Goal: Task Accomplishment & Management: Use online tool/utility

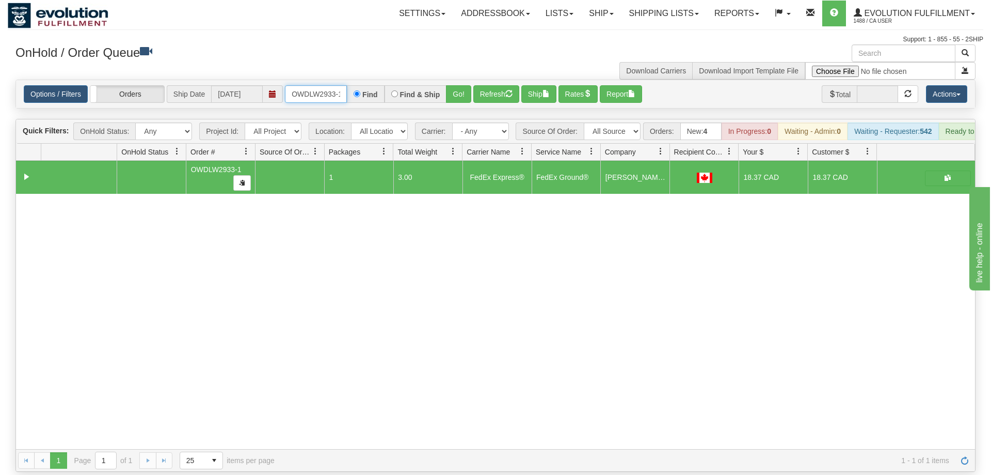
click at [308, 85] on input "OWDLW2933-1" at bounding box center [316, 94] width 62 height 18
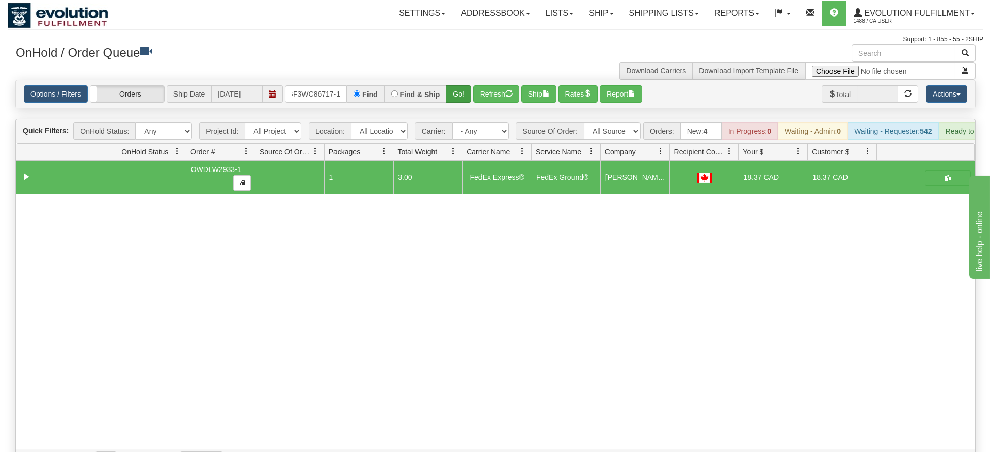
drag, startPoint x: 453, startPoint y: 70, endPoint x: 459, endPoint y: 82, distance: 13.6
click at [453, 92] on div "Options / Filters Group Shipments Orders Ship Date [DATE] OGF3WC86717-1 Find Fi…" at bounding box center [495, 94] width 959 height 28
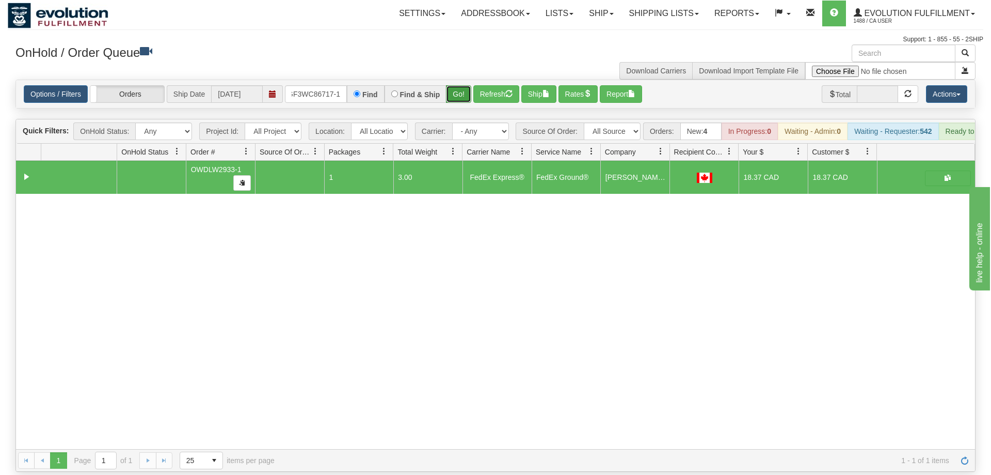
click at [460, 85] on button "Go!" at bounding box center [458, 94] width 25 height 18
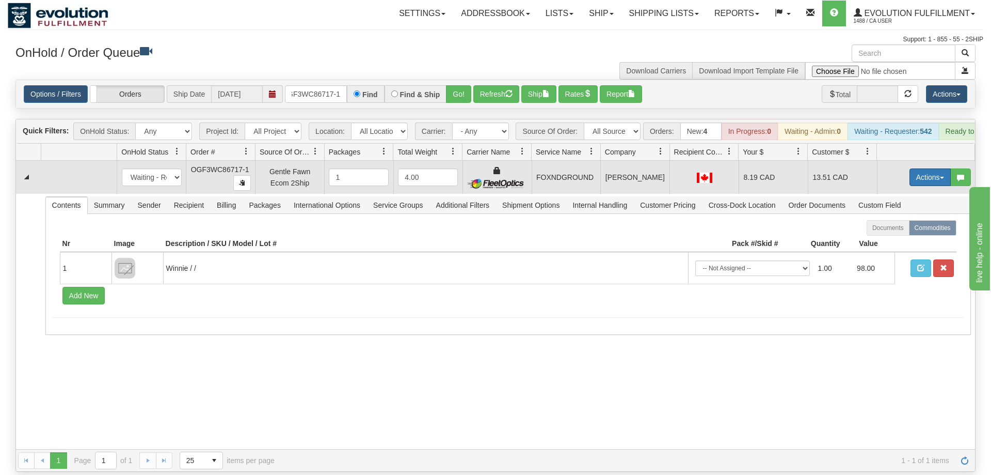
click at [925, 168] on button "Actions" at bounding box center [930, 177] width 41 height 18
click at [884, 230] on link "Ship" at bounding box center [909, 236] width 83 height 13
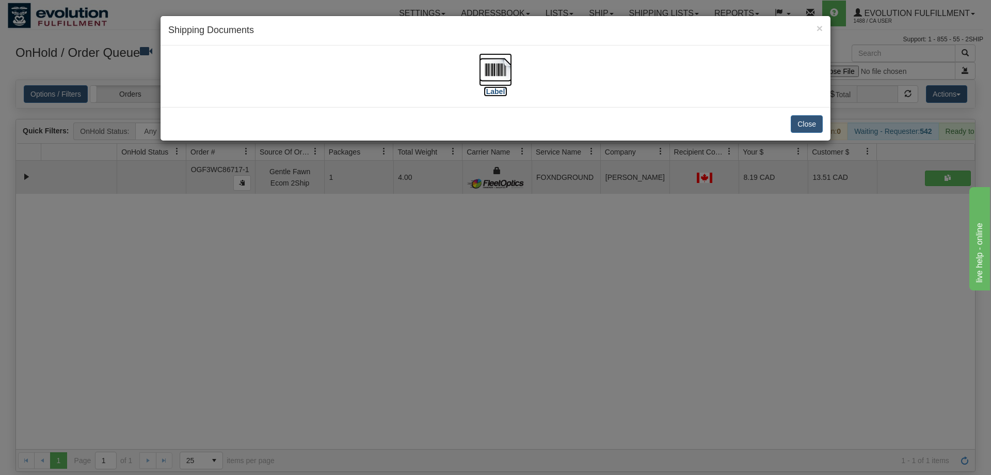
click at [496, 76] on img at bounding box center [495, 69] width 33 height 33
drag, startPoint x: 300, startPoint y: 405, endPoint x: 304, endPoint y: 97, distance: 308.8
click at [303, 401] on div "× Shipping Documents [Label] Close" at bounding box center [495, 237] width 991 height 475
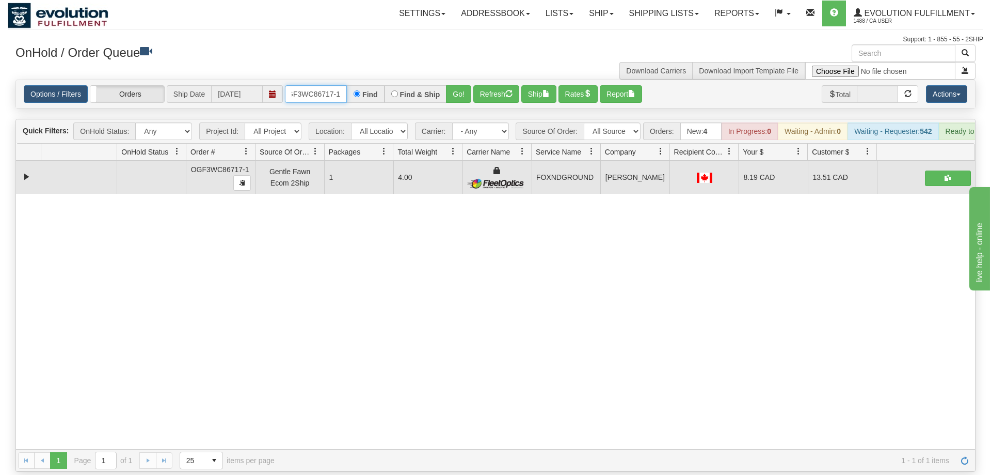
click at [320, 85] on input "OGF3WC86717-1" at bounding box center [316, 94] width 62 height 18
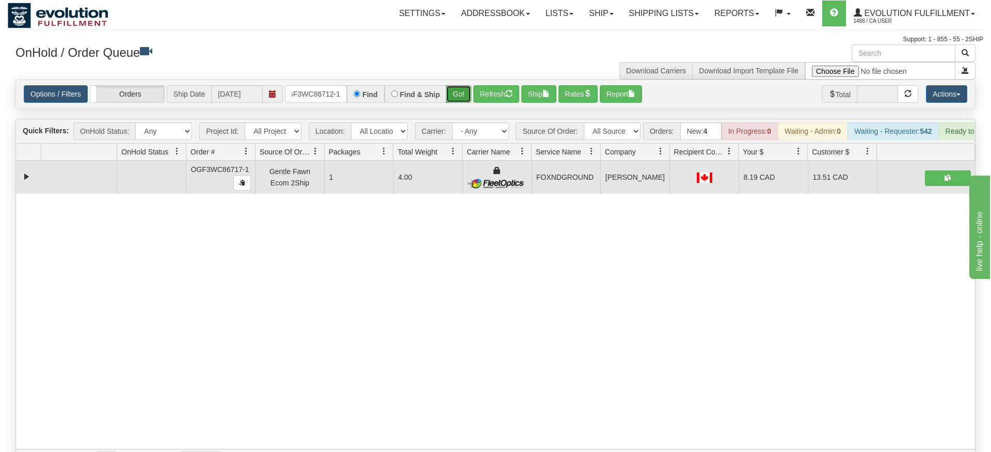
click at [462, 98] on div "Is equal to Is not equal to Contains Does not contains CAD USD EUR ZAR [PERSON_…" at bounding box center [496, 276] width 976 height 392
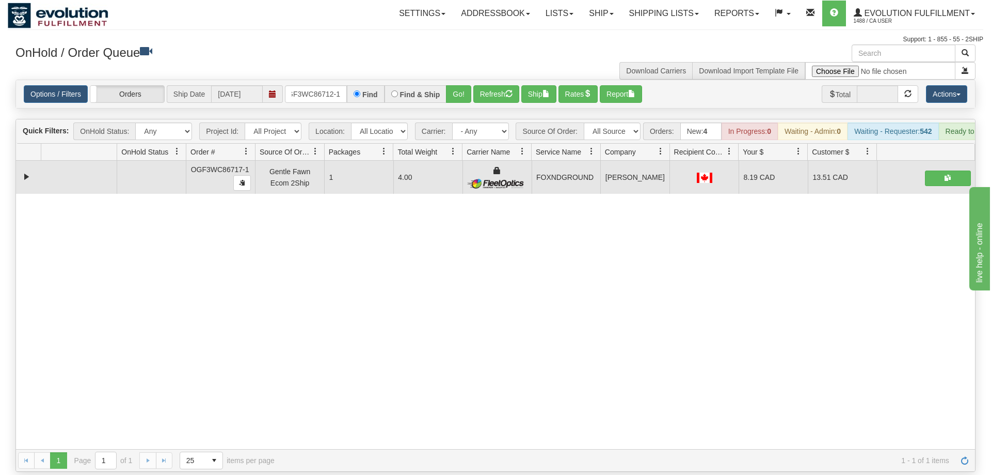
click at [462, 90] on div "Options / Filters Group Shipments Orders Ship Date [DATE] OGF3WC86712-1 Find Fi…" at bounding box center [495, 94] width 959 height 28
click at [469, 85] on button "Go!" at bounding box center [458, 94] width 25 height 18
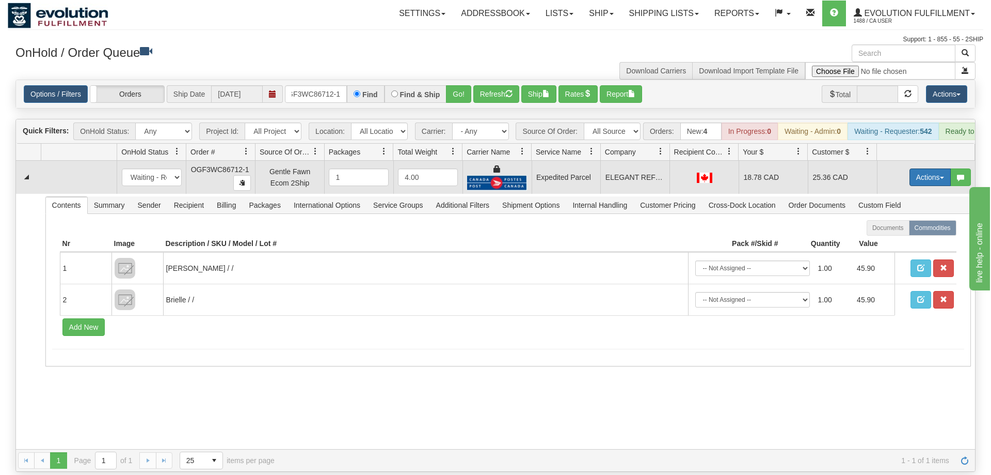
click at [914, 168] on button "Actions" at bounding box center [930, 177] width 41 height 18
click at [901, 230] on link "Ship" at bounding box center [909, 236] width 83 height 13
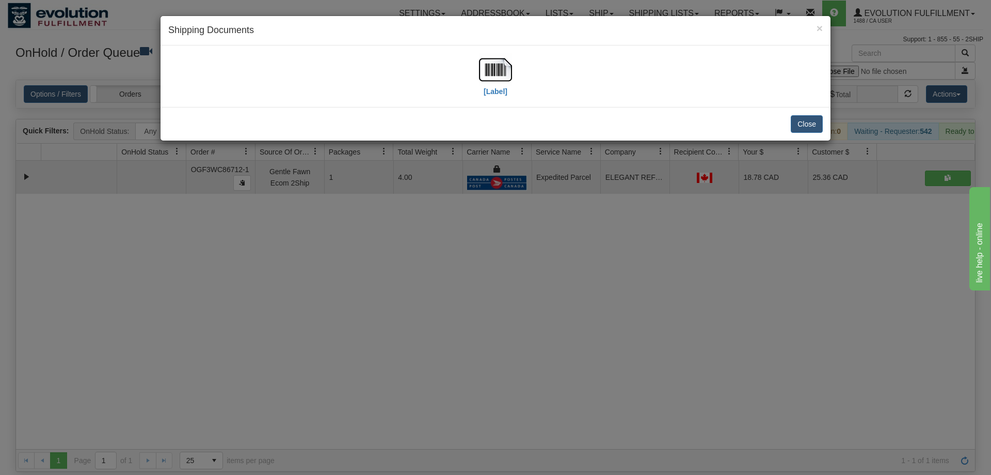
click at [478, 66] on div "[Label]" at bounding box center [495, 76] width 655 height 46
click at [509, 95] on div "[Label]" at bounding box center [495, 76] width 33 height 46
click at [493, 89] on label "[Label]" at bounding box center [496, 91] width 24 height 10
drag, startPoint x: 587, startPoint y: 223, endPoint x: 376, endPoint y: 90, distance: 249.0
click at [585, 219] on div "× Shipping Documents [Label] Close" at bounding box center [495, 237] width 991 height 475
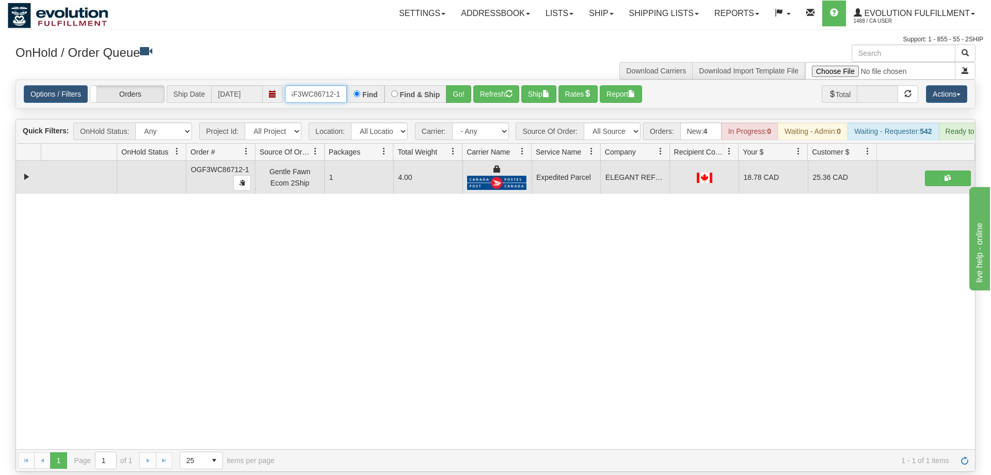
click at [326, 86] on input "OGF3WC86712-1" at bounding box center [316, 94] width 62 height 18
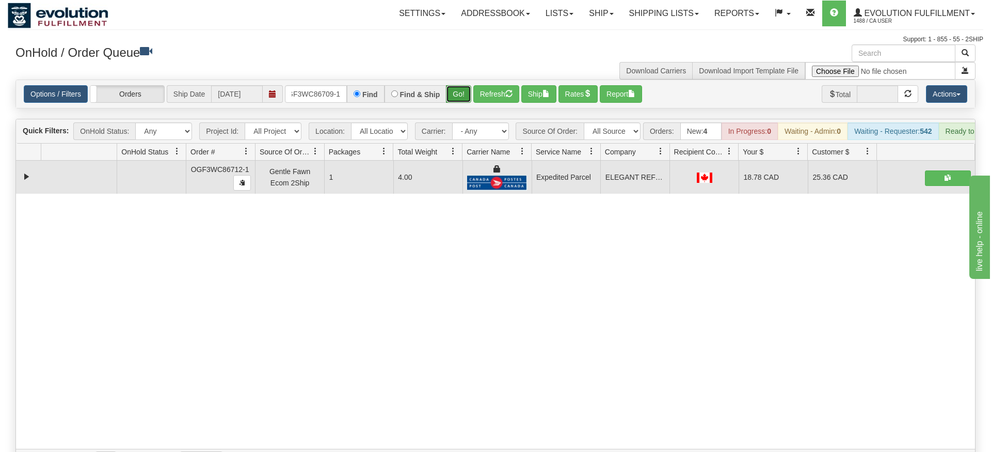
click at [460, 97] on div "Is equal to Is not equal to Contains Does not contains CAD USD EUR ZAR [PERSON_…" at bounding box center [496, 276] width 976 height 392
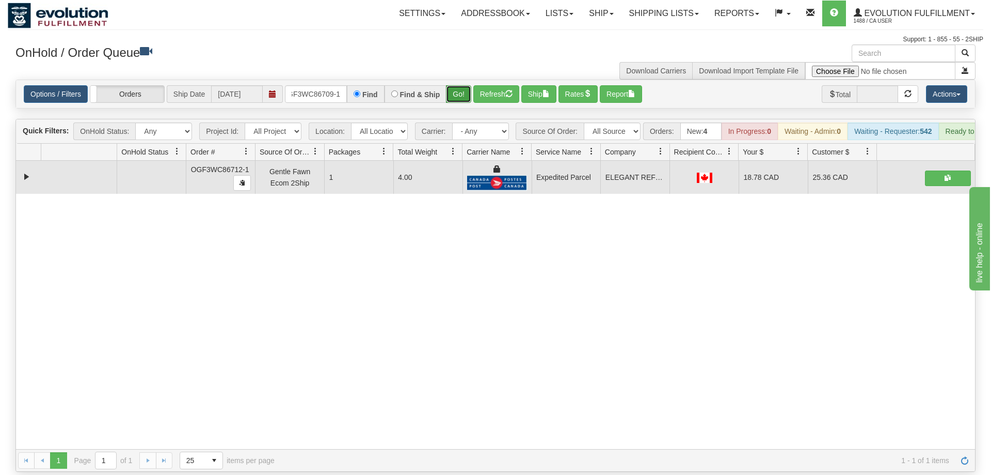
click at [456, 85] on button "Go!" at bounding box center [458, 94] width 25 height 18
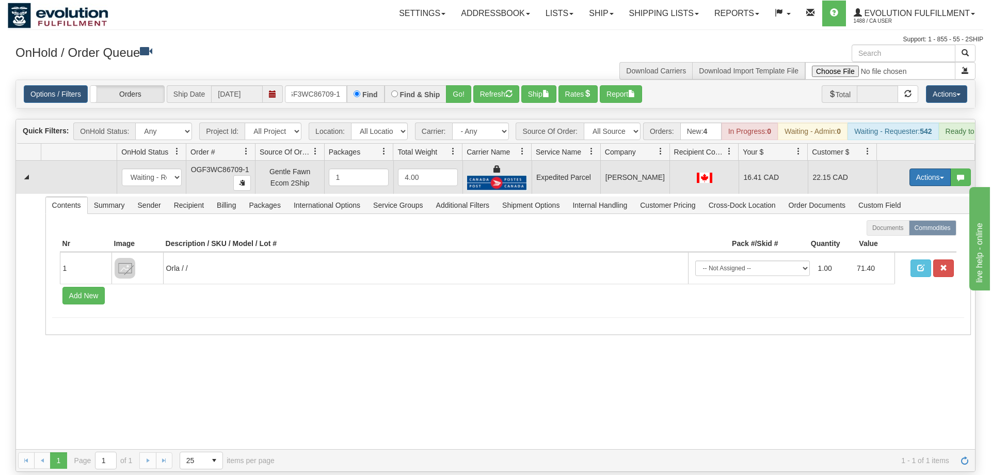
drag, startPoint x: 930, startPoint y: 156, endPoint x: 922, endPoint y: 167, distance: 13.2
click at [930, 168] on button "Actions" at bounding box center [930, 177] width 41 height 18
click at [882, 233] on span "Ship" at bounding box center [889, 237] width 22 height 8
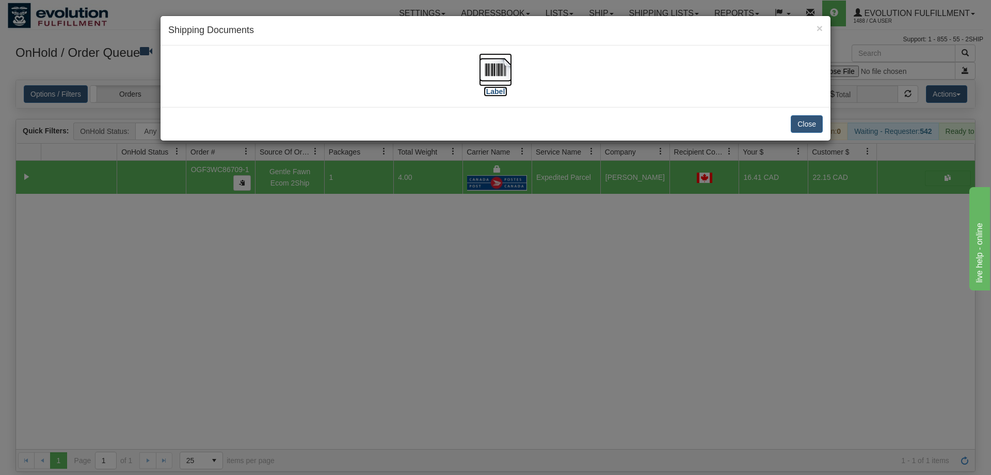
click at [501, 93] on label "[Label]" at bounding box center [496, 91] width 24 height 10
drag, startPoint x: 527, startPoint y: 181, endPoint x: 369, endPoint y: 43, distance: 209.4
click at [526, 177] on div "× Shipping Documents [Label] Close" at bounding box center [495, 237] width 991 height 475
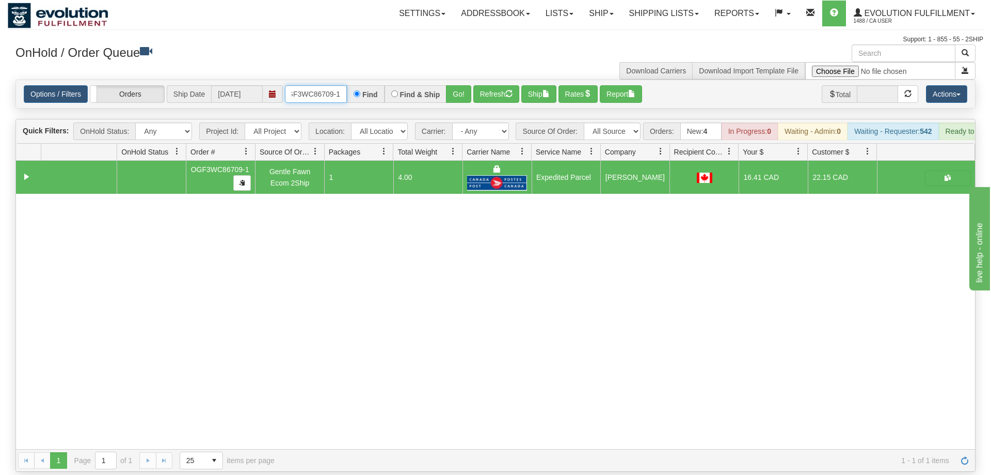
click at [325, 85] on input "OGF3WC86709-1" at bounding box center [316, 94] width 62 height 18
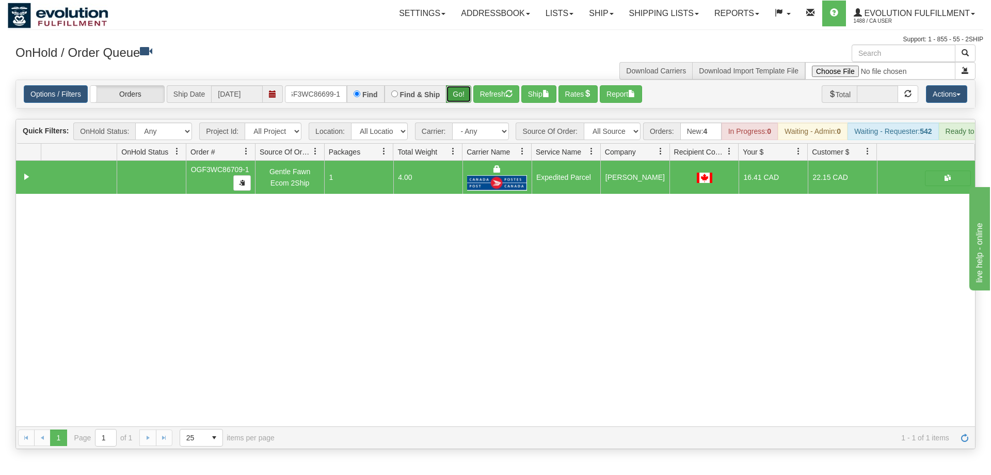
click at [460, 100] on div "Is equal to Is not equal to Contains Does not contains CAD USD EUR ZAR [PERSON_…" at bounding box center [496, 264] width 976 height 369
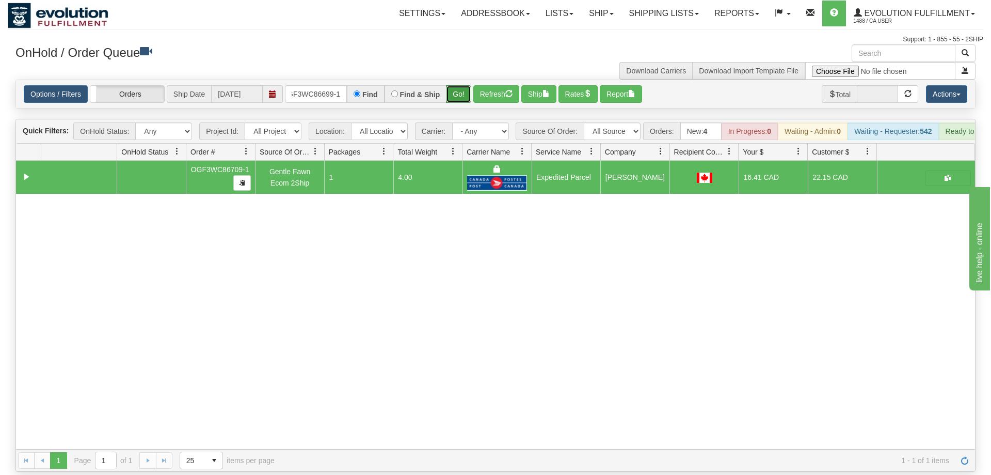
click at [459, 85] on button "Go!" at bounding box center [458, 94] width 25 height 18
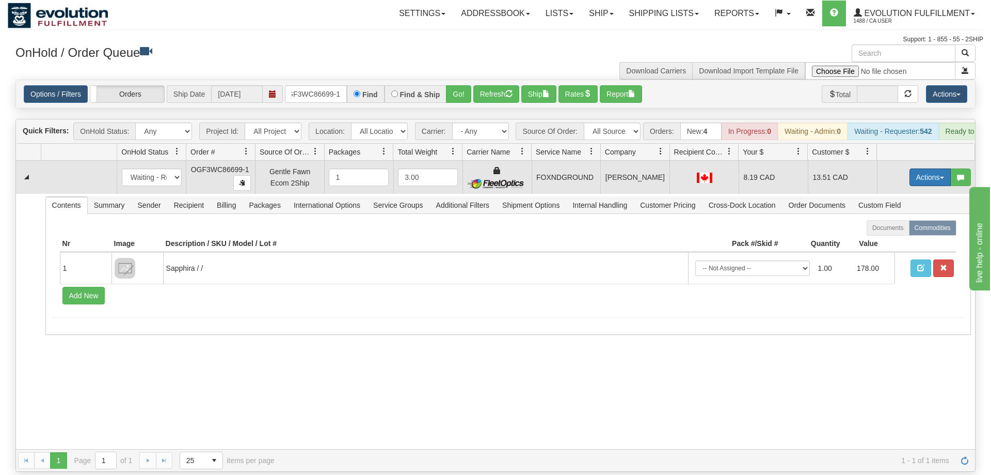
click at [932, 168] on button "Actions" at bounding box center [930, 177] width 41 height 18
click at [899, 230] on link "Ship" at bounding box center [909, 236] width 83 height 13
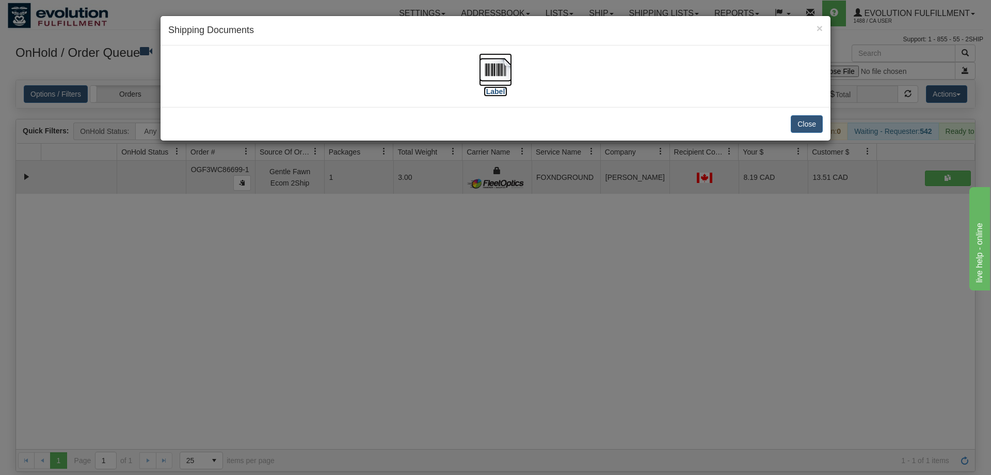
click at [499, 82] on img at bounding box center [495, 69] width 33 height 33
drag, startPoint x: 511, startPoint y: 309, endPoint x: 452, endPoint y: 98, distance: 219.6
click at [514, 306] on div "× Shipping Documents [Label] Close" at bounding box center [495, 237] width 991 height 475
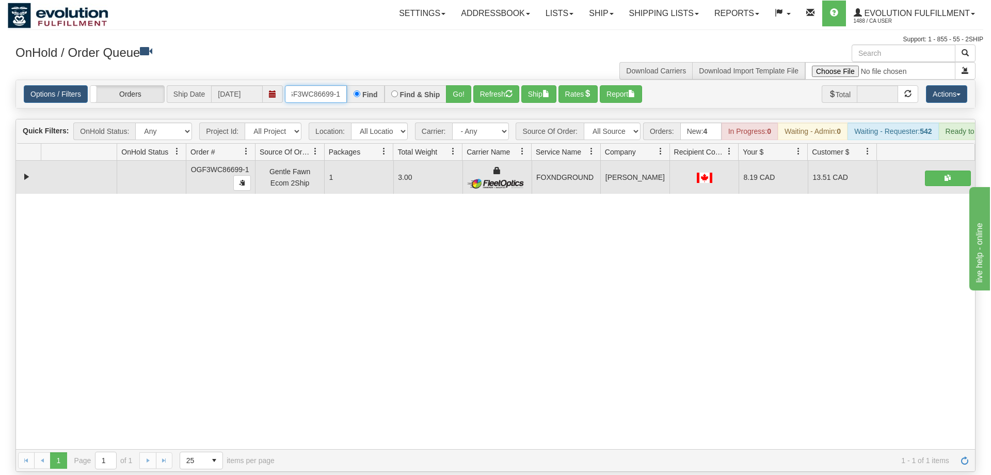
click at [328, 85] on input "OGF3WC86699-1" at bounding box center [316, 94] width 62 height 18
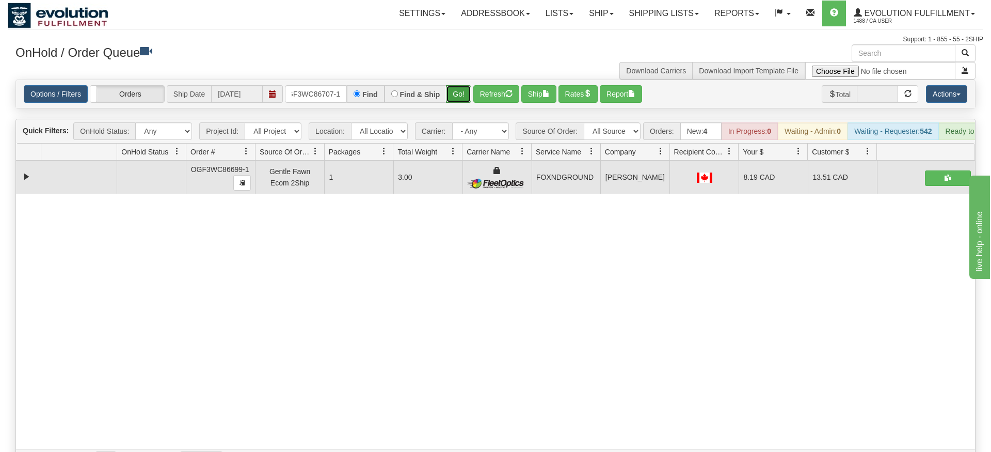
drag, startPoint x: 457, startPoint y: 82, endPoint x: 441, endPoint y: 86, distance: 17.0
click at [457, 104] on div "Is equal to Is not equal to Contains Does not contains CAD USD EUR ZAR [PERSON_…" at bounding box center [496, 276] width 976 height 392
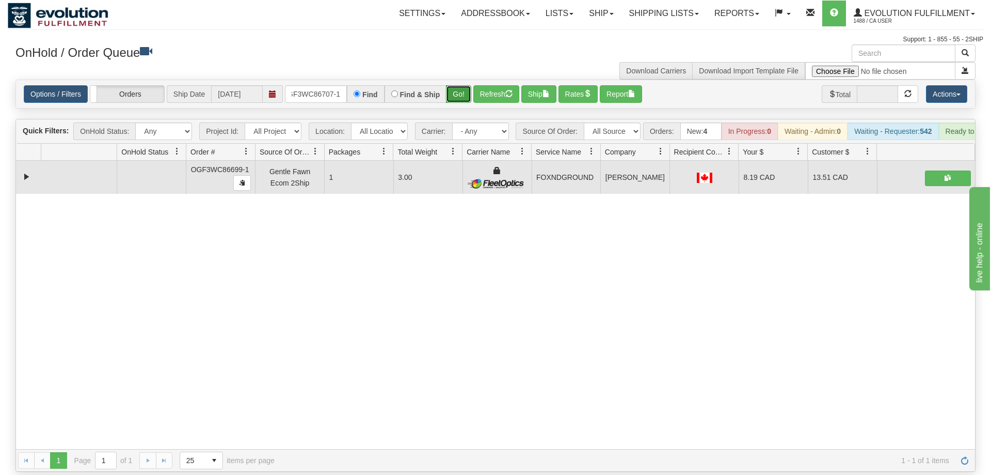
click at [454, 85] on button "Go!" at bounding box center [458, 94] width 25 height 18
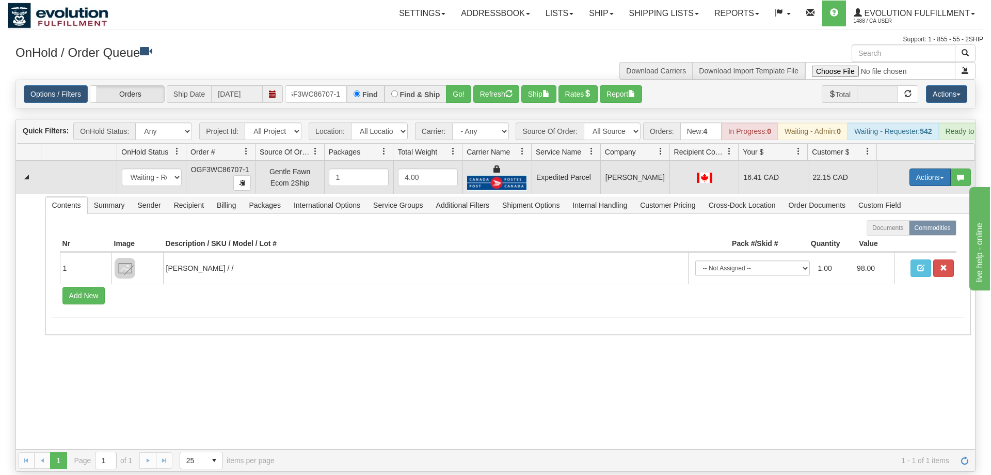
click at [930, 170] on button "Actions" at bounding box center [930, 177] width 41 height 18
click at [878, 233] on span at bounding box center [881, 236] width 7 height 7
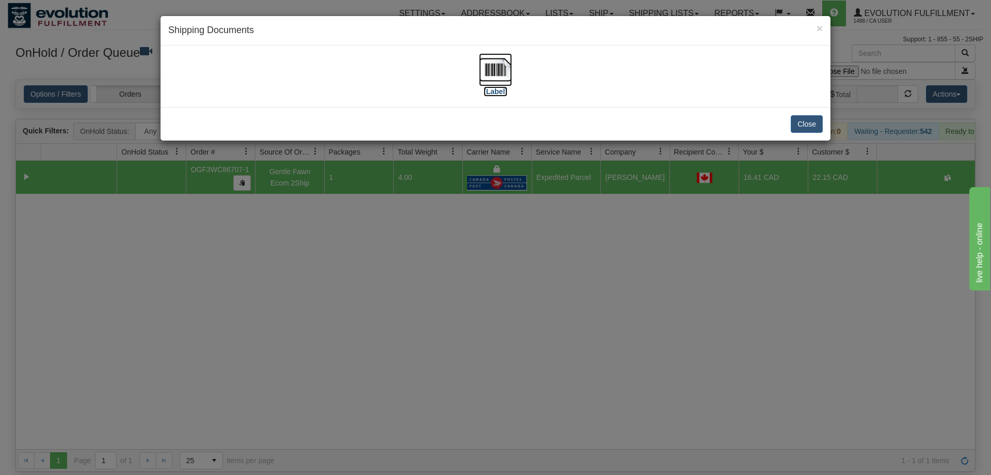
click at [487, 70] on img at bounding box center [495, 69] width 33 height 33
drag, startPoint x: 625, startPoint y: 286, endPoint x: 337, endPoint y: 64, distance: 363.0
click at [617, 276] on div "× Shipping Documents [Label] Close" at bounding box center [495, 237] width 991 height 475
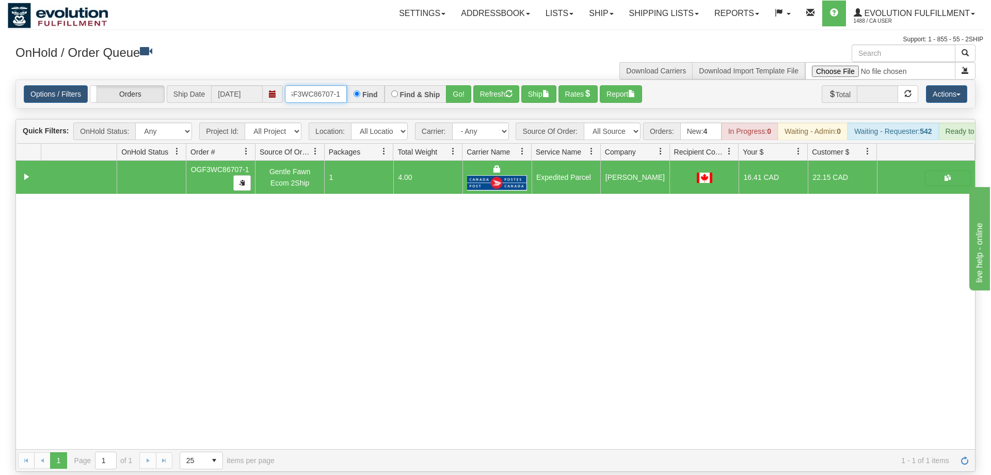
click at [329, 85] on input "OGF3WC86707-1" at bounding box center [316, 94] width 62 height 18
click at [463, 94] on div "Is equal to Is not equal to Contains Does not contains CAD USD EUR ZAR [PERSON_…" at bounding box center [496, 276] width 976 height 392
click at [455, 85] on button "Go!" at bounding box center [458, 94] width 25 height 18
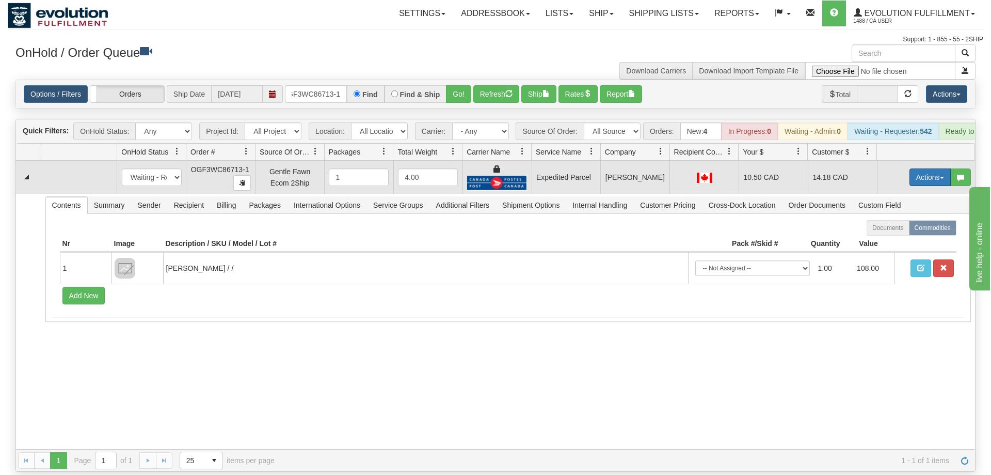
click at [932, 168] on button "Actions" at bounding box center [930, 177] width 41 height 18
click at [910, 230] on link "Ship" at bounding box center [909, 236] width 83 height 13
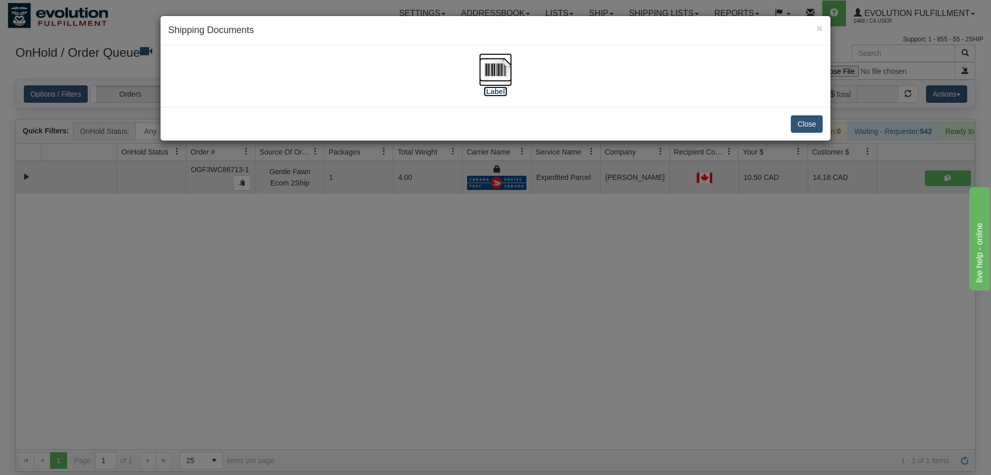
click at [492, 86] on label "[Label]" at bounding box center [496, 91] width 24 height 10
drag, startPoint x: 620, startPoint y: 334, endPoint x: 608, endPoint y: 309, distance: 27.5
click at [619, 328] on div "× Shipping Documents [Label] Close" at bounding box center [495, 237] width 991 height 475
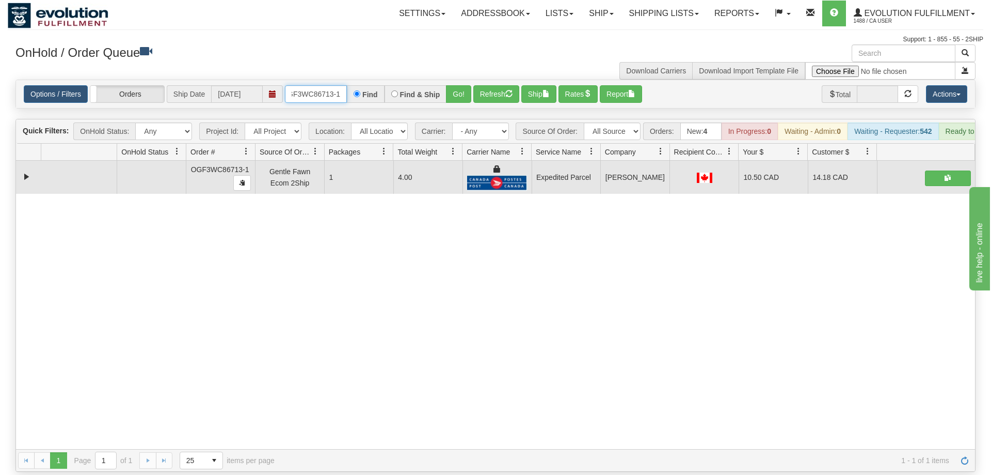
click at [338, 85] on input "OGF3WC86713-1" at bounding box center [316, 94] width 62 height 18
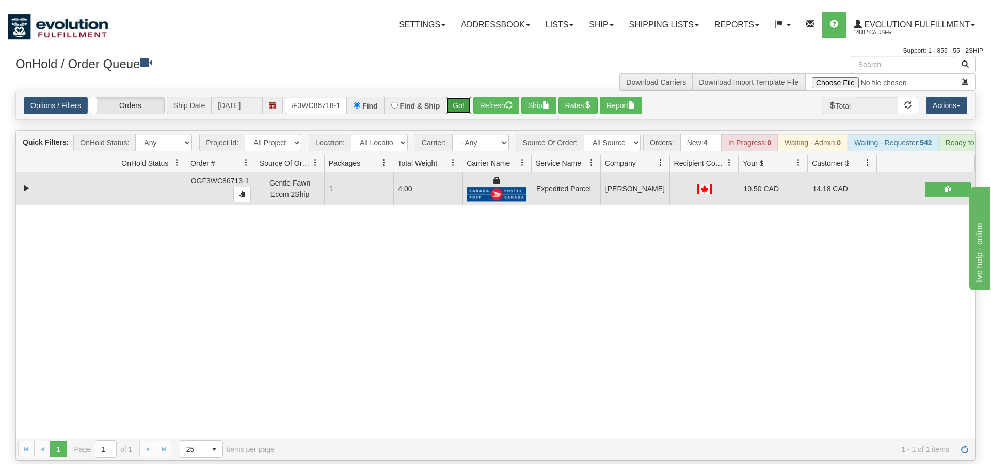
drag, startPoint x: 464, startPoint y: 79, endPoint x: 455, endPoint y: 88, distance: 12.8
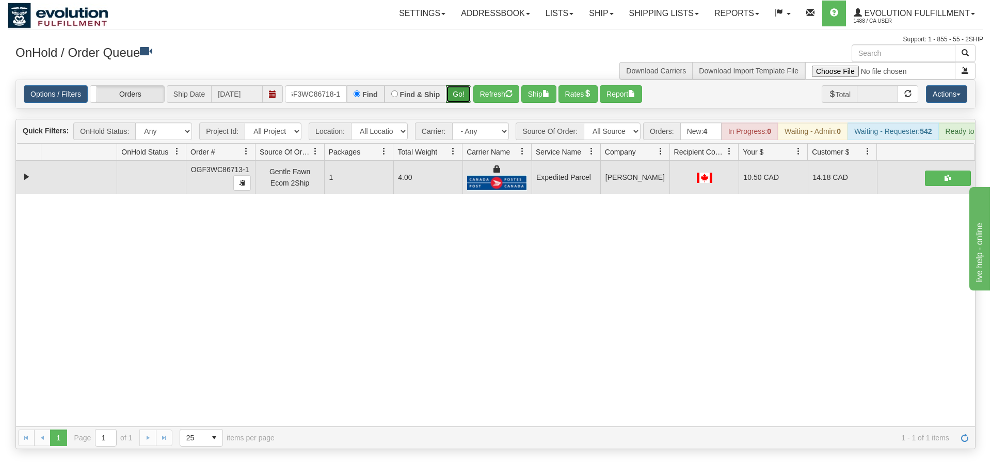
click at [462, 99] on div "Is equal to Is not equal to Contains Does not contains CAD USD EUR ZAR [PERSON_…" at bounding box center [496, 264] width 976 height 369
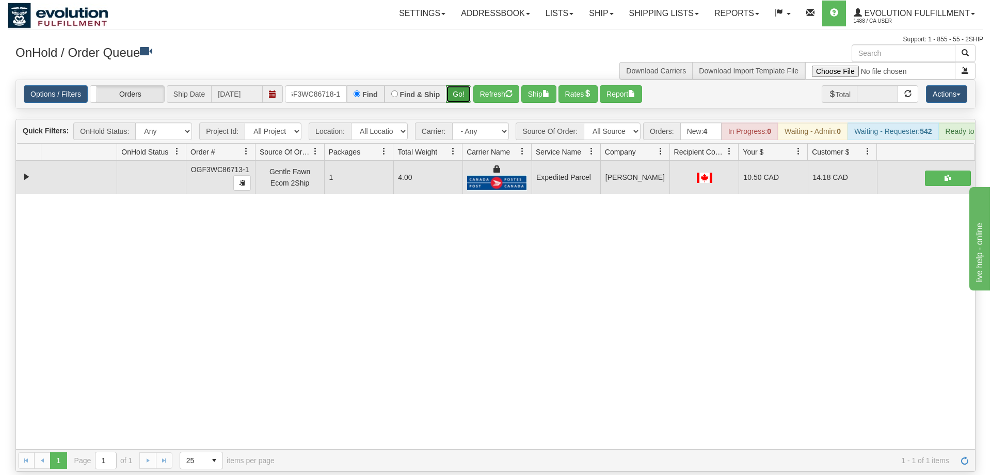
click at [453, 85] on button "Go!" at bounding box center [458, 94] width 25 height 18
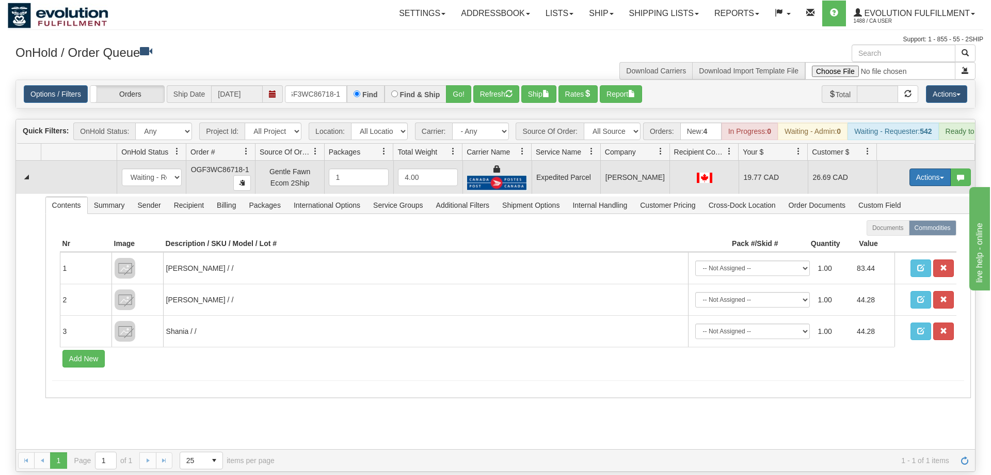
click at [930, 168] on button "Actions" at bounding box center [930, 177] width 41 height 18
click at [891, 233] on span "Ship" at bounding box center [889, 237] width 22 height 8
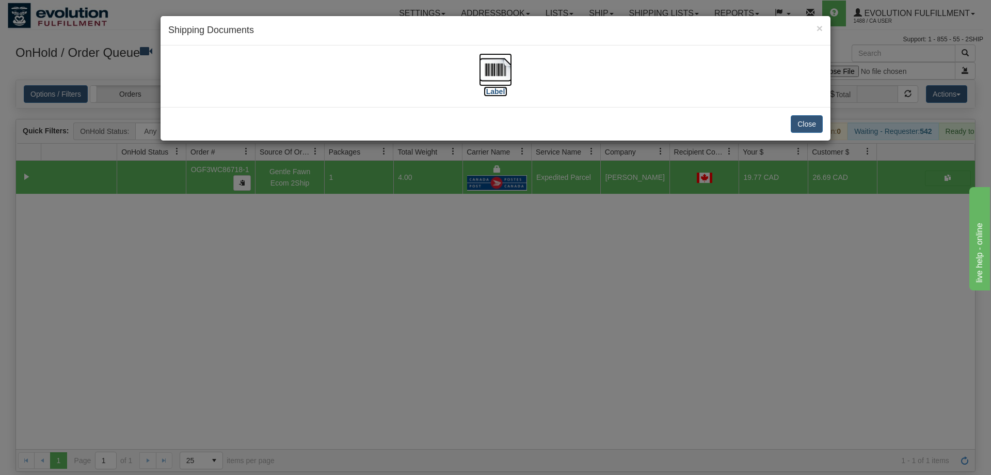
click at [483, 70] on img at bounding box center [495, 69] width 33 height 33
drag, startPoint x: 636, startPoint y: 315, endPoint x: 656, endPoint y: 299, distance: 26.1
click at [646, 311] on div "× Shipping Documents [Label] Close" at bounding box center [495, 237] width 991 height 475
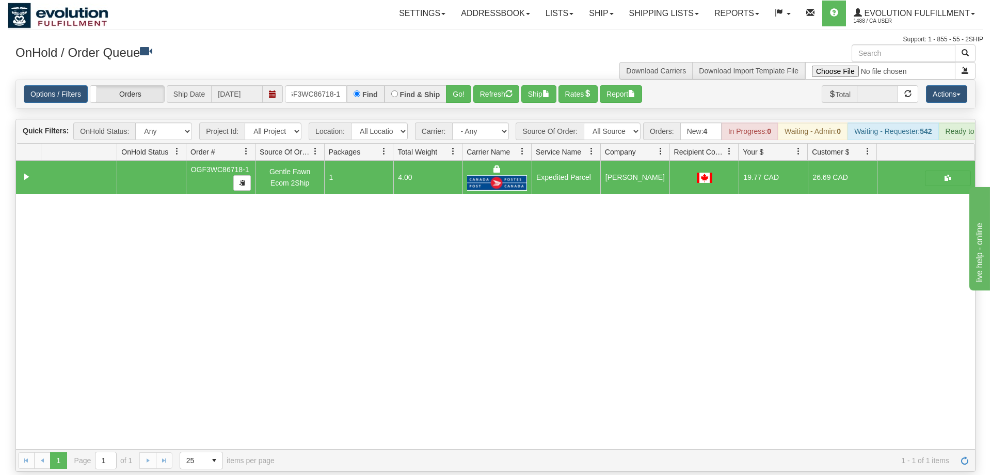
click at [349, 85] on div "Find" at bounding box center [365, 94] width 37 height 18
click at [315, 85] on input "OGF3WC86718-1" at bounding box center [316, 94] width 62 height 18
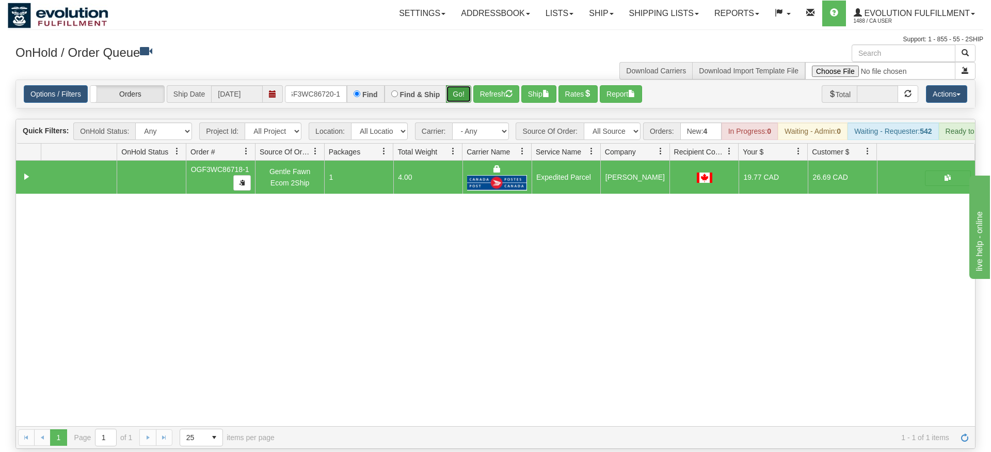
click at [452, 103] on div "Is equal to Is not equal to Contains Does not contains CAD USD EUR ZAR [PERSON_…" at bounding box center [496, 264] width 976 height 369
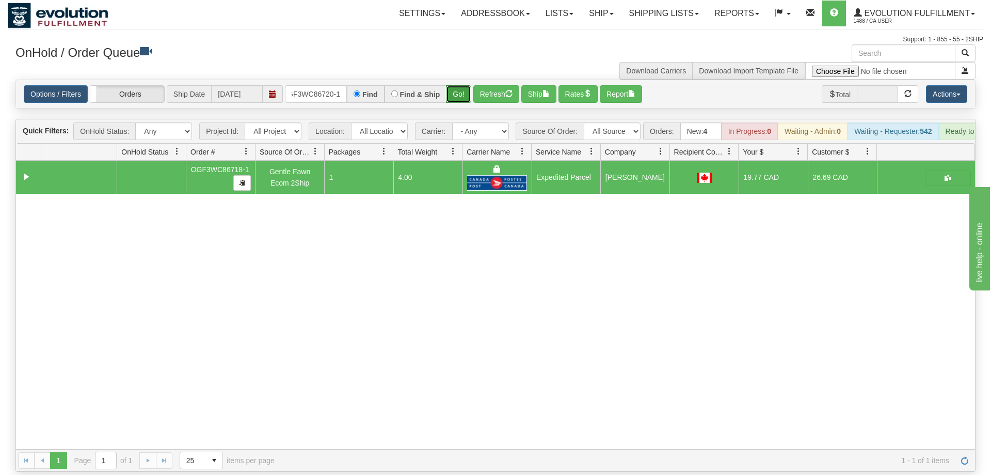
click at [456, 85] on button "Go!" at bounding box center [458, 94] width 25 height 18
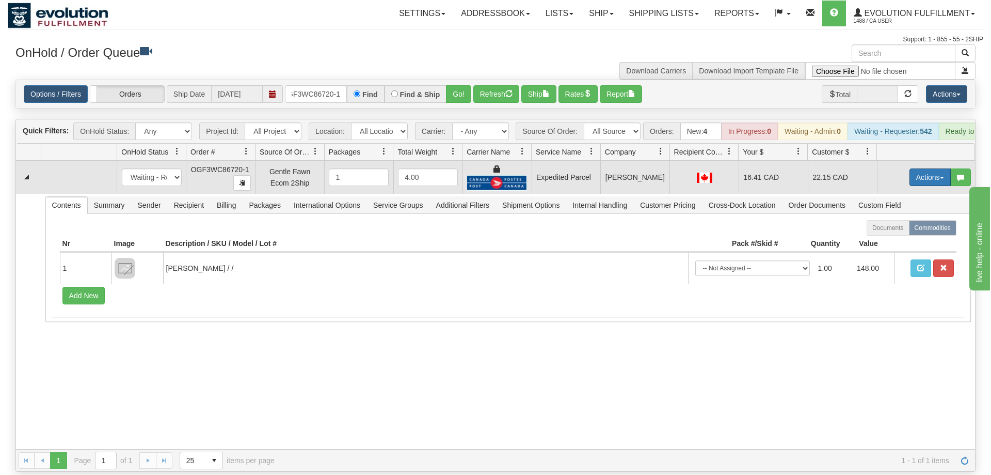
click at [919, 168] on button "Actions" at bounding box center [930, 177] width 41 height 18
click at [898, 230] on link "Ship" at bounding box center [909, 236] width 83 height 13
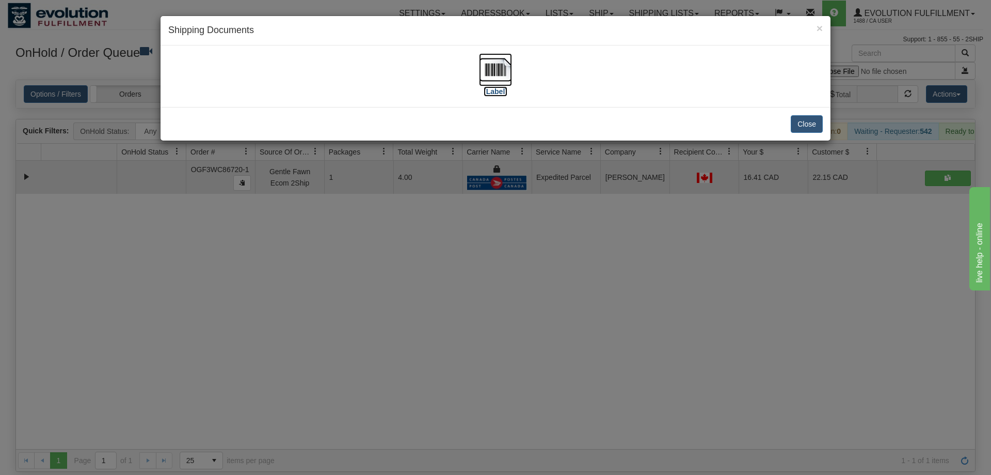
click at [485, 59] on img at bounding box center [495, 69] width 33 height 33
click at [518, 326] on div "× Shipping Documents [Label] Close" at bounding box center [495, 237] width 991 height 475
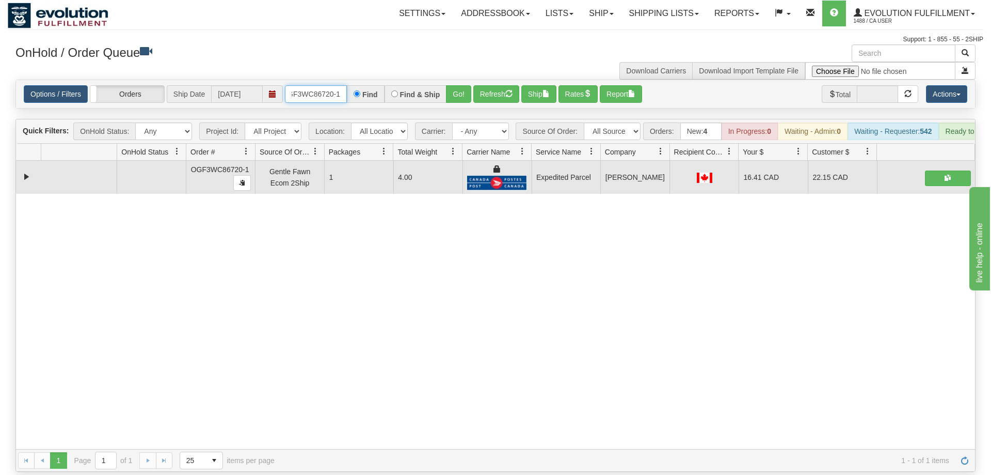
click at [322, 85] on input "OGF3WC86720-1" at bounding box center [316, 94] width 62 height 18
click at [324, 85] on input "OGF3WC86720-1" at bounding box center [316, 94] width 62 height 18
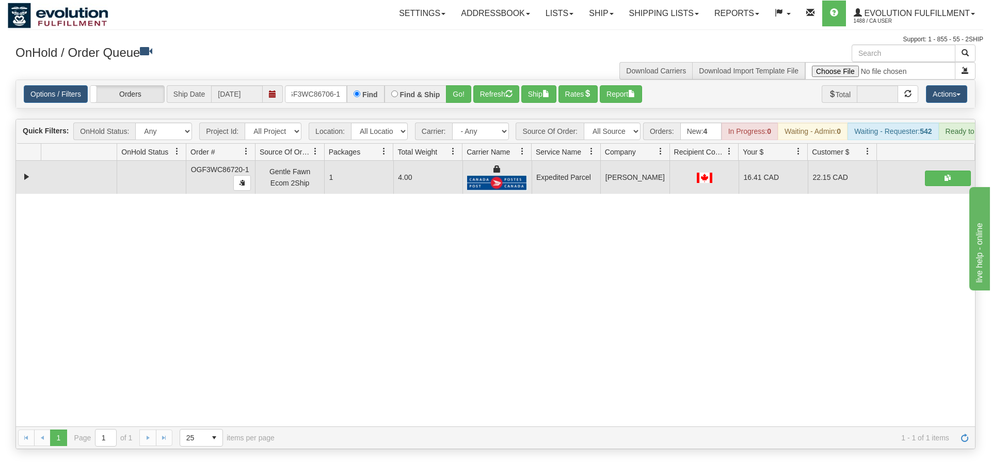
drag, startPoint x: 473, startPoint y: 82, endPoint x: 467, endPoint y: 98, distance: 16.7
click at [471, 103] on div "Is equal to Is not equal to Contains Does not contains CAD USD EUR ZAR [PERSON_…" at bounding box center [496, 264] width 976 height 369
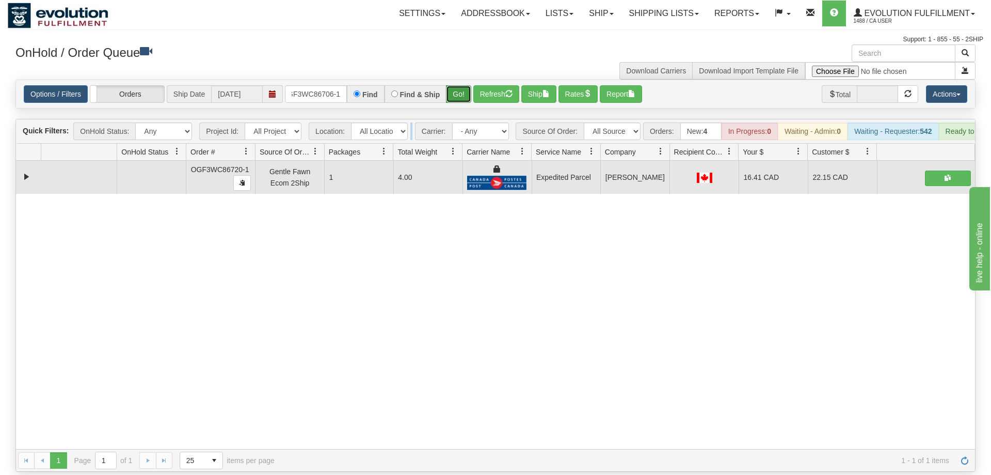
click at [463, 85] on button "Go!" at bounding box center [458, 94] width 25 height 18
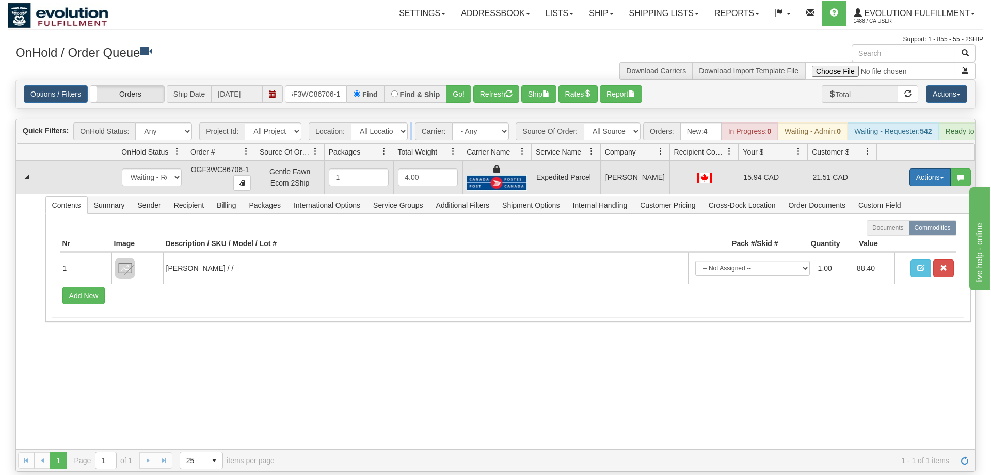
click at [935, 168] on button "Actions" at bounding box center [930, 177] width 41 height 18
click at [915, 230] on link "Ship" at bounding box center [909, 236] width 83 height 13
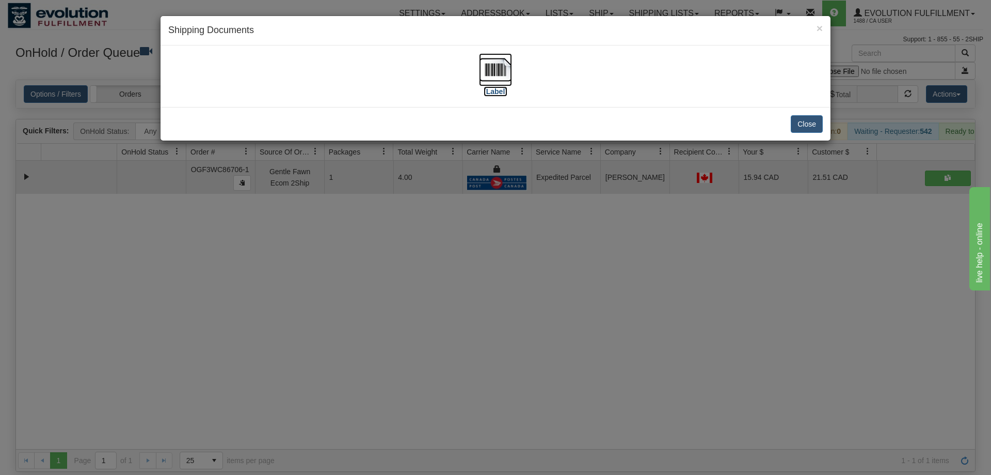
click at [486, 86] on label "[Label]" at bounding box center [496, 91] width 24 height 10
drag, startPoint x: 478, startPoint y: 364, endPoint x: 419, endPoint y: 294, distance: 91.2
click at [477, 362] on div "× Shipping Documents [Label] Close" at bounding box center [495, 237] width 991 height 475
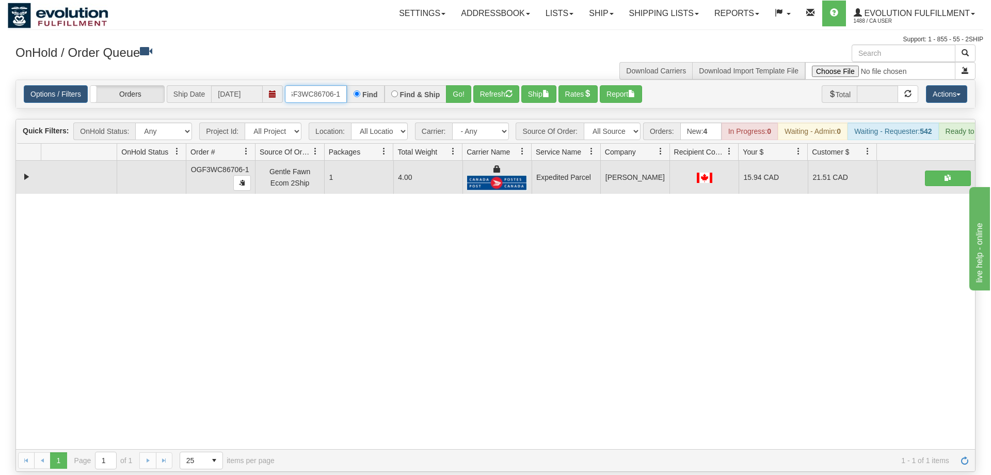
click at [323, 85] on input "OGF3WC86706-1" at bounding box center [316, 94] width 62 height 18
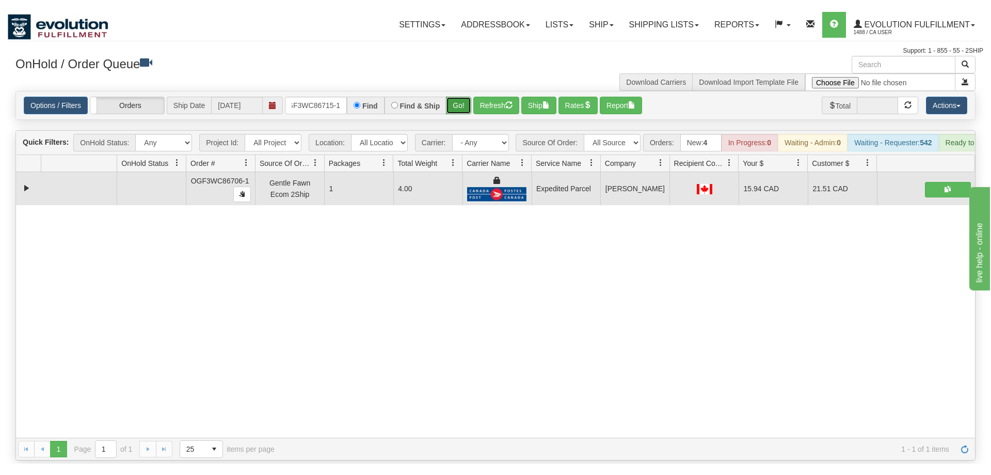
click at [462, 103] on div "Is equal to Is not equal to Contains Does not contains CAD USD EUR ZAR [PERSON_…" at bounding box center [496, 264] width 976 height 369
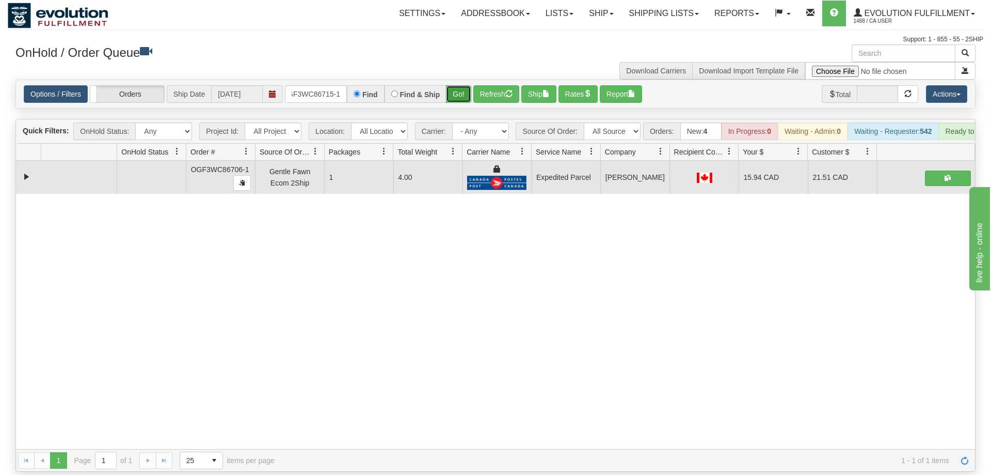
click at [462, 85] on button "Go!" at bounding box center [458, 94] width 25 height 18
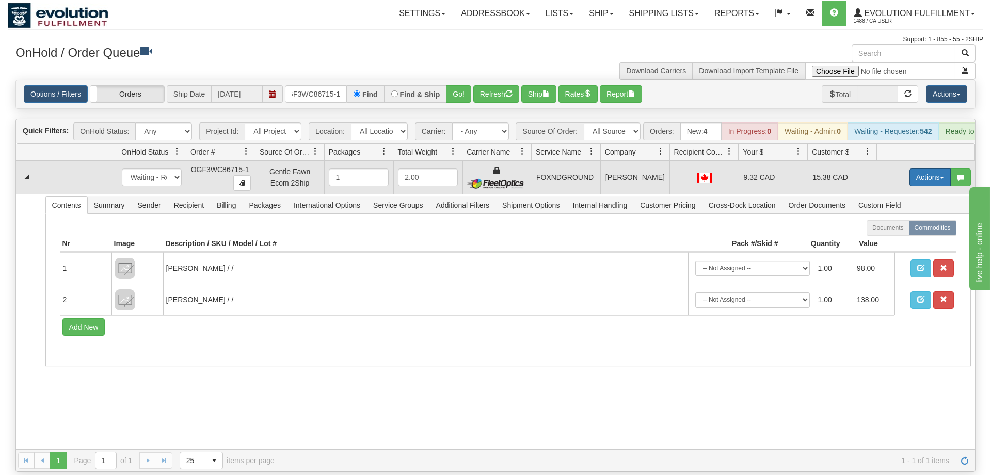
click at [920, 168] on button "Actions" at bounding box center [930, 177] width 41 height 18
click at [904, 230] on link "Ship" at bounding box center [909, 236] width 83 height 13
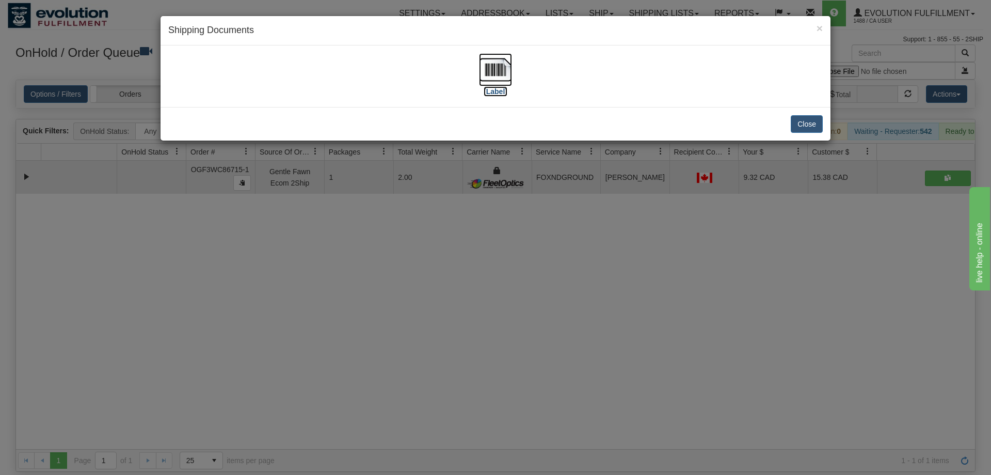
click at [502, 81] on img at bounding box center [495, 69] width 33 height 33
click at [573, 281] on div "× Shipping Documents [Label] Close" at bounding box center [495, 237] width 991 height 475
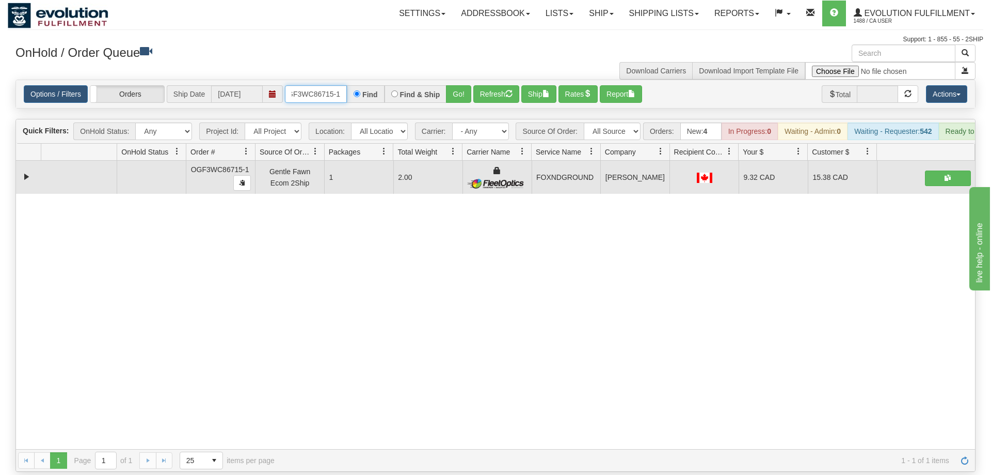
click at [311, 85] on input "OGF3WC86715-1" at bounding box center [316, 94] width 62 height 18
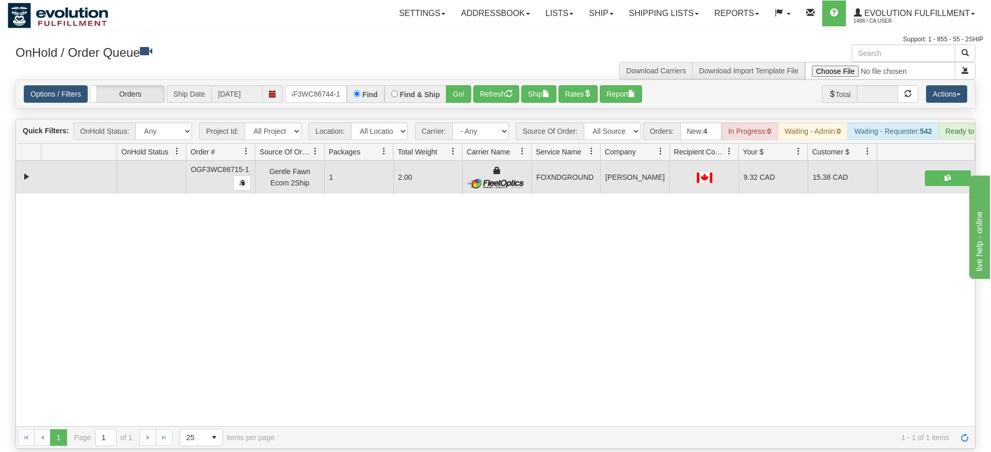
drag, startPoint x: 452, startPoint y: 88, endPoint x: 456, endPoint y: 95, distance: 7.6
click at [454, 107] on div "Is equal to Is not equal to Contains Does not contains CAD USD EUR ZAR [PERSON_…" at bounding box center [496, 264] width 976 height 369
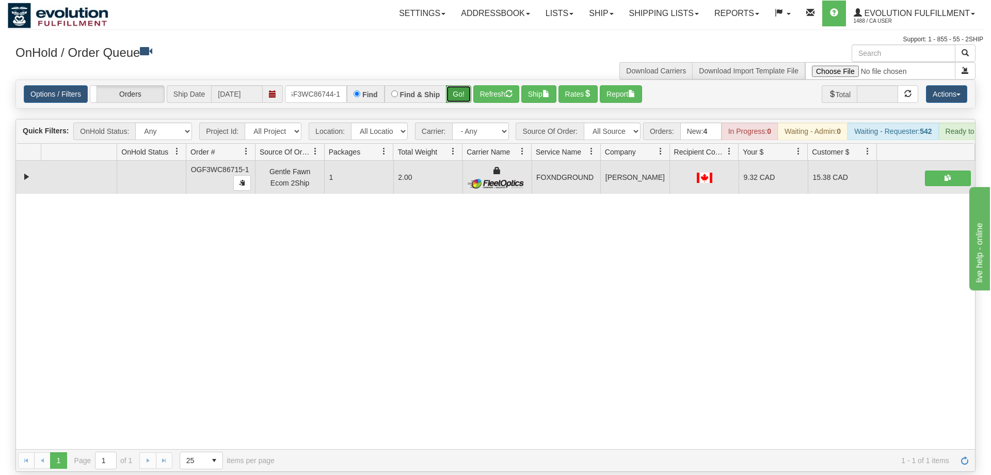
click at [465, 85] on button "Go!" at bounding box center [458, 94] width 25 height 18
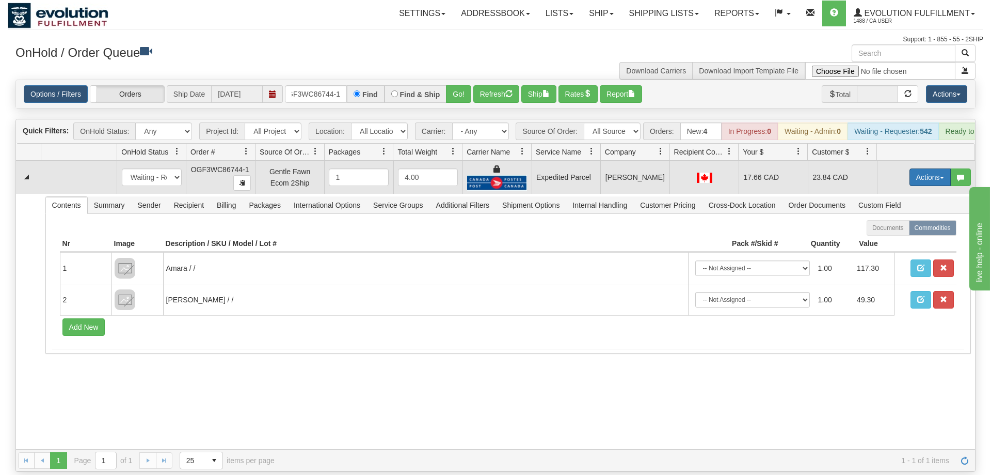
click at [919, 168] on button "Actions" at bounding box center [930, 177] width 41 height 18
click at [895, 233] on span "Ship" at bounding box center [889, 237] width 22 height 8
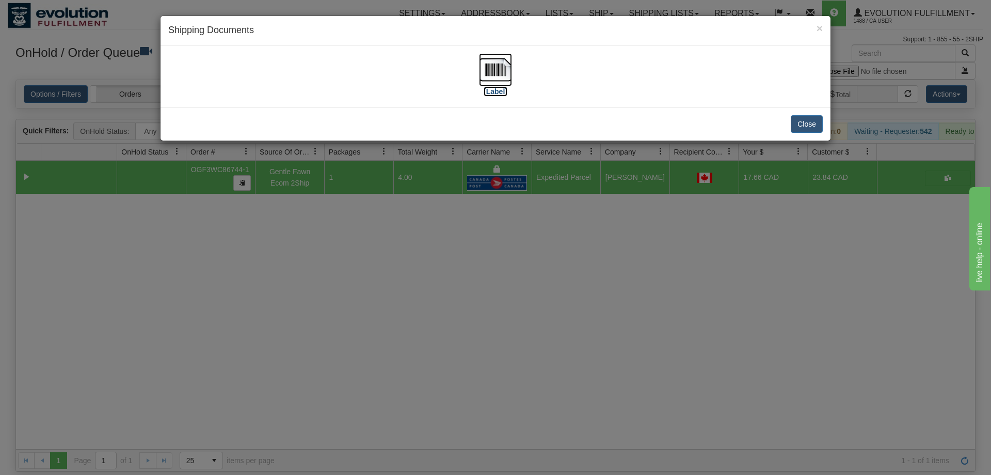
click at [507, 82] on img at bounding box center [495, 69] width 33 height 33
click at [664, 189] on div "× Shipping Documents [Label] Close" at bounding box center [495, 237] width 991 height 475
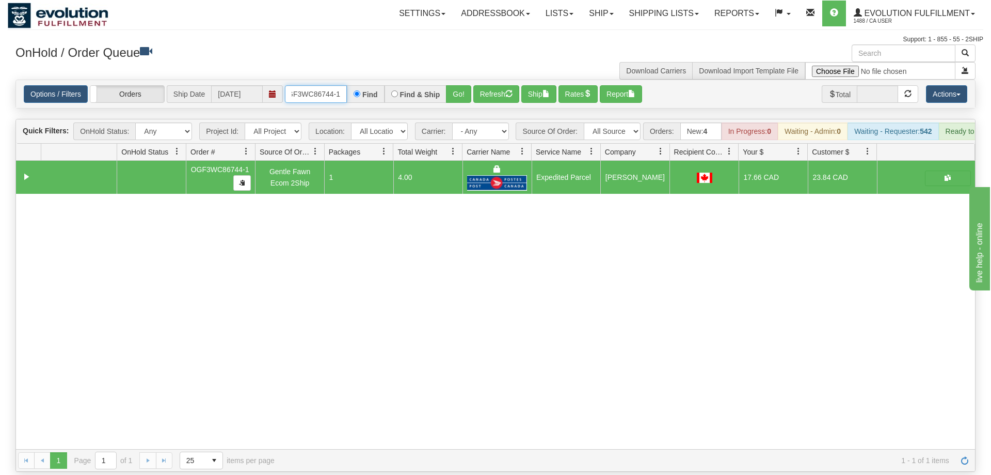
click at [336, 85] on input "OGF3WC86744-1" at bounding box center [316, 94] width 62 height 18
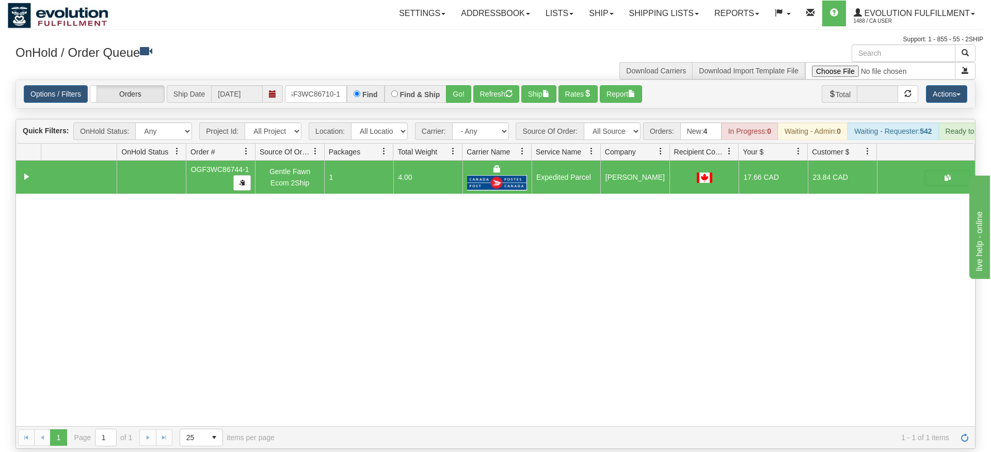
drag, startPoint x: 464, startPoint y: 93, endPoint x: 463, endPoint y: 114, distance: 21.2
click at [463, 114] on div "Is equal to Is not equal to Contains Does not contains CAD USD EUR ZAR [PERSON_…" at bounding box center [496, 264] width 976 height 369
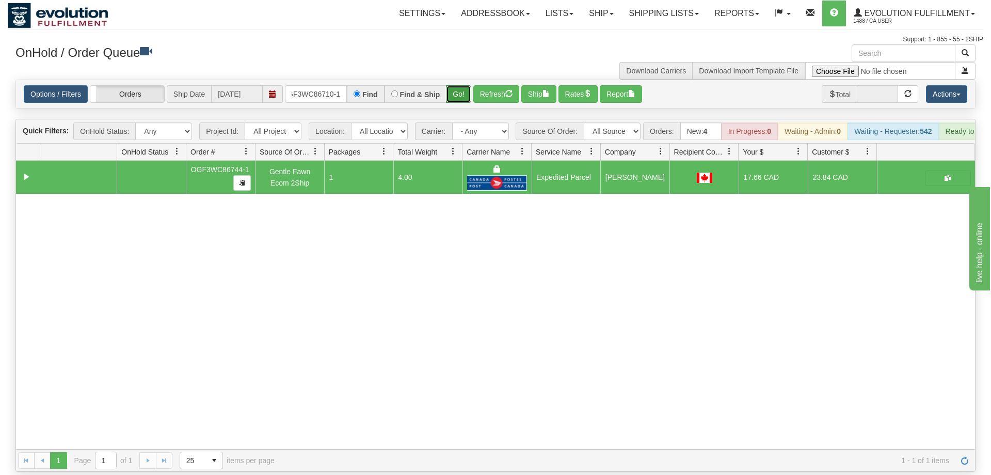
click at [460, 85] on button "Go!" at bounding box center [458, 94] width 25 height 18
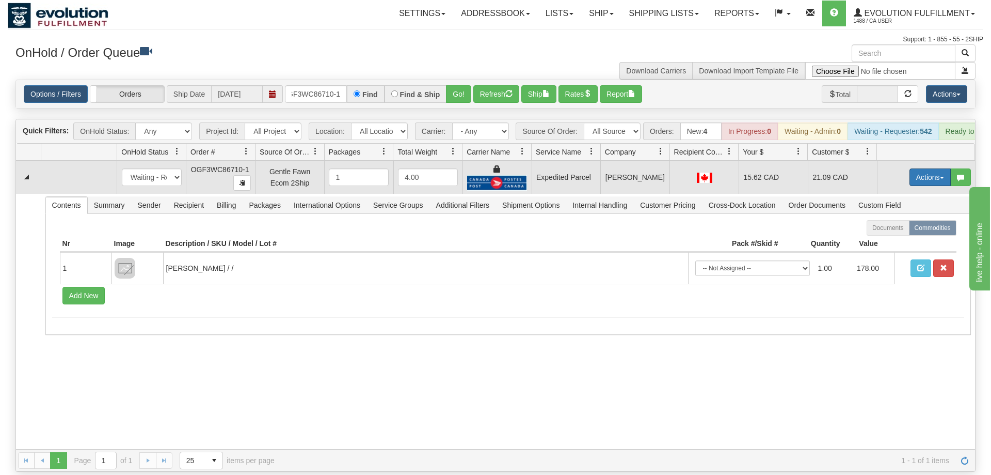
click at [926, 168] on button "Actions" at bounding box center [930, 177] width 41 height 18
click at [886, 233] on span "Ship" at bounding box center [889, 237] width 22 height 8
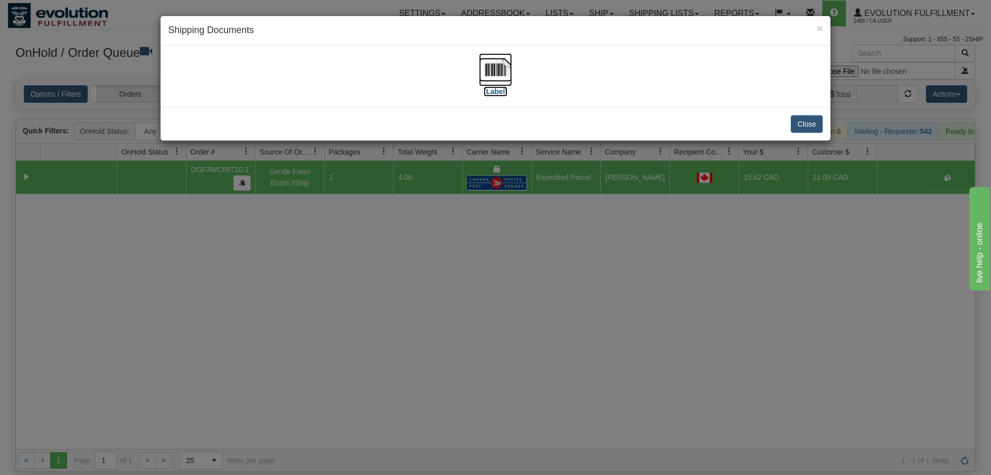
click at [493, 94] on label "[Label]" at bounding box center [496, 91] width 24 height 10
drag, startPoint x: 490, startPoint y: 201, endPoint x: 378, endPoint y: 83, distance: 162.2
click at [491, 199] on div "× Shipping Documents [Label] Close" at bounding box center [495, 237] width 991 height 475
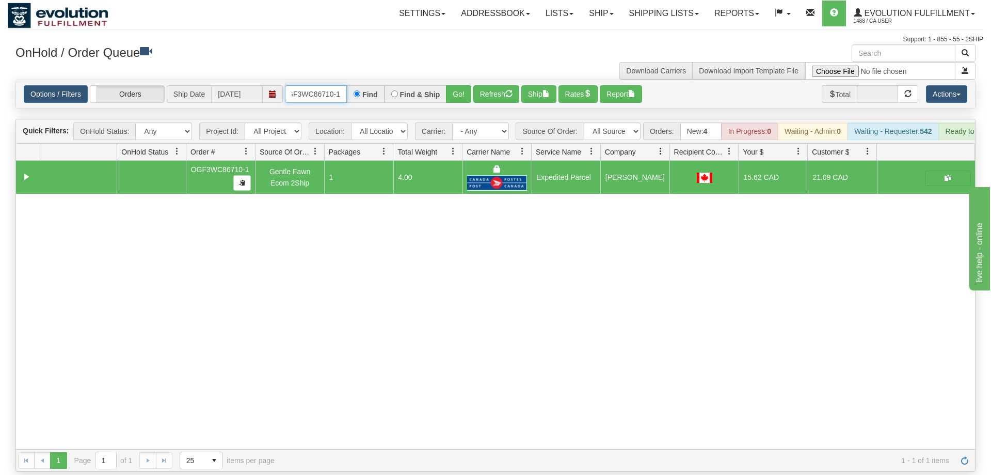
click at [308, 86] on input "OGF3WC86710-1" at bounding box center [316, 94] width 62 height 18
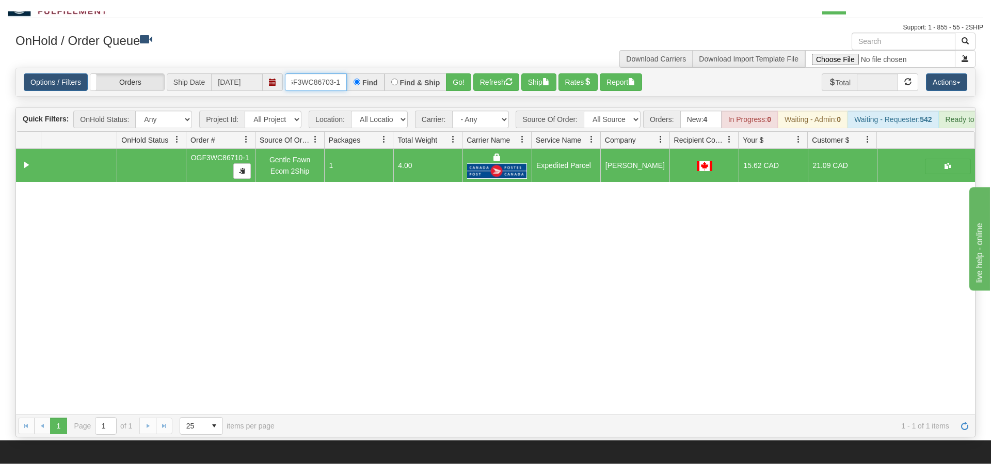
scroll to position [53, 0]
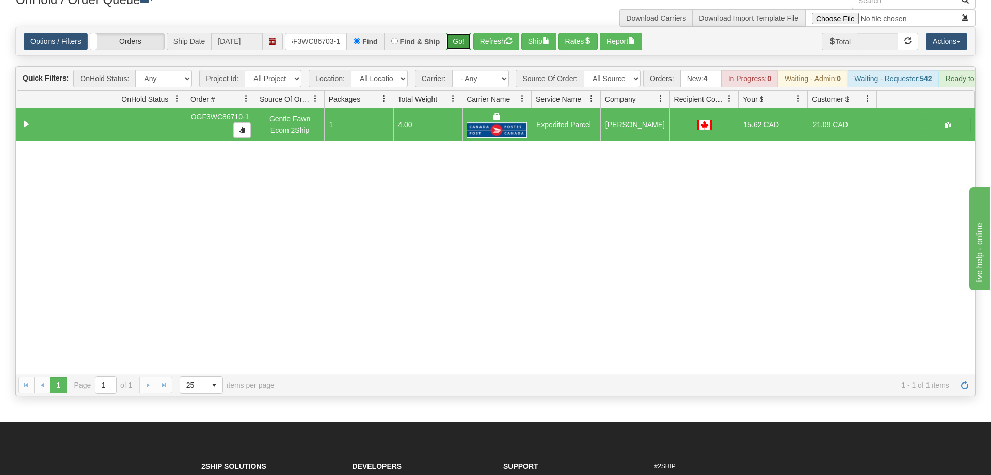
click at [462, 43] on div "Is equal to Is not equal to Contains Does not contains CAD USD EUR ZAR [PERSON_…" at bounding box center [496, 211] width 976 height 369
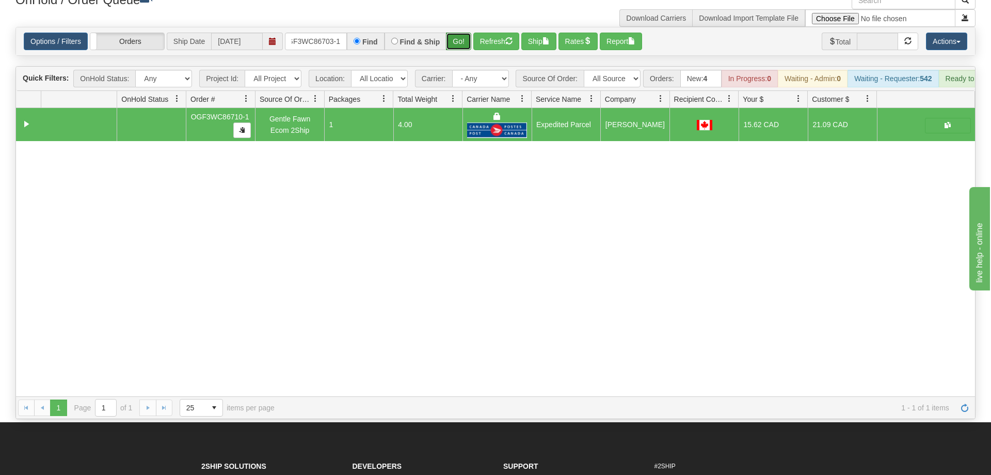
click at [461, 33] on button "Go!" at bounding box center [458, 42] width 25 height 18
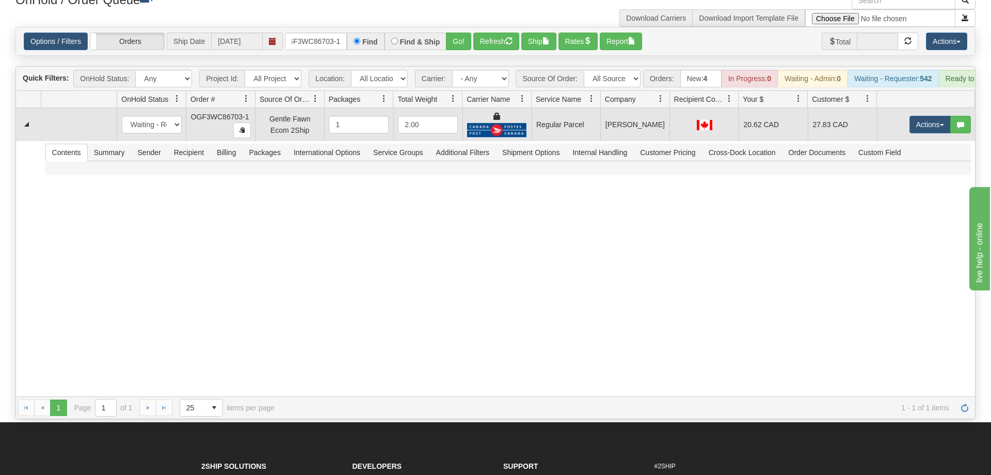
scroll to position [0, 10]
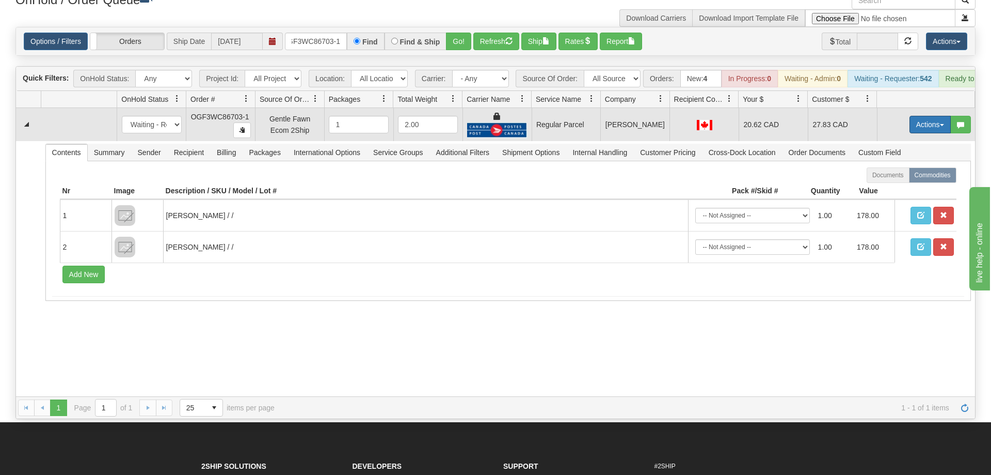
click at [934, 116] on button "Actions" at bounding box center [930, 125] width 41 height 18
click at [912, 167] on span "Rate All Services" at bounding box center [909, 171] width 62 height 8
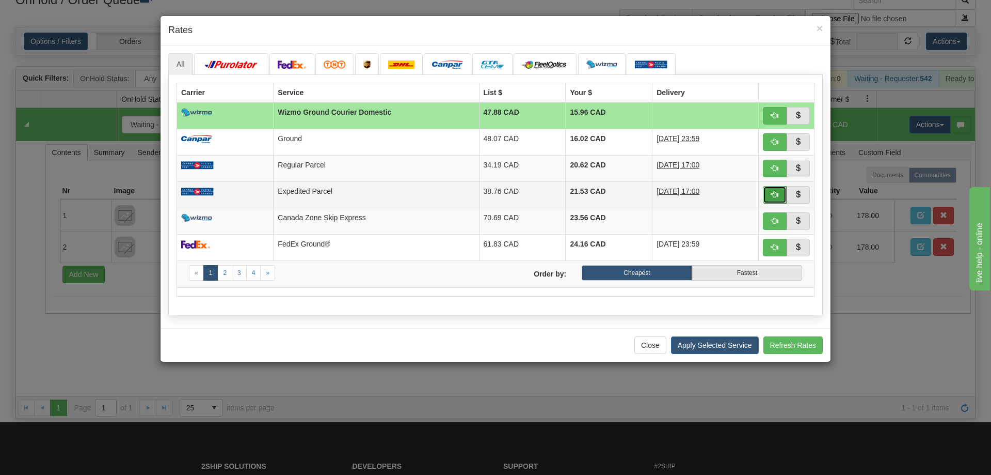
click at [776, 198] on span "button" at bounding box center [774, 194] width 7 height 7
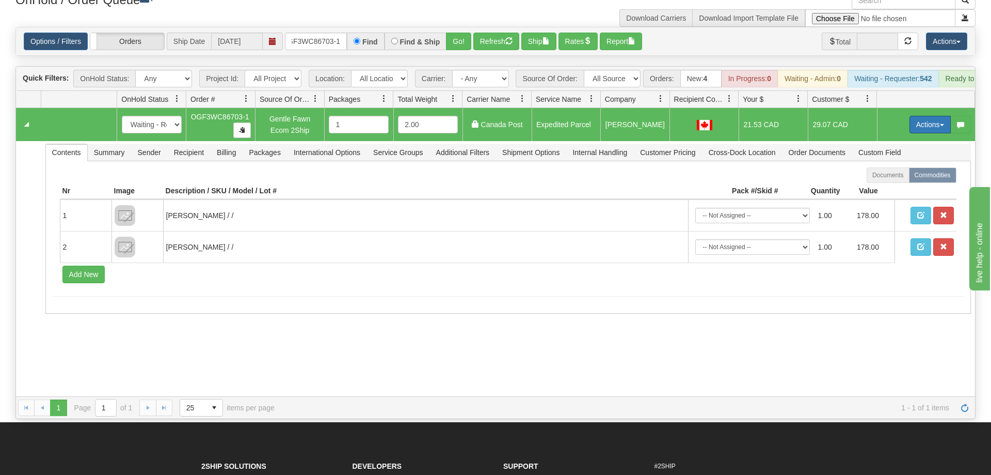
click at [924, 116] on button "Actions" at bounding box center [930, 125] width 41 height 18
click at [893, 180] on span "Ship" at bounding box center [889, 184] width 22 height 8
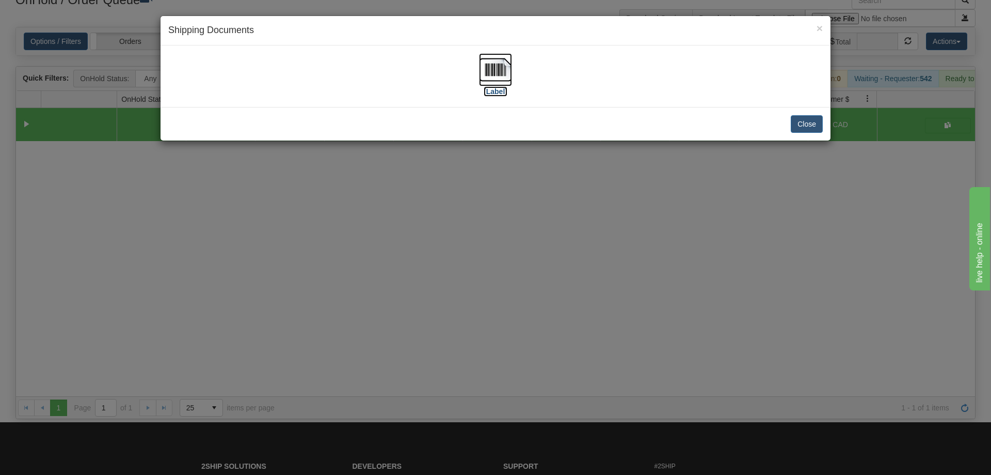
click at [486, 64] on img at bounding box center [495, 69] width 33 height 33
click at [557, 206] on div "× Shipping Documents [Label] Close" at bounding box center [495, 237] width 991 height 475
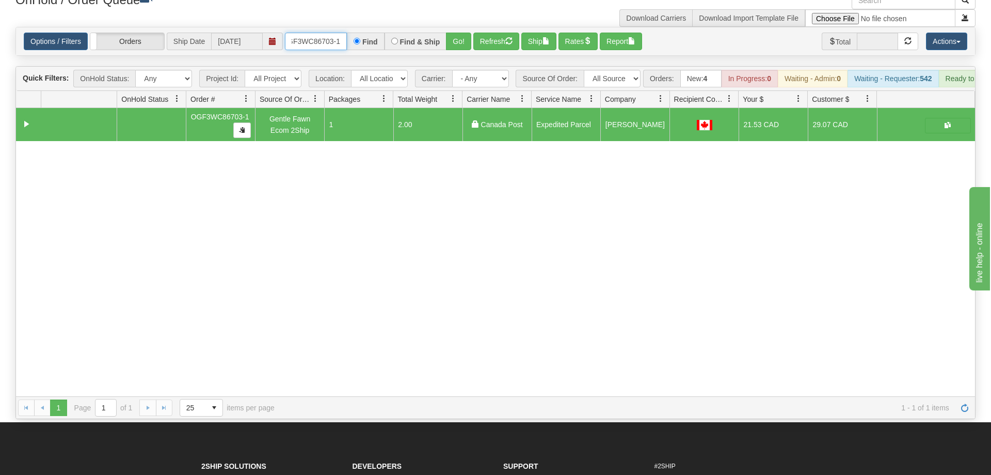
click at [329, 33] on input "OGF3WC86703-1" at bounding box center [316, 42] width 62 height 18
drag, startPoint x: 450, startPoint y: 25, endPoint x: 460, endPoint y: 38, distance: 16.2
click at [452, 47] on div "Is equal to Is not equal to Contains Does not contains CAD USD EUR ZAR [PERSON_…" at bounding box center [496, 223] width 976 height 392
click at [463, 33] on button "Go!" at bounding box center [458, 42] width 25 height 18
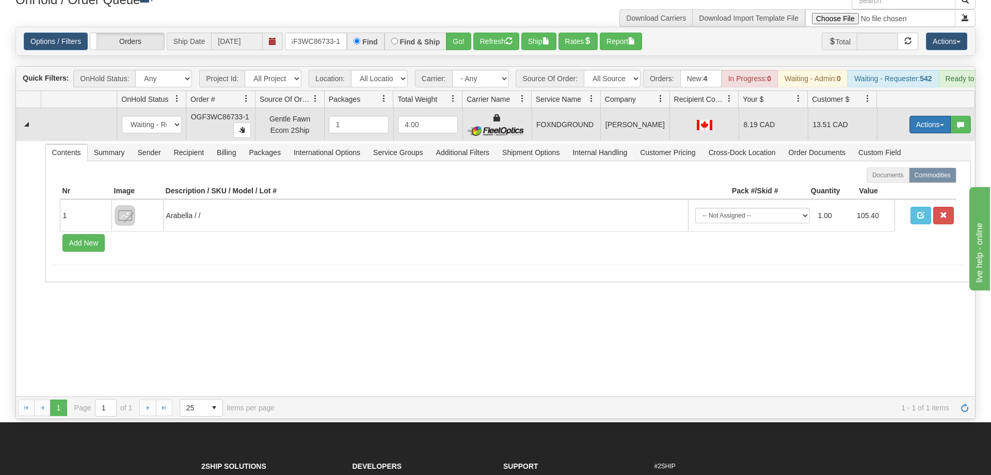
click at [915, 116] on button "Actions" at bounding box center [930, 125] width 41 height 18
click at [882, 180] on span "Ship" at bounding box center [889, 184] width 22 height 8
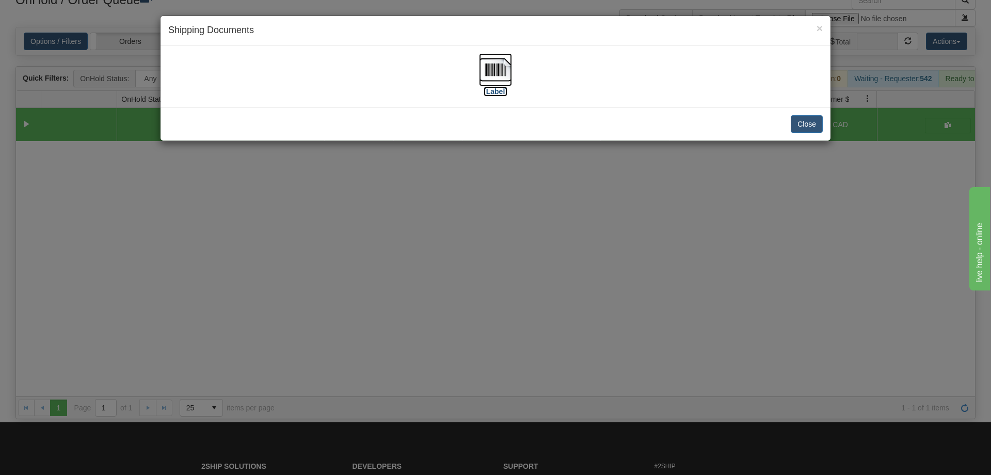
click at [510, 77] on img at bounding box center [495, 69] width 33 height 33
drag, startPoint x: 433, startPoint y: 303, endPoint x: 445, endPoint y: 283, distance: 22.9
click at [445, 283] on div "× Shipping Documents [Label] Close" at bounding box center [495, 237] width 991 height 475
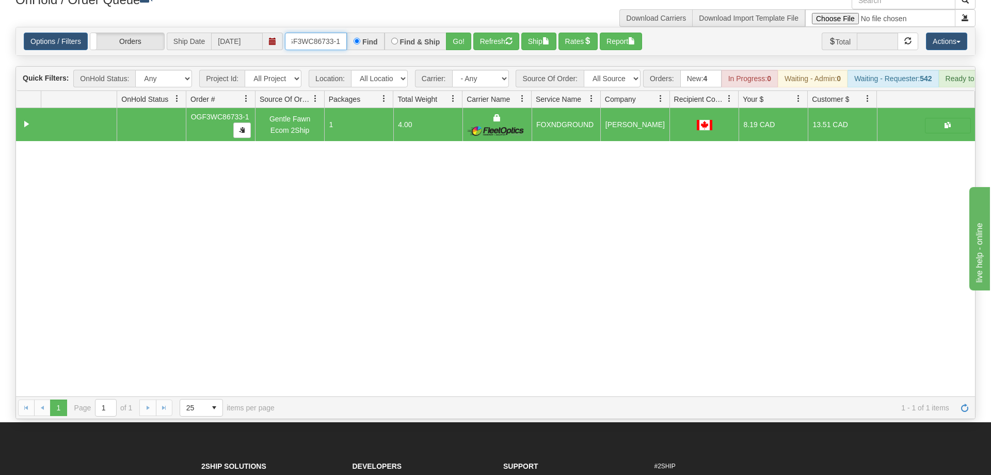
click at [306, 33] on input "OGF3WC86733-1" at bounding box center [316, 42] width 62 height 18
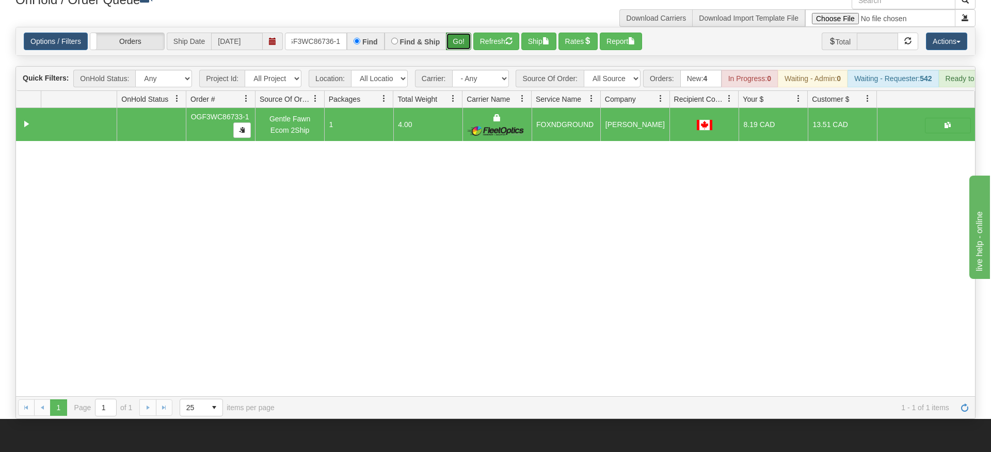
click at [454, 46] on div "Is equal to Is not equal to Contains Does not contains CAD USD EUR ZAR [PERSON_…" at bounding box center [496, 223] width 976 height 392
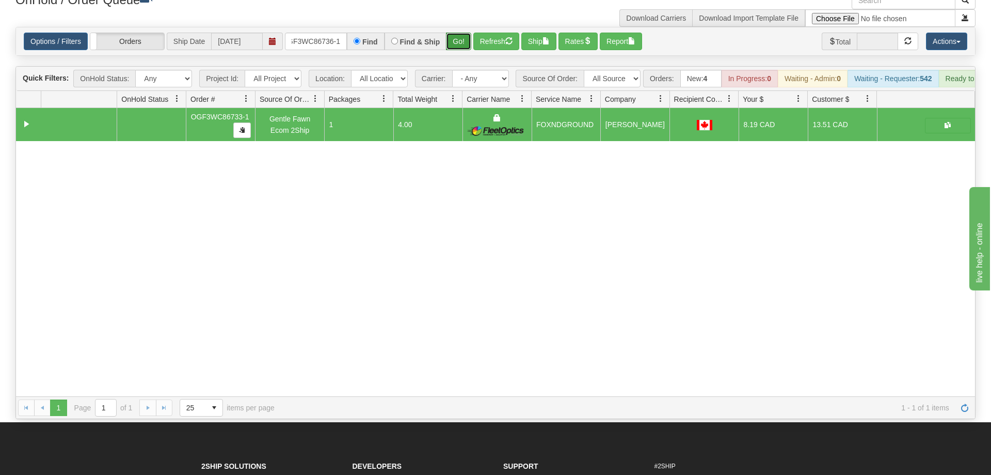
click at [456, 33] on button "Go!" at bounding box center [458, 42] width 25 height 18
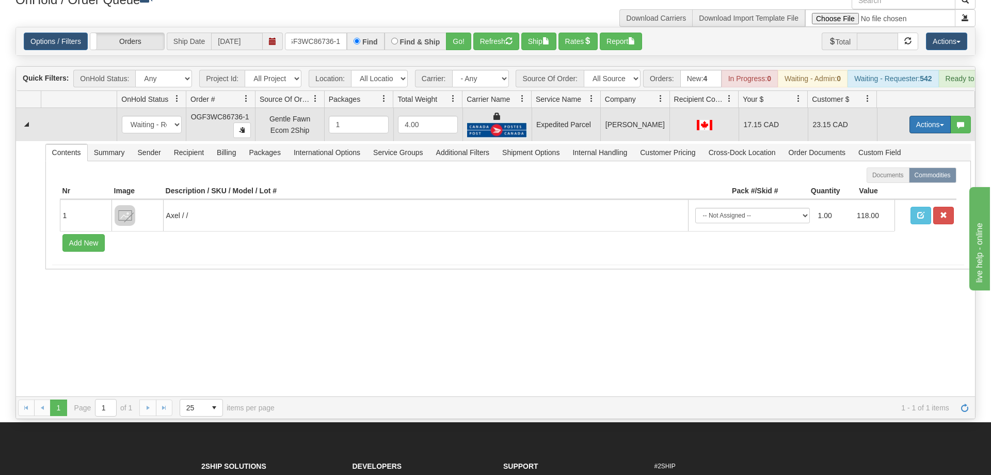
click at [937, 116] on button "Actions" at bounding box center [930, 125] width 41 height 18
click at [901, 178] on link "Ship" at bounding box center [909, 184] width 83 height 13
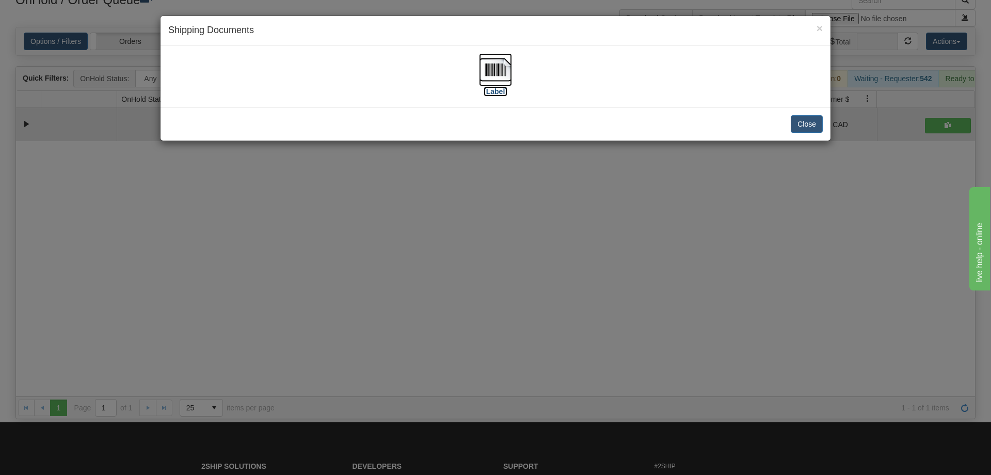
click at [493, 82] on img at bounding box center [495, 69] width 33 height 33
drag, startPoint x: 303, startPoint y: 279, endPoint x: 239, endPoint y: 67, distance: 222.0
click at [302, 270] on div "× Shipping Documents [Label] Close" at bounding box center [495, 237] width 991 height 475
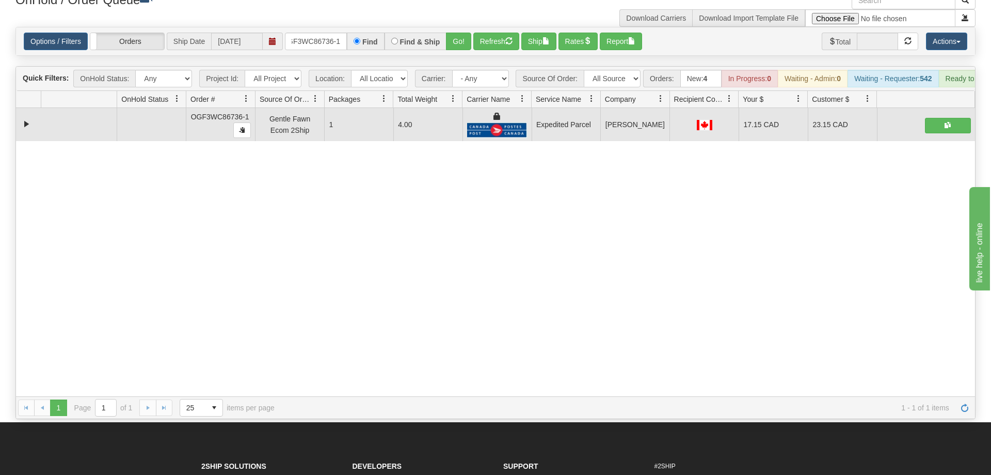
click at [339, 27] on div "Options / Filters Group Shipments Orders Ship Date [DATE] OGF3WC86736-1 Find Fi…" at bounding box center [495, 41] width 959 height 28
click at [339, 33] on input "OGF3WC86736-1" at bounding box center [316, 42] width 62 height 18
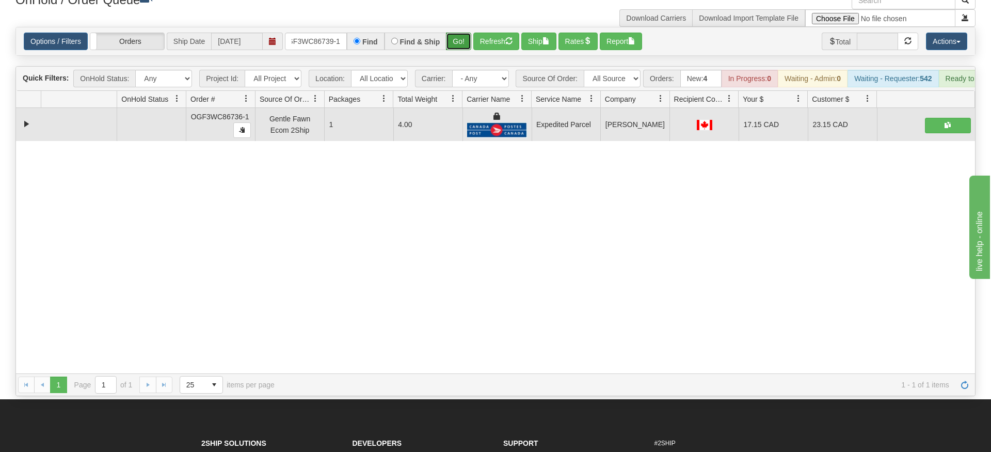
click at [450, 50] on div "Is equal to Is not equal to Contains Does not contains CAD USD EUR ZAR [PERSON_…" at bounding box center [496, 211] width 976 height 369
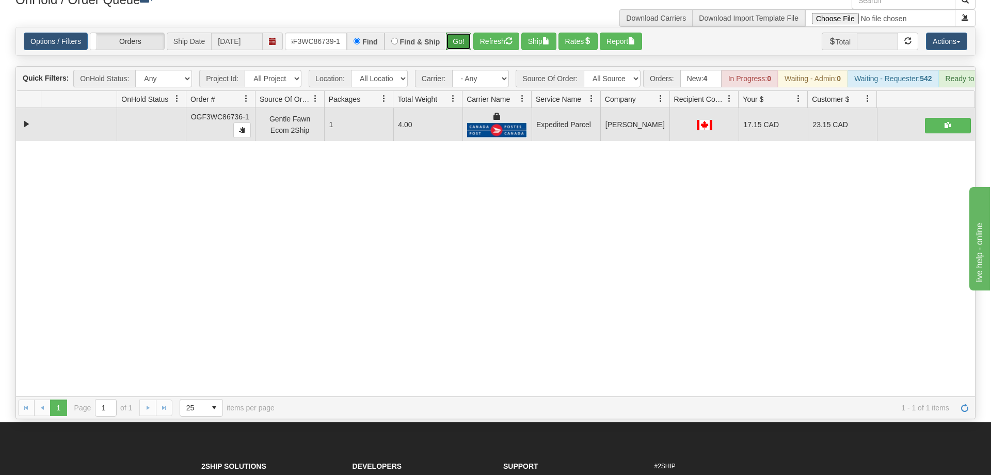
click at [455, 33] on button "Go!" at bounding box center [458, 42] width 25 height 18
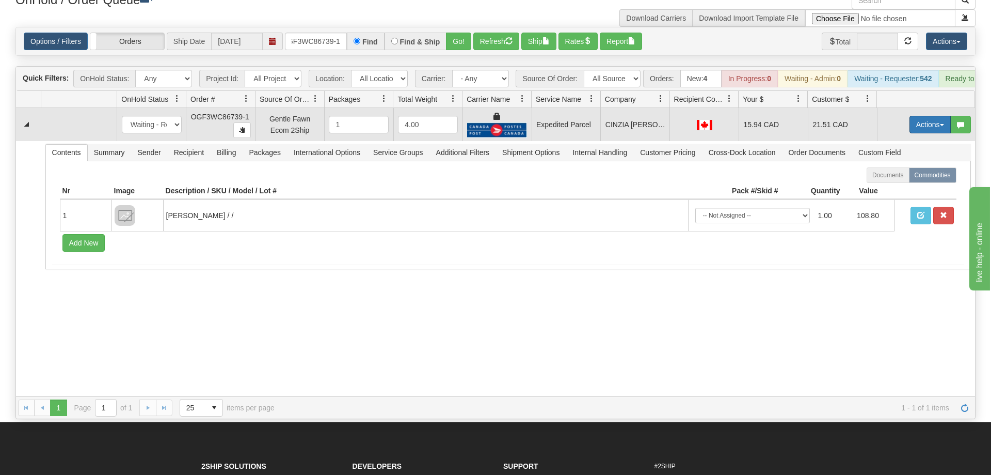
click at [928, 116] on button "Actions" at bounding box center [930, 125] width 41 height 18
click at [908, 178] on link "Ship" at bounding box center [909, 184] width 83 height 13
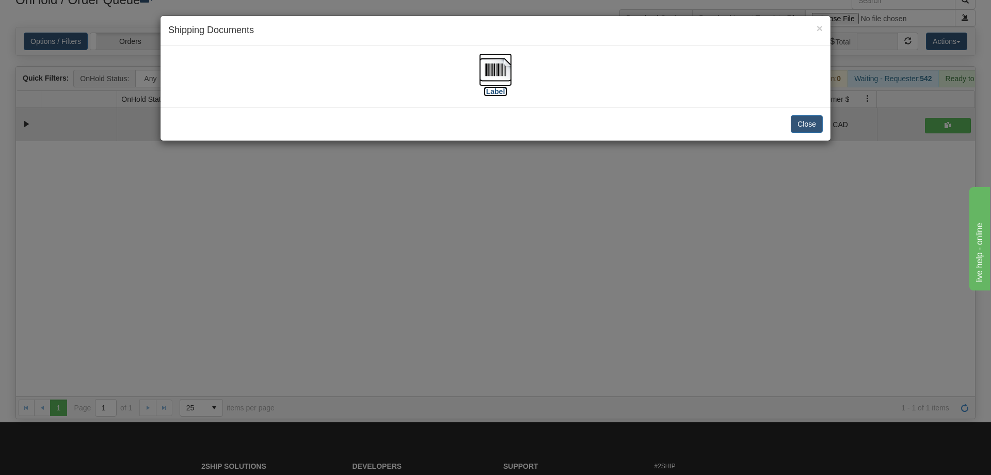
click at [500, 69] on img at bounding box center [495, 69] width 33 height 33
drag, startPoint x: 545, startPoint y: 303, endPoint x: 383, endPoint y: 69, distance: 284.7
click at [544, 295] on div "× Shipping Documents [Label] Close" at bounding box center [495, 237] width 991 height 475
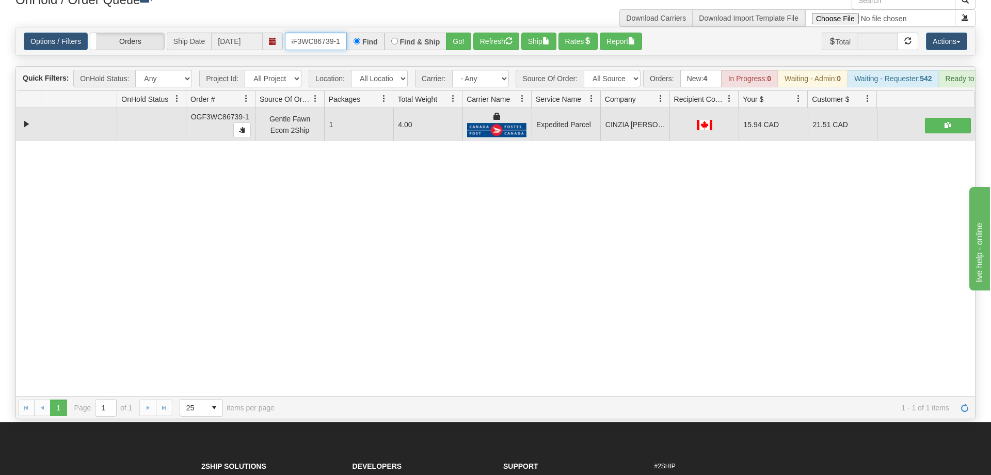
click at [316, 33] on input "oGF3WC86739-1" at bounding box center [316, 42] width 62 height 18
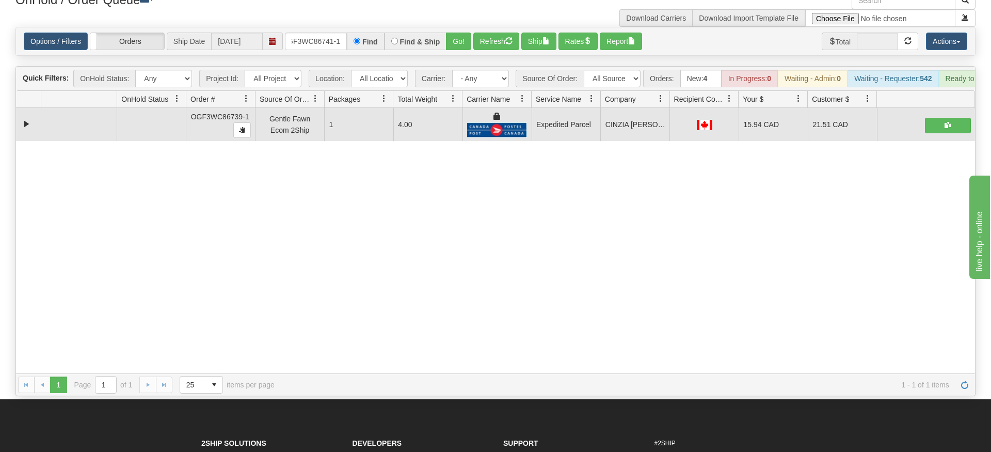
drag, startPoint x: 457, startPoint y: 35, endPoint x: 459, endPoint y: 47, distance: 11.9
click at [458, 52] on div "Is equal to Is not equal to Contains Does not contains CAD USD EUR ZAR [PERSON_…" at bounding box center [496, 211] width 976 height 369
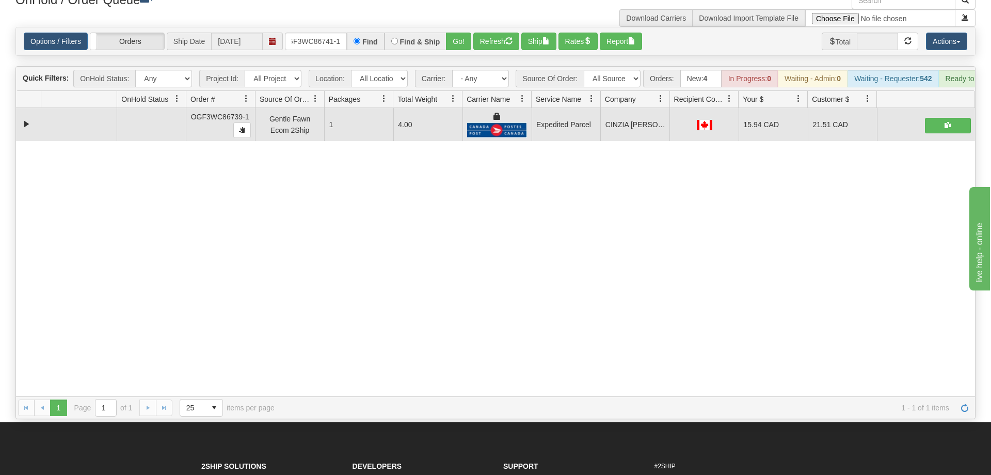
click at [461, 36] on div "Options / Filters Group Shipments Orders Ship Date [DATE] OGF3WC86741-1 Find Fi…" at bounding box center [495, 41] width 959 height 28
click at [461, 33] on button "Go!" at bounding box center [458, 42] width 25 height 18
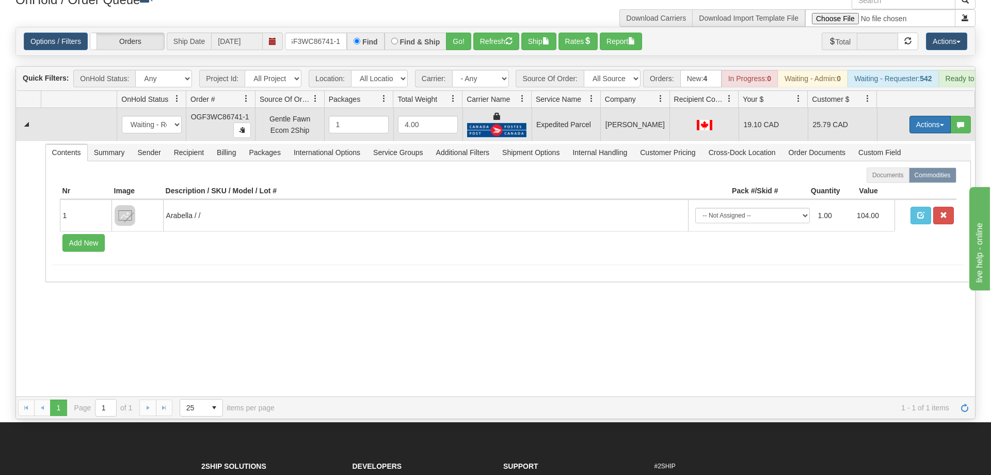
click at [912, 116] on button "Actions" at bounding box center [930, 125] width 41 height 18
click at [898, 178] on link "Ship" at bounding box center [909, 184] width 83 height 13
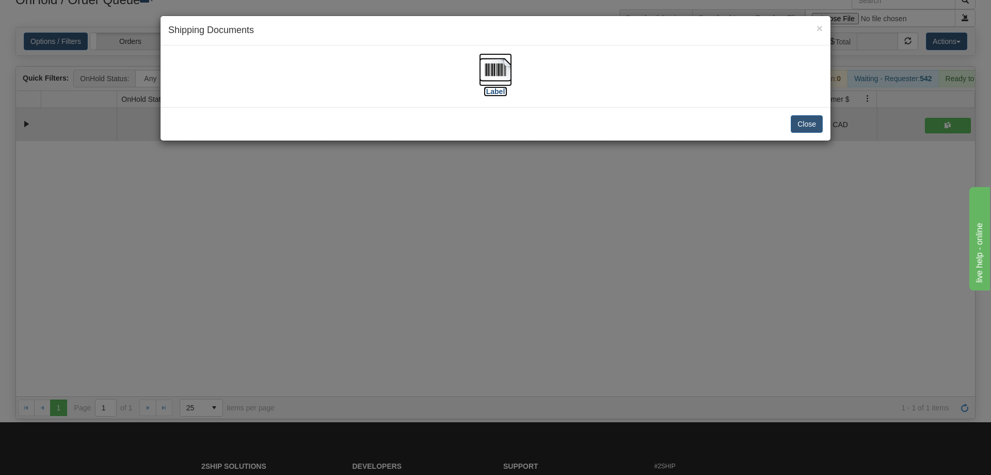
click at [509, 69] on img at bounding box center [495, 69] width 33 height 33
click at [545, 247] on div "× Shipping Documents [Label] Close" at bounding box center [495, 237] width 991 height 475
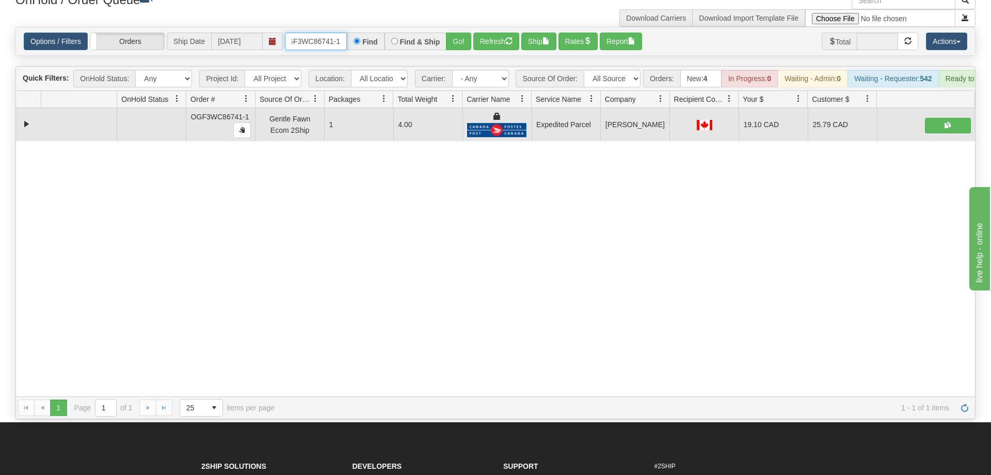
click at [309, 33] on input "OGF3WC86741-1" at bounding box center [316, 42] width 62 height 18
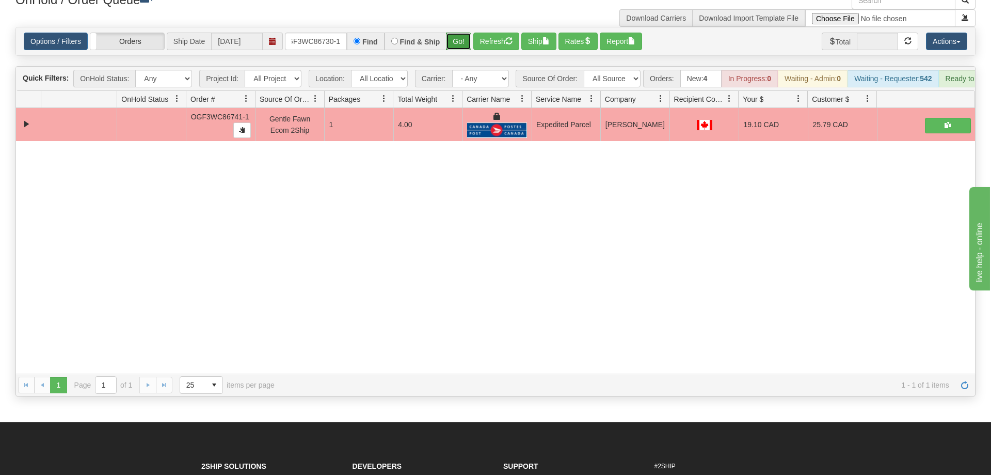
click at [461, 45] on div "Is equal to Is not equal to Contains Does not contains CAD USD EUR ZAR [PERSON_…" at bounding box center [496, 211] width 976 height 369
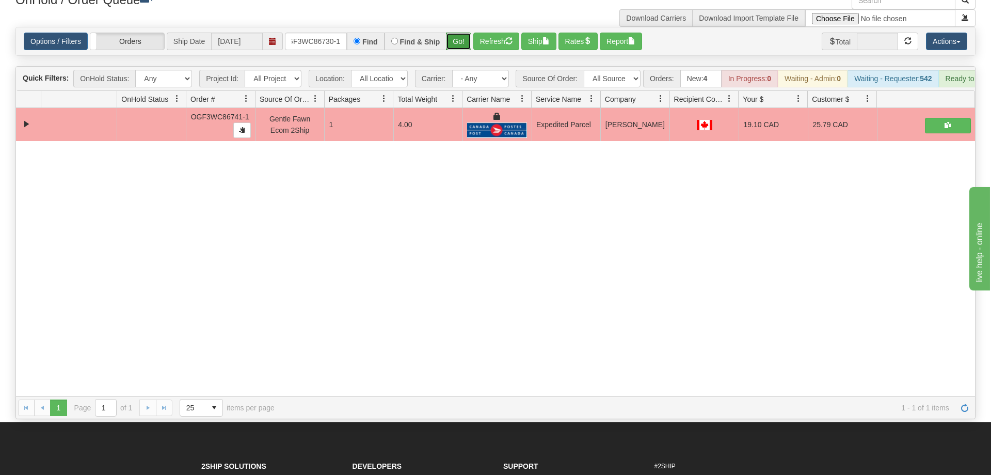
click at [461, 33] on button "Go!" at bounding box center [458, 42] width 25 height 18
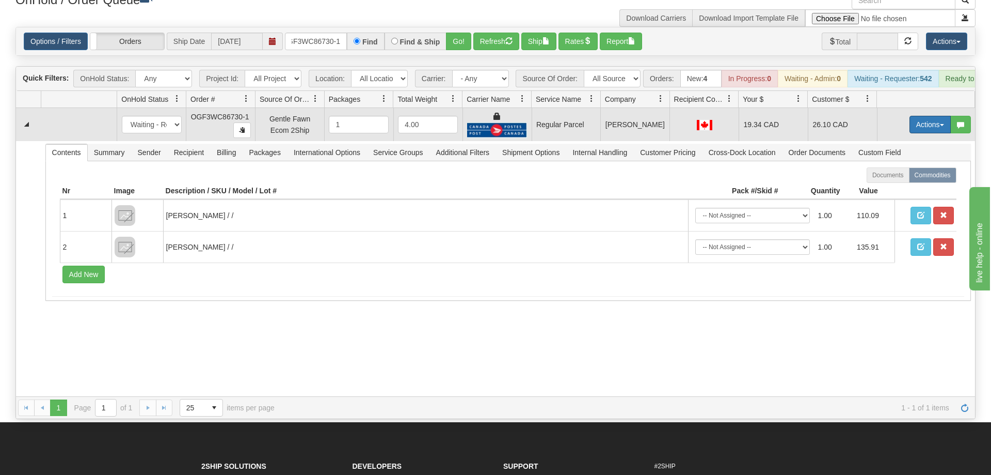
click at [920, 116] on button "Actions" at bounding box center [930, 125] width 41 height 18
click at [910, 167] on span "Rate All Services" at bounding box center [909, 171] width 62 height 8
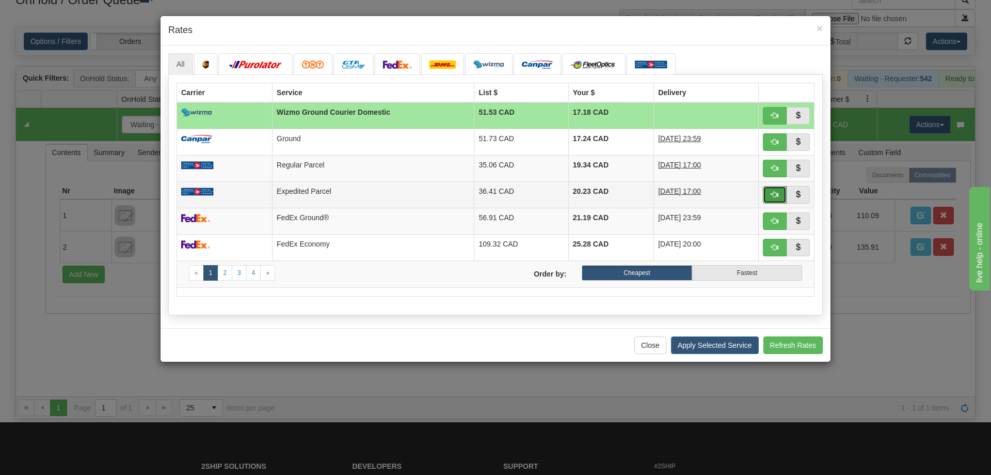
click at [770, 196] on button "button" at bounding box center [775, 195] width 24 height 18
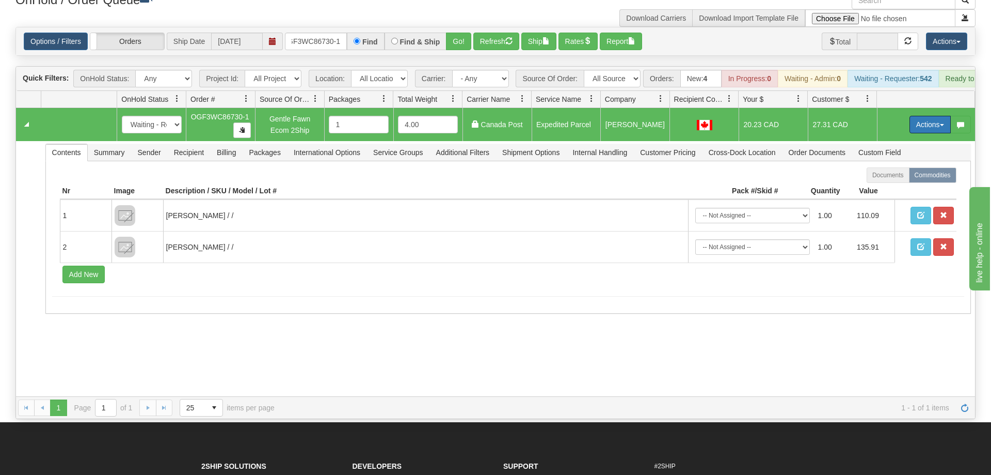
click at [918, 116] on button "Actions" at bounding box center [930, 125] width 41 height 18
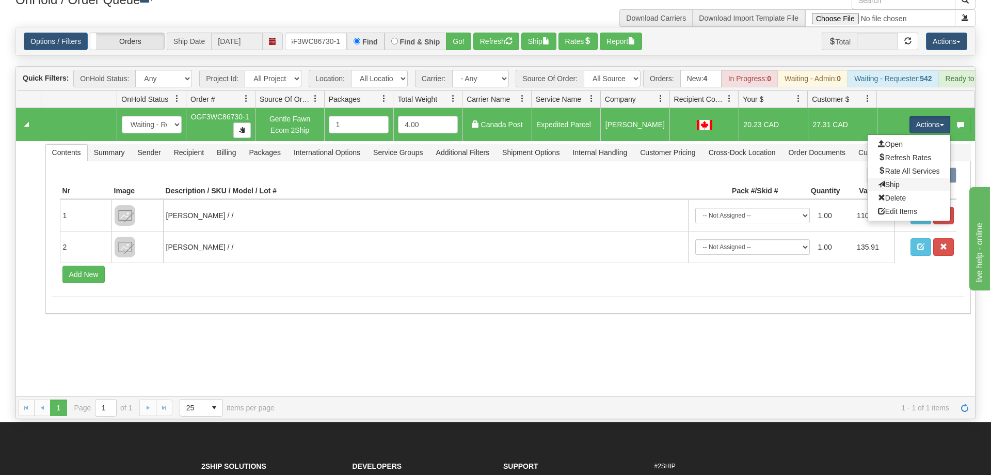
click at [921, 178] on link "Ship" at bounding box center [909, 184] width 83 height 13
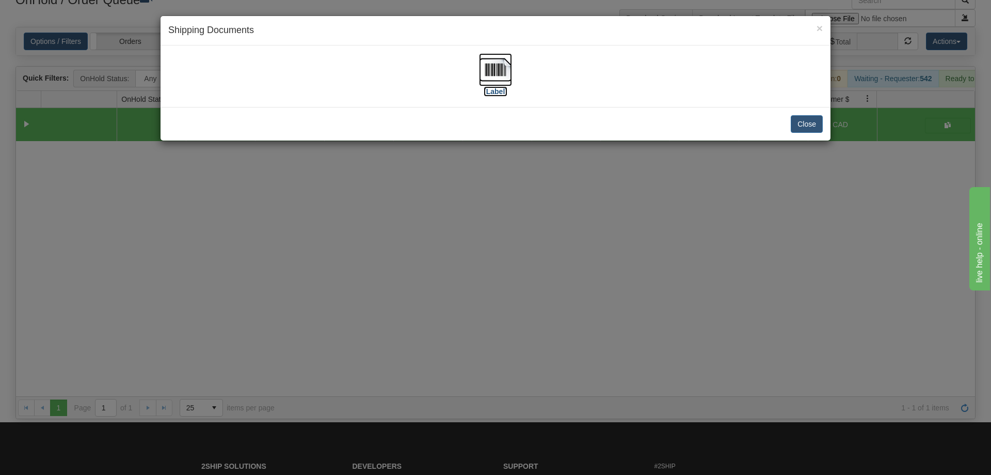
click at [505, 56] on img at bounding box center [495, 69] width 33 height 33
drag, startPoint x: 601, startPoint y: 283, endPoint x: 358, endPoint y: 182, distance: 262.9
click at [597, 275] on div "× Shipping Documents [Label] Close" at bounding box center [495, 237] width 991 height 475
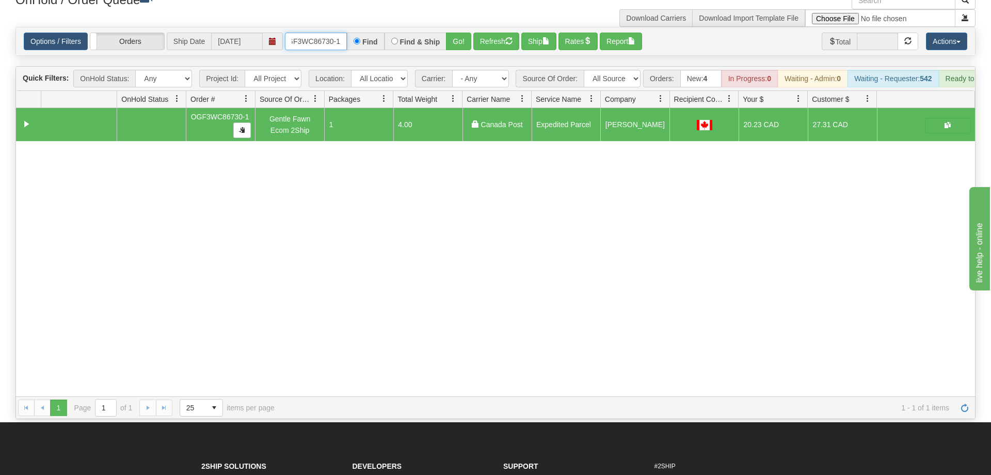
click at [303, 33] on input "OGF3WC86730-1" at bounding box center [316, 42] width 62 height 18
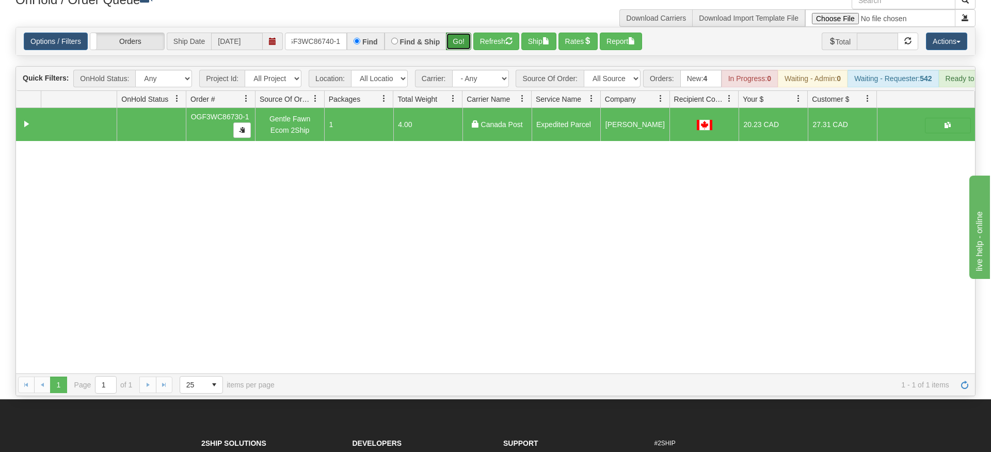
click at [457, 40] on div "Options / Filters Group Shipments Orders Ship Date [DATE] OGF3WC86740-1 Find Fi…" at bounding box center [495, 41] width 960 height 29
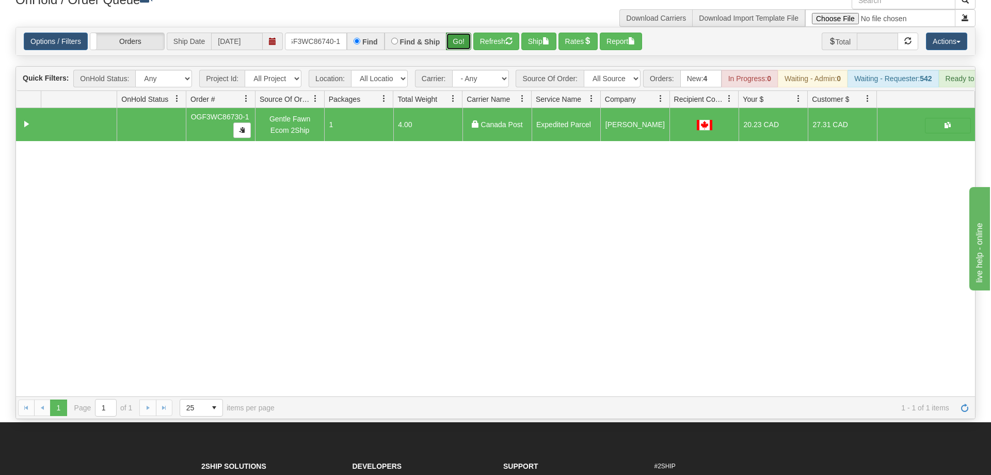
click at [456, 33] on button "Go!" at bounding box center [458, 42] width 25 height 18
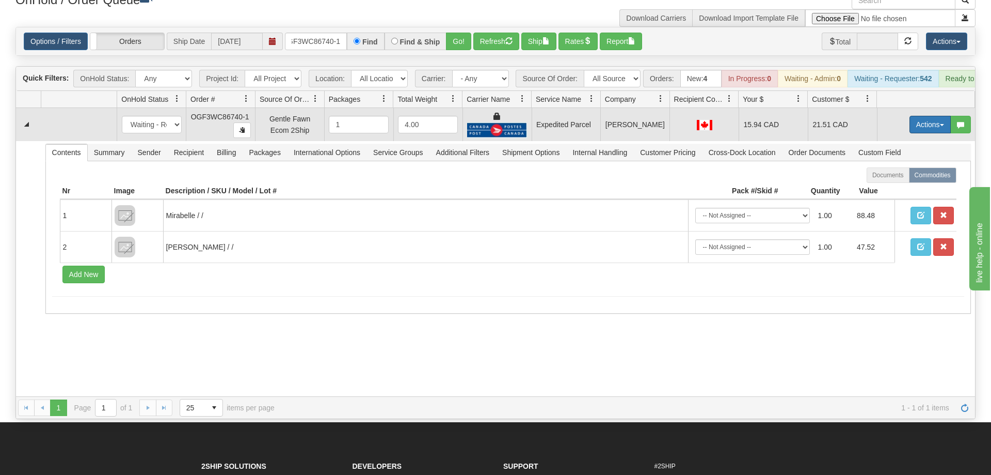
click at [932, 116] on button "Actions" at bounding box center [930, 125] width 41 height 18
click at [896, 180] on span "Ship" at bounding box center [889, 184] width 22 height 8
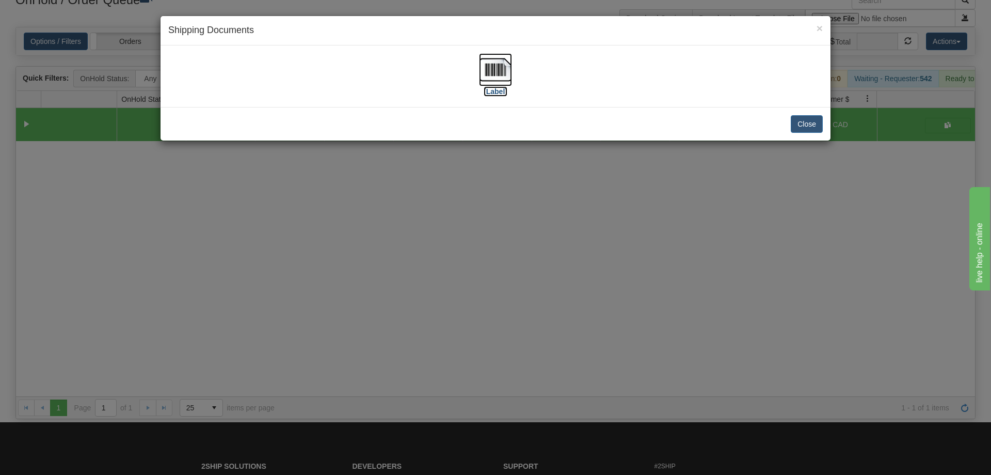
click at [512, 72] on img at bounding box center [495, 69] width 33 height 33
drag, startPoint x: 491, startPoint y: 340, endPoint x: 291, endPoint y: 105, distance: 308.8
click at [483, 323] on div "× Shipping Documents [Label] Close" at bounding box center [495, 237] width 991 height 475
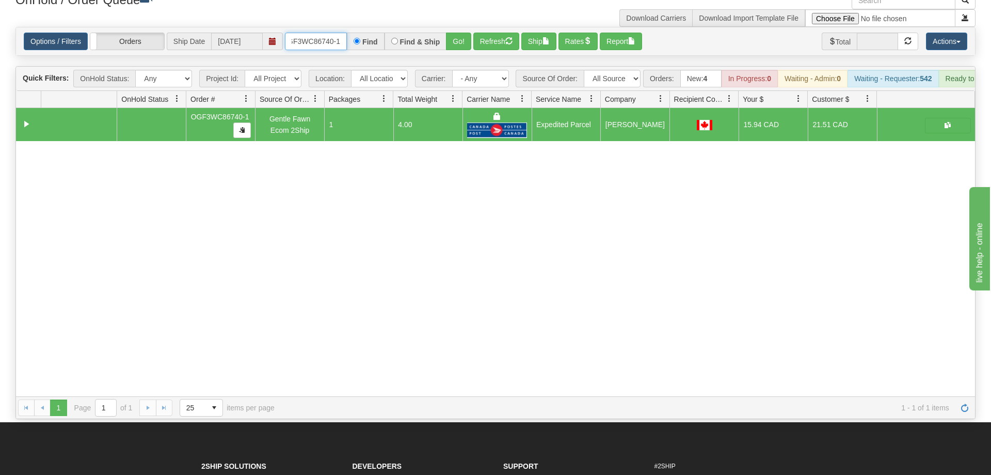
click at [330, 33] on input "OGF3WC86740-1" at bounding box center [316, 42] width 62 height 18
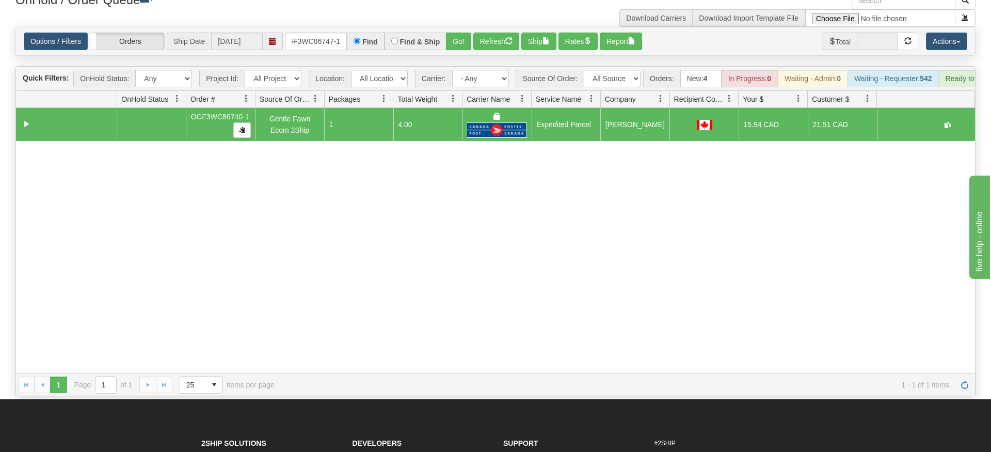
click at [460, 39] on div "Options / Filters Group Shipments Orders Ship Date [DATE] OGF3WC86747-1 Find Fi…" at bounding box center [495, 41] width 959 height 28
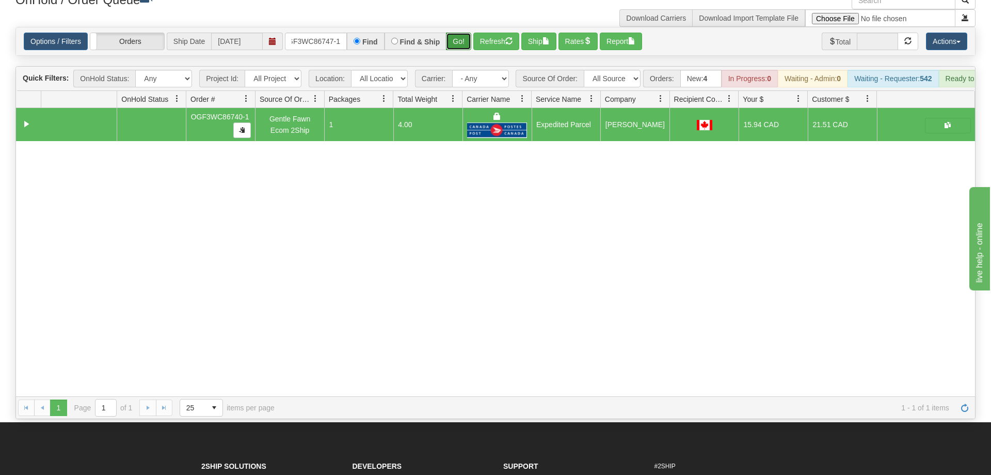
click at [462, 33] on button "Go!" at bounding box center [458, 42] width 25 height 18
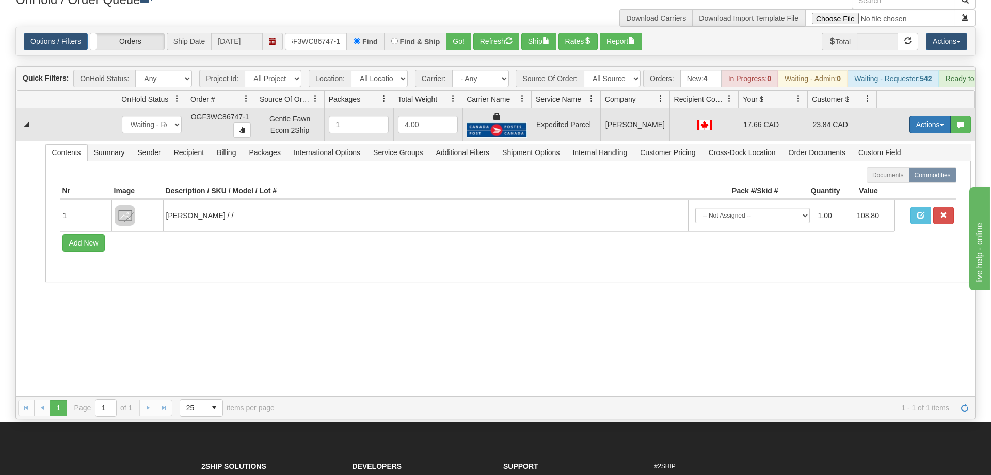
click at [932, 116] on button "Actions" at bounding box center [930, 125] width 41 height 18
click at [892, 180] on span "Ship" at bounding box center [889, 184] width 22 height 8
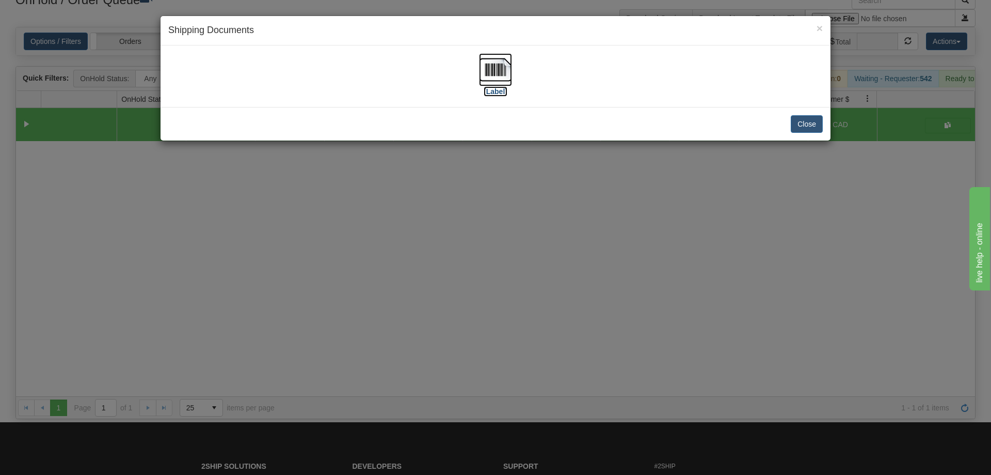
click at [485, 92] on label "[Label]" at bounding box center [496, 91] width 24 height 10
drag, startPoint x: 471, startPoint y: 350, endPoint x: 402, endPoint y: 100, distance: 259.8
click at [471, 340] on div "× Shipping Documents [Label] Close" at bounding box center [495, 237] width 991 height 475
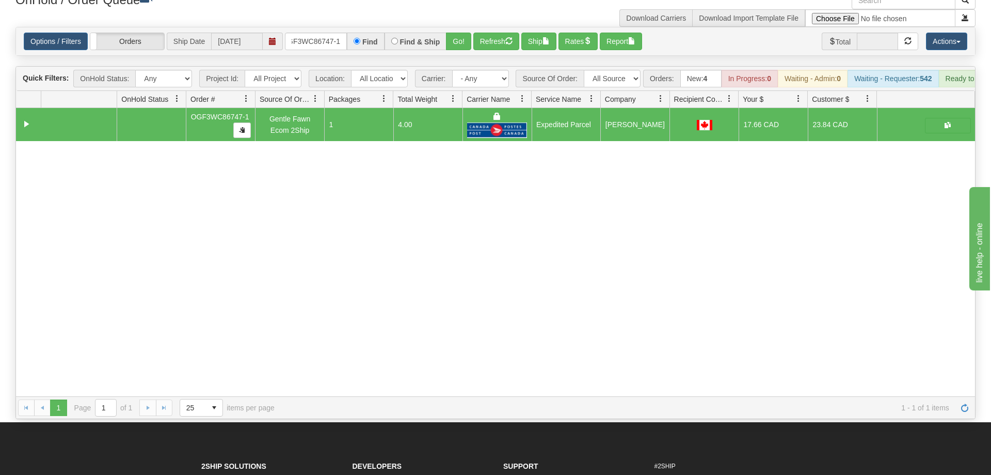
click at [320, 35] on div "Options / Filters Group Shipments Orders Ship Date [DATE] OGF3WC86747-1 Find Fi…" at bounding box center [495, 41] width 959 height 28
click at [323, 33] on input "OGF3WC86747-1" at bounding box center [316, 42] width 62 height 18
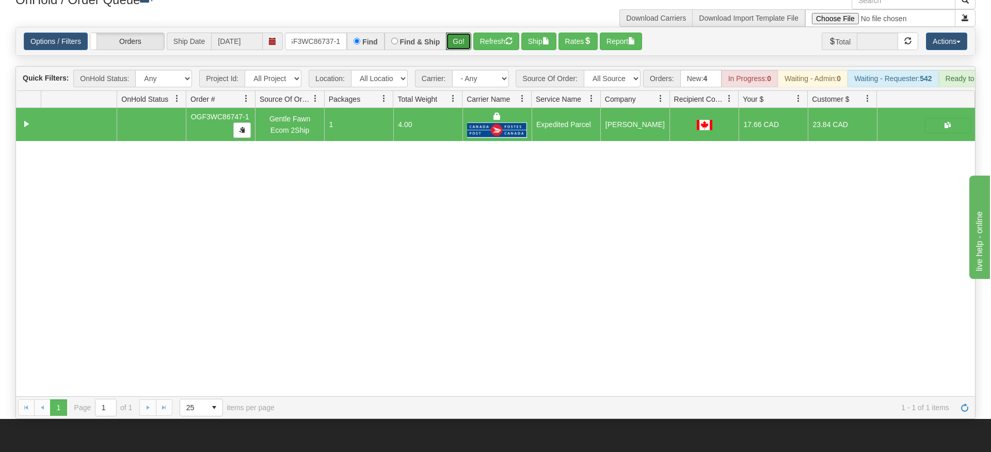
drag, startPoint x: 469, startPoint y: 24, endPoint x: 453, endPoint y: 36, distance: 20.1
click at [465, 47] on div "Is equal to Is not equal to Contains Does not contains CAD USD EUR ZAR [PERSON_…" at bounding box center [496, 223] width 976 height 392
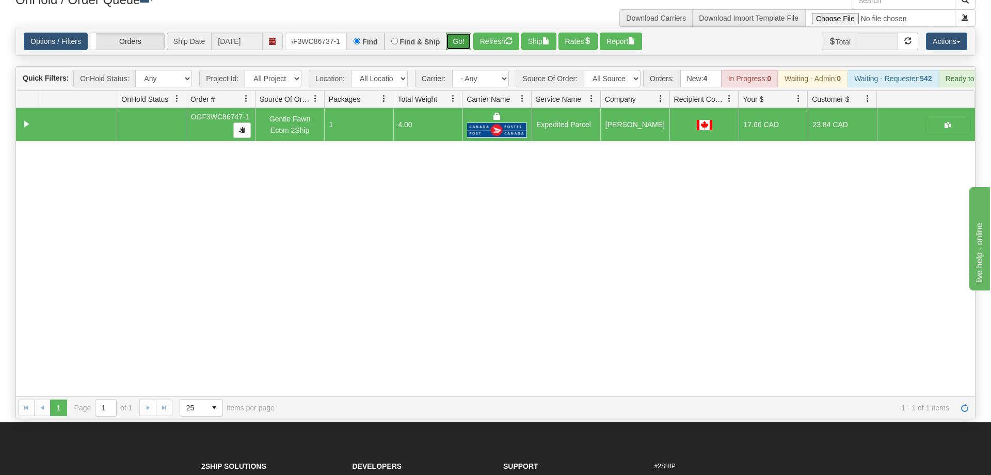
click at [452, 33] on button "Go!" at bounding box center [458, 42] width 25 height 18
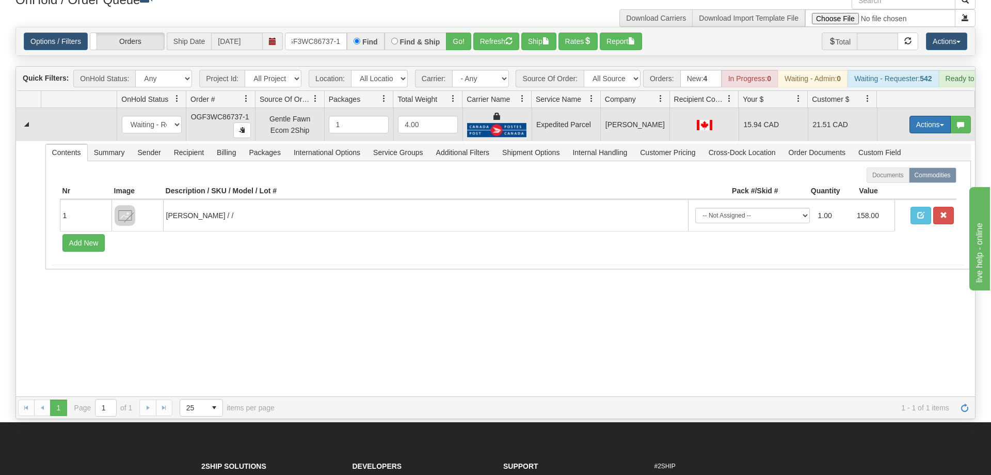
click at [933, 116] on button "Actions" at bounding box center [930, 125] width 41 height 18
click at [886, 180] on span "Ship" at bounding box center [889, 184] width 22 height 8
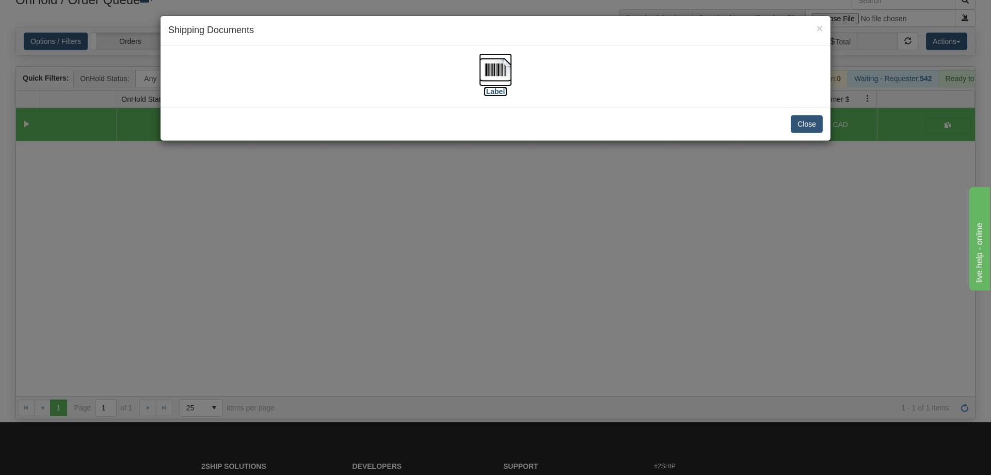
click at [492, 69] on img at bounding box center [495, 69] width 33 height 33
drag, startPoint x: 547, startPoint y: 267, endPoint x: 355, endPoint y: 67, distance: 277.2
click at [545, 261] on div "× Shipping Documents [Label] Close" at bounding box center [495, 237] width 991 height 475
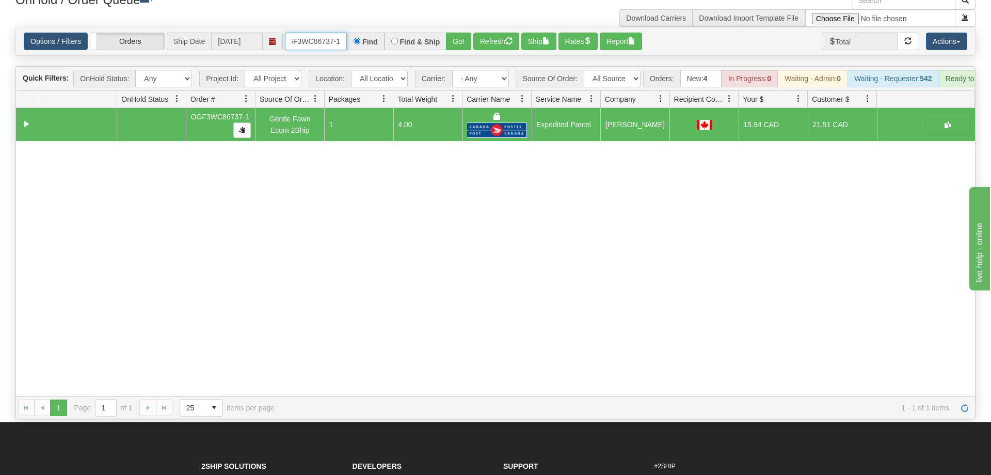
click at [345, 34] on input "OGF3WC86737-1" at bounding box center [316, 42] width 62 height 18
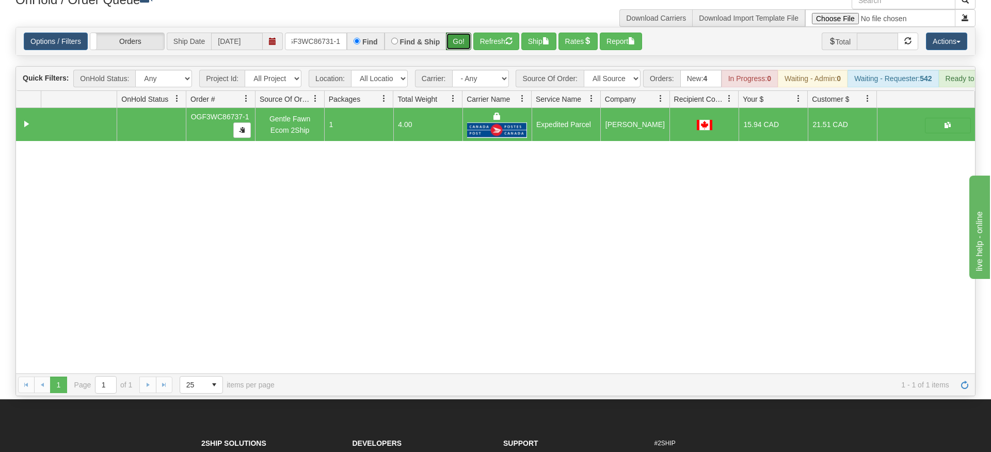
click at [463, 44] on div "Is equal to Is not equal to Contains Does not contains CAD USD EUR ZAR [PERSON_…" at bounding box center [496, 211] width 976 height 369
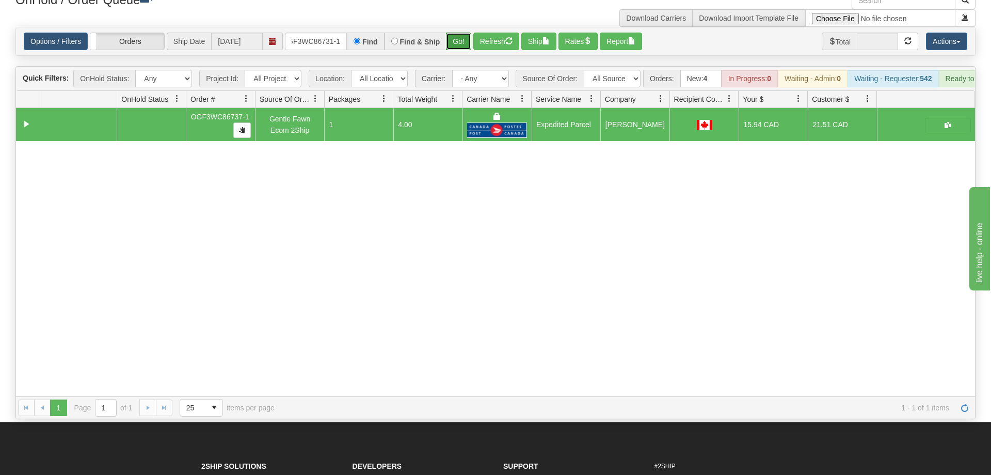
click at [464, 33] on button "Go!" at bounding box center [458, 42] width 25 height 18
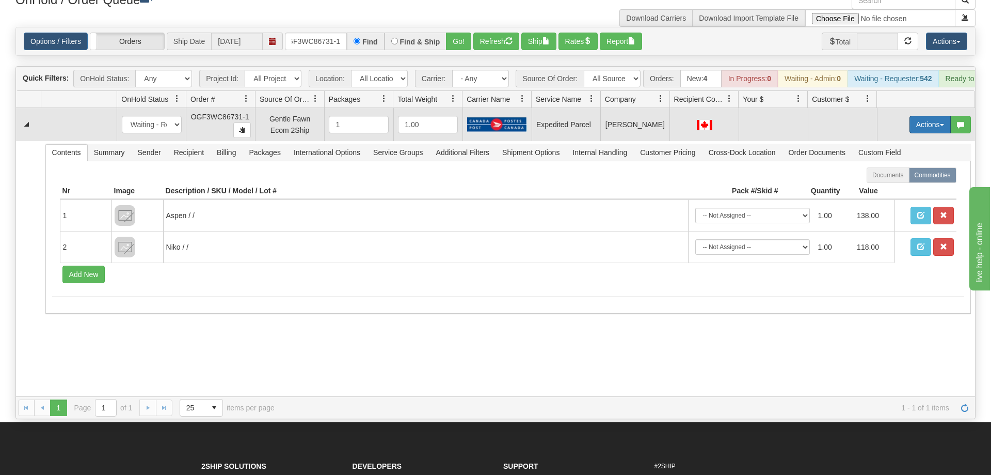
click at [926, 116] on button "Actions" at bounding box center [930, 125] width 41 height 18
click at [907, 153] on span "Refresh Rates" at bounding box center [904, 157] width 53 height 8
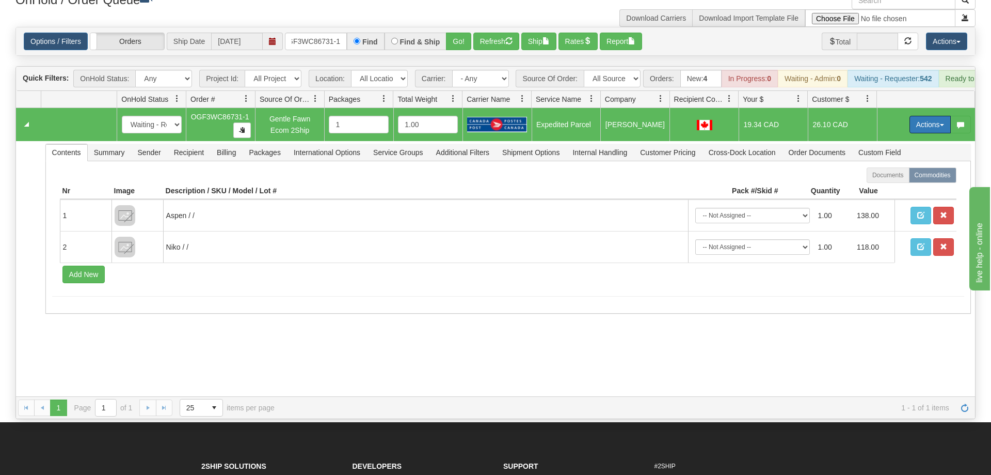
click at [919, 116] on button "Actions" at bounding box center [930, 125] width 41 height 18
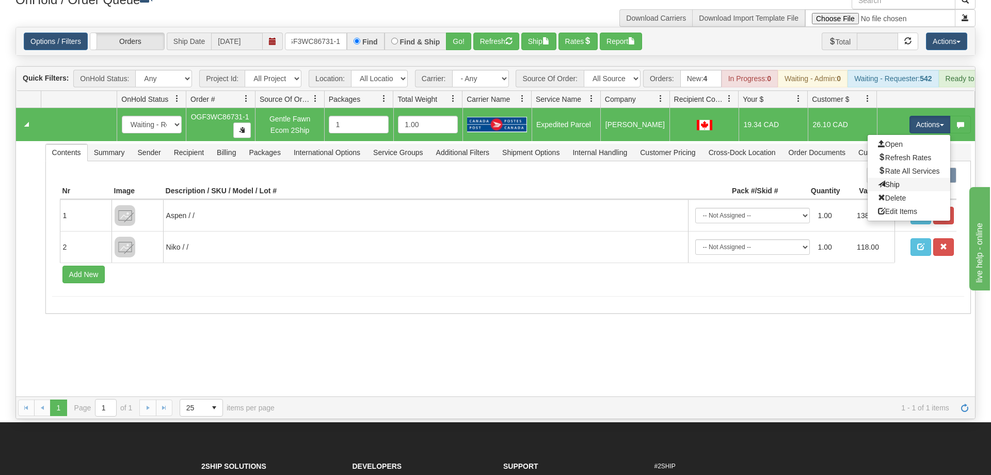
click at [910, 178] on link "Ship" at bounding box center [909, 184] width 83 height 13
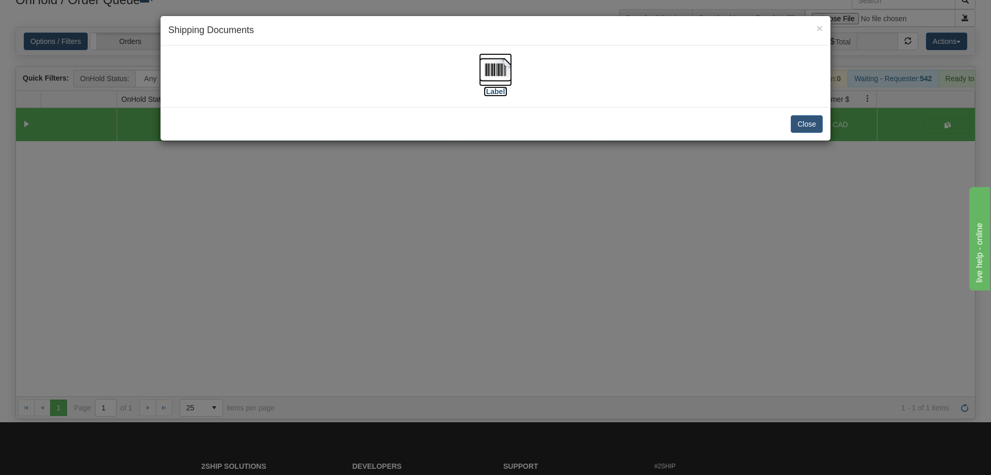
click at [495, 71] on img at bounding box center [495, 69] width 33 height 33
click at [433, 352] on div "× Shipping Documents [Label] Close" at bounding box center [495, 237] width 991 height 475
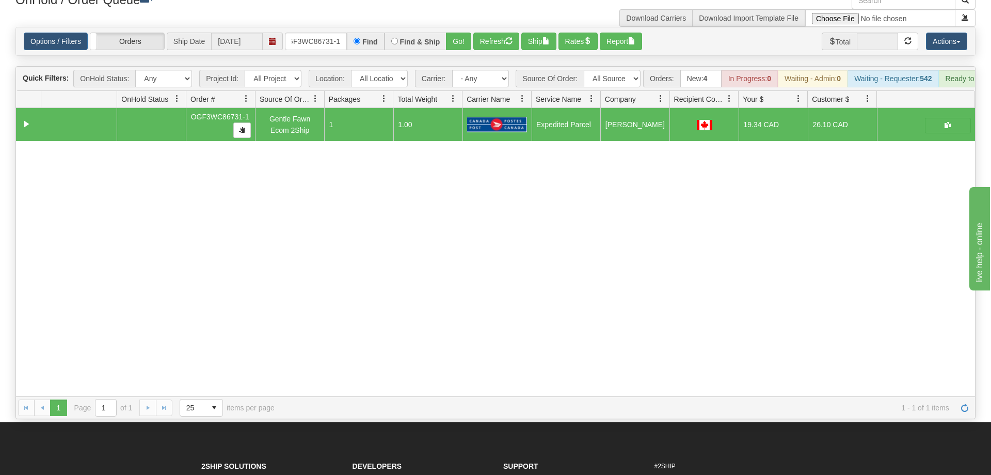
click at [303, 11] on div "OnHold / Order Queue" at bounding box center [252, 2] width 488 height 20
click at [311, 33] on input "OGF3WC86731-1" at bounding box center [316, 42] width 62 height 18
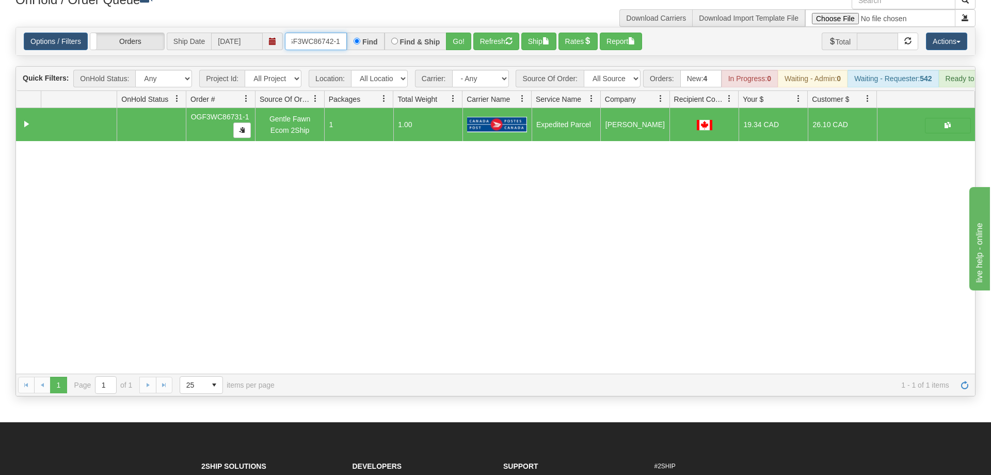
scroll to position [0, 8]
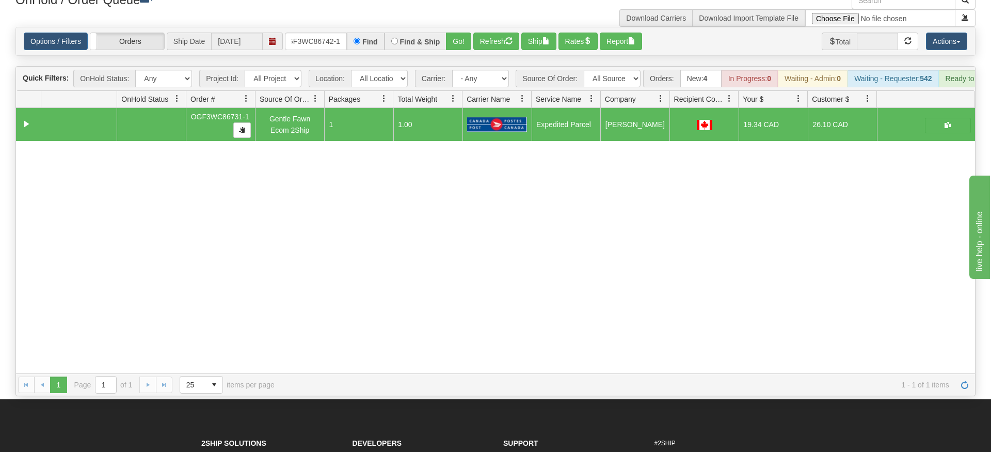
click at [461, 37] on div "Options / Filters Group Shipments Orders Ship Date [DATE] oGF3WC86742-1 Find Fi…" at bounding box center [495, 41] width 959 height 28
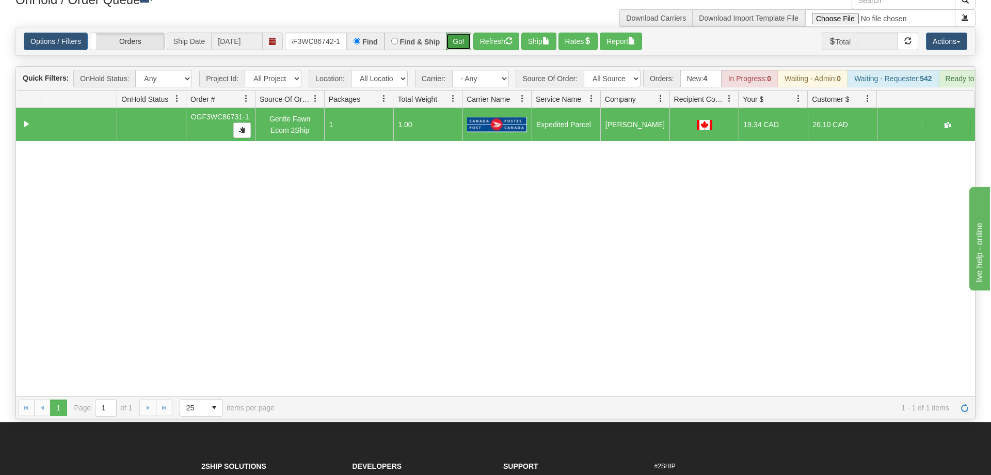
click at [461, 33] on button "Go!" at bounding box center [458, 42] width 25 height 18
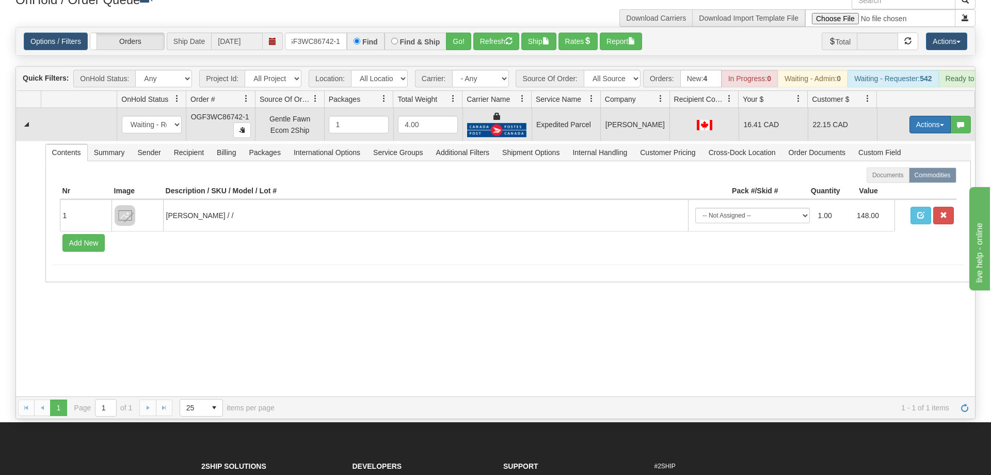
click at [925, 116] on button "Actions" at bounding box center [930, 125] width 41 height 18
click at [903, 178] on link "Ship" at bounding box center [909, 184] width 83 height 13
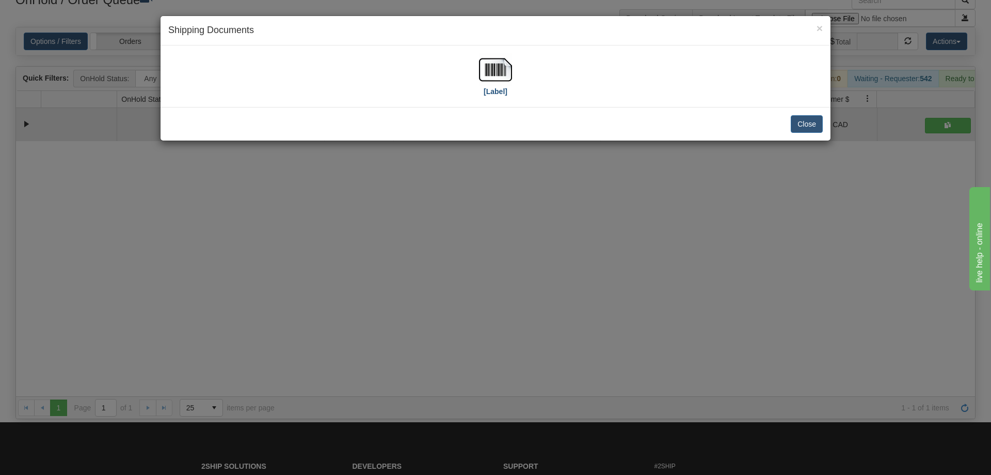
drag, startPoint x: 474, startPoint y: 73, endPoint x: 482, endPoint y: 72, distance: 7.9
click at [482, 72] on div "[Label]" at bounding box center [495, 76] width 655 height 46
click at [482, 72] on img at bounding box center [495, 69] width 33 height 33
drag, startPoint x: 389, startPoint y: 460, endPoint x: 396, endPoint y: 424, distance: 35.8
click at [395, 439] on div "× Shipping Documents [Label] Close" at bounding box center [495, 237] width 991 height 475
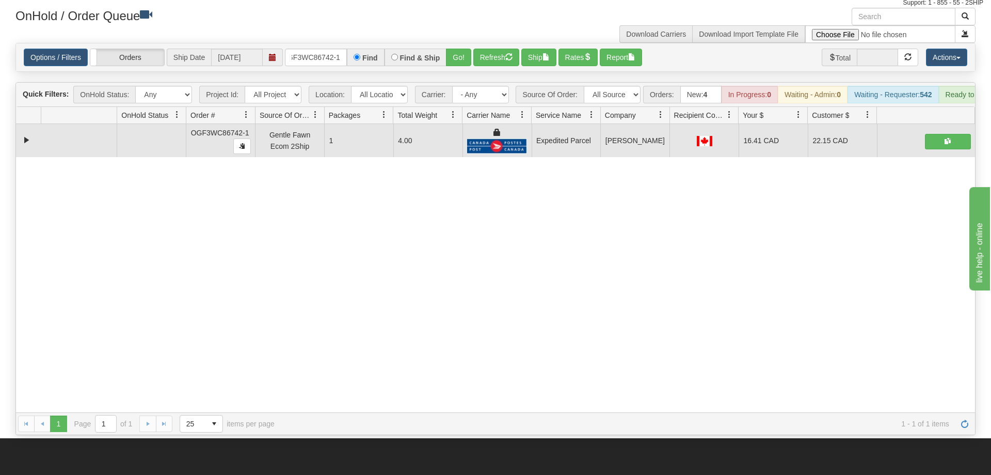
scroll to position [53, 0]
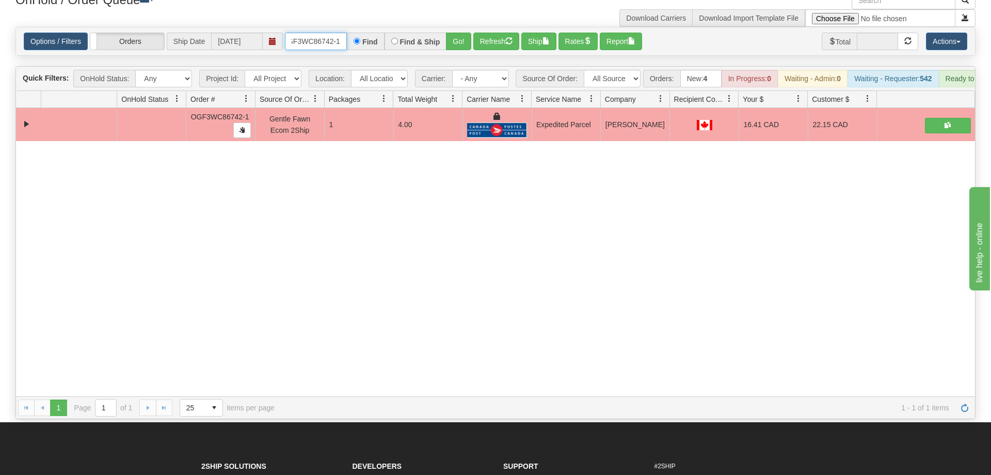
click at [328, 33] on input "oGF3WC86742-1" at bounding box center [316, 42] width 62 height 18
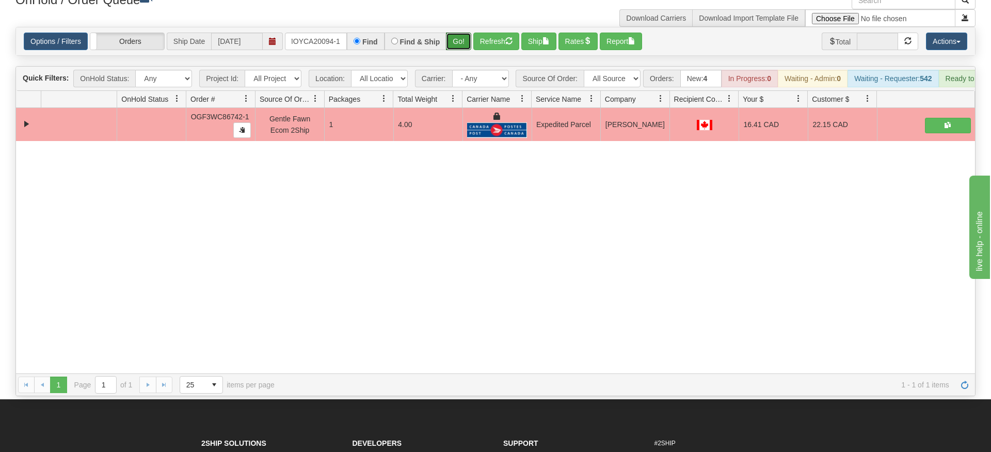
drag, startPoint x: 456, startPoint y: 28, endPoint x: 459, endPoint y: 36, distance: 8.7
click at [456, 51] on div "Is equal to Is not equal to Contains Does not contains CAD USD EUR ZAR [PERSON_…" at bounding box center [496, 211] width 976 height 369
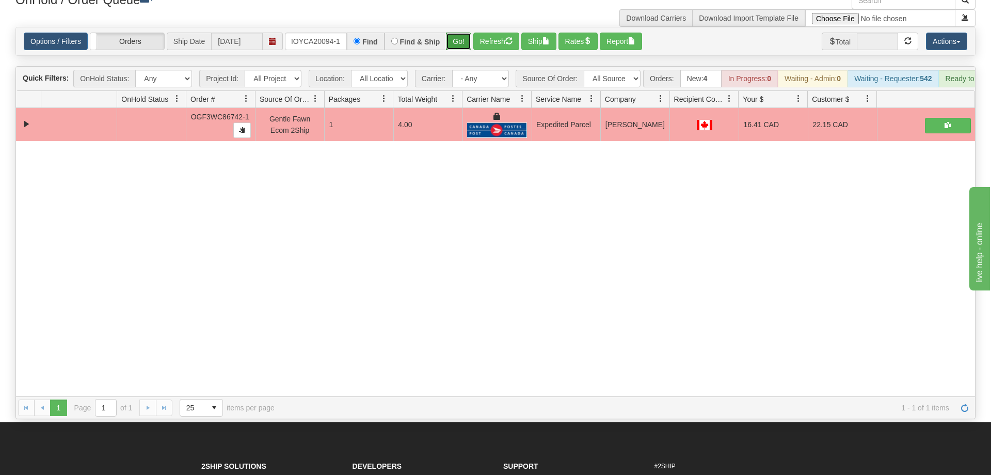
click at [460, 33] on button "Go!" at bounding box center [458, 42] width 25 height 18
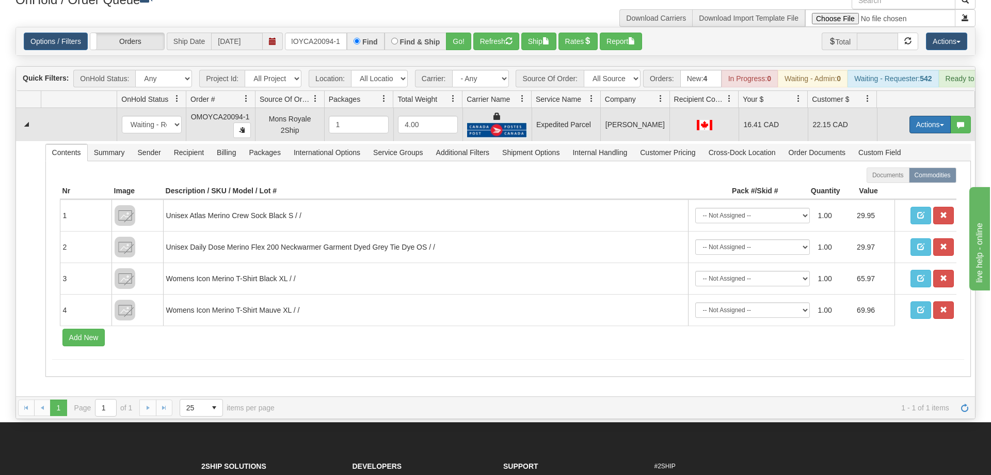
click at [917, 116] on button "Actions" at bounding box center [930, 125] width 41 height 18
click at [897, 180] on span "Ship" at bounding box center [889, 184] width 22 height 8
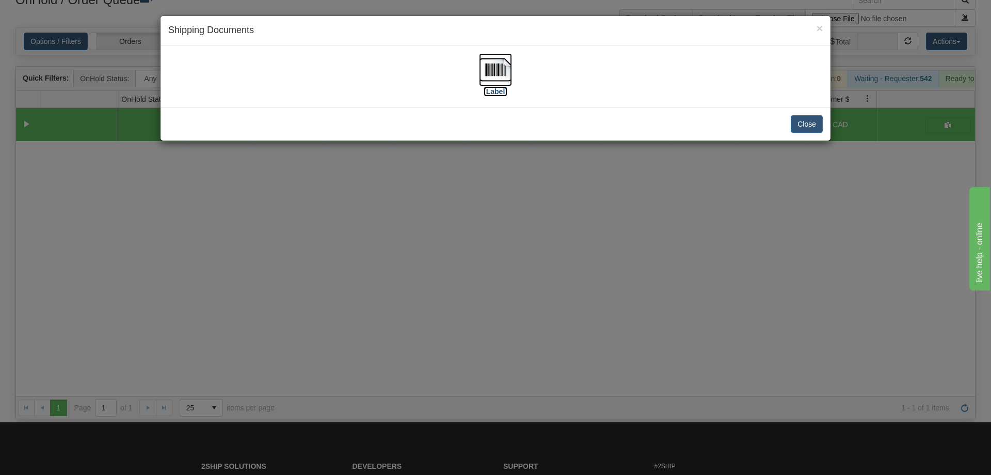
click at [492, 65] on img at bounding box center [495, 69] width 33 height 33
drag, startPoint x: 467, startPoint y: 342, endPoint x: 403, endPoint y: 180, distance: 174.3
click at [466, 329] on div "× Shipping Documents [Label] Close" at bounding box center [495, 237] width 991 height 475
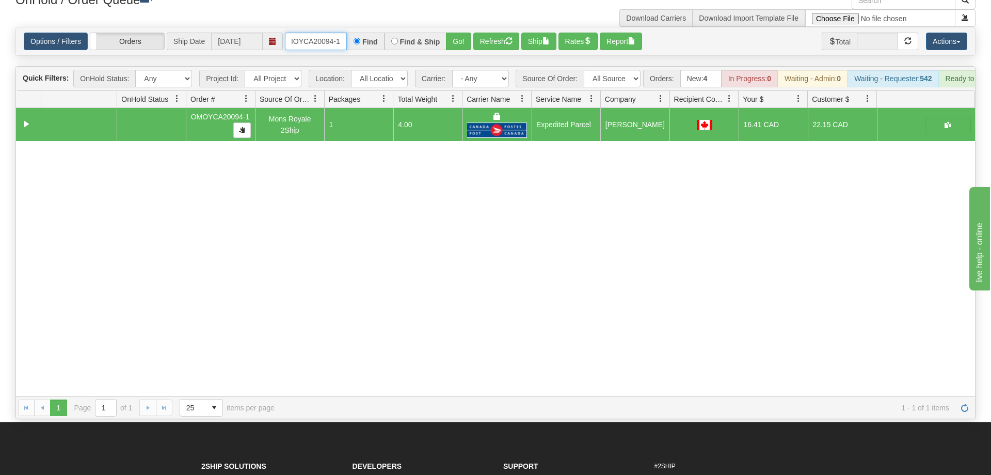
click at [323, 33] on input "OMOYCA20094-1" at bounding box center [316, 42] width 62 height 18
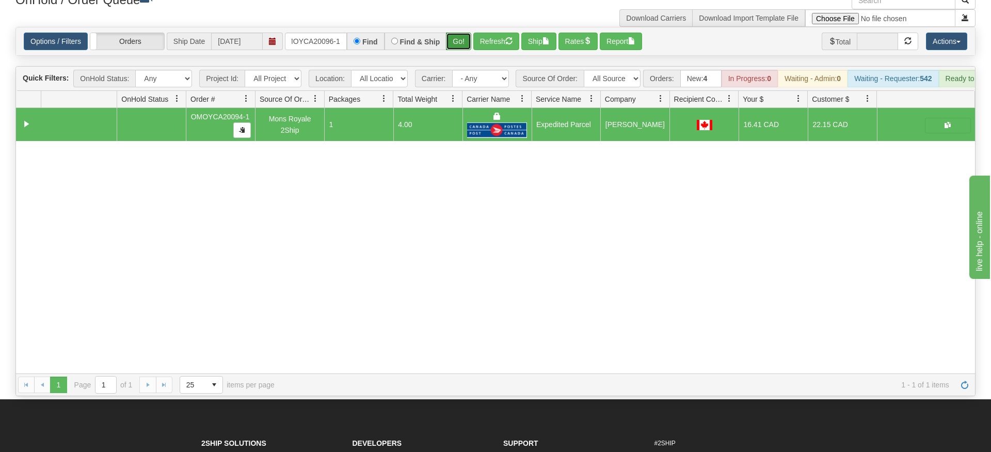
click at [458, 44] on div "Is equal to Is not equal to Contains Does not contains CAD USD EUR ZAR [PERSON_…" at bounding box center [496, 211] width 976 height 369
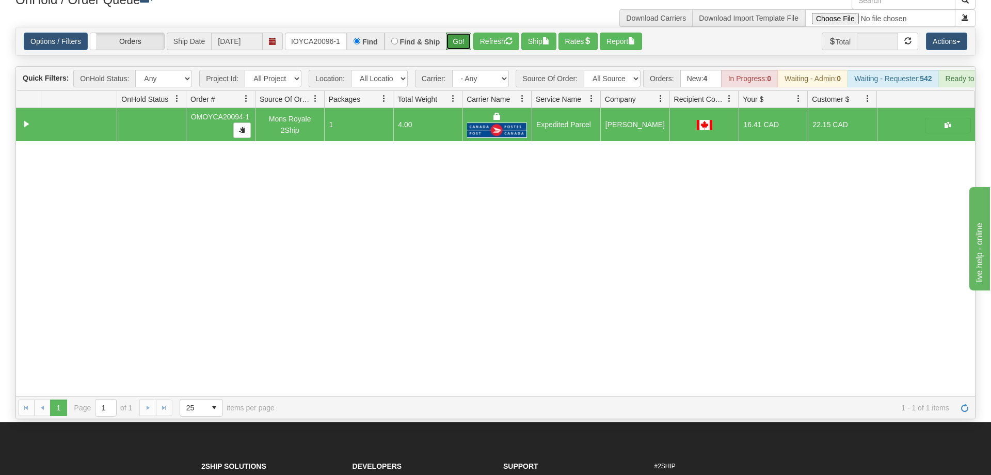
click at [468, 33] on button "Go!" at bounding box center [458, 42] width 25 height 18
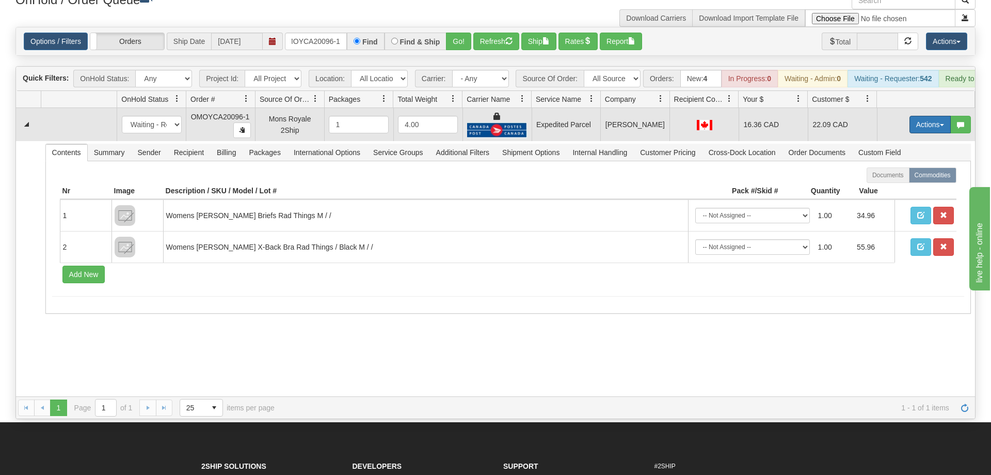
click at [914, 116] on button "Actions" at bounding box center [930, 125] width 41 height 18
click at [893, 180] on span "Ship" at bounding box center [889, 184] width 22 height 8
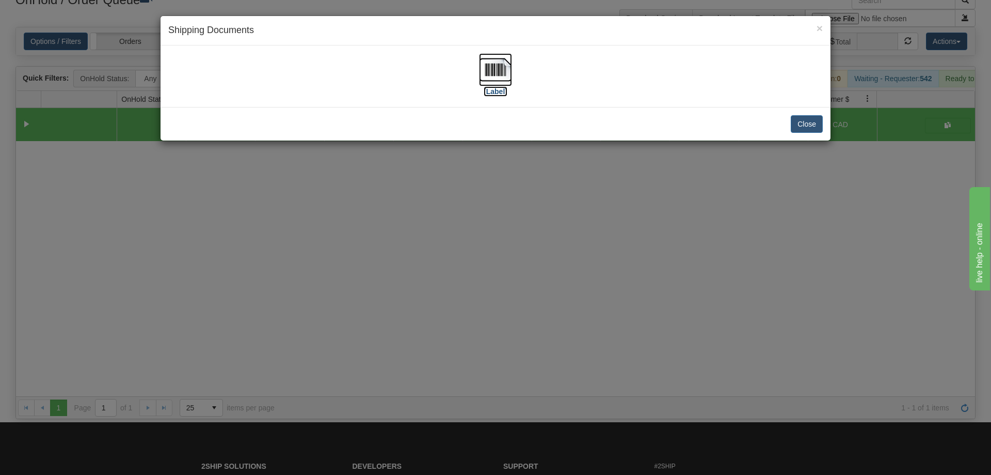
click at [500, 58] on img at bounding box center [495, 69] width 33 height 33
drag, startPoint x: 500, startPoint y: 255, endPoint x: 434, endPoint y: 49, distance: 215.7
click at [500, 251] on div "× Shipping Documents [Label] Close" at bounding box center [495, 237] width 991 height 475
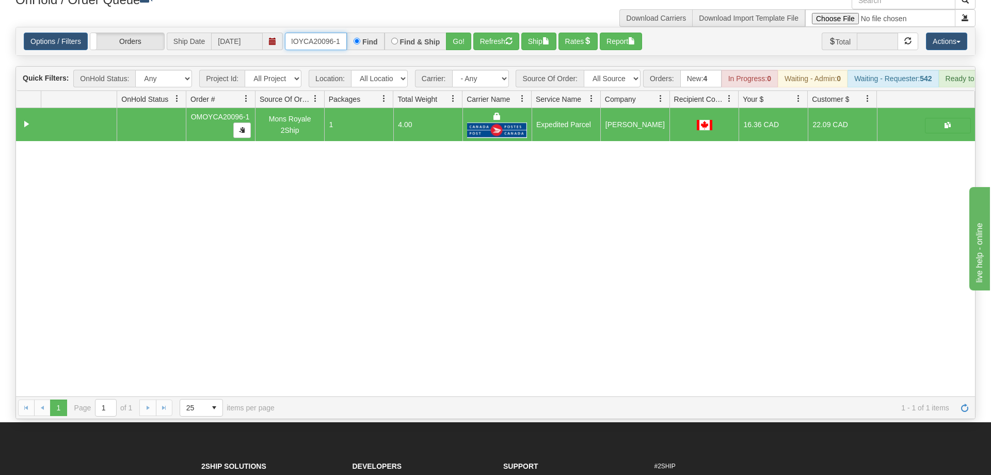
click at [334, 33] on input "OMOYCA20096-1" at bounding box center [316, 42] width 62 height 18
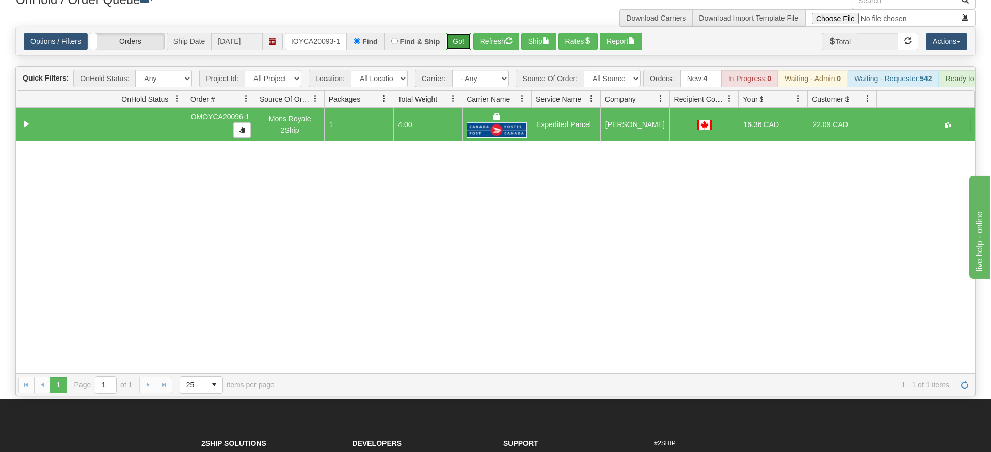
click at [466, 45] on div "Is equal to Is not equal to Contains Does not contains CAD USD EUR ZAR [PERSON_…" at bounding box center [496, 211] width 976 height 369
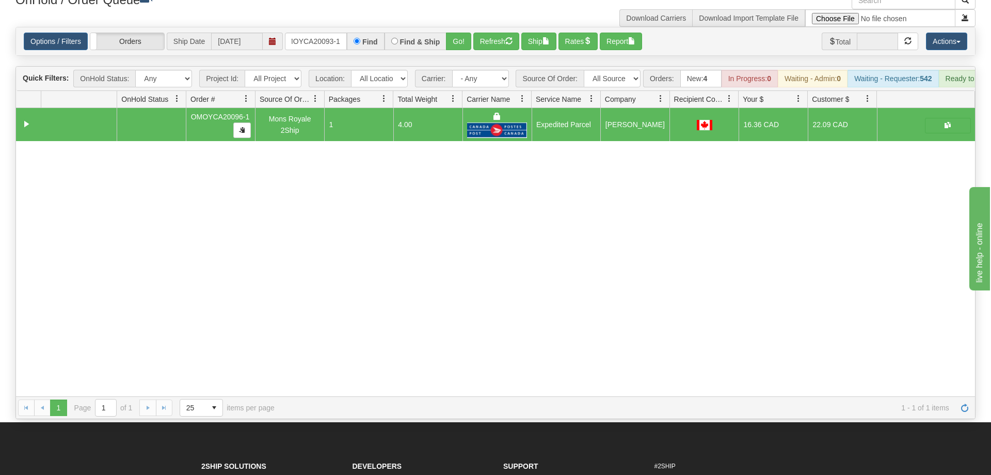
drag, startPoint x: 468, startPoint y: 38, endPoint x: 466, endPoint y: 33, distance: 5.4
click at [467, 37] on div "Options / Filters Group Shipments Orders Ship Date [DATE] OMOYCA20093-1 Find Fi…" at bounding box center [495, 41] width 959 height 28
click at [466, 33] on button "Go!" at bounding box center [458, 42] width 25 height 18
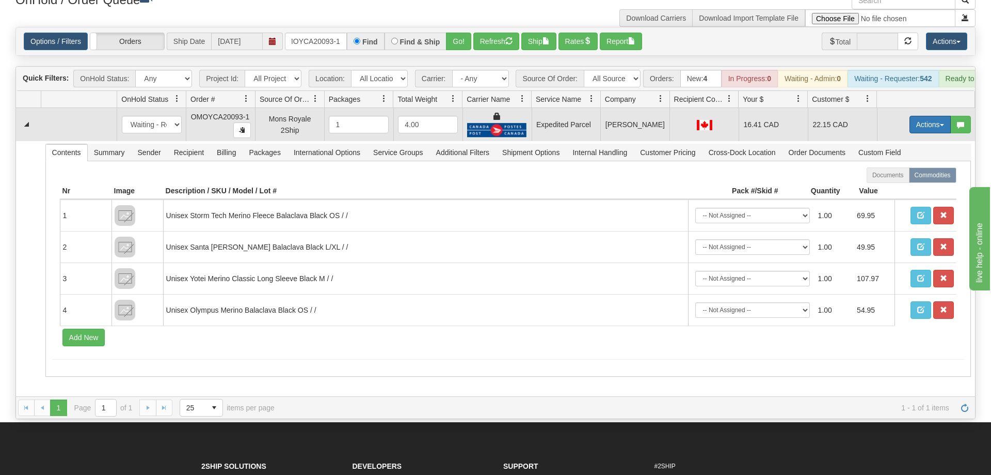
click at [927, 116] on button "Actions" at bounding box center [930, 125] width 41 height 18
click at [895, 180] on span "Ship" at bounding box center [889, 184] width 22 height 8
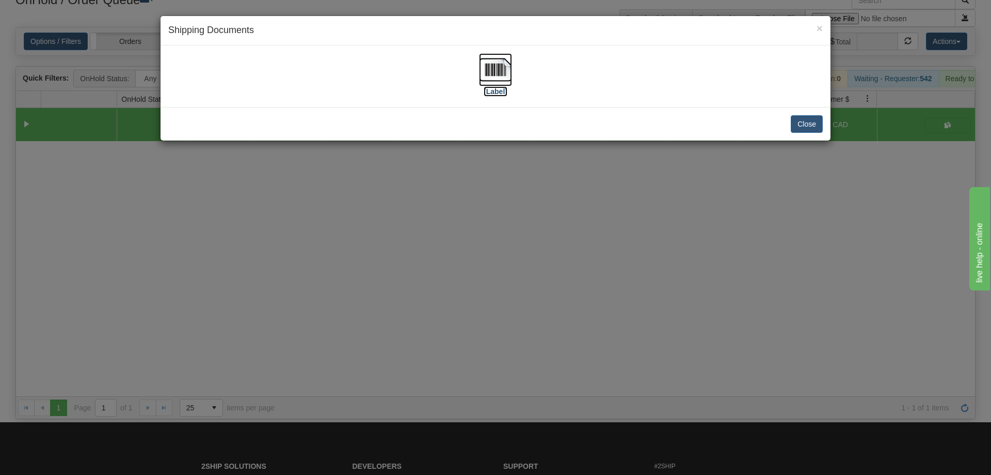
click at [488, 68] on img at bounding box center [495, 69] width 33 height 33
drag, startPoint x: 586, startPoint y: 364, endPoint x: 251, endPoint y: 47, distance: 460.2
click at [575, 341] on div "× Shipping Documents [Label] Close" at bounding box center [495, 237] width 991 height 475
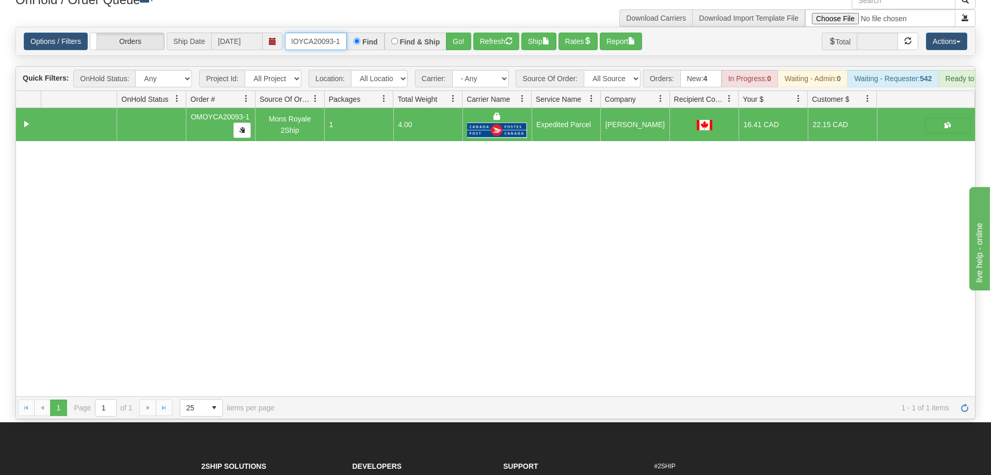
click at [315, 34] on input "OMOYCA20093-1" at bounding box center [316, 42] width 62 height 18
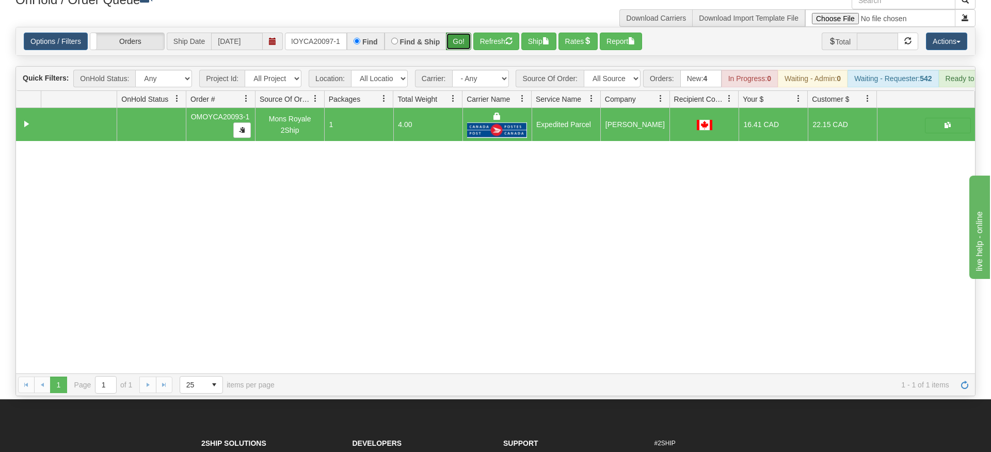
click at [456, 48] on div "Is equal to Is not equal to Contains Does not contains CAD USD EUR ZAR [PERSON_…" at bounding box center [496, 211] width 976 height 369
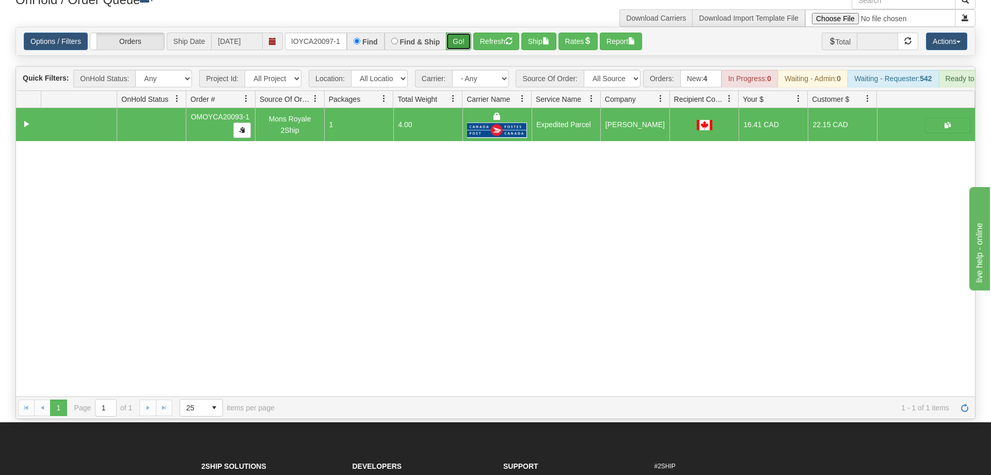
click at [463, 33] on button "Go!" at bounding box center [458, 42] width 25 height 18
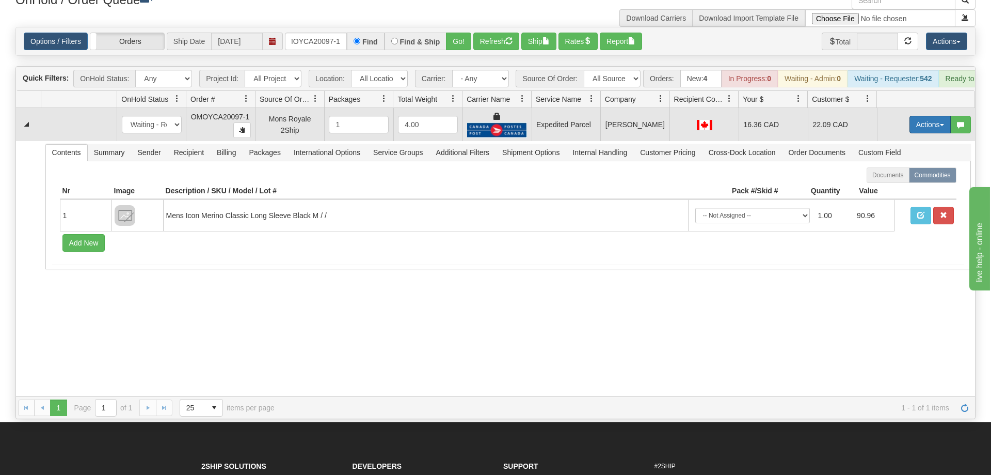
click at [925, 117] on button "Actions" at bounding box center [930, 125] width 41 height 18
click at [894, 180] on span "Ship" at bounding box center [889, 184] width 22 height 8
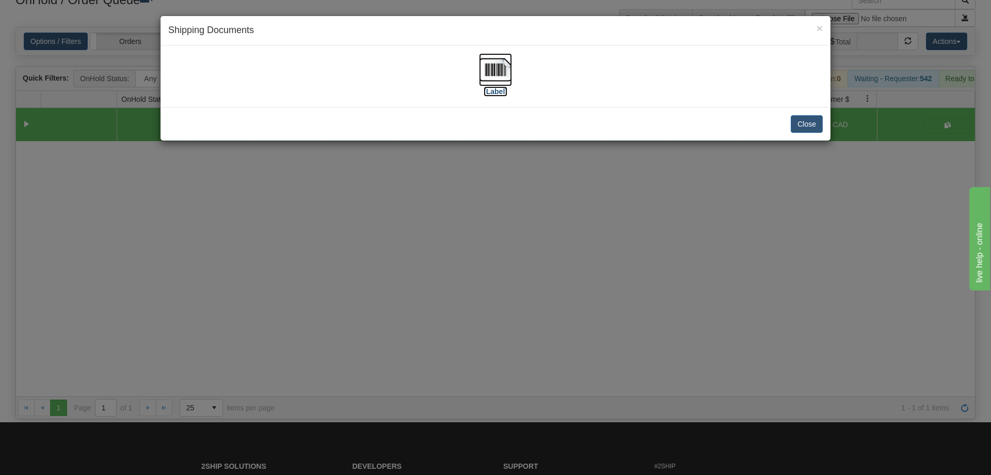
click at [493, 88] on label "[Label]" at bounding box center [496, 91] width 24 height 10
click at [618, 148] on div "× Shipping Documents [Label] Close" at bounding box center [495, 237] width 991 height 475
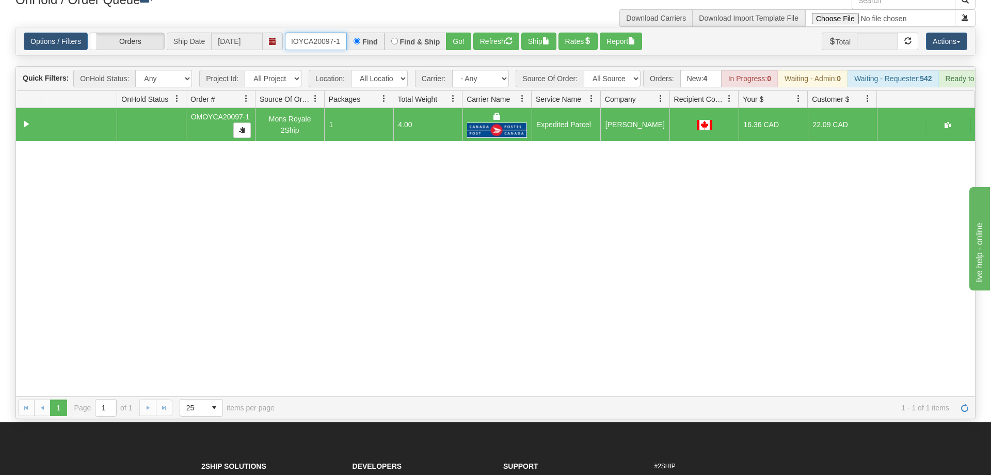
click at [332, 33] on input "OMOYCA20097-1" at bounding box center [316, 42] width 62 height 18
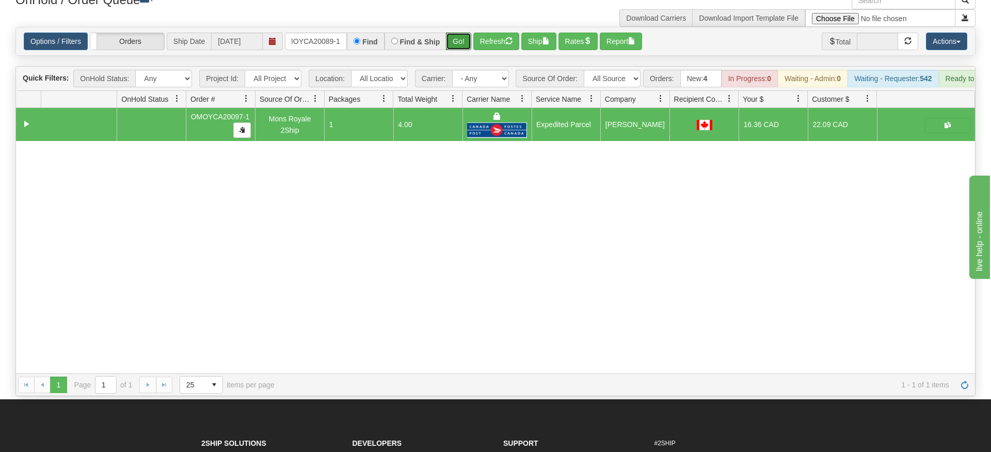
click at [460, 52] on div "Is equal to Is not equal to Contains Does not contains CAD USD EUR ZAR [PERSON_…" at bounding box center [496, 211] width 976 height 369
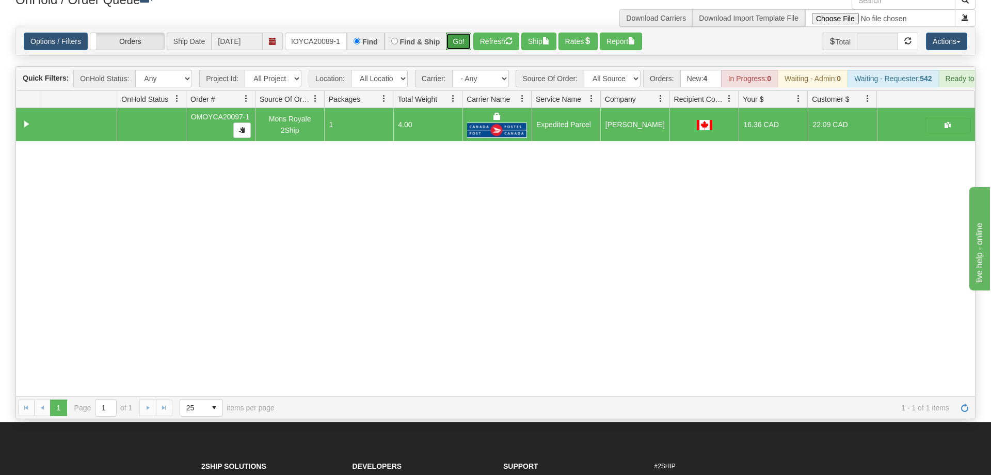
click at [462, 33] on button "Go!" at bounding box center [458, 42] width 25 height 18
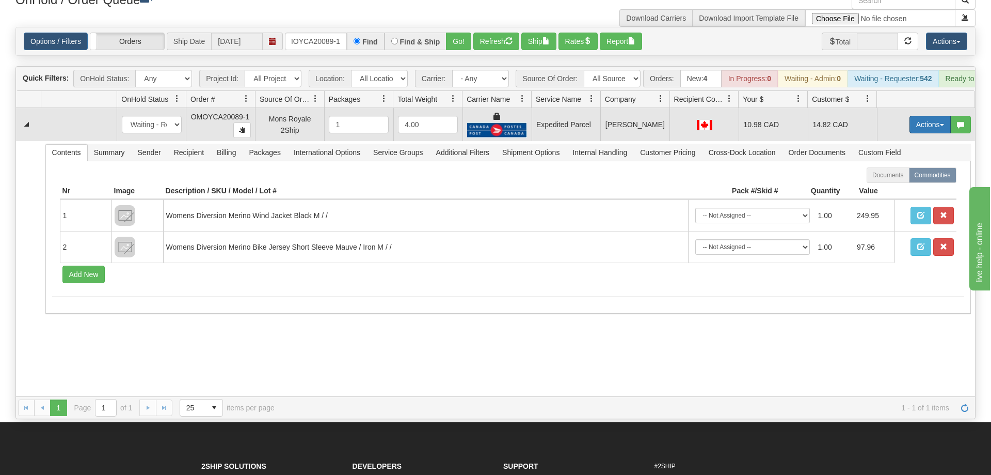
click at [913, 116] on button "Actions" at bounding box center [930, 125] width 41 height 18
click at [885, 180] on span "Ship" at bounding box center [889, 184] width 22 height 8
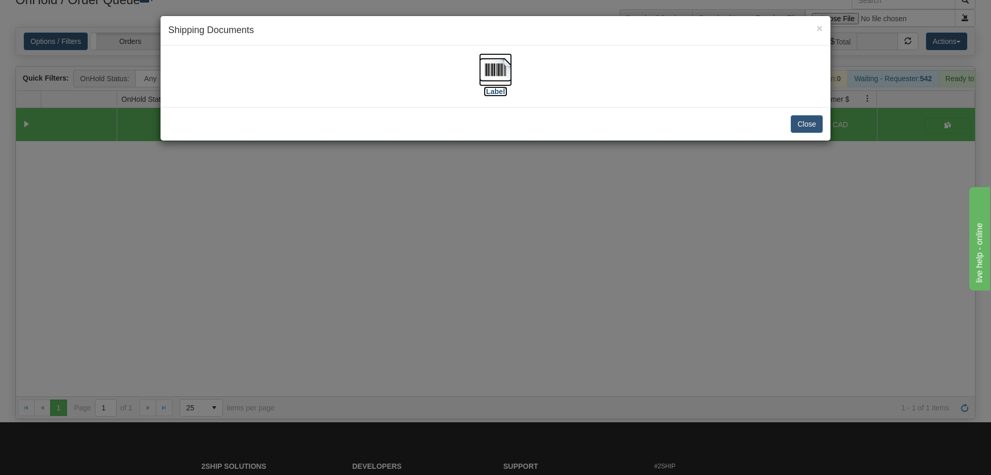
click at [492, 57] on img at bounding box center [495, 69] width 33 height 33
drag, startPoint x: 495, startPoint y: 188, endPoint x: 360, endPoint y: 11, distance: 223.0
click at [496, 175] on div "× Shipping Documents [Label] Close" at bounding box center [495, 237] width 991 height 475
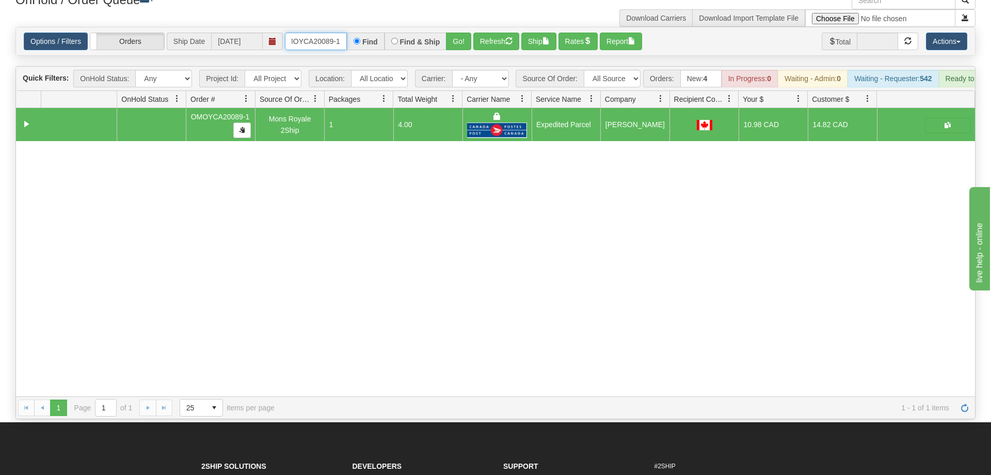
click at [338, 33] on input "OMOYCA20089-1" at bounding box center [316, 42] width 62 height 18
click at [453, 46] on div "Is equal to Is not equal to Contains Does not contains CAD USD EUR ZAR [PERSON_…" at bounding box center [496, 223] width 976 height 392
click at [459, 33] on button "Go!" at bounding box center [458, 42] width 25 height 18
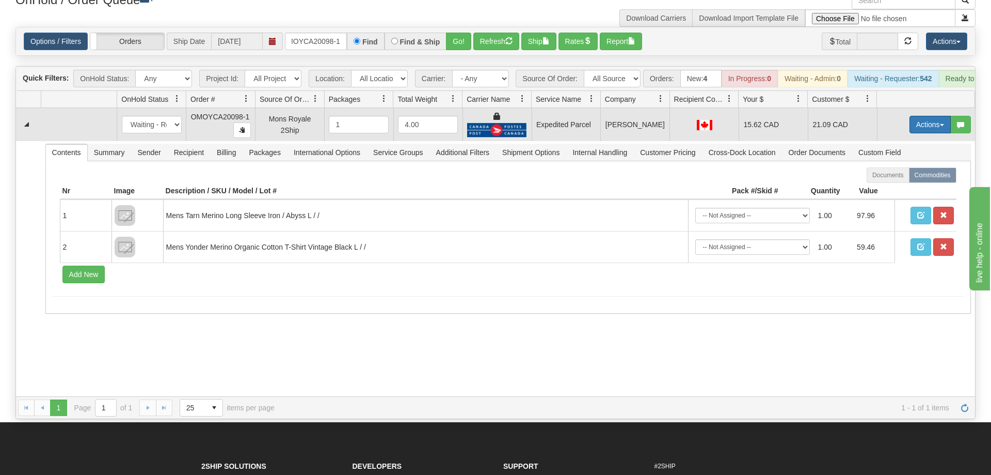
click at [923, 116] on button "Actions" at bounding box center [930, 125] width 41 height 18
click at [911, 178] on link "Ship" at bounding box center [909, 184] width 83 height 13
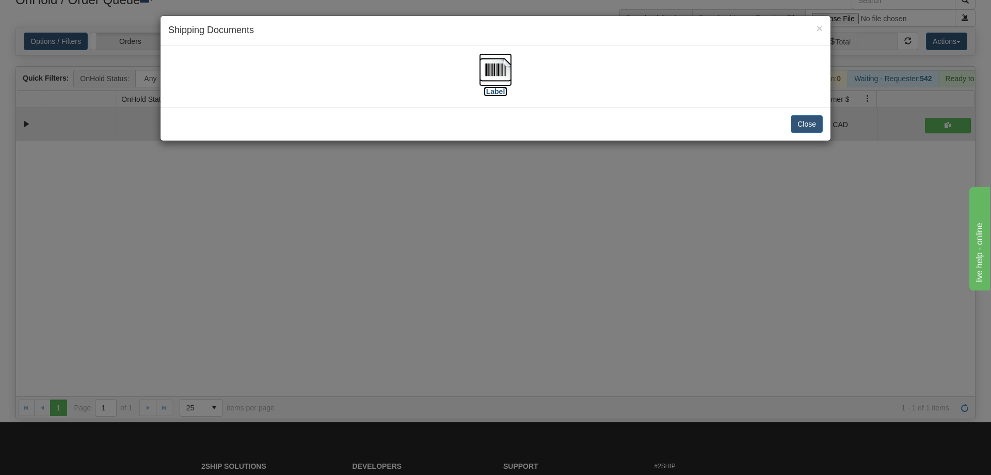
click at [485, 63] on img at bounding box center [495, 69] width 33 height 33
drag, startPoint x: 634, startPoint y: 295, endPoint x: 429, endPoint y: 145, distance: 253.9
click at [634, 291] on div "× Shipping Documents [Label] Close" at bounding box center [495, 237] width 991 height 475
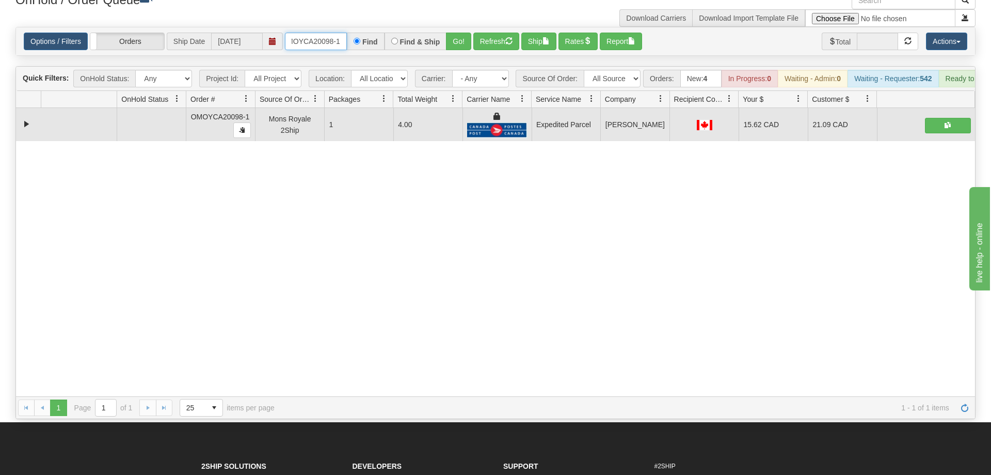
click at [311, 33] on input "OMOYCA20098-1" at bounding box center [316, 42] width 62 height 18
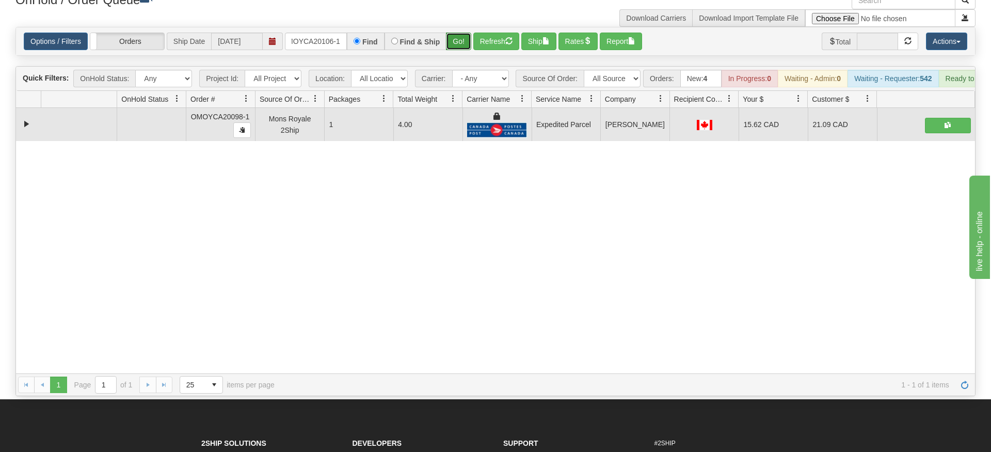
click at [467, 46] on div "Is equal to Is not equal to Contains Does not contains CAD USD EUR ZAR [PERSON_…" at bounding box center [496, 211] width 976 height 369
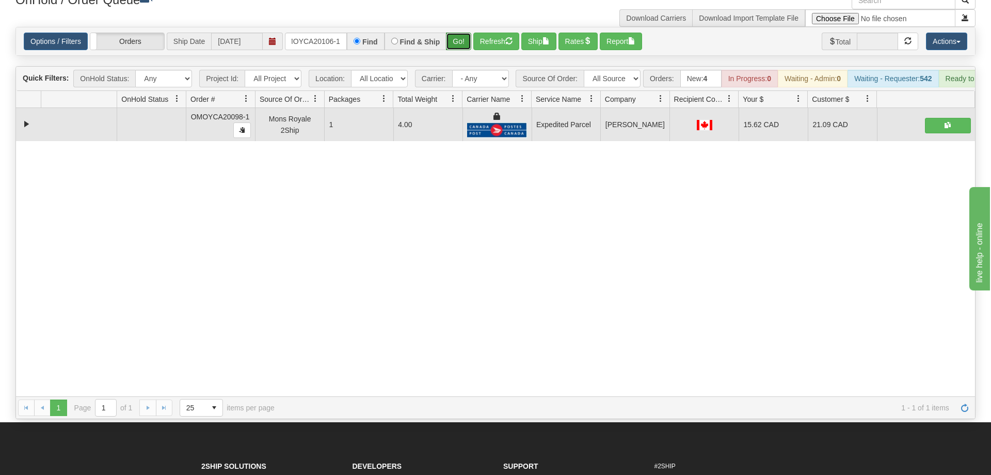
click at [466, 33] on button "Go!" at bounding box center [458, 42] width 25 height 18
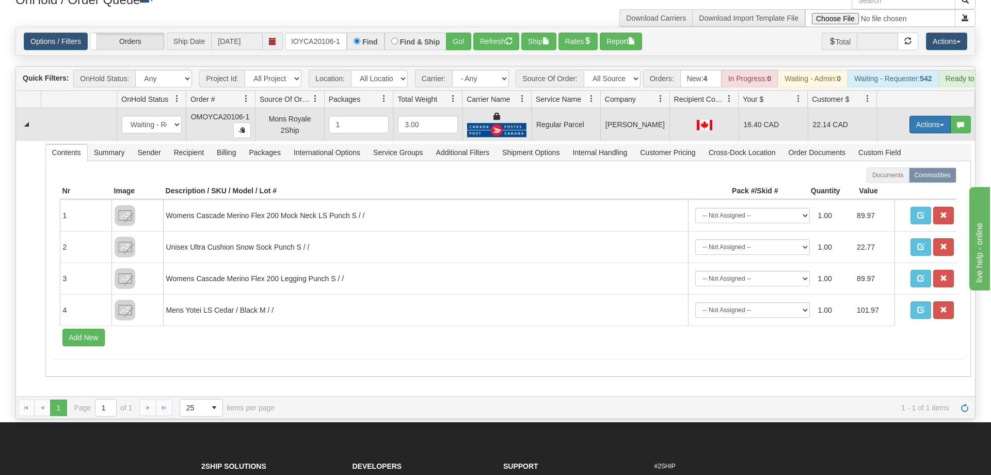
click at [922, 116] on button "Actions" at bounding box center [930, 125] width 41 height 18
click at [895, 167] on span "Rate All Services" at bounding box center [909, 171] width 62 height 8
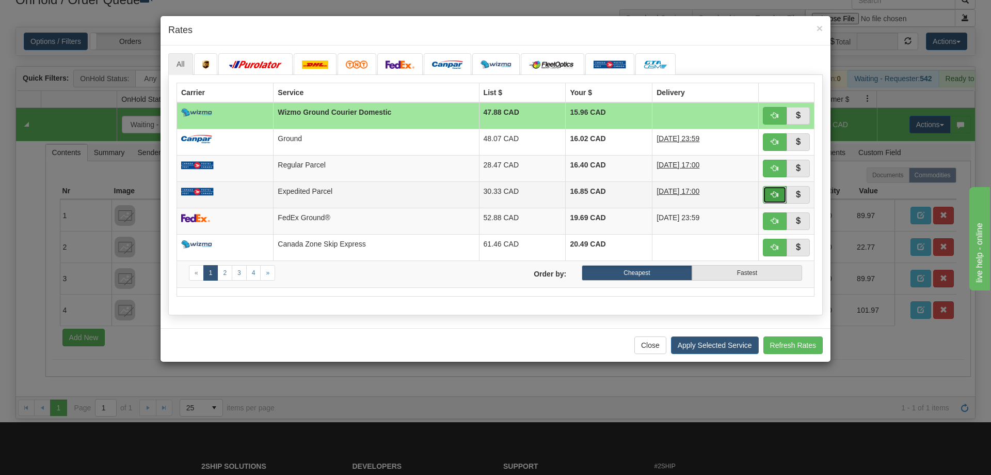
click at [782, 200] on button "button" at bounding box center [775, 195] width 24 height 18
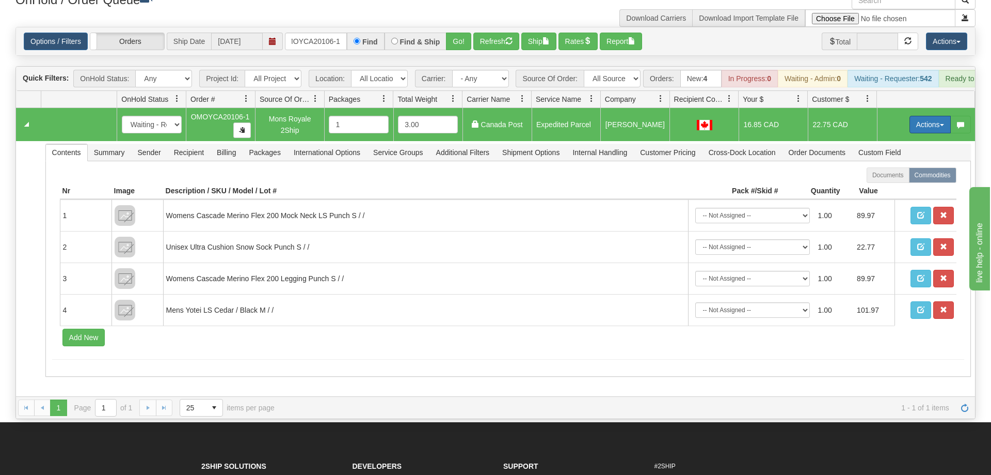
click at [938, 116] on button "Actions" at bounding box center [930, 125] width 41 height 18
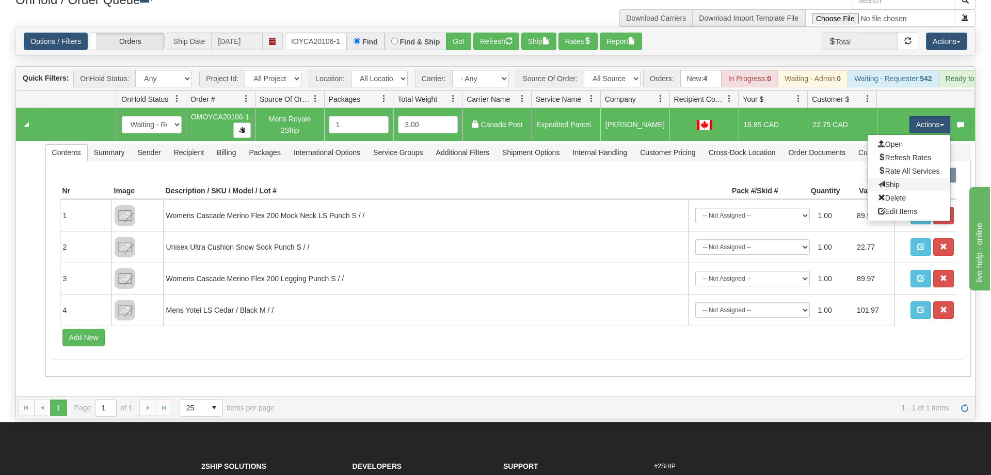
click at [904, 178] on link "Ship" at bounding box center [909, 184] width 83 height 13
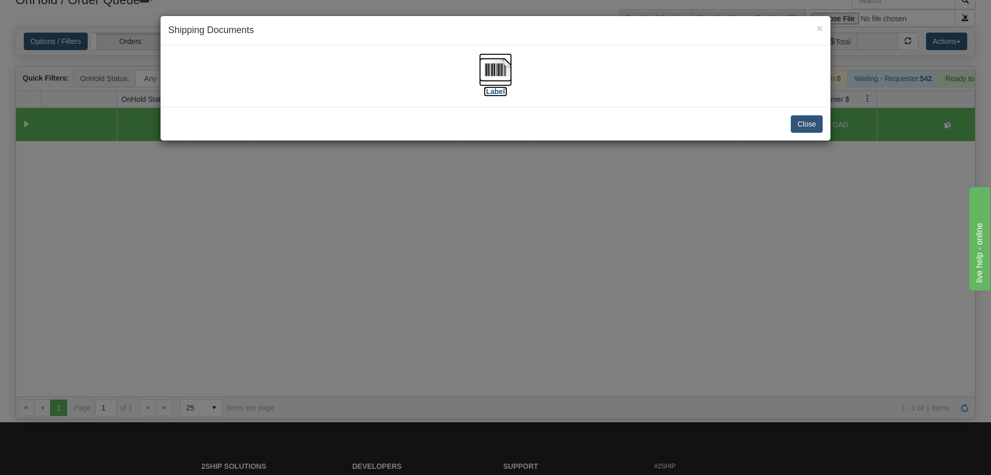
click at [500, 75] on img at bounding box center [495, 69] width 33 height 33
drag, startPoint x: 450, startPoint y: 330, endPoint x: 370, endPoint y: 130, distance: 215.9
click at [451, 324] on div "× Shipping Documents [Label] Close" at bounding box center [495, 237] width 991 height 475
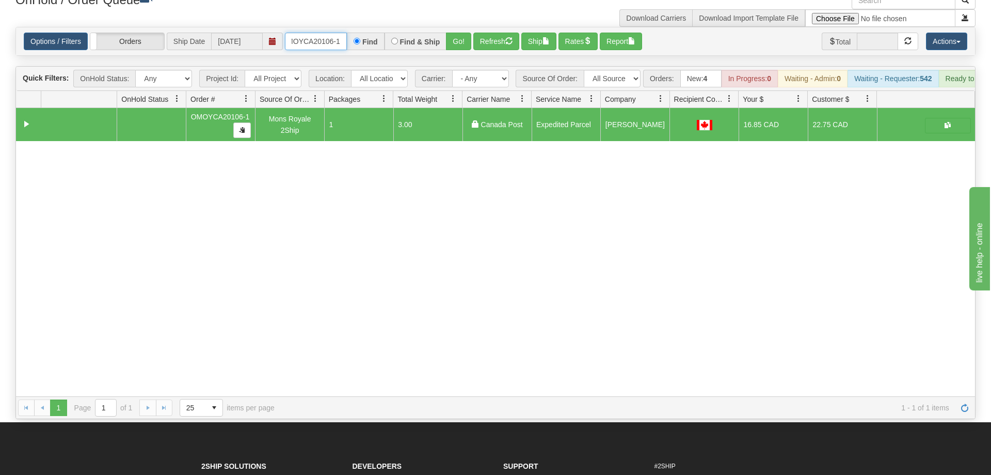
click at [308, 33] on input "OMOYCA20106-1" at bounding box center [316, 42] width 62 height 18
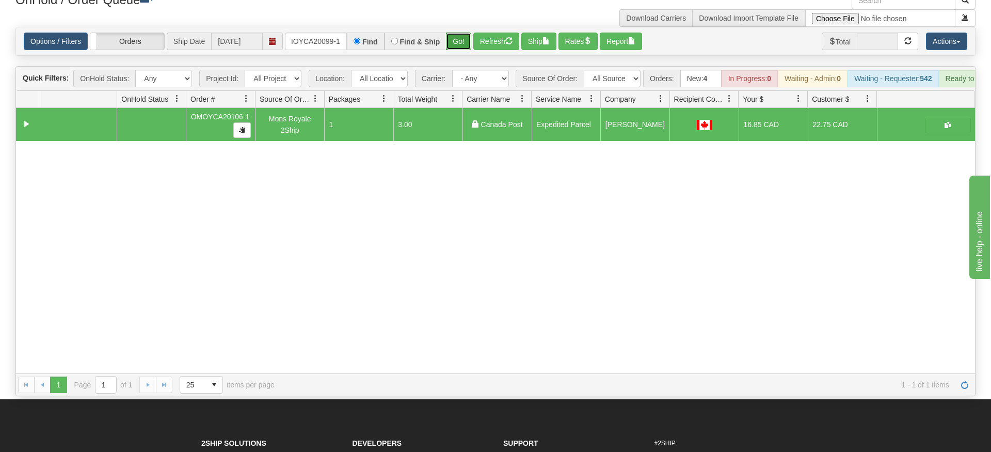
click at [454, 41] on div "Is equal to Is not equal to Contains Does not contains CAD USD EUR ZAR [PERSON_…" at bounding box center [496, 211] width 976 height 369
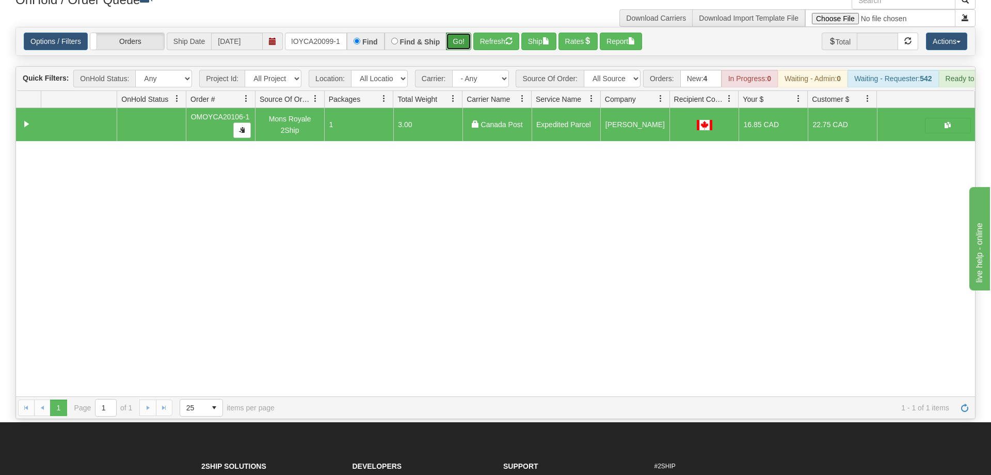
click at [457, 33] on button "Go!" at bounding box center [458, 42] width 25 height 18
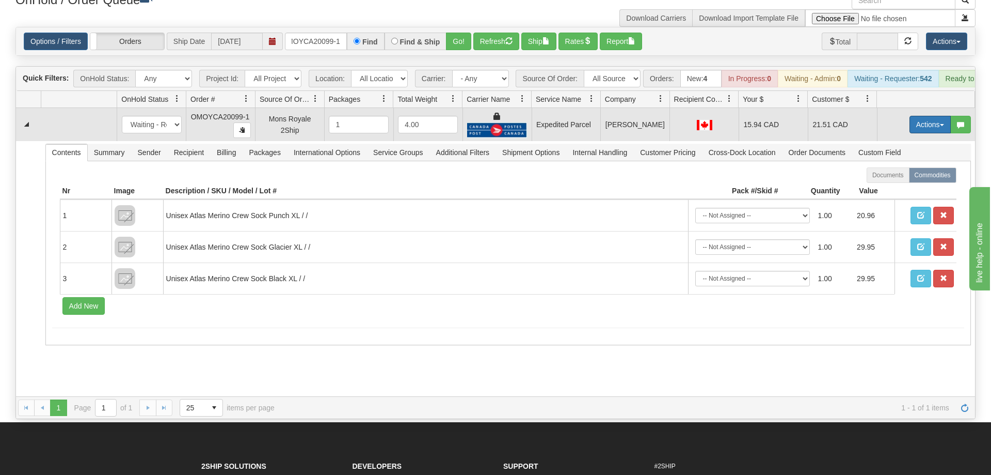
click at [920, 116] on button "Actions" at bounding box center [930, 125] width 41 height 18
click at [891, 180] on span "Ship" at bounding box center [889, 184] width 22 height 8
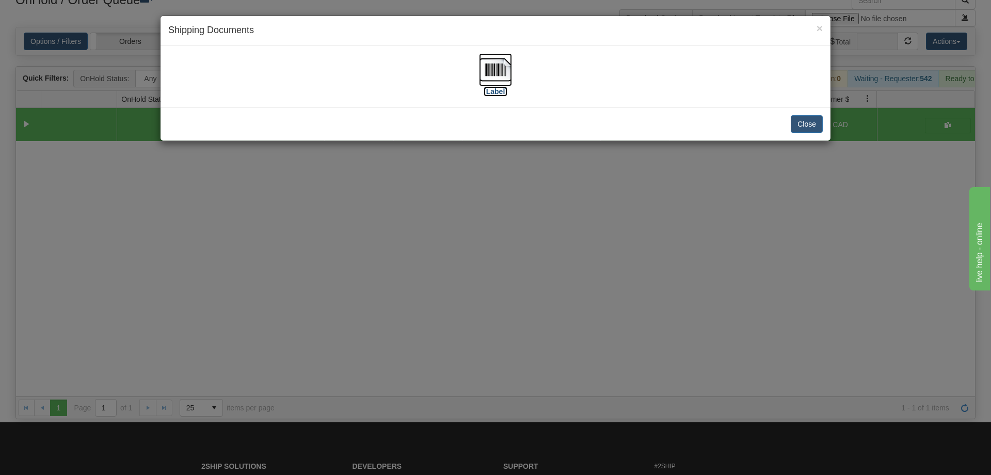
click at [485, 71] on img at bounding box center [495, 69] width 33 height 33
drag, startPoint x: 461, startPoint y: 254, endPoint x: 387, endPoint y: 97, distance: 173.3
click at [461, 251] on div "× Shipping Documents [Label] Close" at bounding box center [495, 237] width 991 height 475
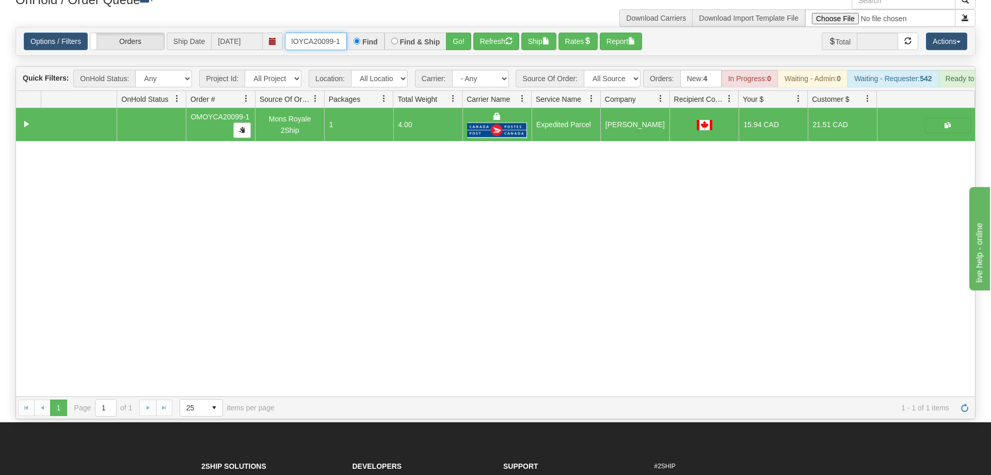
click at [330, 33] on input "OMOYCA20099-1" at bounding box center [316, 42] width 62 height 18
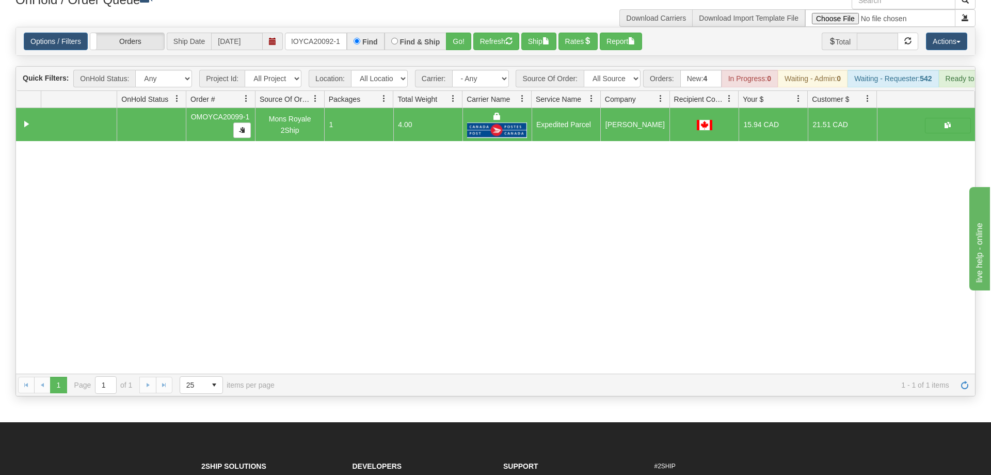
drag, startPoint x: 443, startPoint y: 26, endPoint x: 444, endPoint y: 49, distance: 22.7
click at [444, 49] on div "Is equal to Is not equal to Contains Does not contains CAD USD EUR ZAR [PERSON_…" at bounding box center [496, 211] width 976 height 369
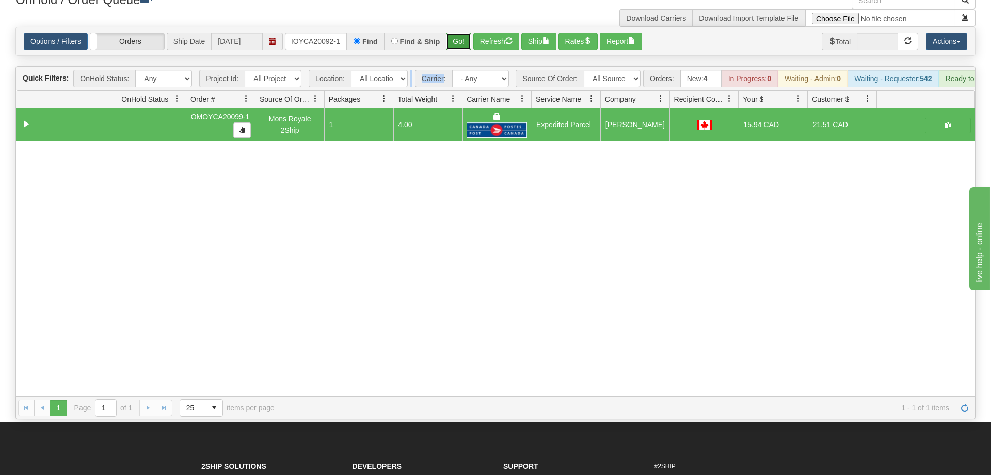
click at [457, 33] on button "Go!" at bounding box center [458, 42] width 25 height 18
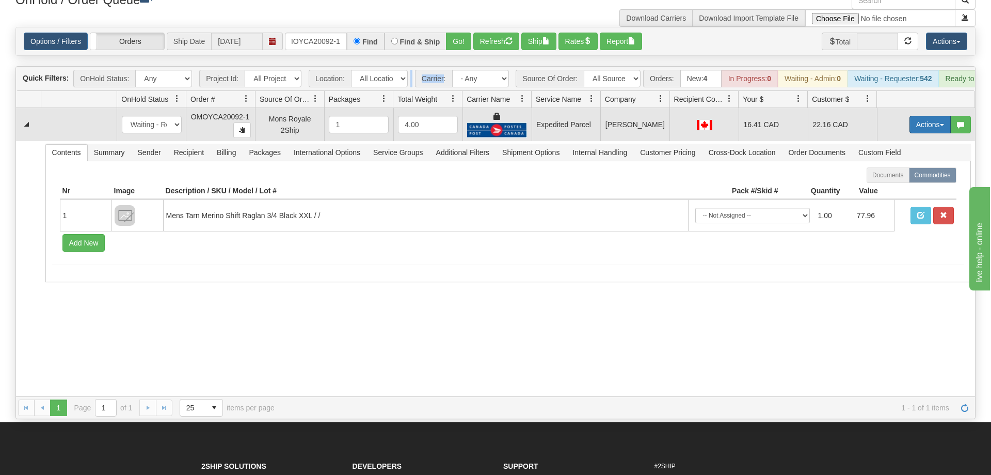
click at [938, 116] on button "Actions" at bounding box center [930, 125] width 41 height 18
click at [885, 180] on span "Ship" at bounding box center [889, 184] width 22 height 8
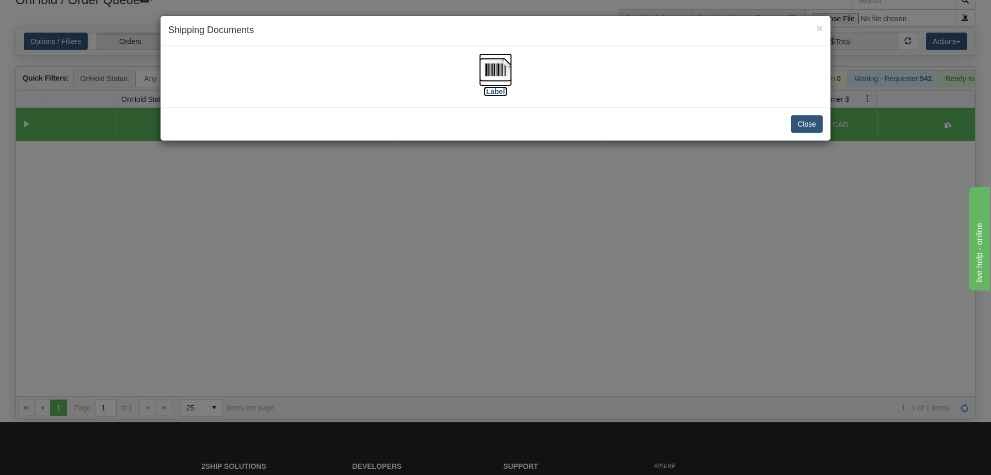
click at [485, 66] on img at bounding box center [495, 69] width 33 height 33
click at [559, 204] on div "× Shipping Documents [Label] Close" at bounding box center [495, 237] width 991 height 475
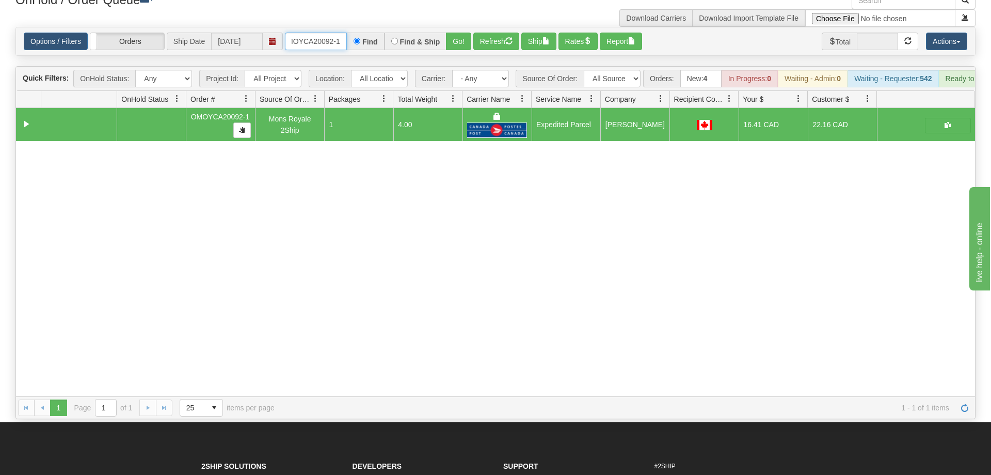
click at [327, 33] on input "OMOYCA20092-1" at bounding box center [316, 42] width 62 height 18
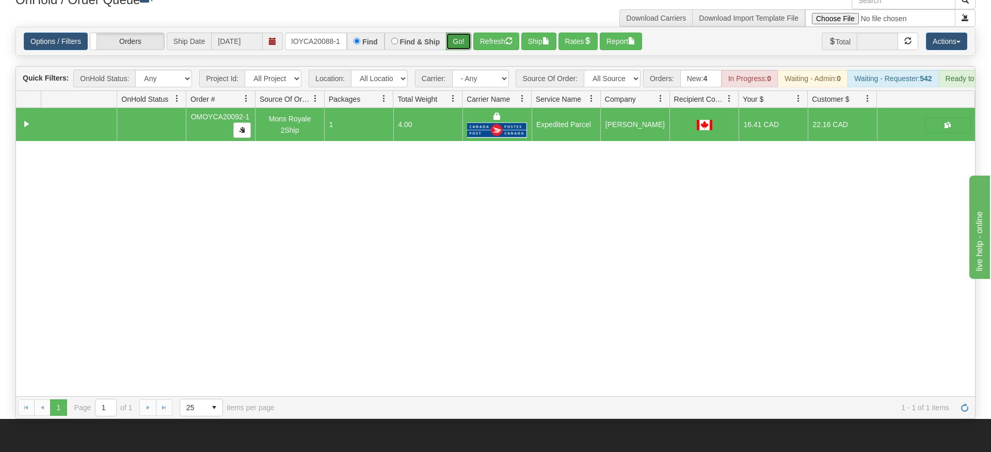
click at [455, 45] on div "Is equal to Is not equal to Contains Does not contains CAD USD EUR ZAR [PERSON_…" at bounding box center [496, 223] width 976 height 392
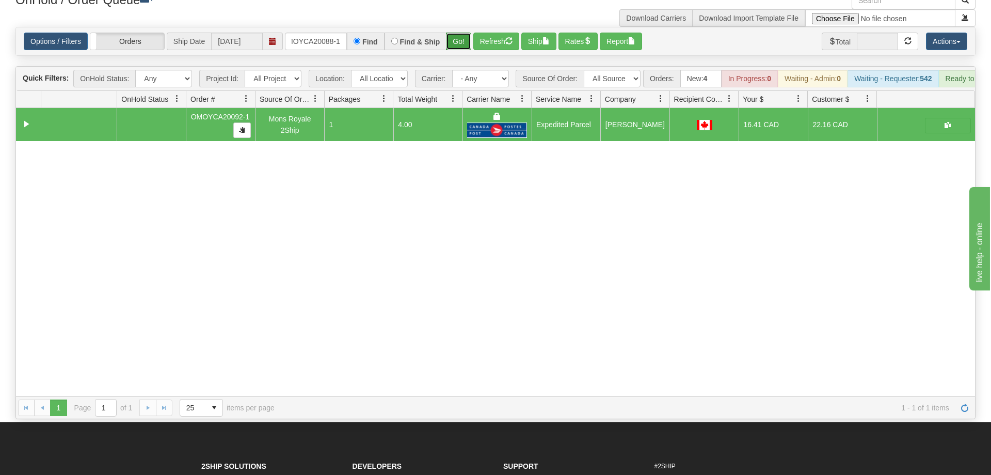
click at [456, 33] on button "Go!" at bounding box center [458, 42] width 25 height 18
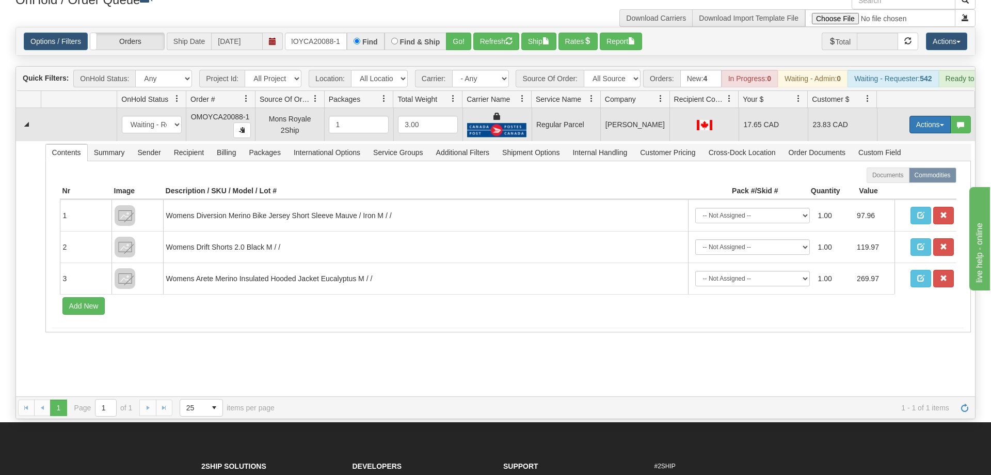
click at [927, 116] on button "Actions" at bounding box center [930, 125] width 41 height 18
click at [902, 167] on span "Rate All Services" at bounding box center [909, 171] width 62 height 8
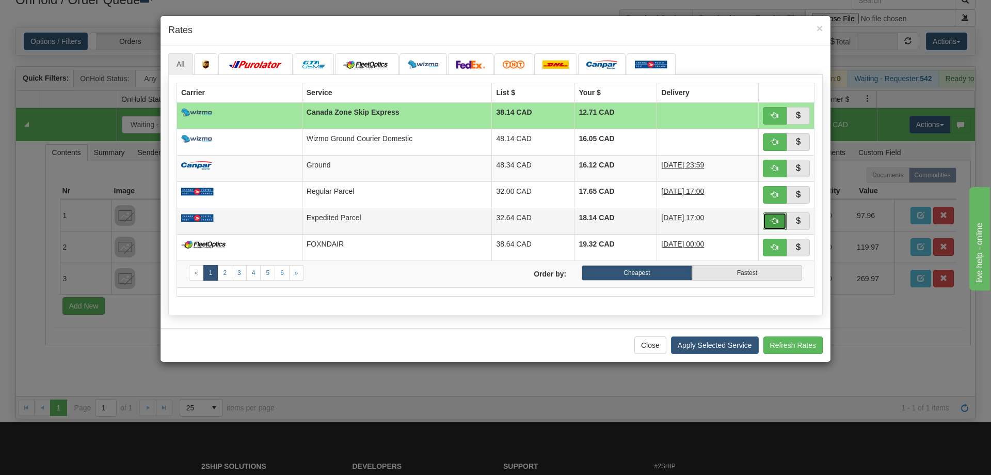
click at [777, 226] on button "button" at bounding box center [775, 221] width 24 height 18
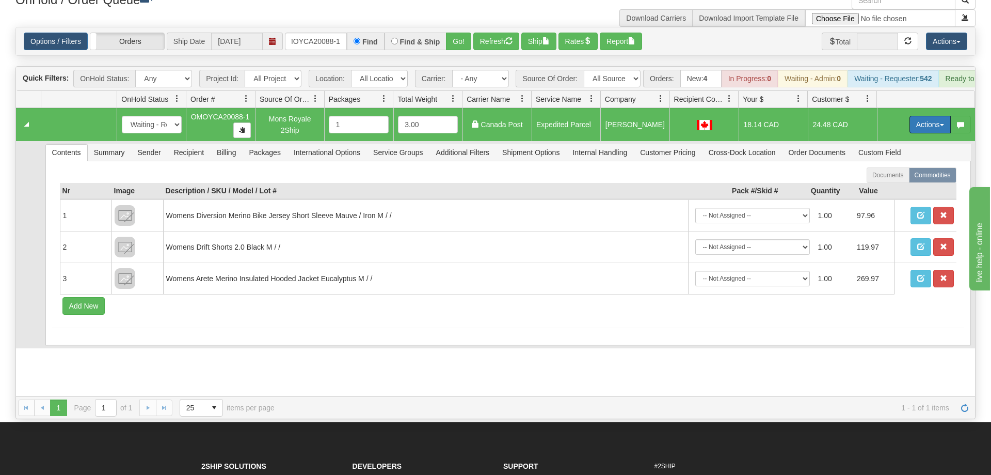
drag, startPoint x: 924, startPoint y: 111, endPoint x: 857, endPoint y: 169, distance: 88.6
click at [923, 116] on button "Actions" at bounding box center [930, 125] width 41 height 18
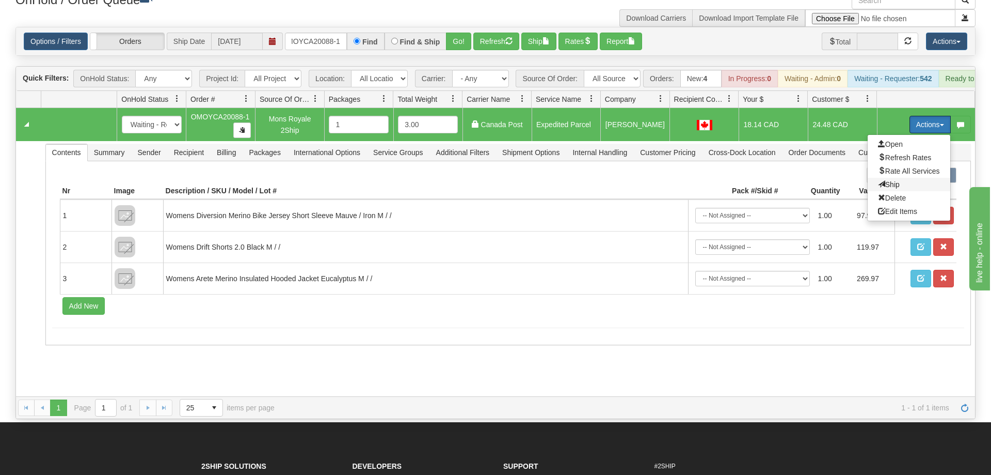
click at [891, 180] on span "Ship" at bounding box center [889, 184] width 22 height 8
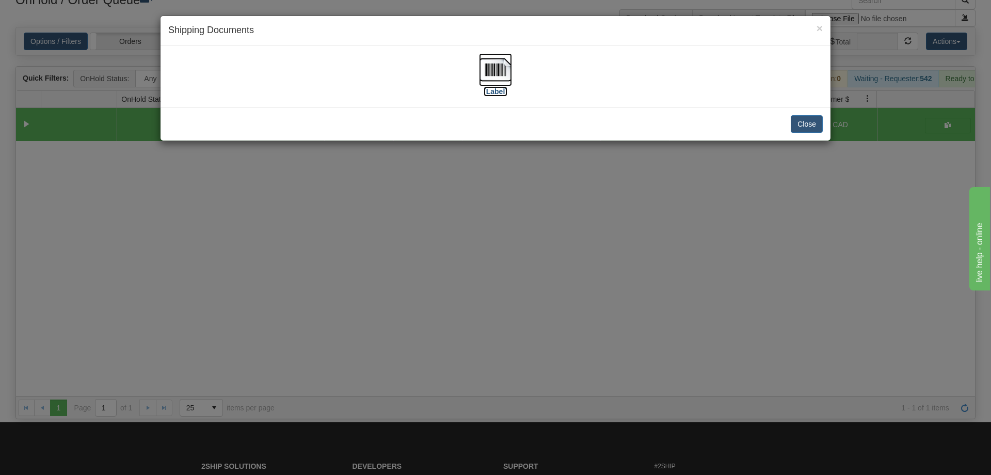
click at [492, 73] on img at bounding box center [495, 69] width 33 height 33
drag, startPoint x: 352, startPoint y: 307, endPoint x: 270, endPoint y: 129, distance: 196.2
click at [356, 296] on div "× Shipping Documents [Label] Close" at bounding box center [495, 237] width 991 height 475
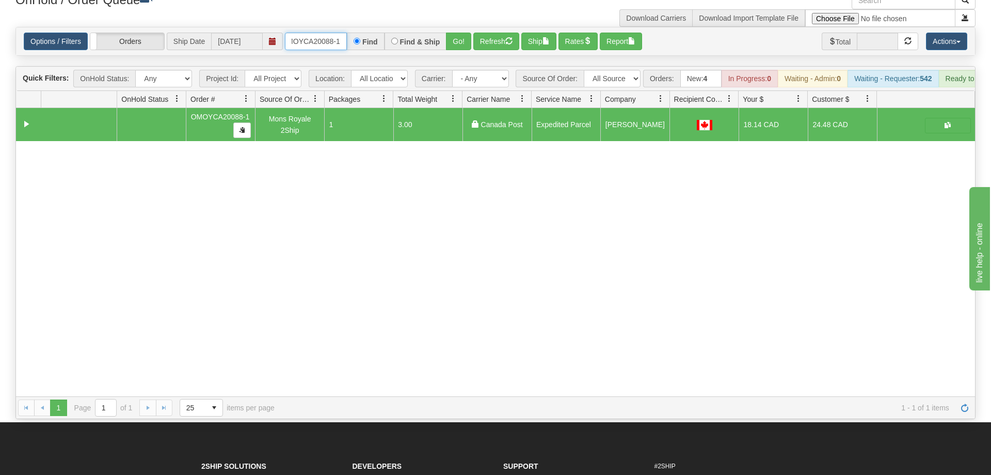
click at [331, 33] on input "OMOYCA20088-1" at bounding box center [316, 42] width 62 height 18
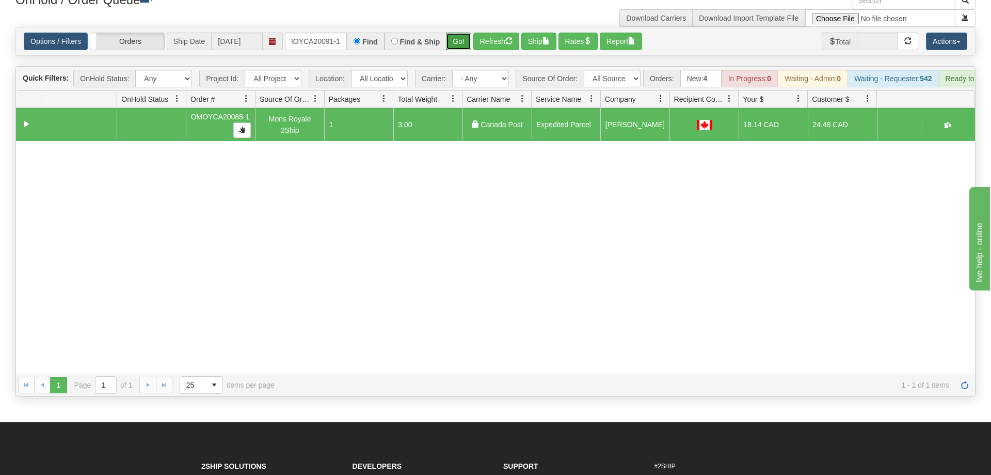
click at [465, 43] on div "Is equal to Is not equal to Contains Does not contains CAD USD EUR ZAR [PERSON_…" at bounding box center [496, 211] width 976 height 369
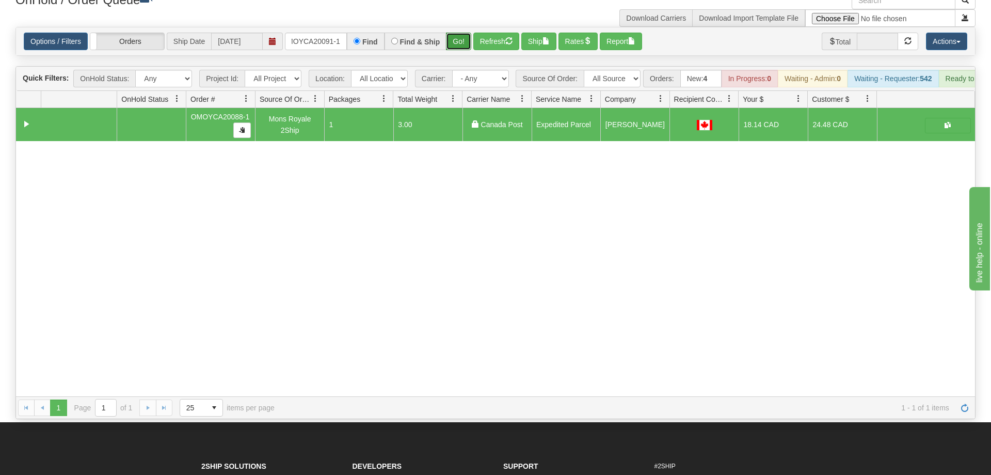
click at [456, 33] on button "Go!" at bounding box center [458, 42] width 25 height 18
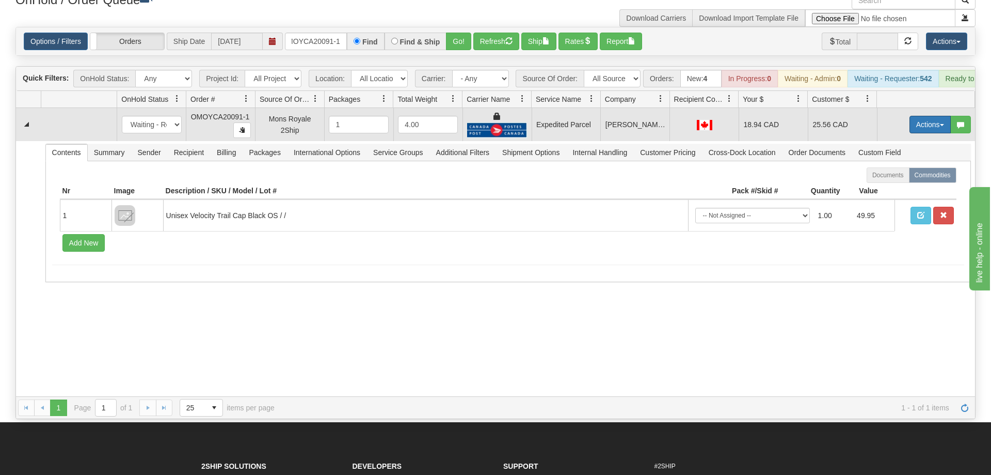
click at [925, 116] on button "Actions" at bounding box center [930, 125] width 41 height 18
click at [899, 178] on link "Ship" at bounding box center [909, 184] width 83 height 13
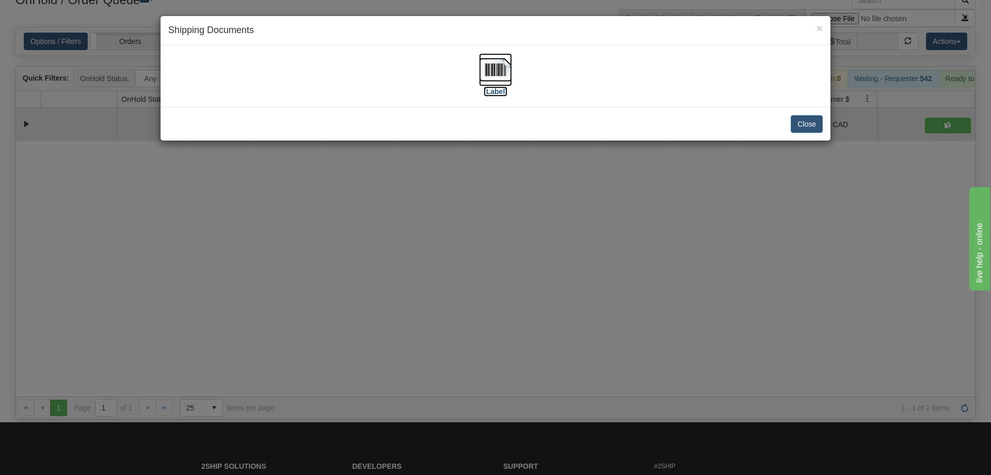
click at [509, 59] on img at bounding box center [495, 69] width 33 height 33
drag, startPoint x: 407, startPoint y: 375, endPoint x: 408, endPoint y: 112, distance: 262.8
click at [427, 337] on div "× Shipping Documents [Label] Close" at bounding box center [495, 237] width 991 height 475
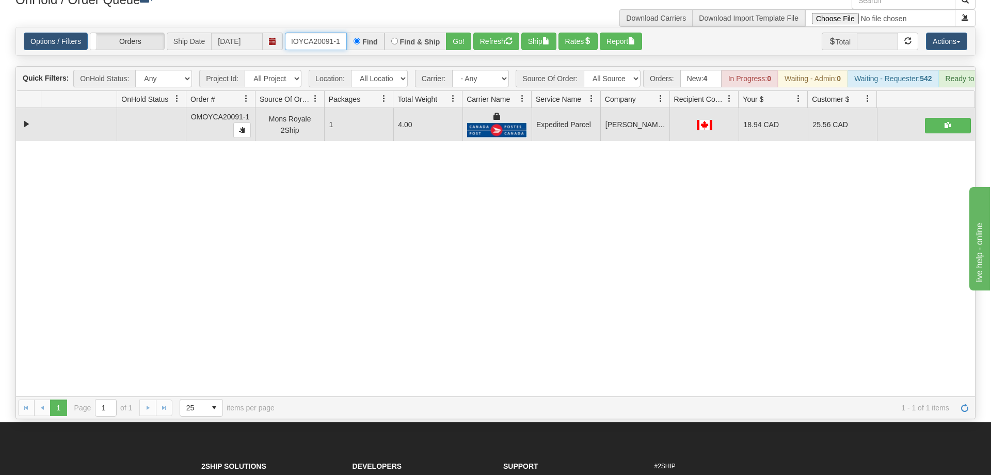
click at [338, 33] on input "OMOYCA20091-1" at bounding box center [316, 42] width 62 height 18
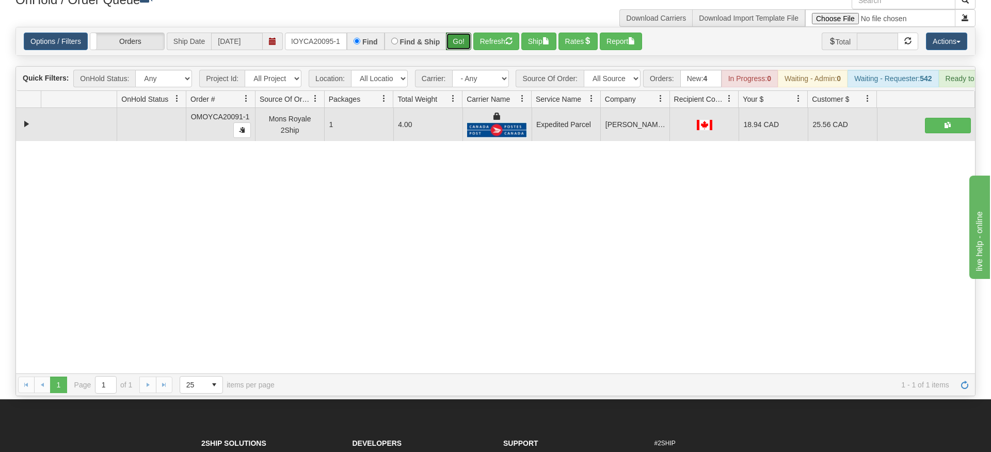
drag, startPoint x: 460, startPoint y: 24, endPoint x: 463, endPoint y: 36, distance: 11.8
click at [461, 46] on div "Is equal to Is not equal to Contains Does not contains CAD USD EUR ZAR [PERSON_…" at bounding box center [496, 211] width 976 height 369
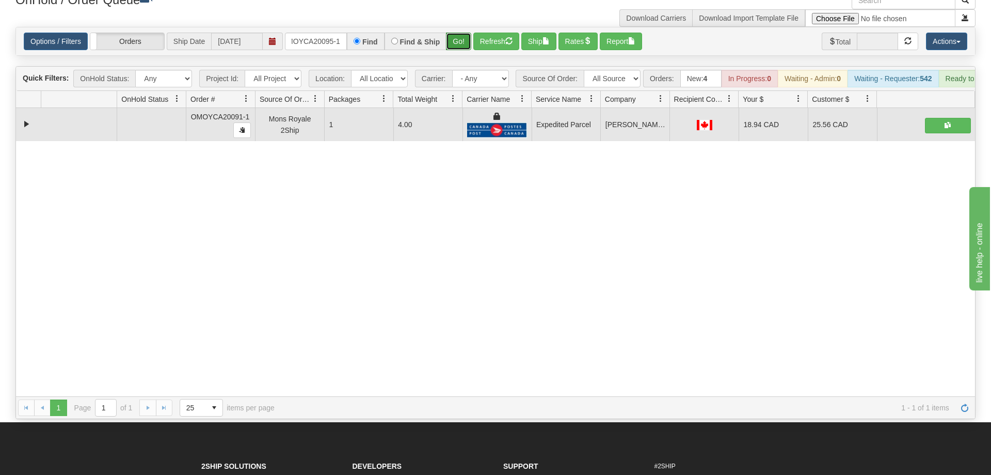
click at [465, 33] on button "Go!" at bounding box center [458, 42] width 25 height 18
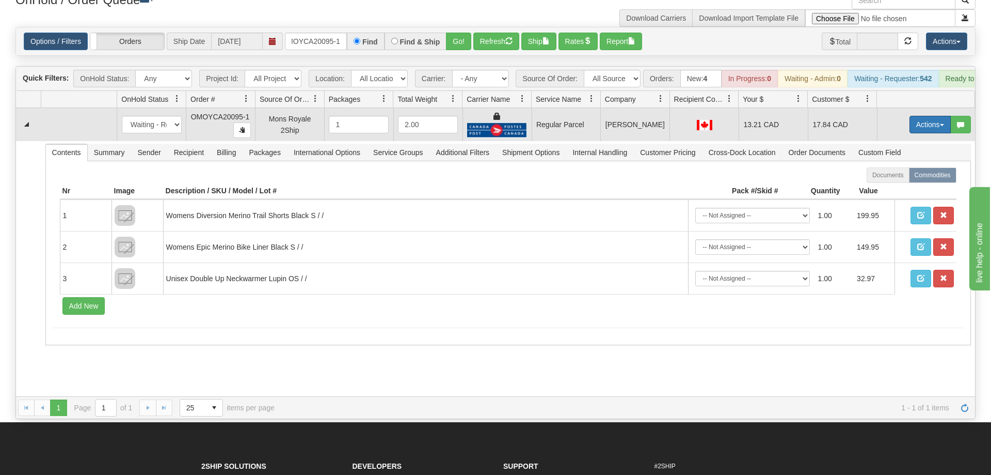
click at [919, 116] on button "Actions" at bounding box center [930, 125] width 41 height 18
click at [905, 167] on span "Rate All Services" at bounding box center [909, 171] width 62 height 8
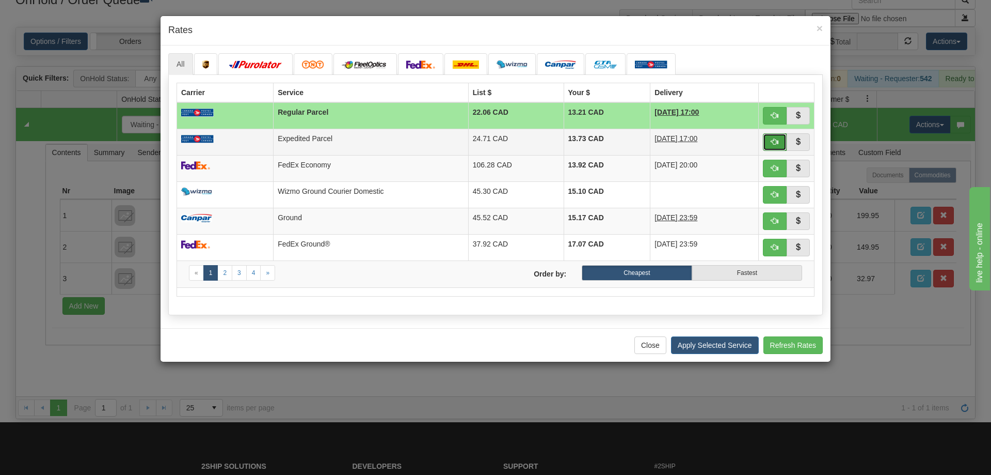
click at [781, 137] on button "button" at bounding box center [775, 142] width 24 height 18
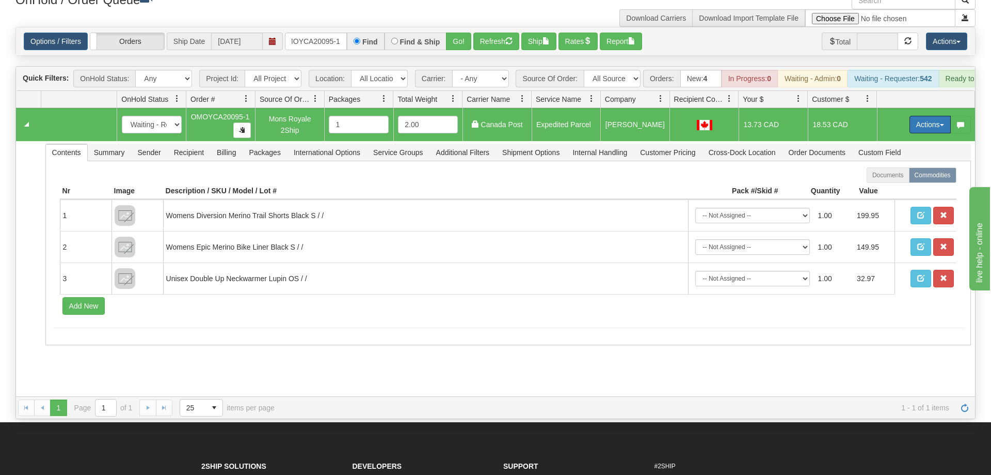
click at [922, 116] on button "Actions" at bounding box center [930, 125] width 41 height 18
click at [889, 180] on span "Ship" at bounding box center [889, 184] width 22 height 8
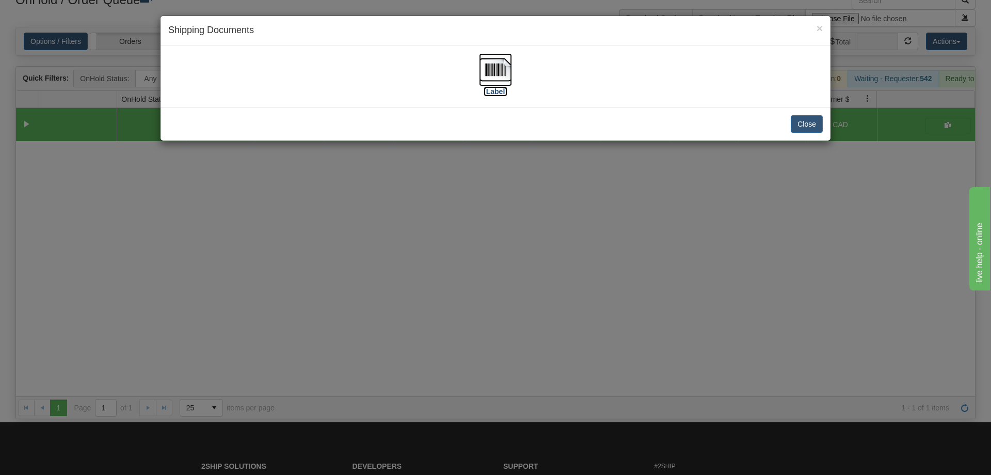
click at [501, 69] on img at bounding box center [495, 69] width 33 height 33
drag, startPoint x: 525, startPoint y: 255, endPoint x: 395, endPoint y: 86, distance: 213.2
click at [526, 254] on div "× Shipping Documents [Label] Close" at bounding box center [495, 237] width 991 height 475
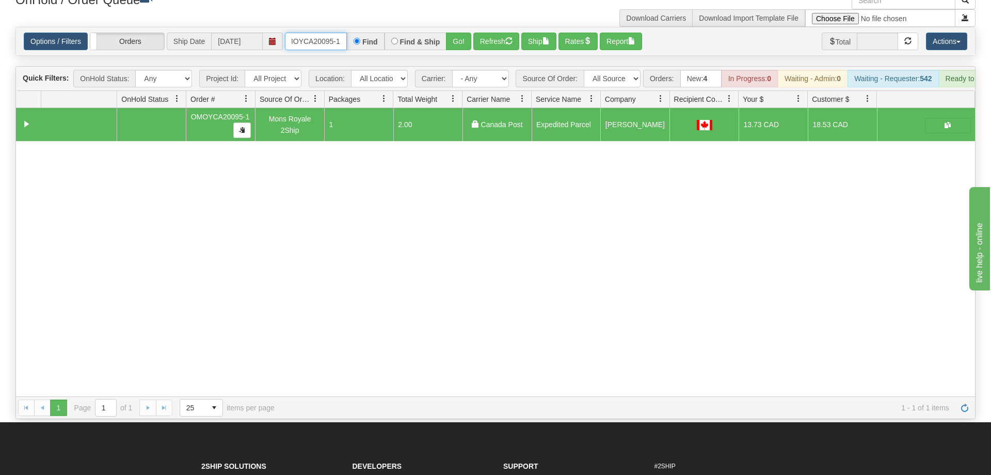
click at [335, 33] on input "OMOYCA20095-1" at bounding box center [316, 42] width 62 height 18
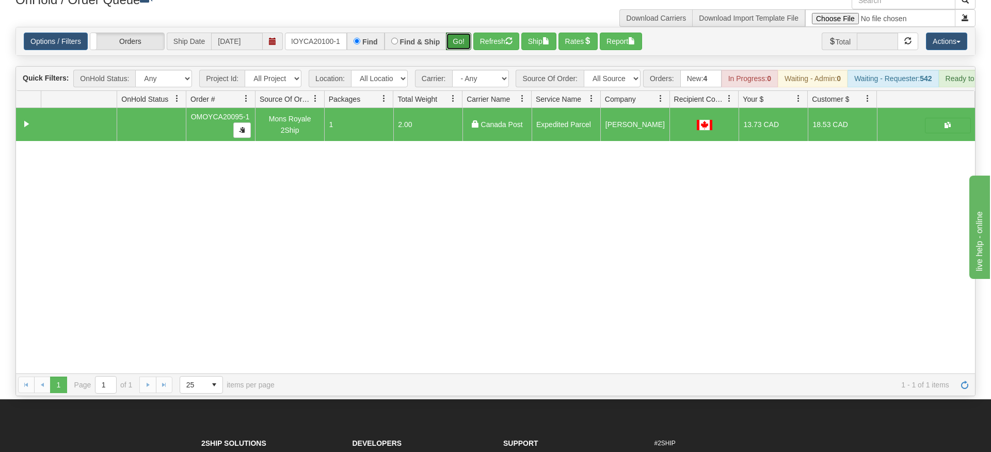
click at [466, 49] on div "Is equal to Is not equal to Contains Does not contains CAD USD EUR ZAR [PERSON_…" at bounding box center [496, 211] width 976 height 369
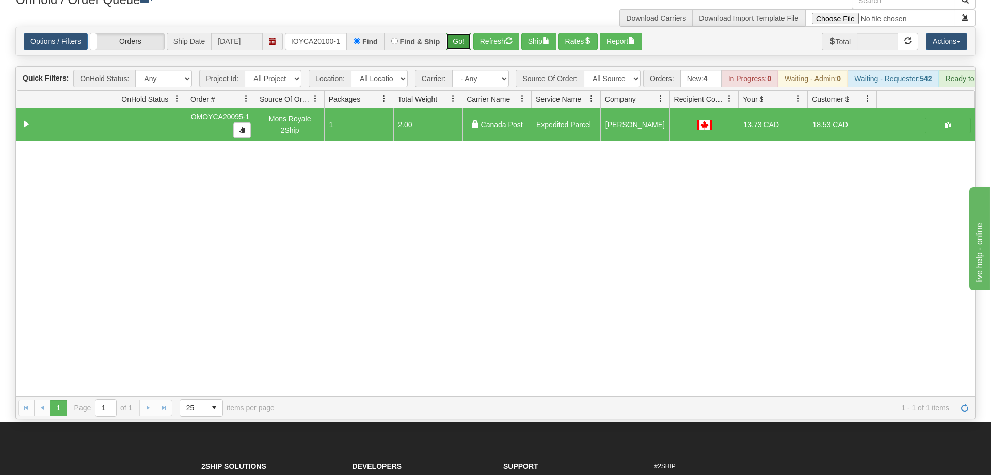
click at [468, 33] on button "Go!" at bounding box center [458, 42] width 25 height 18
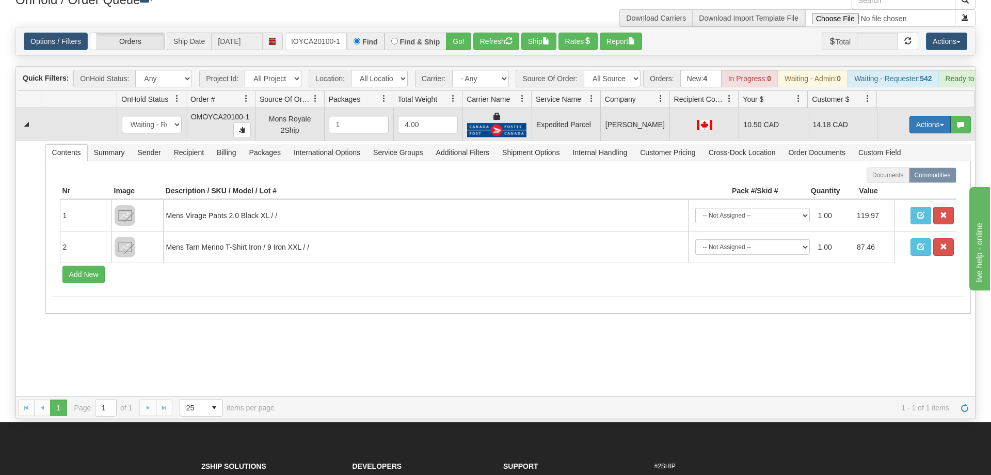
click at [915, 116] on button "Actions" at bounding box center [930, 125] width 41 height 18
click at [885, 180] on span "Ship" at bounding box center [889, 184] width 22 height 8
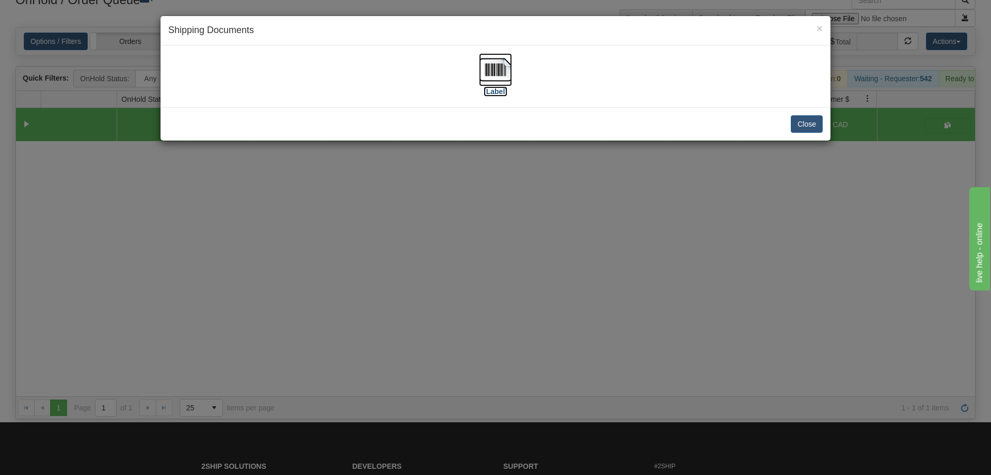
click at [497, 66] on img at bounding box center [495, 69] width 33 height 33
click at [615, 246] on div "× Shipping Documents [Label] Close" at bounding box center [495, 237] width 991 height 475
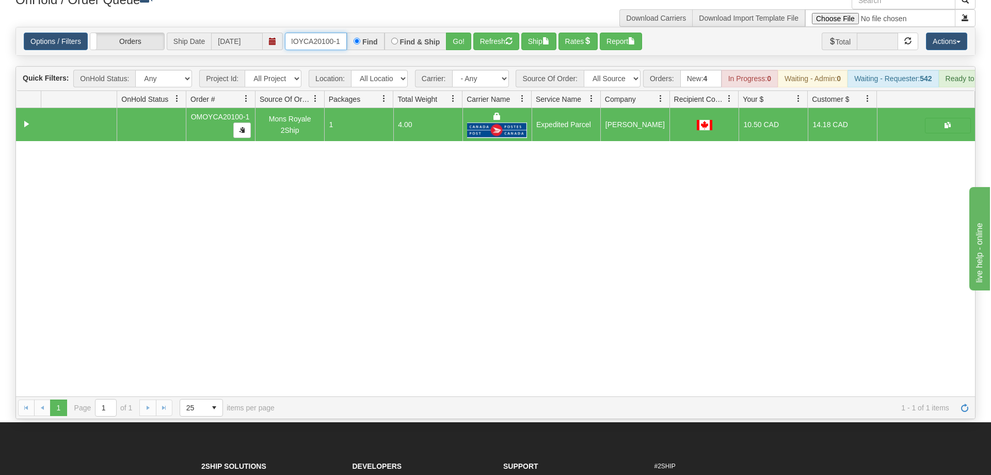
click at [325, 33] on input "OMOYCA20100-1" at bounding box center [316, 42] width 62 height 18
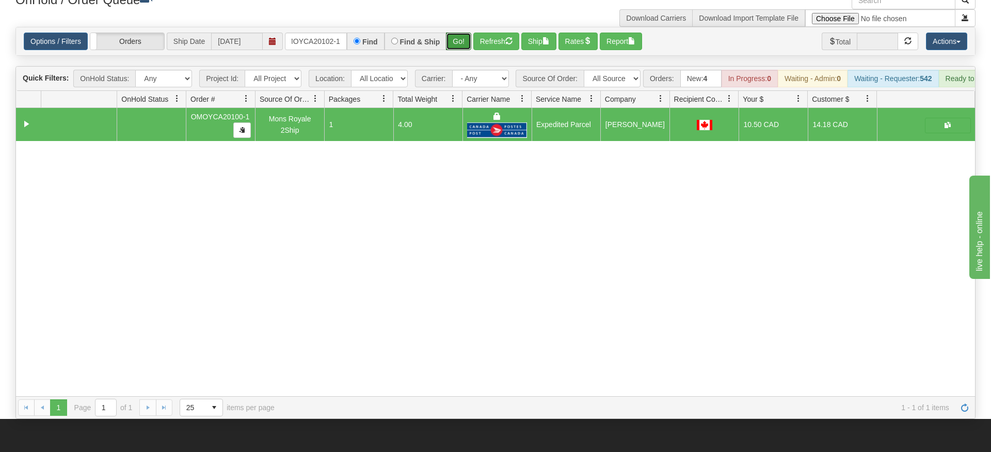
drag, startPoint x: 469, startPoint y: 43, endPoint x: 464, endPoint y: 34, distance: 11.3
click at [469, 43] on div "Is equal to Is not equal to Contains Does not contains CAD USD EUR ZAR [PERSON_…" at bounding box center [496, 223] width 976 height 392
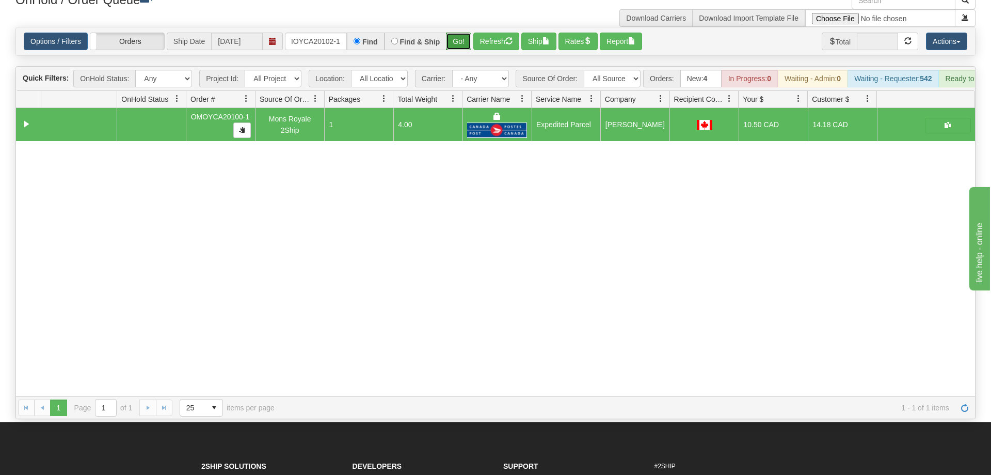
click at [464, 33] on button "Go!" at bounding box center [458, 42] width 25 height 18
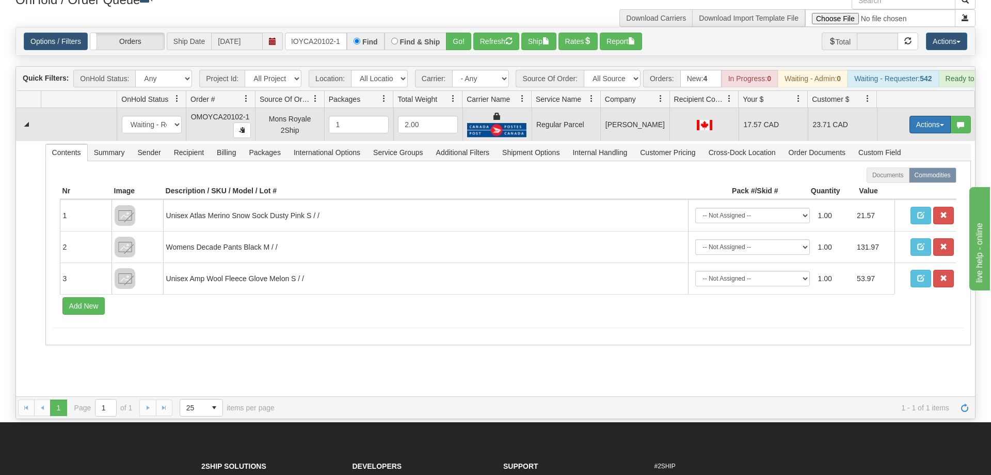
click at [918, 116] on button "Actions" at bounding box center [930, 125] width 41 height 18
click at [898, 167] on span "Rate All Services" at bounding box center [909, 171] width 62 height 8
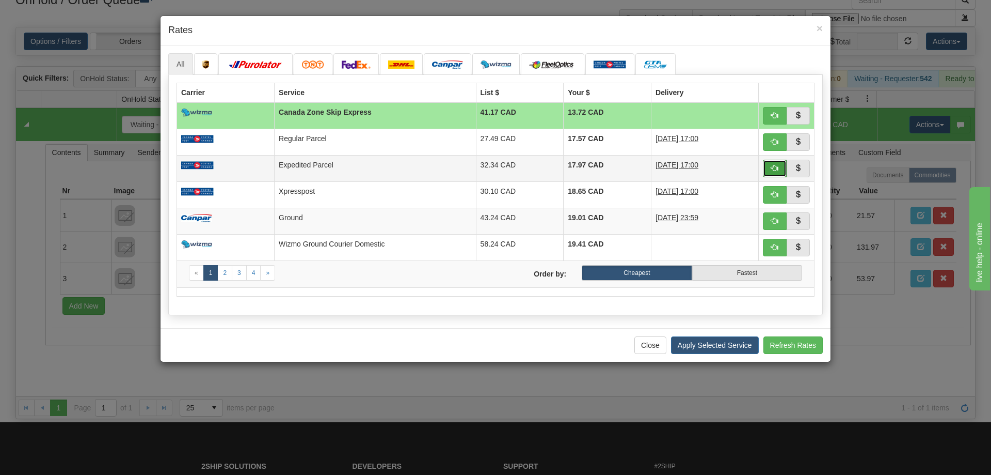
click at [772, 170] on span "button" at bounding box center [774, 167] width 7 height 7
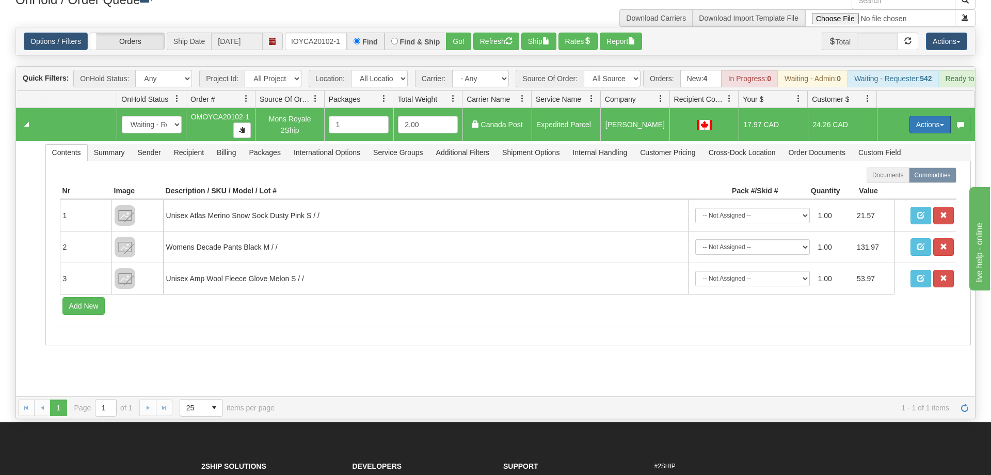
click at [914, 116] on button "Actions" at bounding box center [930, 125] width 41 height 18
click at [892, 180] on span "Ship" at bounding box center [889, 184] width 22 height 8
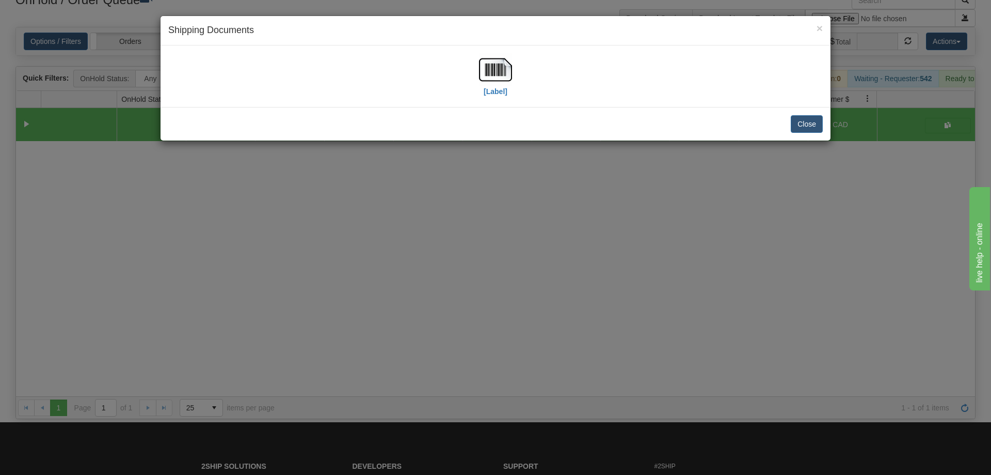
click at [534, 79] on div "[Label]" at bounding box center [495, 76] width 655 height 46
click at [512, 77] on img at bounding box center [495, 69] width 33 height 33
click at [577, 278] on div "× Shipping Documents [Label] Close" at bounding box center [495, 237] width 991 height 475
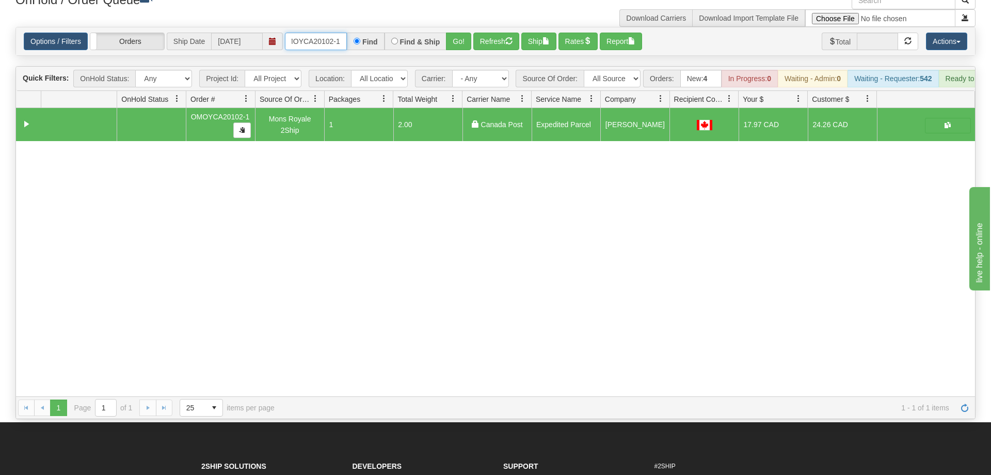
click at [308, 33] on input "OMOYCA20102-1" at bounding box center [316, 42] width 62 height 18
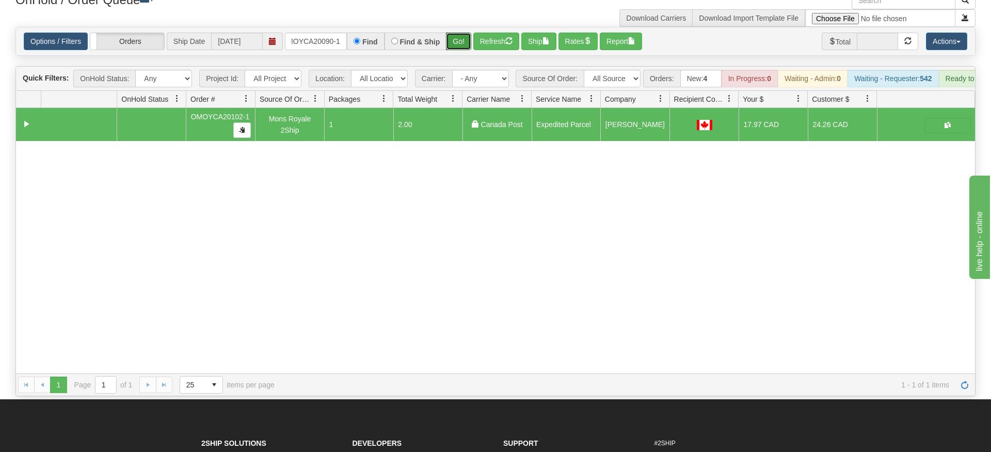
drag, startPoint x: 467, startPoint y: 21, endPoint x: 466, endPoint y: 42, distance: 21.7
click at [466, 42] on div "Is equal to Is not equal to Contains Does not contains CAD USD EUR ZAR [PERSON_…" at bounding box center [496, 211] width 976 height 369
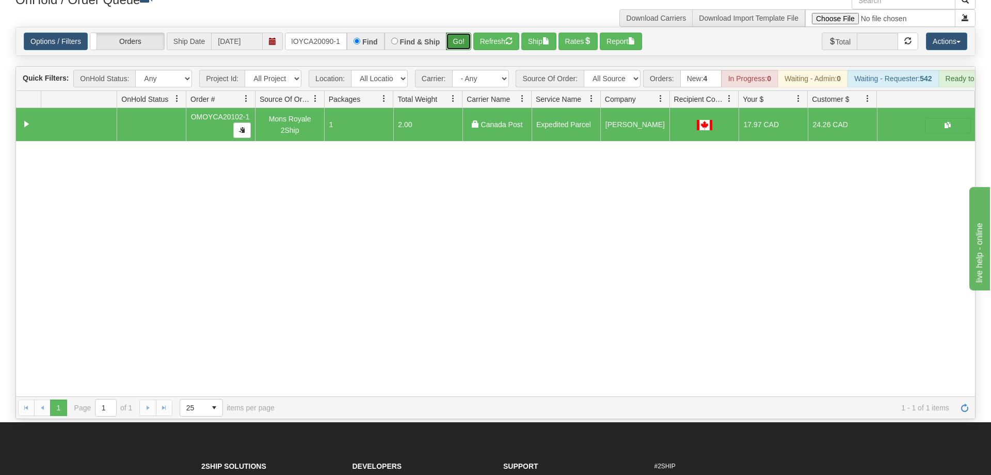
click at [461, 33] on button "Go!" at bounding box center [458, 42] width 25 height 18
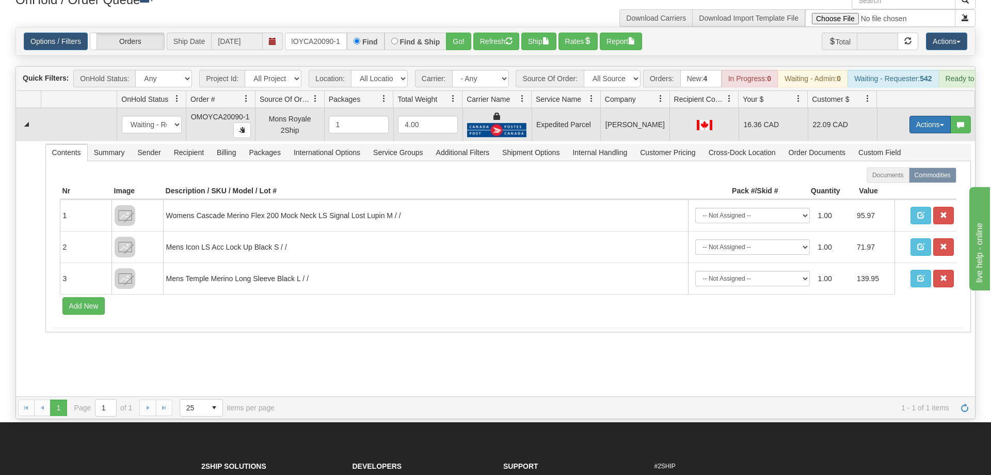
click at [937, 116] on button "Actions" at bounding box center [930, 125] width 41 height 18
click at [908, 178] on link "Ship" at bounding box center [909, 184] width 83 height 13
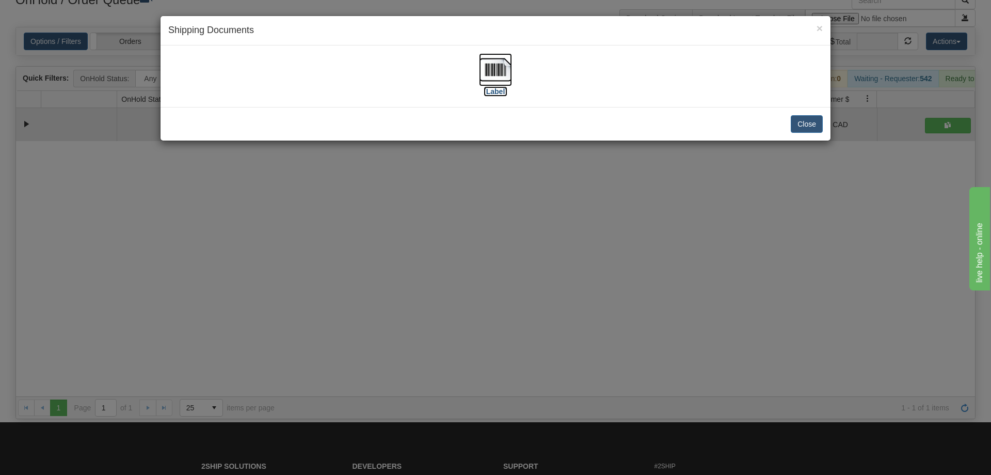
click at [506, 85] on img at bounding box center [495, 69] width 33 height 33
drag, startPoint x: 351, startPoint y: 223, endPoint x: 363, endPoint y: 172, distance: 52.1
click at [351, 224] on div "× Shipping Documents [Label] Close" at bounding box center [495, 237] width 991 height 475
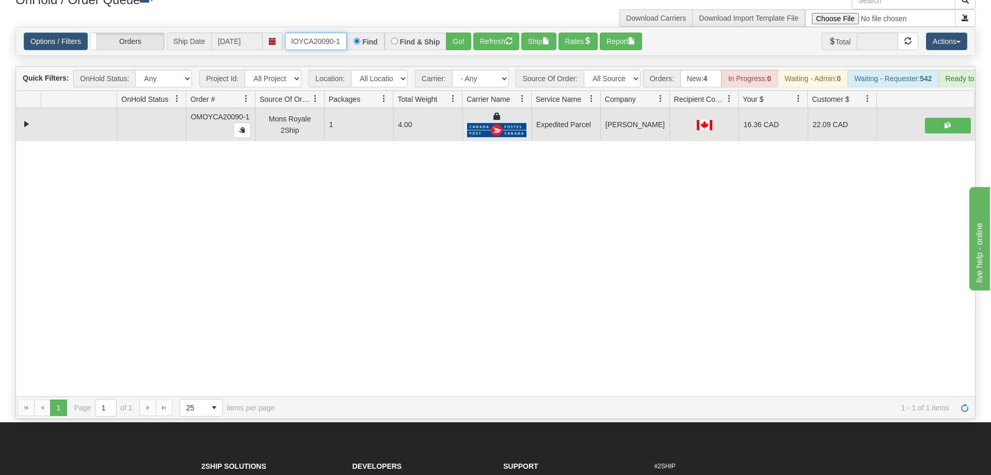
click at [326, 33] on input "OMOYCA20090-1" at bounding box center [316, 42] width 62 height 18
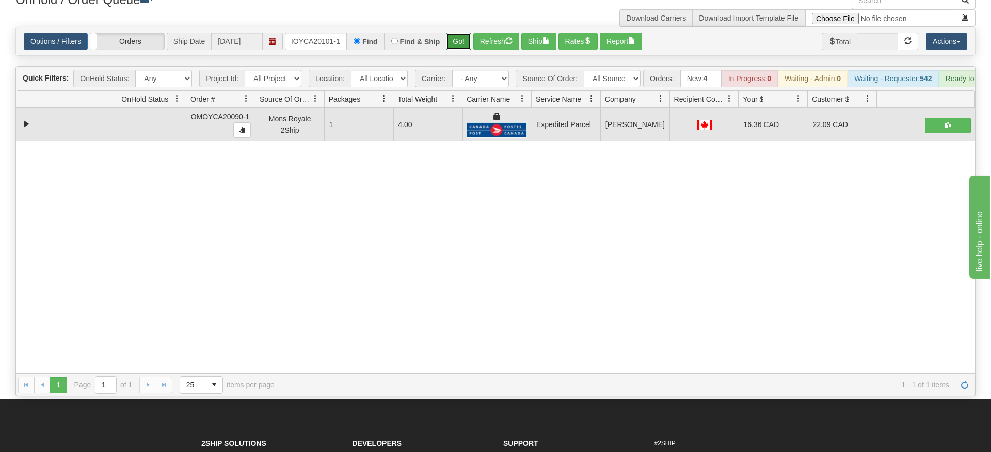
drag, startPoint x: 456, startPoint y: 51, endPoint x: 458, endPoint y: 35, distance: 16.1
click at [456, 50] on div "Is equal to Is not equal to Contains Does not contains CAD USD EUR ZAR [PERSON_…" at bounding box center [496, 211] width 976 height 369
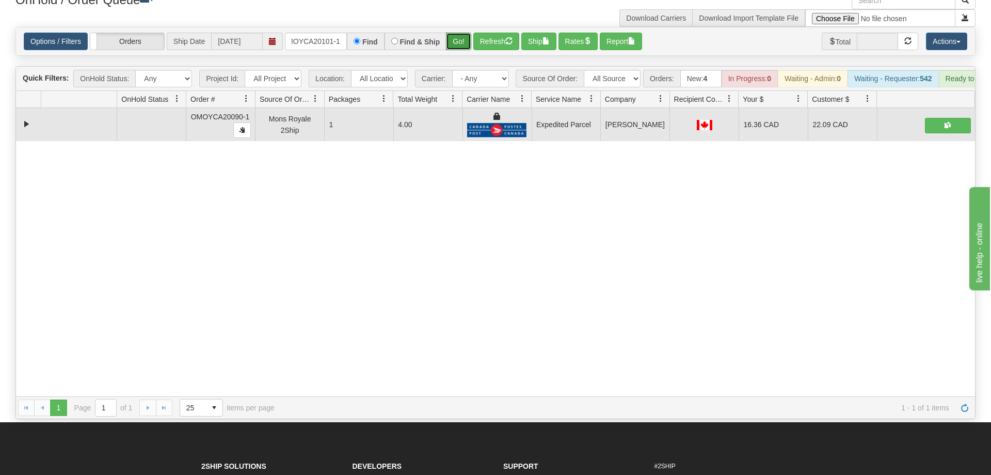
click at [460, 33] on button "Go!" at bounding box center [458, 42] width 25 height 18
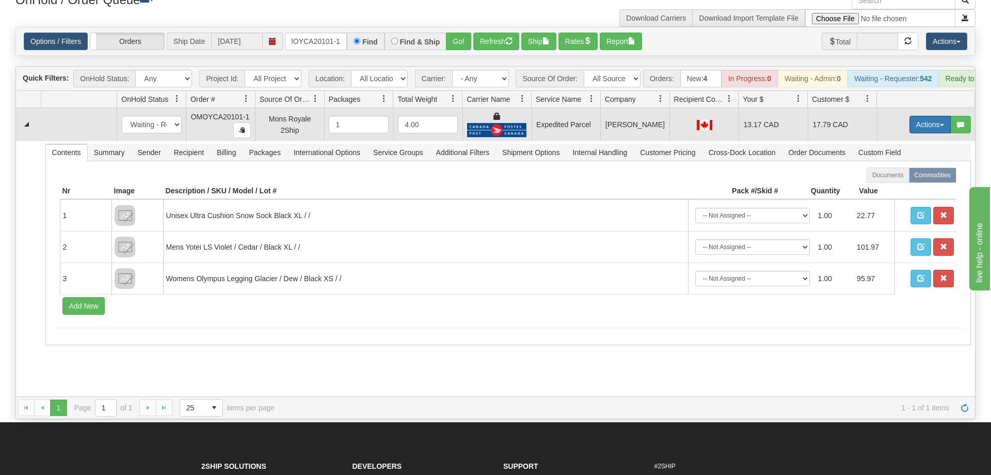
drag, startPoint x: 920, startPoint y: 109, endPoint x: 920, endPoint y: 116, distance: 6.2
click at [921, 116] on button "Actions" at bounding box center [930, 125] width 41 height 18
click at [907, 178] on link "Ship" at bounding box center [909, 184] width 83 height 13
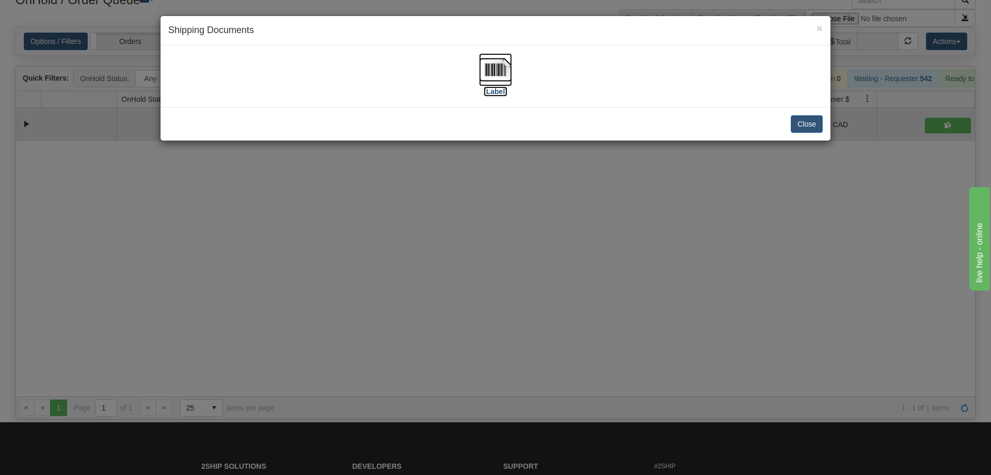
click at [494, 96] on label "[Label]" at bounding box center [496, 91] width 24 height 10
drag, startPoint x: 456, startPoint y: 344, endPoint x: 433, endPoint y: 272, distance: 75.6
click at [455, 330] on div "× Shipping Documents [Label] Close" at bounding box center [495, 237] width 991 height 475
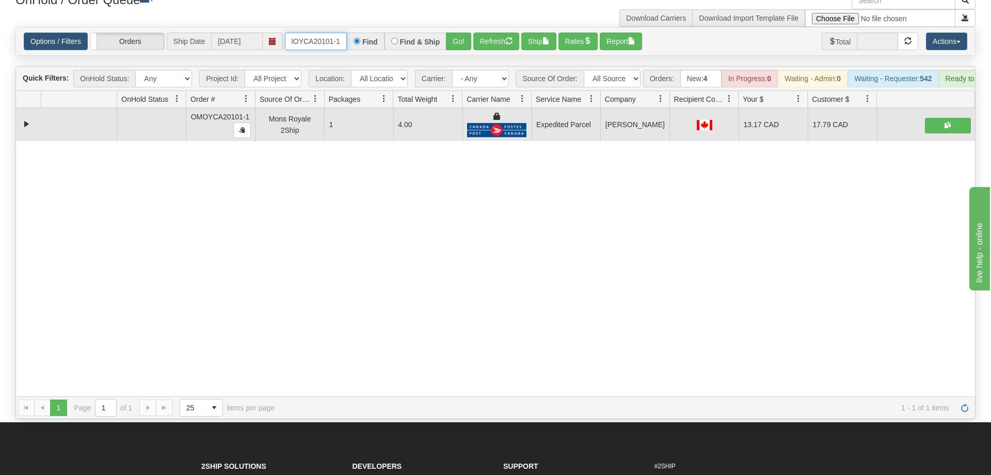
click at [336, 33] on input "OMOYCA20101-1" at bounding box center [316, 42] width 62 height 18
click at [324, 9] on div "OnHold / Order Queue" at bounding box center [252, 2] width 488 height 20
click at [329, 33] on input "OMOYCA20101-1" at bounding box center [316, 42] width 62 height 18
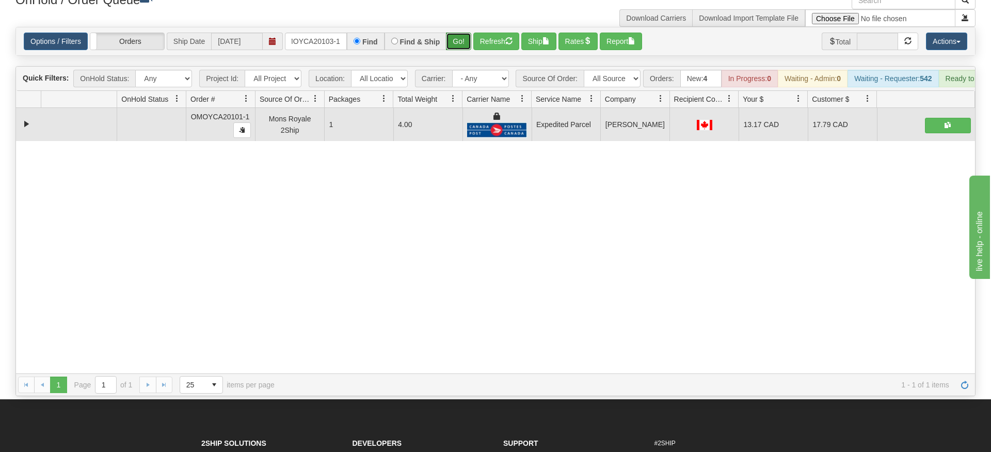
drag, startPoint x: 463, startPoint y: 26, endPoint x: 462, endPoint y: 39, distance: 13.5
click at [463, 48] on div "Is equal to Is not equal to Contains Does not contains CAD USD EUR ZAR [PERSON_…" at bounding box center [496, 211] width 976 height 369
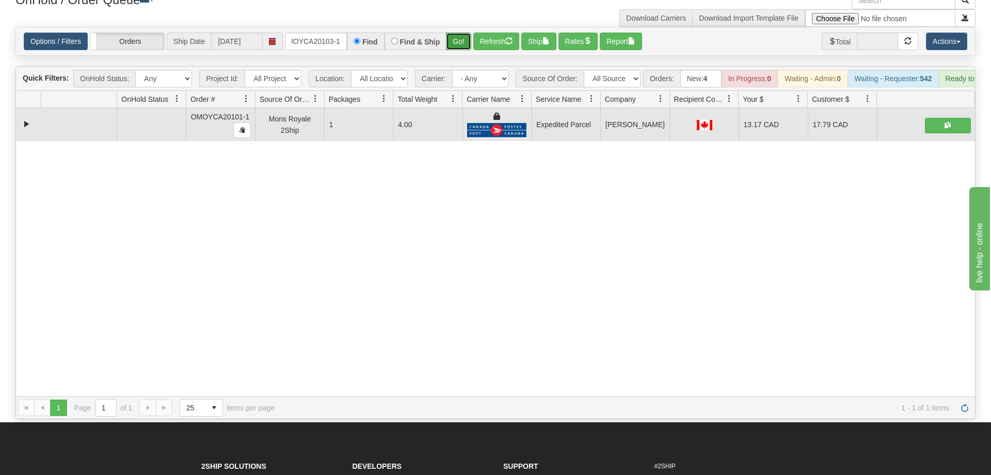
click at [464, 33] on button "Go!" at bounding box center [458, 42] width 25 height 18
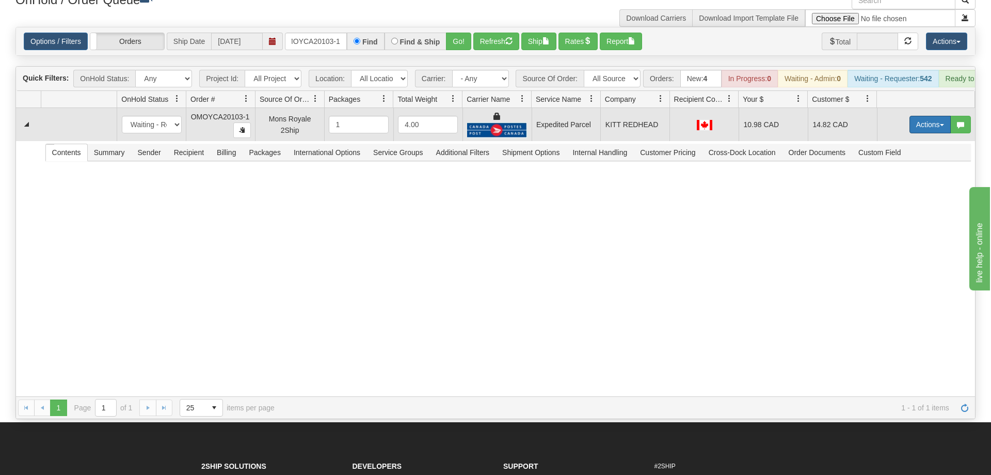
click at [922, 116] on button "Actions" at bounding box center [930, 125] width 41 height 18
click at [891, 180] on span "Ship" at bounding box center [889, 184] width 22 height 8
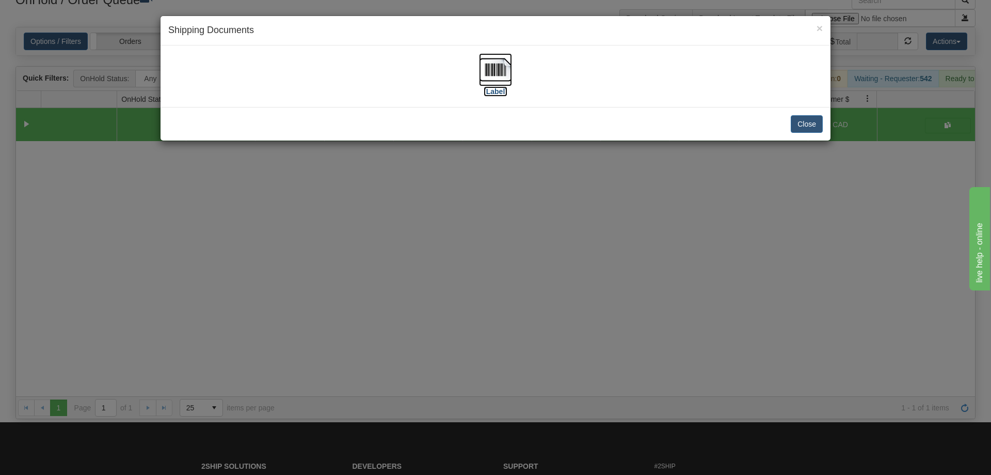
click at [500, 82] on img at bounding box center [495, 69] width 33 height 33
click at [504, 278] on div "× Shipping Documents [Label] Close" at bounding box center [495, 237] width 991 height 475
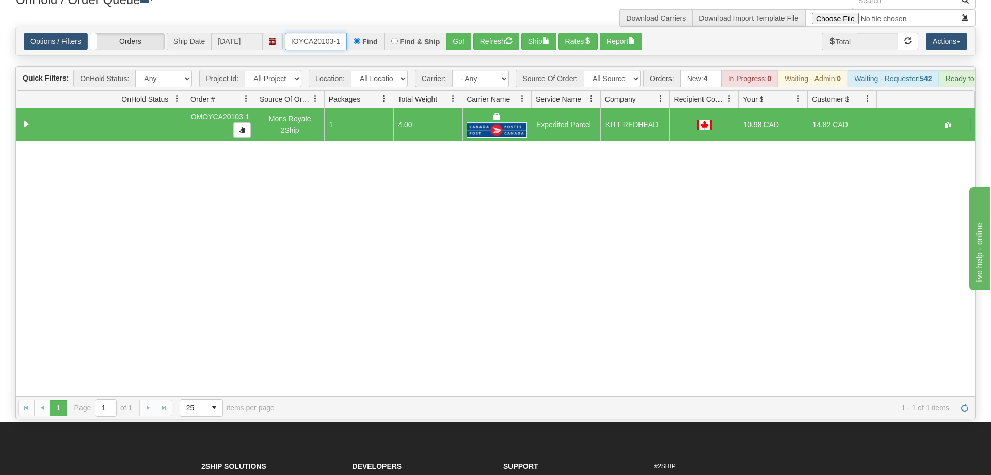
click at [320, 33] on input "OMOYCA20103-1" at bounding box center [316, 42] width 62 height 18
click at [317, 33] on input "OMOYCA20103-1" at bounding box center [316, 42] width 62 height 18
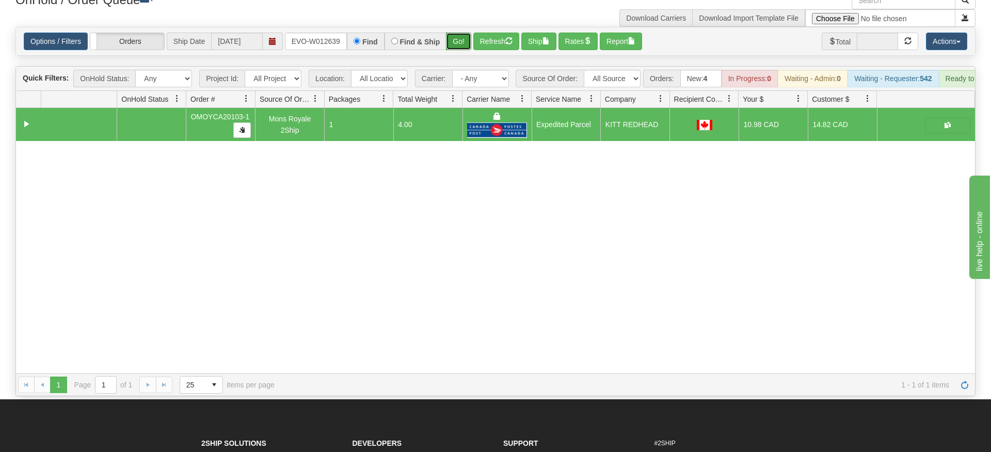
click at [460, 45] on div "Is equal to Is not equal to Contains Does not contains CAD USD EUR ZAR [PERSON_…" at bounding box center [496, 211] width 976 height 369
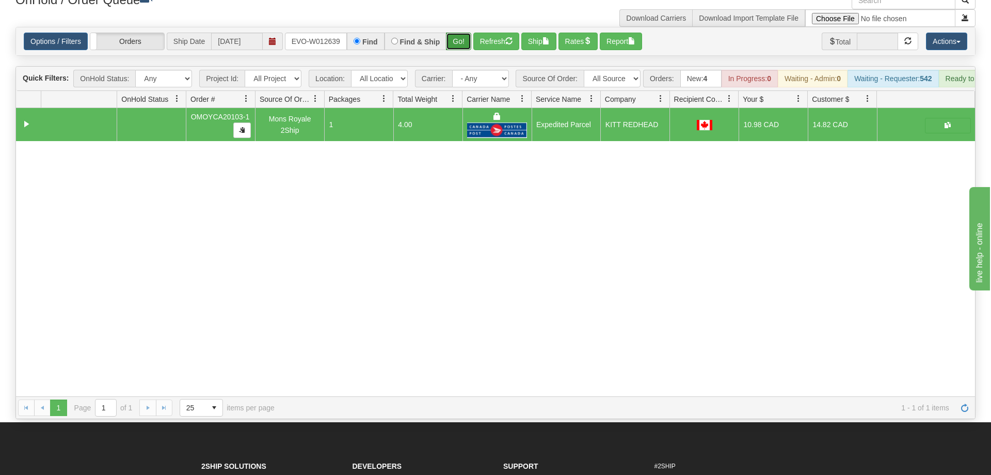
click at [464, 33] on button "Go!" at bounding box center [458, 42] width 25 height 18
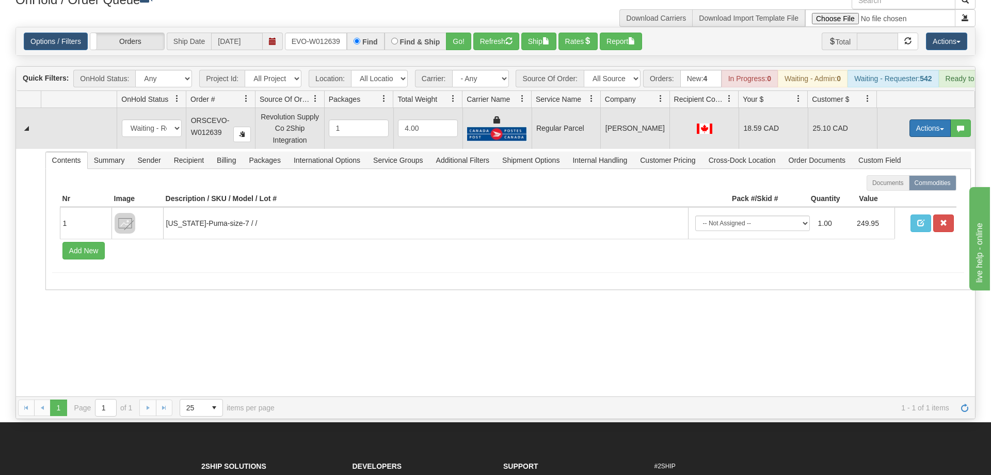
click at [926, 119] on button "Actions" at bounding box center [930, 128] width 41 height 18
click at [906, 170] on span "Rate All Services" at bounding box center [909, 174] width 62 height 8
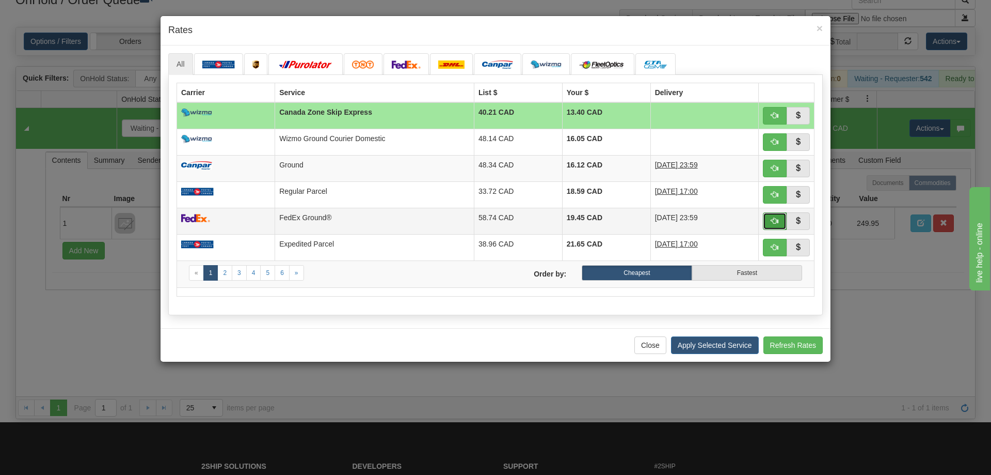
click at [771, 212] on button "button" at bounding box center [775, 221] width 24 height 18
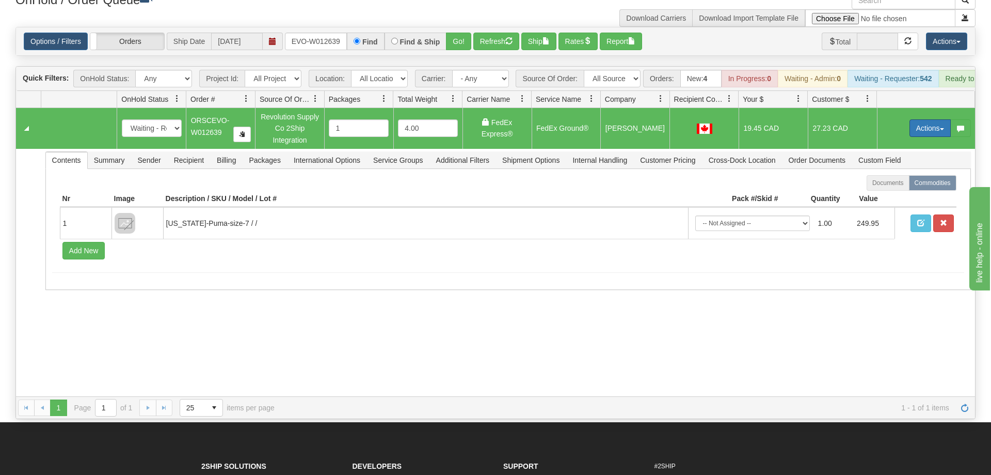
click at [918, 119] on button "Actions" at bounding box center [930, 128] width 41 height 18
click at [897, 184] on span "Ship" at bounding box center [889, 188] width 22 height 8
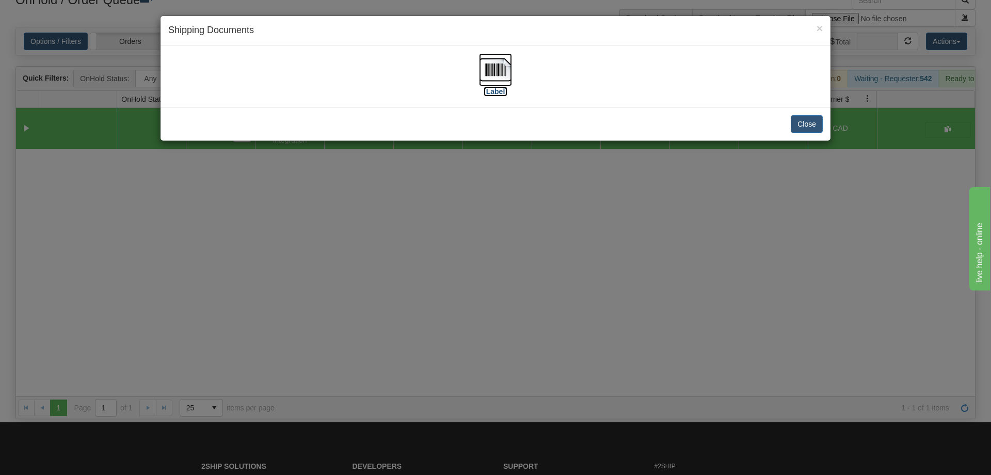
click at [493, 79] on img at bounding box center [495, 69] width 33 height 33
drag, startPoint x: 545, startPoint y: 271, endPoint x: 533, endPoint y: 247, distance: 26.6
click at [541, 254] on div "× Shipping Documents [Label] Close" at bounding box center [495, 237] width 991 height 475
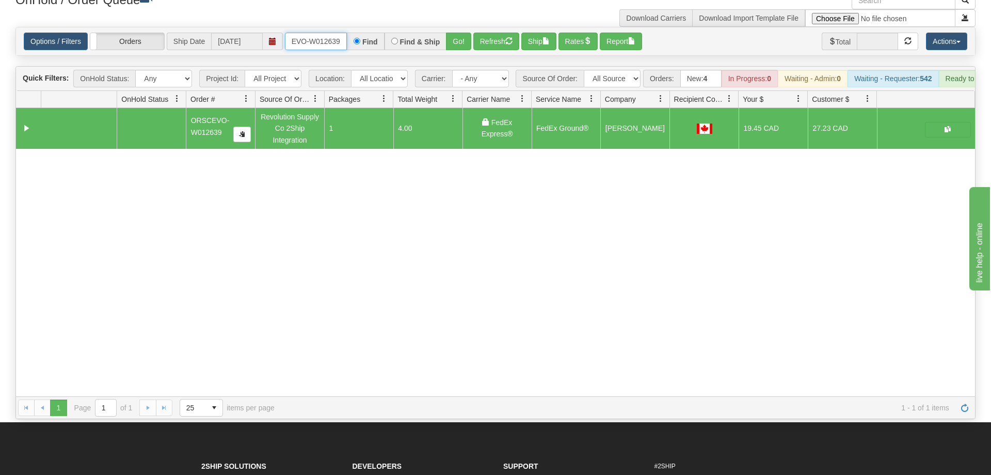
click at [329, 33] on input "ORSCEVO-W012639" at bounding box center [316, 42] width 62 height 18
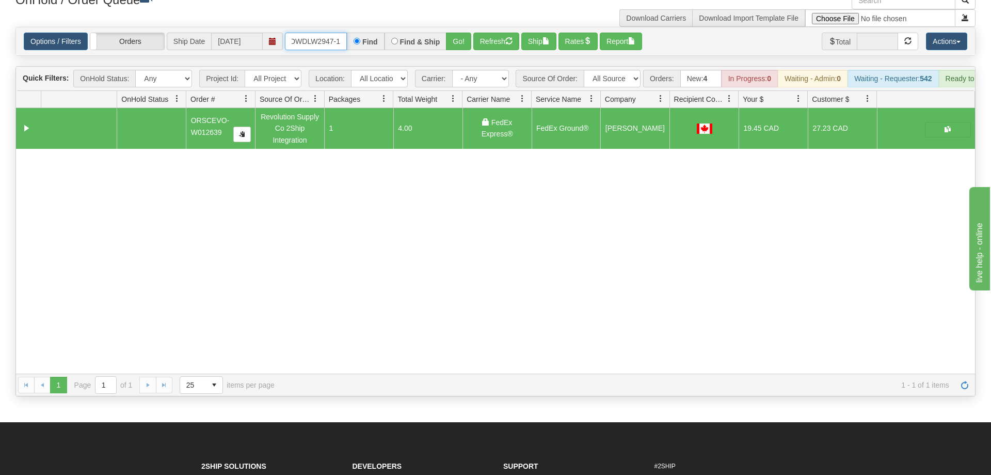
scroll to position [0, 2]
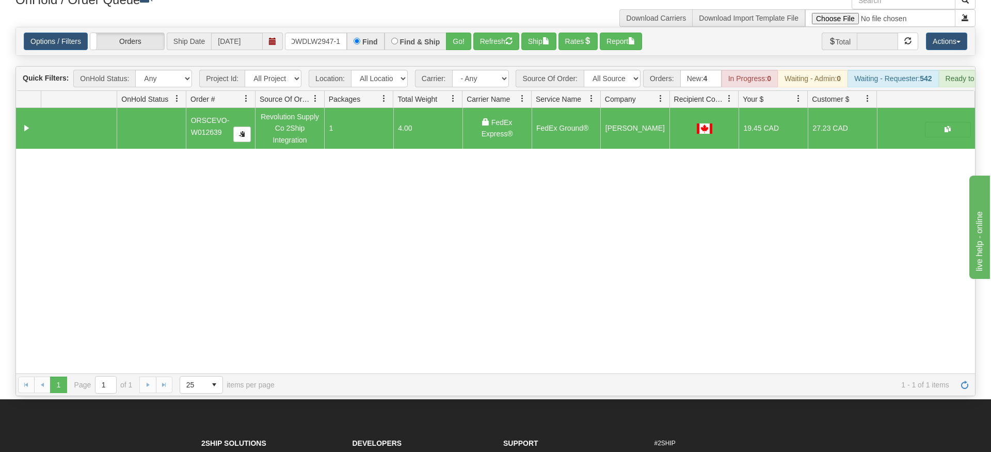
click at [457, 38] on div "Options / Filters Group Shipments Orders Ship Date [DATE] OWDLW2947-1 Find Find…" at bounding box center [495, 41] width 959 height 28
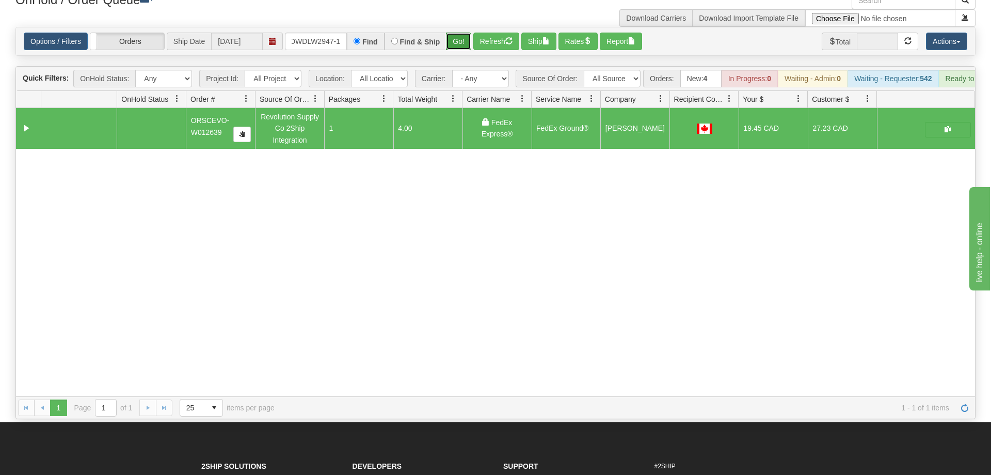
click at [462, 33] on button "Go!" at bounding box center [458, 42] width 25 height 18
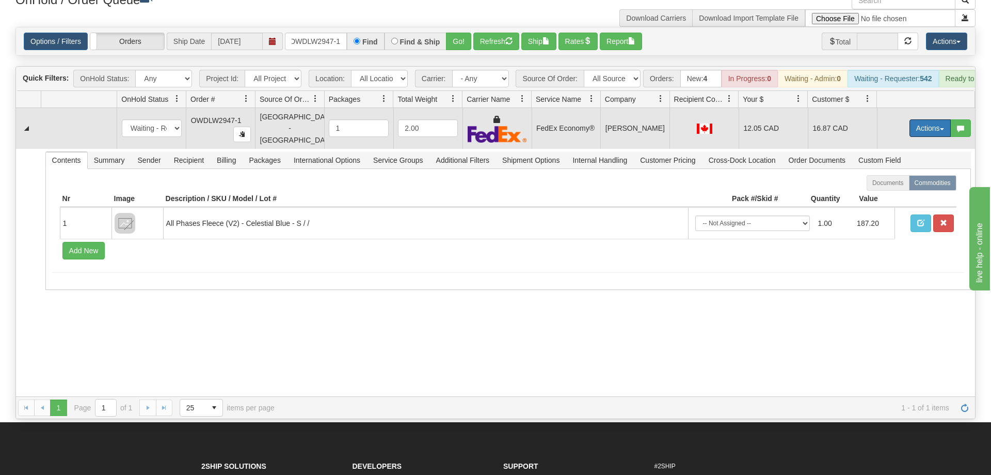
drag, startPoint x: 924, startPoint y: 114, endPoint x: 922, endPoint y: 119, distance: 6.0
click at [925, 119] on button "Actions" at bounding box center [930, 128] width 41 height 18
click at [908, 181] on link "Ship" at bounding box center [909, 187] width 83 height 13
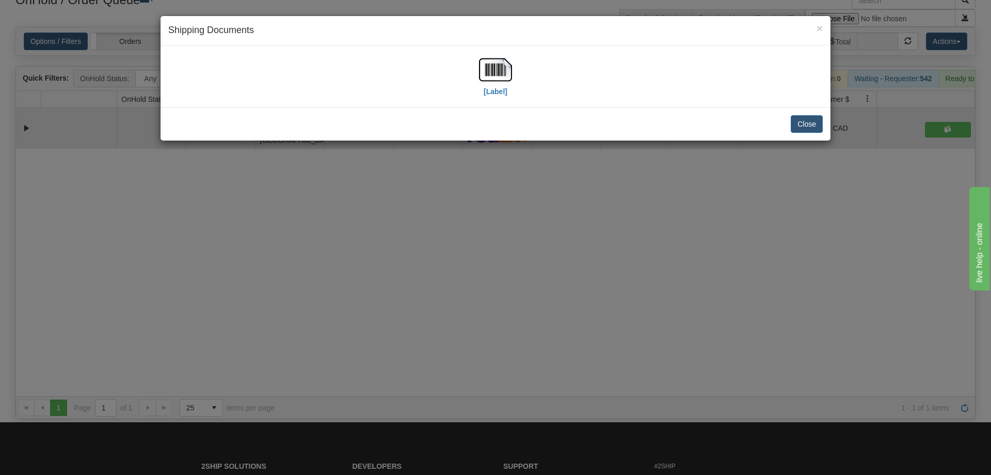
click at [512, 70] on div "[Label]" at bounding box center [495, 76] width 655 height 46
click at [497, 72] on img at bounding box center [495, 69] width 33 height 33
drag, startPoint x: 432, startPoint y: 308, endPoint x: 354, endPoint y: 80, distance: 240.5
click at [427, 297] on div "× Shipping Documents [Label] Close" at bounding box center [495, 237] width 991 height 475
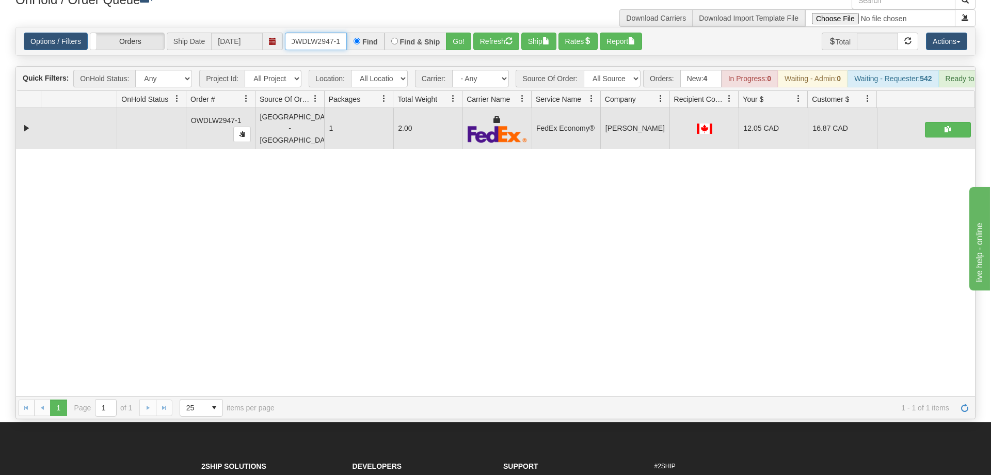
click at [311, 33] on input "OWDLW2947-1" at bounding box center [316, 42] width 62 height 18
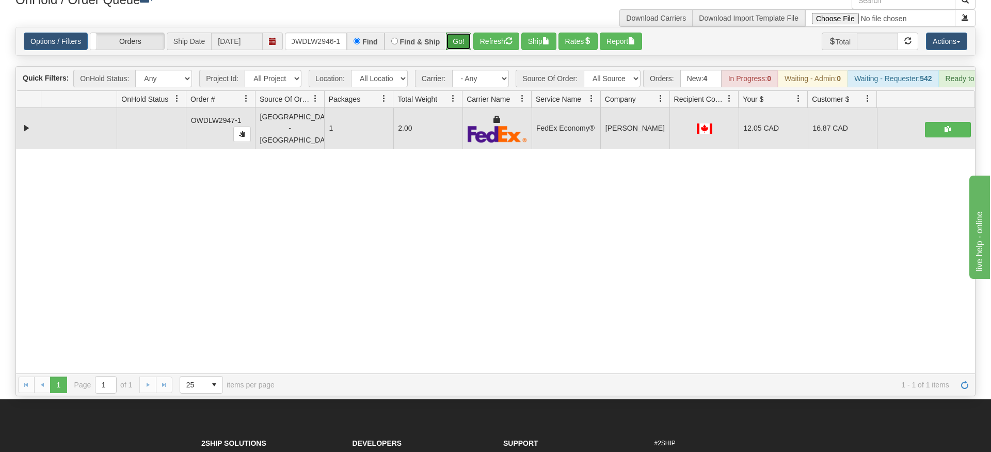
click at [461, 48] on div "Is equal to Is not equal to Contains Does not contains CAD USD EUR ZAR [PERSON_…" at bounding box center [496, 211] width 976 height 369
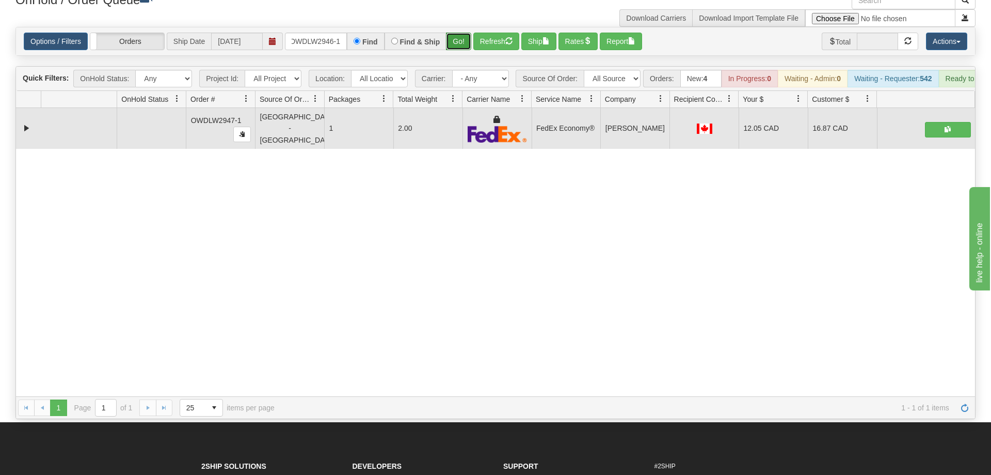
click at [462, 33] on button "Go!" at bounding box center [458, 42] width 25 height 18
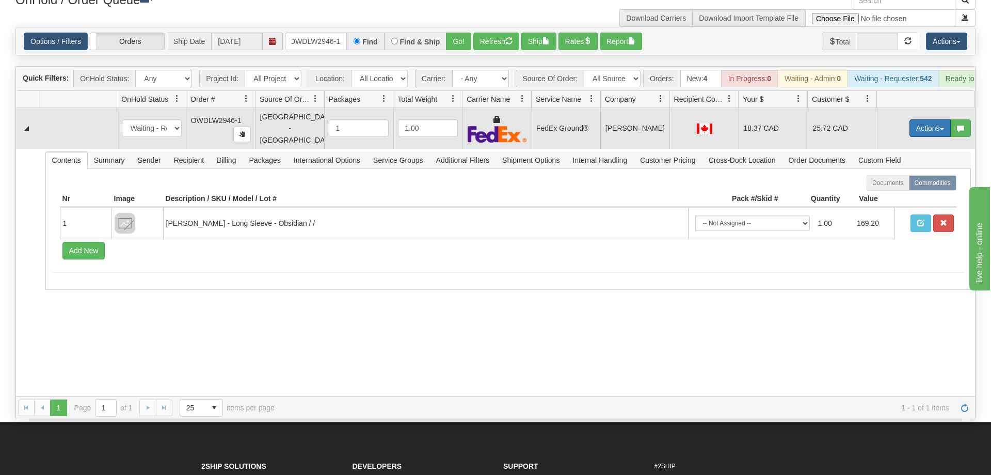
click at [932, 119] on button "Actions" at bounding box center [930, 128] width 41 height 18
click at [889, 181] on link "Ship" at bounding box center [909, 187] width 83 height 13
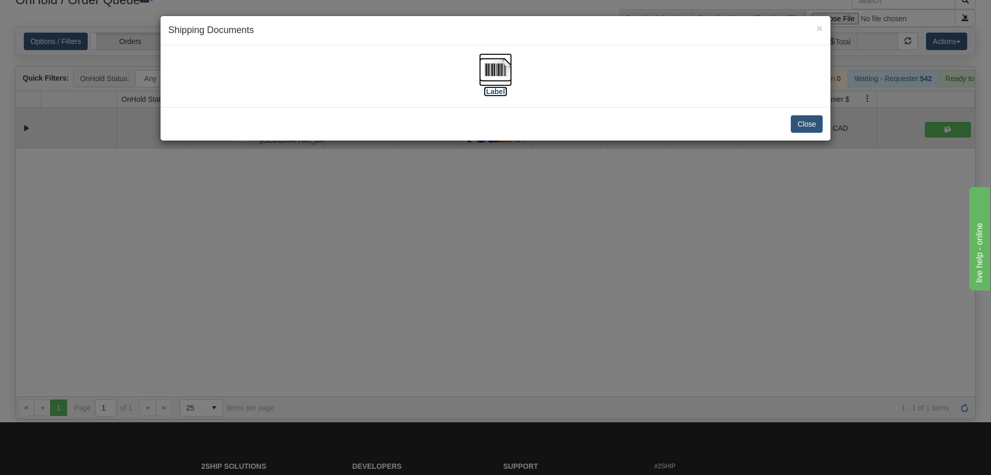
click at [484, 72] on img at bounding box center [495, 69] width 33 height 33
drag, startPoint x: 431, startPoint y: 308, endPoint x: 291, endPoint y: 36, distance: 305.5
click at [431, 306] on div "× Shipping Documents [Label] Close" at bounding box center [495, 237] width 991 height 475
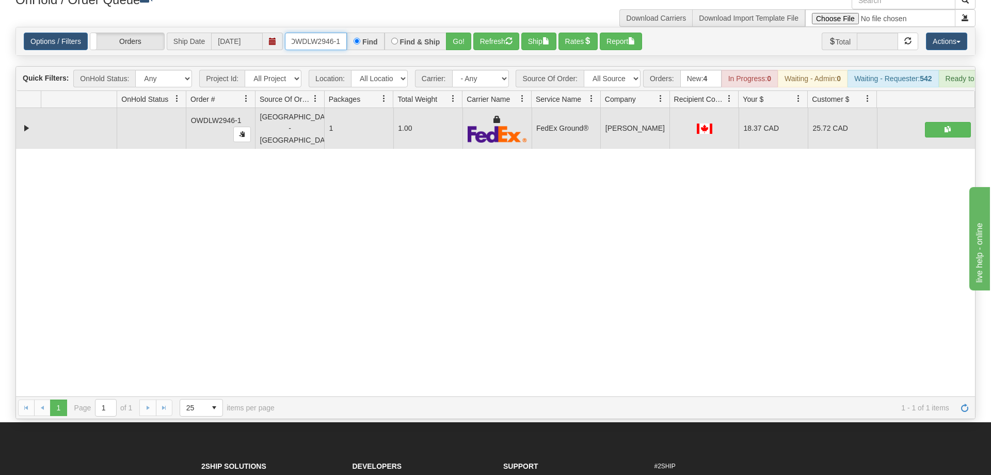
click at [322, 33] on input "OWDLW2946-1" at bounding box center [316, 42] width 62 height 18
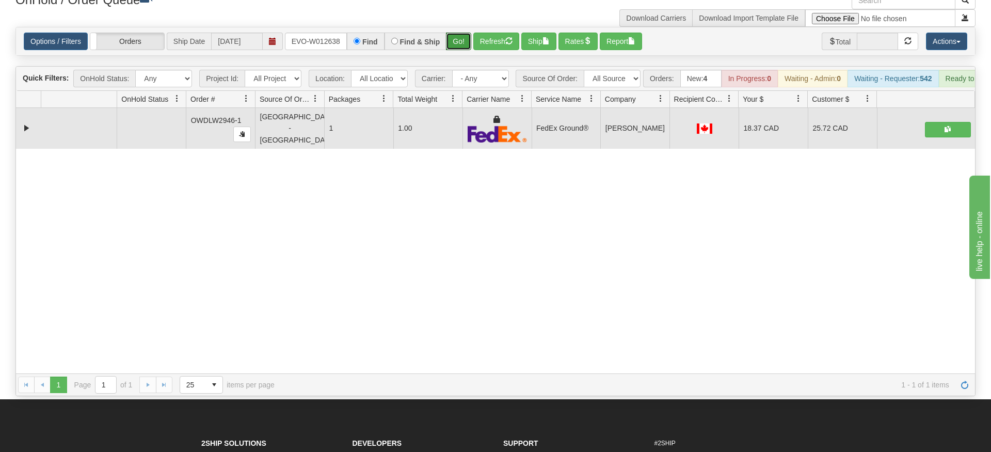
drag, startPoint x: 465, startPoint y: 26, endPoint x: 465, endPoint y: 45, distance: 19.1
click at [465, 49] on div "Is equal to Is not equal to Contains Does not contains CAD USD EUR ZAR [PERSON_…" at bounding box center [496, 211] width 976 height 369
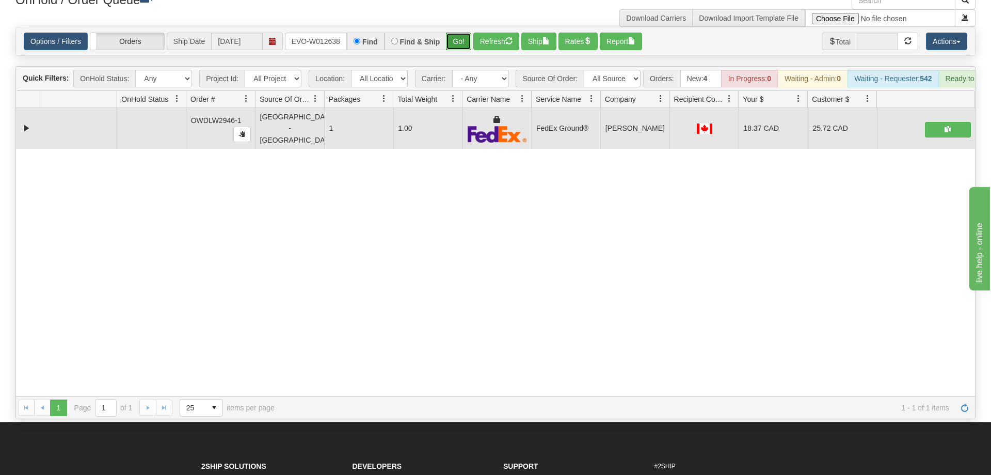
click at [463, 33] on button "Go!" at bounding box center [458, 42] width 25 height 18
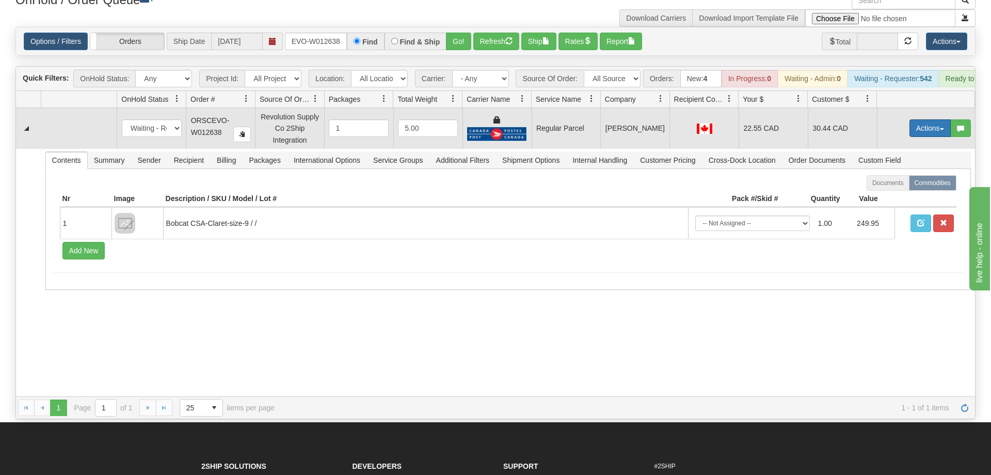
click at [930, 119] on button "Actions" at bounding box center [930, 128] width 41 height 18
click at [922, 170] on span "Rate All Services" at bounding box center [909, 174] width 62 height 8
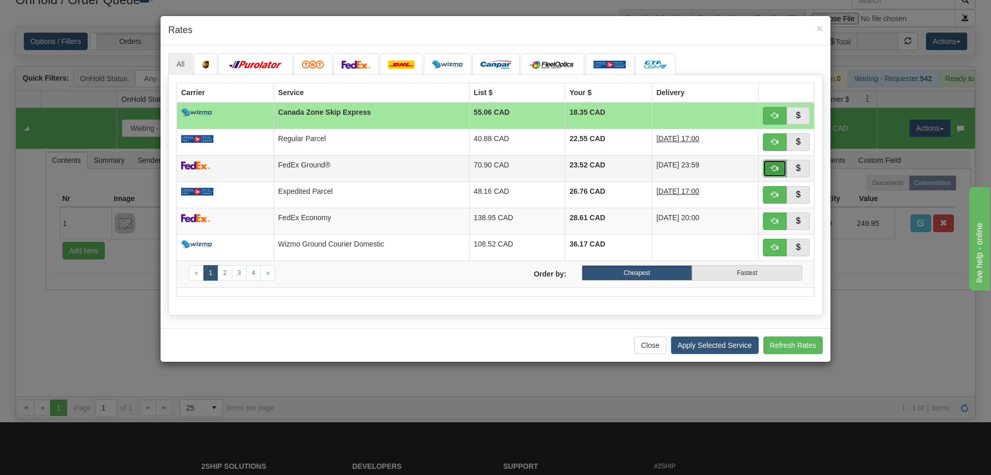
click at [770, 171] on button "button" at bounding box center [775, 169] width 24 height 18
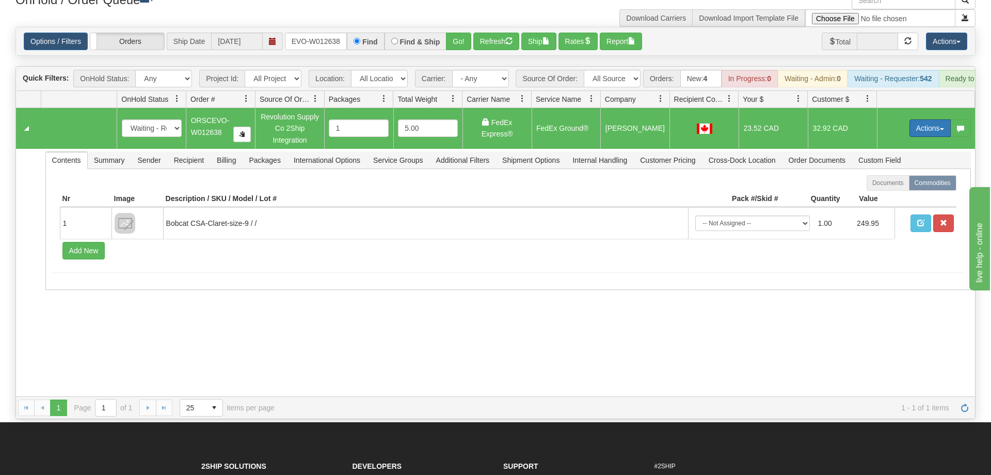
click at [914, 119] on button "Actions" at bounding box center [930, 128] width 41 height 18
click at [901, 181] on link "Ship" at bounding box center [909, 187] width 83 height 13
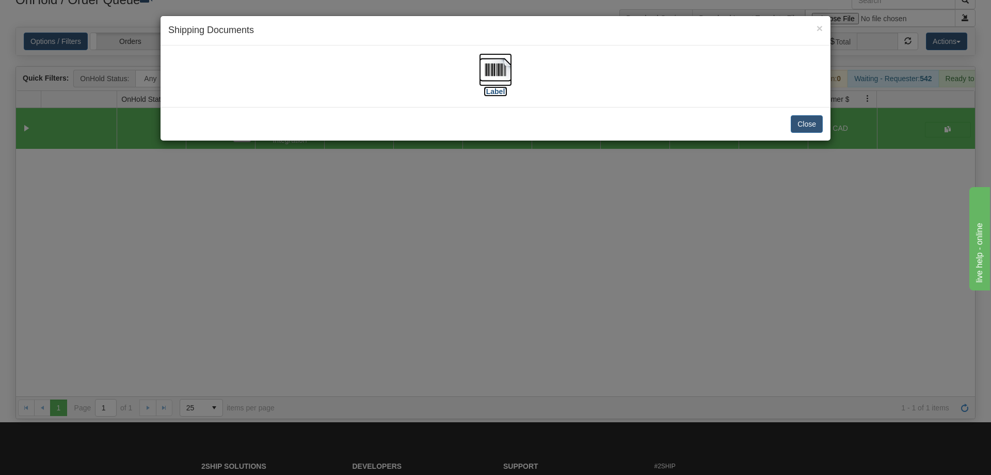
click at [506, 82] on img at bounding box center [495, 69] width 33 height 33
click at [609, 291] on div "× Shipping Documents [Label] Close" at bounding box center [495, 237] width 991 height 475
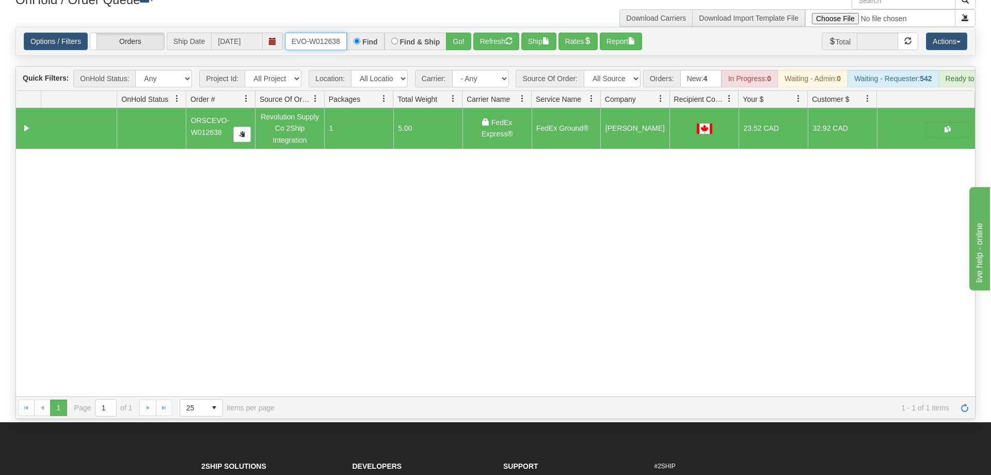
click at [331, 33] on input "ORSCEVO-W012638" at bounding box center [316, 42] width 62 height 18
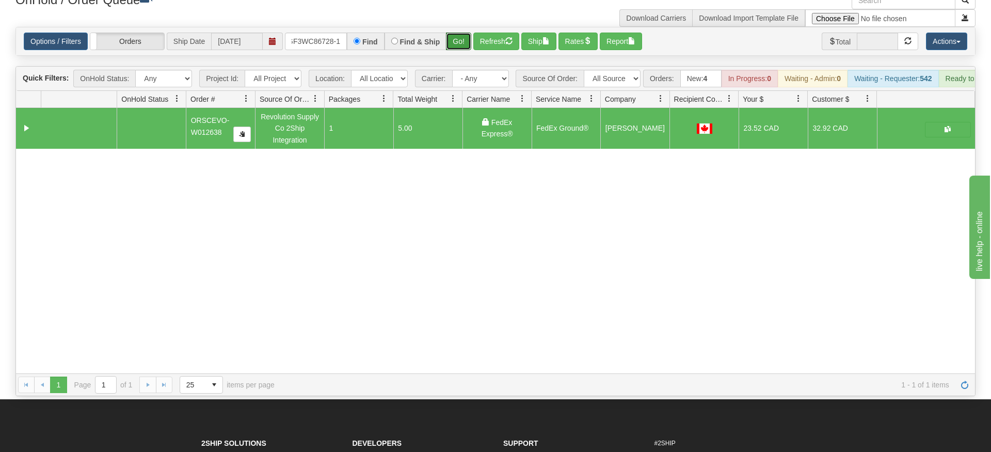
click at [452, 42] on div "Is equal to Is not equal to Contains Does not contains CAD USD EUR ZAR [PERSON_…" at bounding box center [496, 211] width 976 height 369
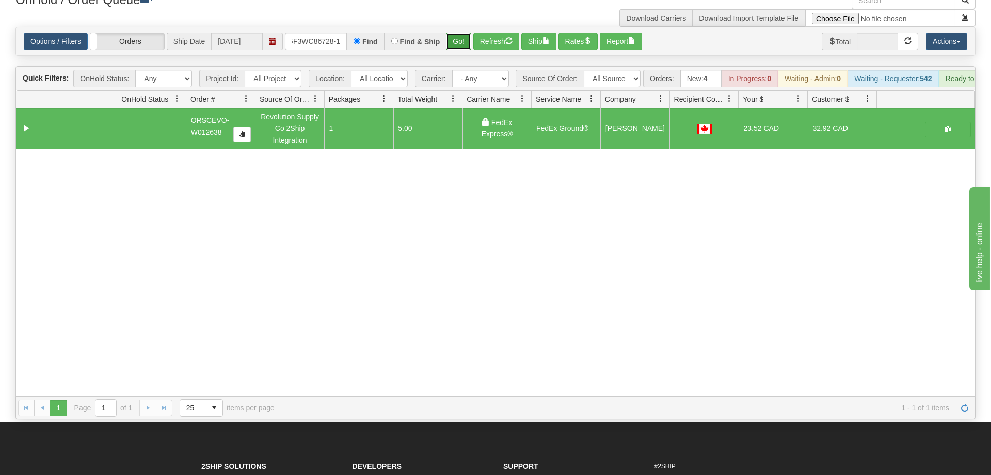
click at [463, 33] on button "Go!" at bounding box center [458, 42] width 25 height 18
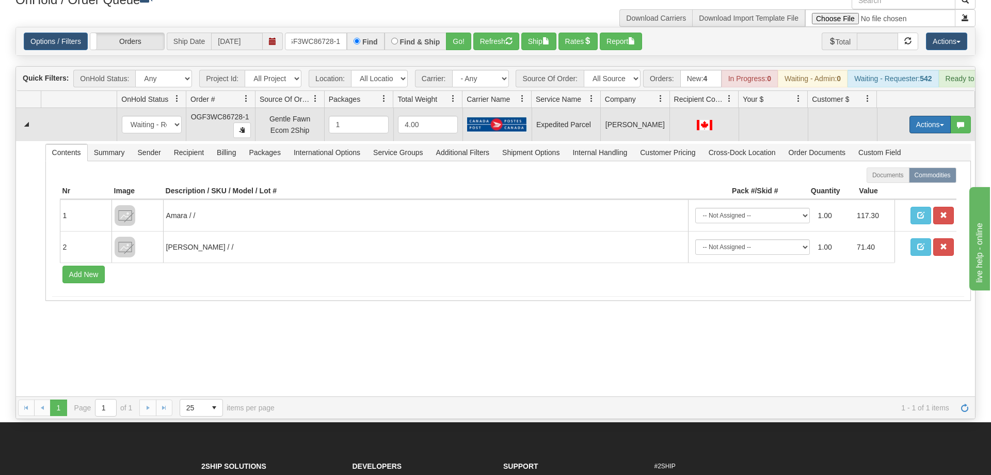
click at [928, 116] on button "Actions" at bounding box center [930, 125] width 41 height 18
click at [905, 153] on span "Refresh Rates" at bounding box center [904, 157] width 53 height 8
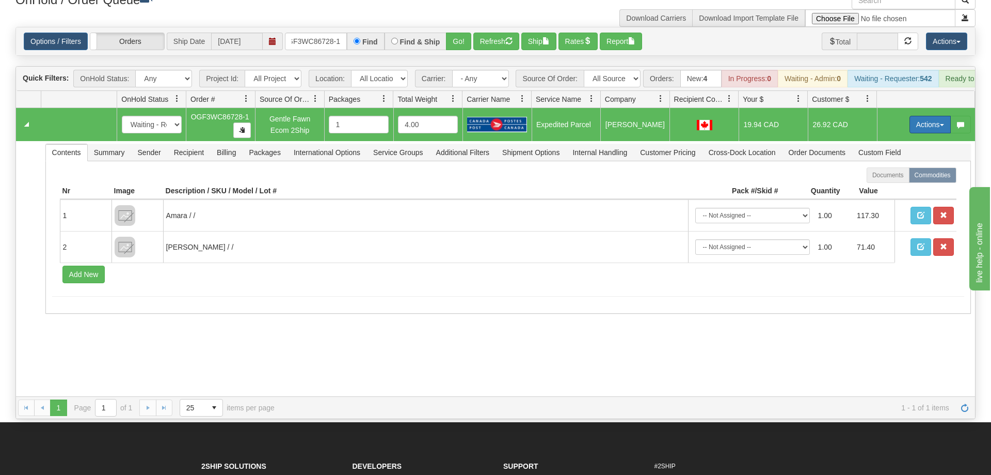
click at [920, 116] on button "Actions" at bounding box center [930, 125] width 41 height 18
click at [889, 180] on span "Ship" at bounding box center [889, 184] width 22 height 8
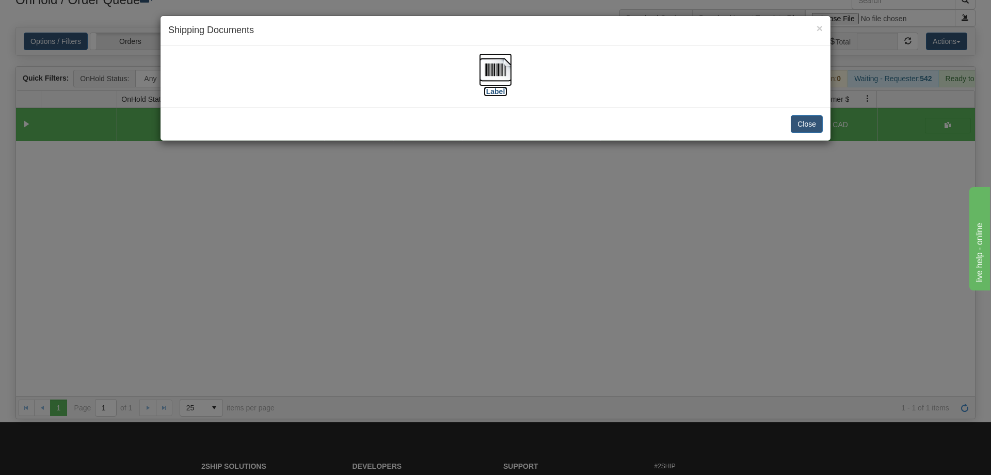
click at [508, 67] on img at bounding box center [495, 69] width 33 height 33
drag, startPoint x: 487, startPoint y: 302, endPoint x: 276, endPoint y: 4, distance: 364.9
click at [480, 292] on div "× Shipping Documents [Label] Close" at bounding box center [495, 237] width 991 height 475
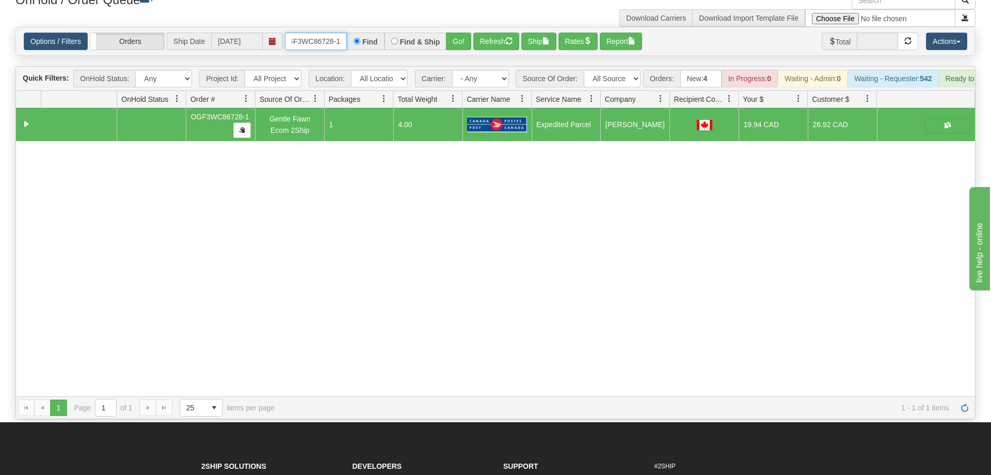
click at [323, 33] on input "OGF3WC86728-1" at bounding box center [316, 42] width 62 height 18
drag, startPoint x: 454, startPoint y: 52, endPoint x: 465, endPoint y: 27, distance: 26.8
click at [454, 51] on div "Is equal to Is not equal to Contains Does not contains CAD USD EUR ZAR [PERSON_…" at bounding box center [496, 223] width 976 height 392
click at [466, 33] on button "Go!" at bounding box center [458, 42] width 25 height 18
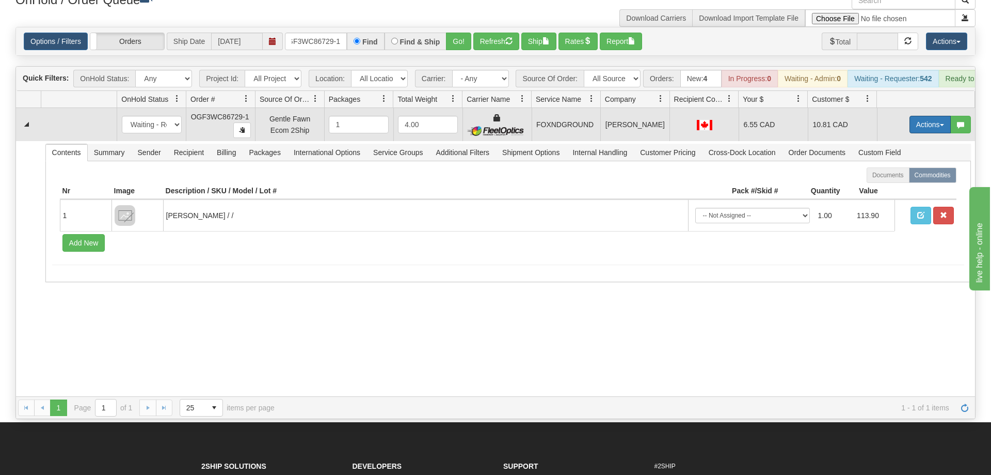
click at [917, 116] on button "Actions" at bounding box center [930, 125] width 41 height 18
click at [890, 180] on span "Ship" at bounding box center [889, 184] width 22 height 8
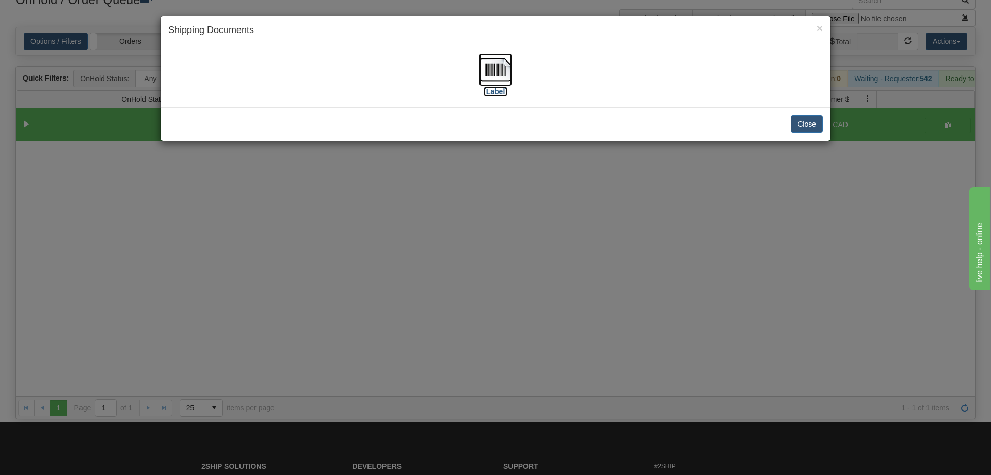
click at [499, 68] on img at bounding box center [495, 69] width 33 height 33
drag, startPoint x: 577, startPoint y: 220, endPoint x: 342, endPoint y: 71, distance: 278.3
click at [571, 216] on div "× Shipping Documents [Label] Close" at bounding box center [495, 237] width 991 height 475
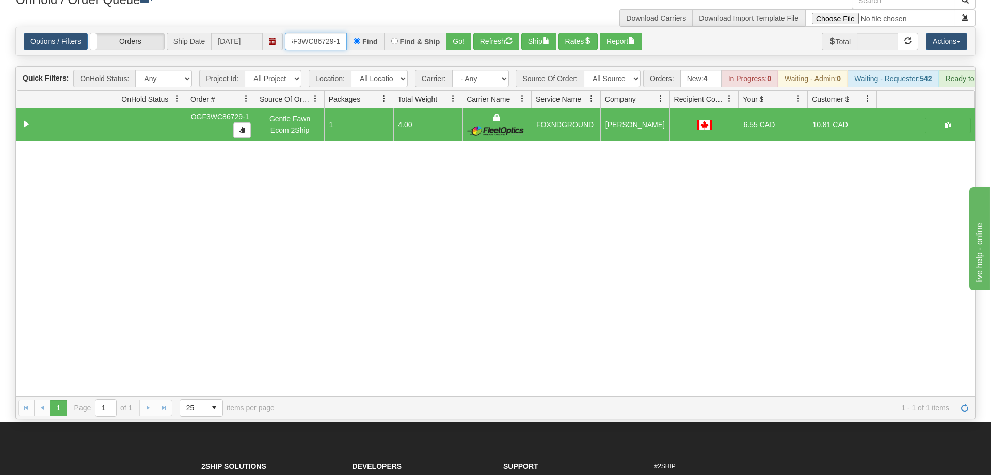
click at [325, 33] on input "OGF3WC86729-1" at bounding box center [316, 42] width 62 height 18
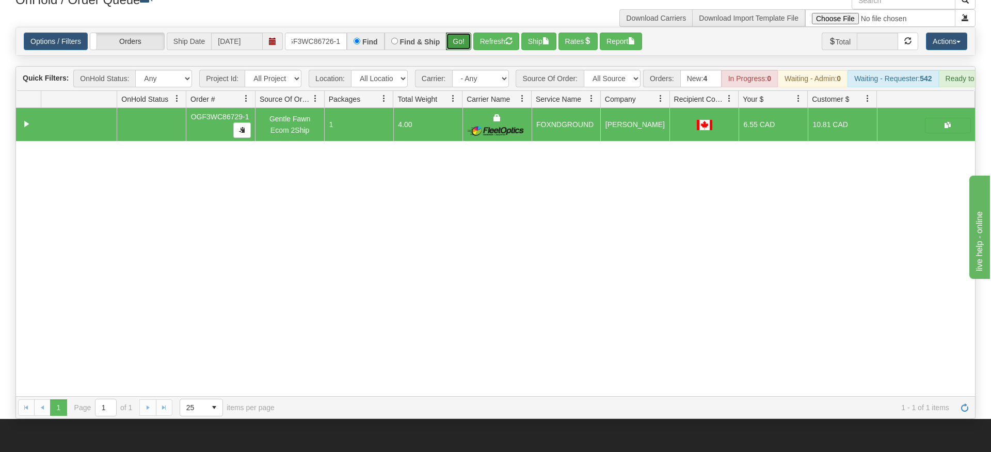
drag, startPoint x: 465, startPoint y: 22, endPoint x: 465, endPoint y: 7, distance: 15.0
click at [465, 38] on div "Options / Filters Group Shipments Orders Ship Date [DATE] OGF3WC86726-1 Find Fi…" at bounding box center [495, 41] width 959 height 28
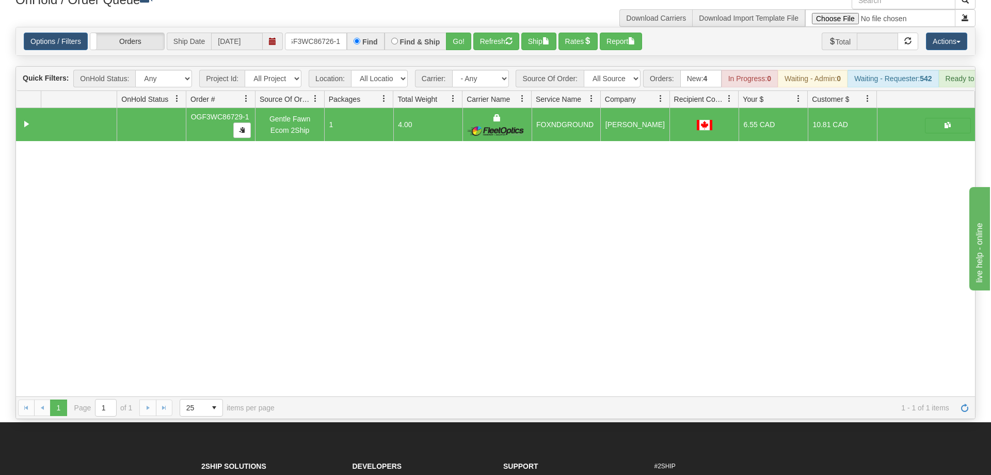
click at [465, 7] on div "OnHold / Order Queue" at bounding box center [252, 2] width 488 height 20
click at [465, 33] on button "Go!" at bounding box center [458, 42] width 25 height 18
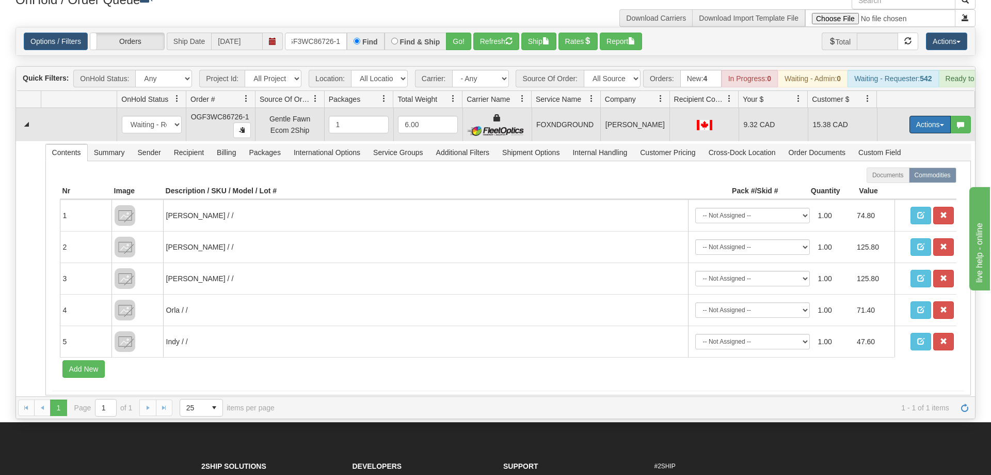
drag, startPoint x: 944, startPoint y: 111, endPoint x: 904, endPoint y: 160, distance: 63.9
click at [944, 116] on button "Actions" at bounding box center [930, 125] width 41 height 18
click at [894, 180] on span "Ship" at bounding box center [889, 184] width 22 height 8
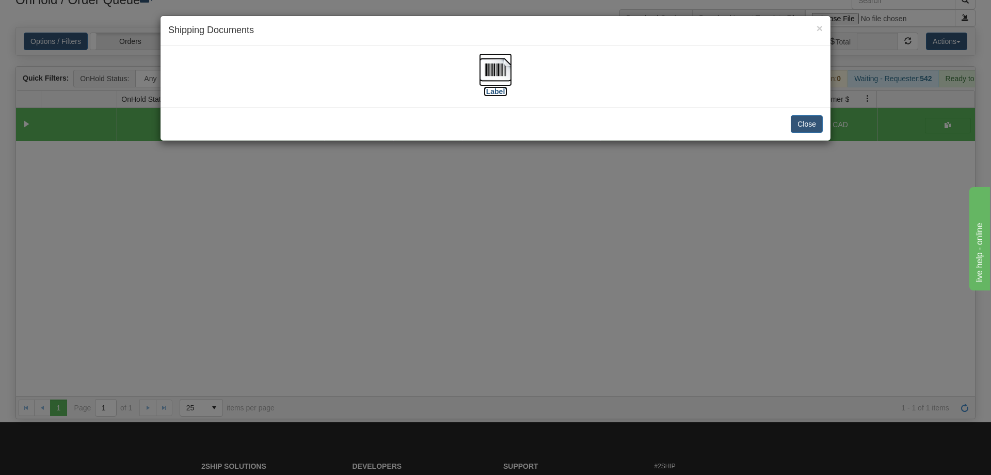
click at [507, 64] on img at bounding box center [495, 69] width 33 height 33
click at [398, 228] on div "× Shipping Documents [Label] Close" at bounding box center [495, 237] width 991 height 475
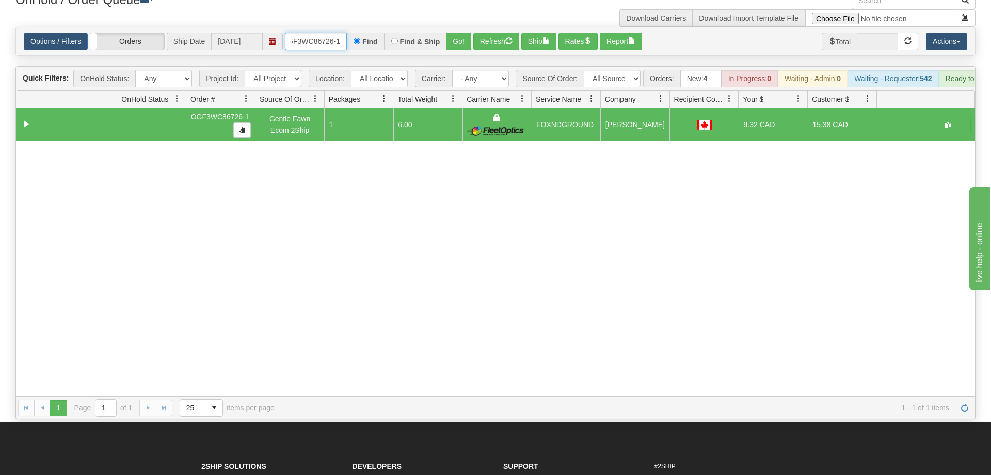
click at [324, 33] on input "OGF3WC86726-1" at bounding box center [316, 42] width 62 height 18
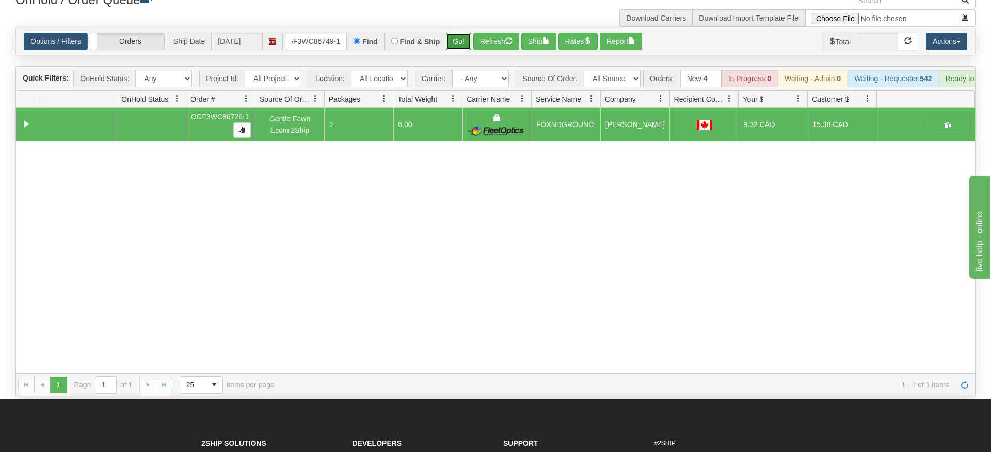
click at [457, 48] on div "Is equal to Is not equal to Contains Does not contains CAD USD EUR ZAR [PERSON_…" at bounding box center [496, 211] width 976 height 369
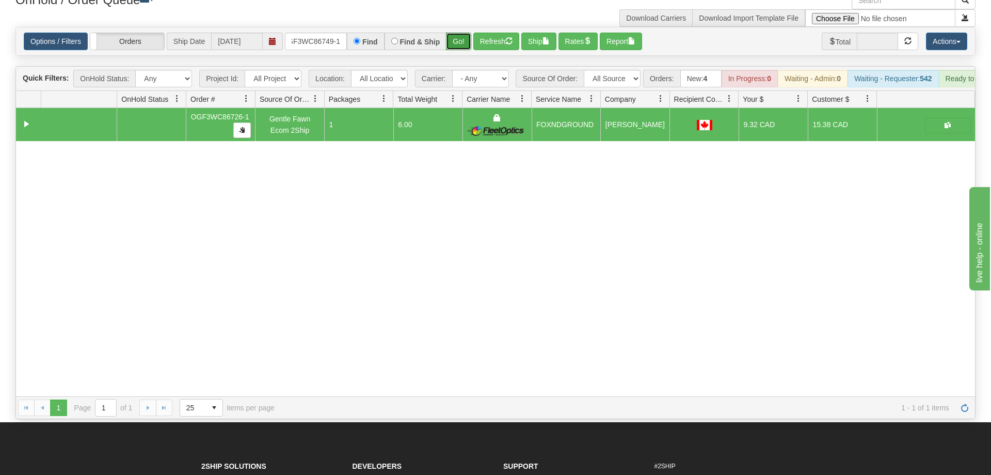
click at [456, 33] on button "Go!" at bounding box center [458, 42] width 25 height 18
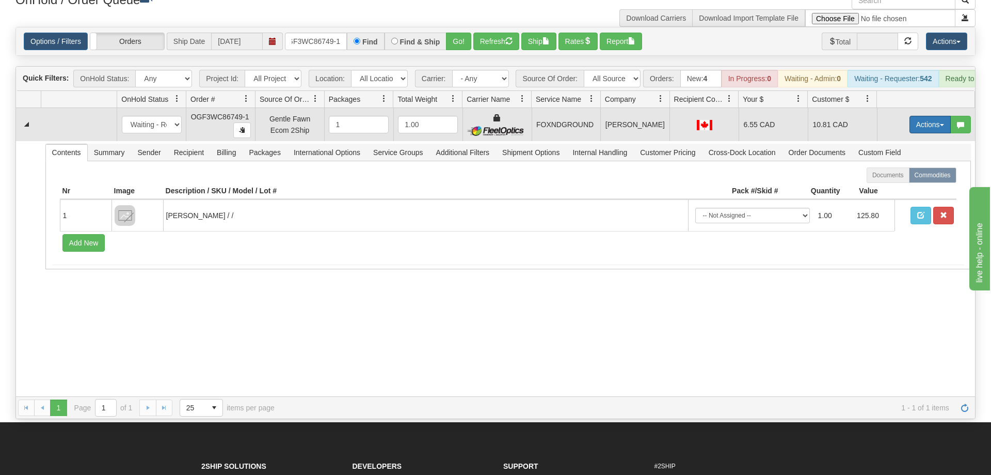
click at [917, 116] on button "Actions" at bounding box center [930, 125] width 41 height 18
click at [910, 178] on link "Ship" at bounding box center [909, 184] width 83 height 13
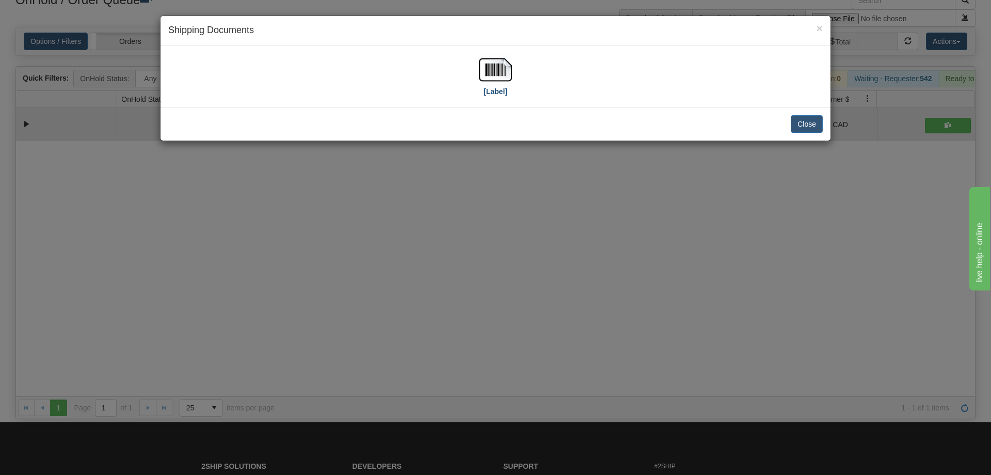
click at [521, 84] on div "[Label]" at bounding box center [495, 76] width 655 height 46
click at [499, 68] on img at bounding box center [495, 69] width 33 height 33
drag, startPoint x: 342, startPoint y: 387, endPoint x: 255, endPoint y: 49, distance: 349.2
click at [358, 364] on div "× Shipping Documents [Label] Close" at bounding box center [495, 237] width 991 height 475
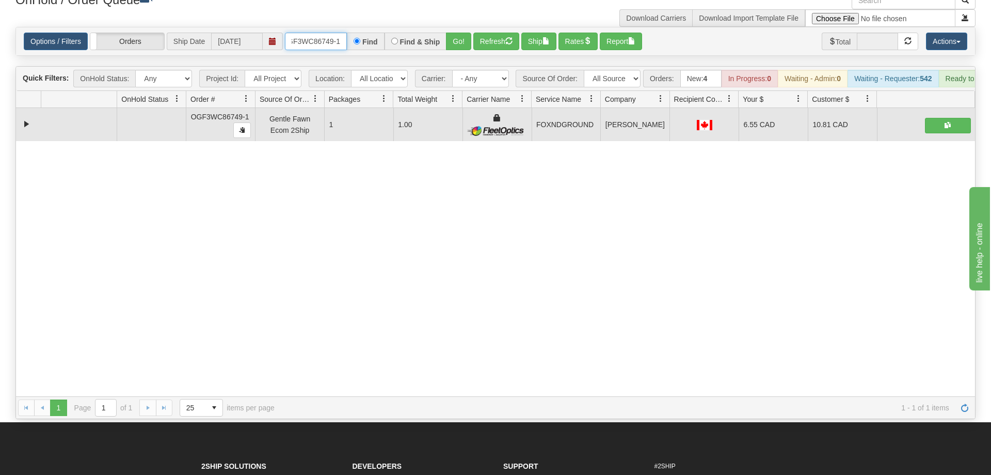
click at [301, 33] on input "OGF3WC86749-1" at bounding box center [316, 42] width 62 height 18
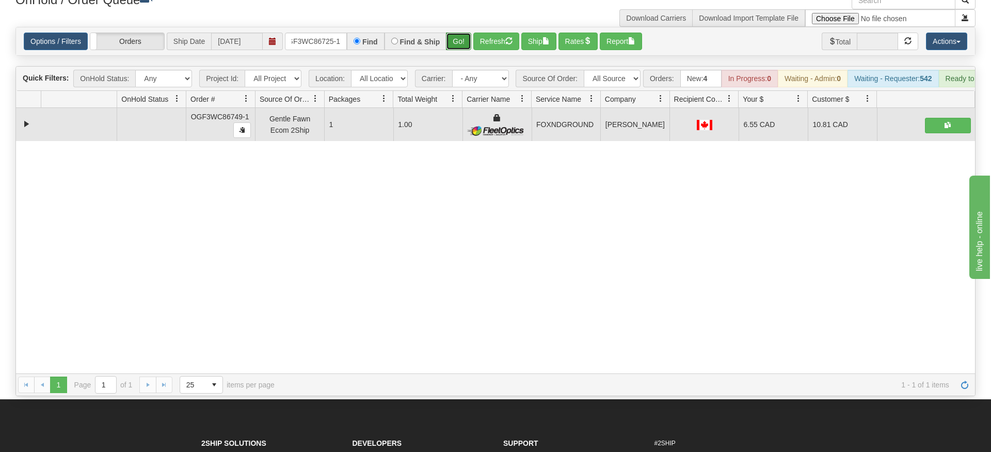
click at [468, 49] on div "Is equal to Is not equal to Contains Does not contains CAD USD EUR ZAR [PERSON_…" at bounding box center [496, 211] width 976 height 369
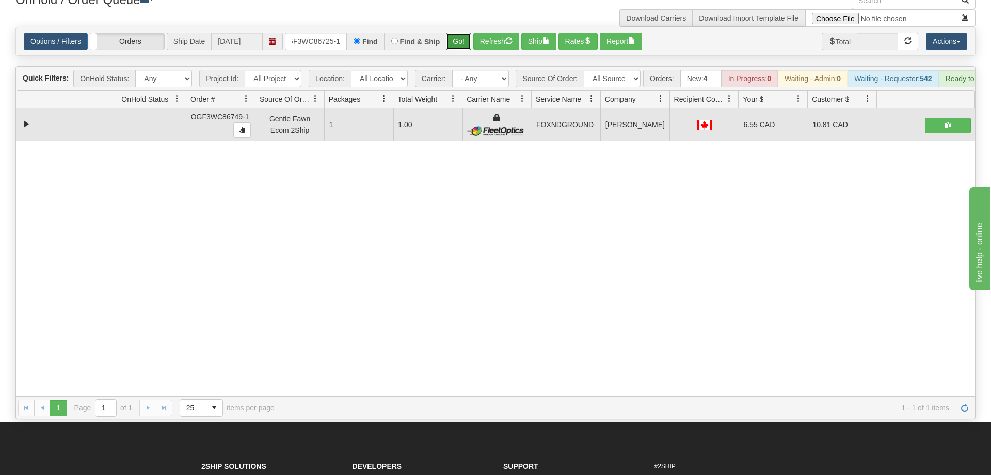
click at [460, 33] on button "Go!" at bounding box center [458, 42] width 25 height 18
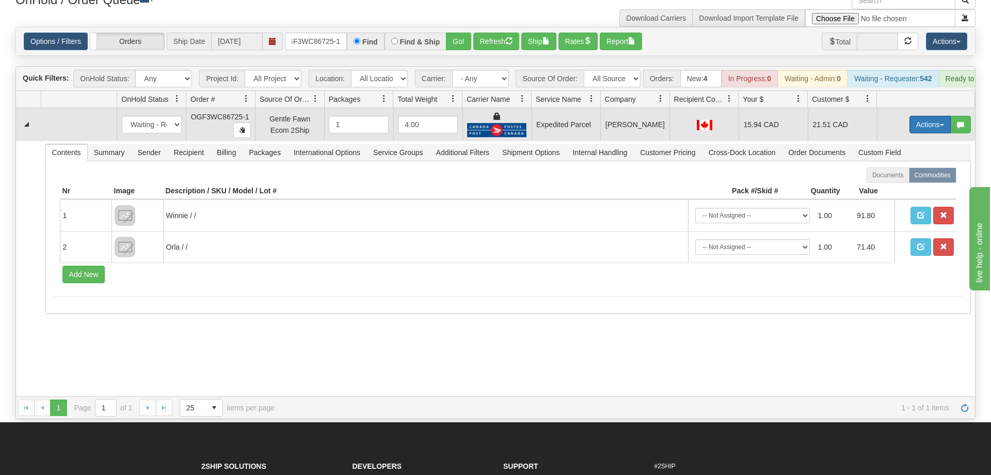
click at [915, 116] on button "Actions" at bounding box center [930, 125] width 41 height 18
click at [892, 180] on span "Ship" at bounding box center [889, 184] width 22 height 8
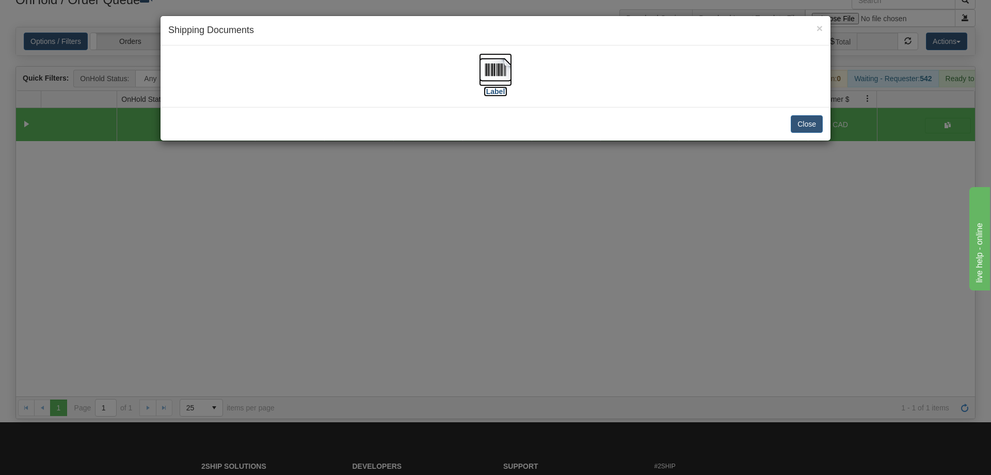
click at [502, 88] on label "[Label]" at bounding box center [496, 91] width 24 height 10
drag, startPoint x: 611, startPoint y: 349, endPoint x: 285, endPoint y: 94, distance: 413.6
click at [611, 343] on div "× Shipping Documents [Label] Close" at bounding box center [495, 237] width 991 height 475
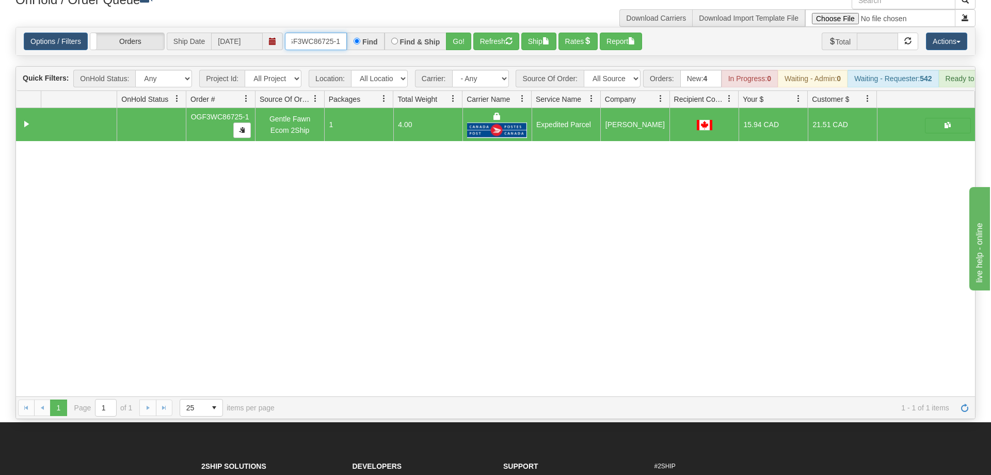
click at [318, 33] on input "OGF3WC86725-1" at bounding box center [316, 42] width 62 height 18
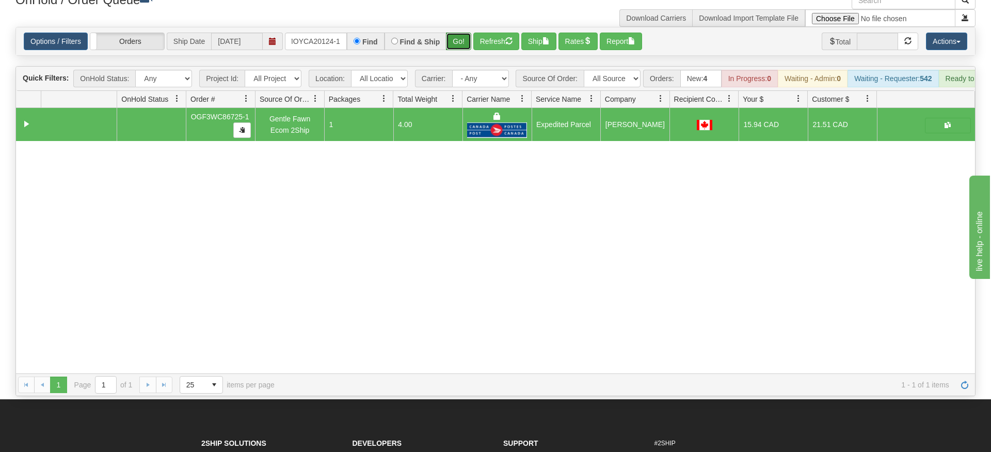
click at [465, 48] on div "Is equal to Is not equal to Contains Does not contains CAD USD EUR ZAR [PERSON_…" at bounding box center [496, 211] width 976 height 369
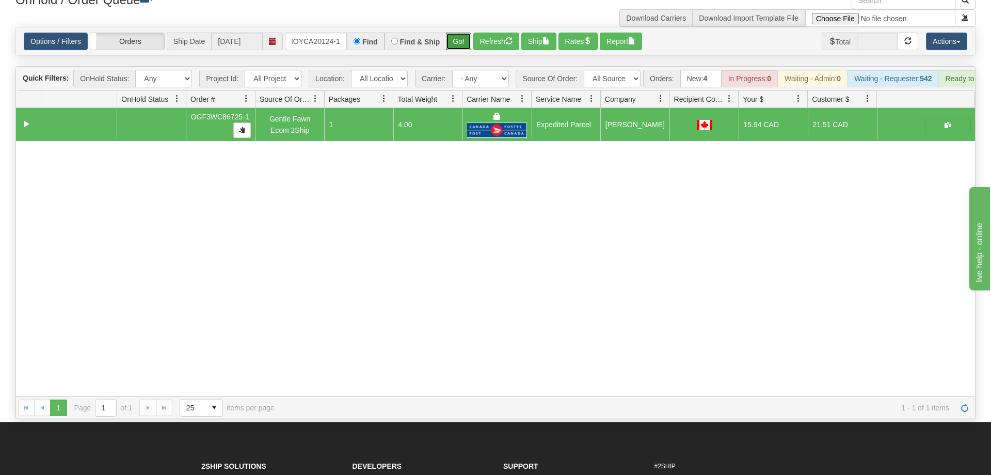
click at [460, 33] on button "Go!" at bounding box center [458, 42] width 25 height 18
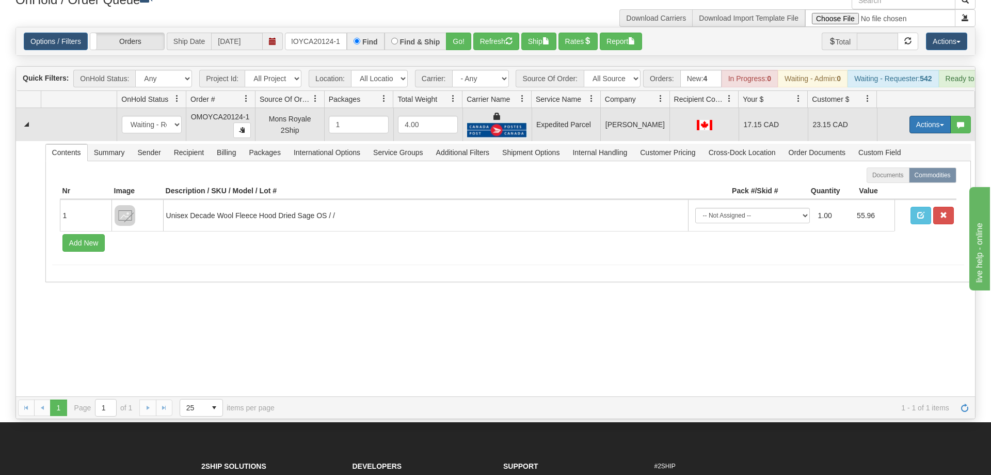
click at [934, 116] on button "Actions" at bounding box center [930, 125] width 41 height 18
click at [884, 180] on span "Ship" at bounding box center [889, 184] width 22 height 8
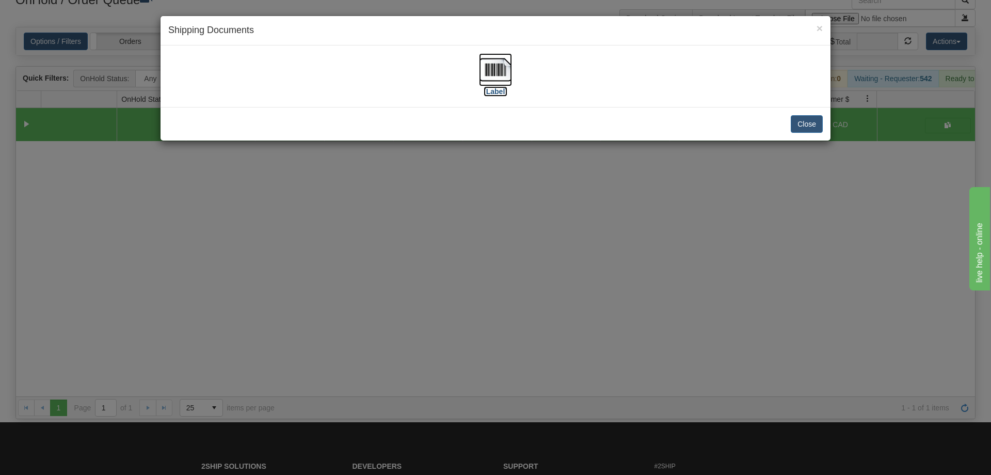
click at [485, 66] on img at bounding box center [495, 69] width 33 height 33
drag, startPoint x: 358, startPoint y: 315, endPoint x: 367, endPoint y: 78, distance: 237.2
click at [359, 315] on div "× Shipping Documents [Label] Close" at bounding box center [495, 237] width 991 height 475
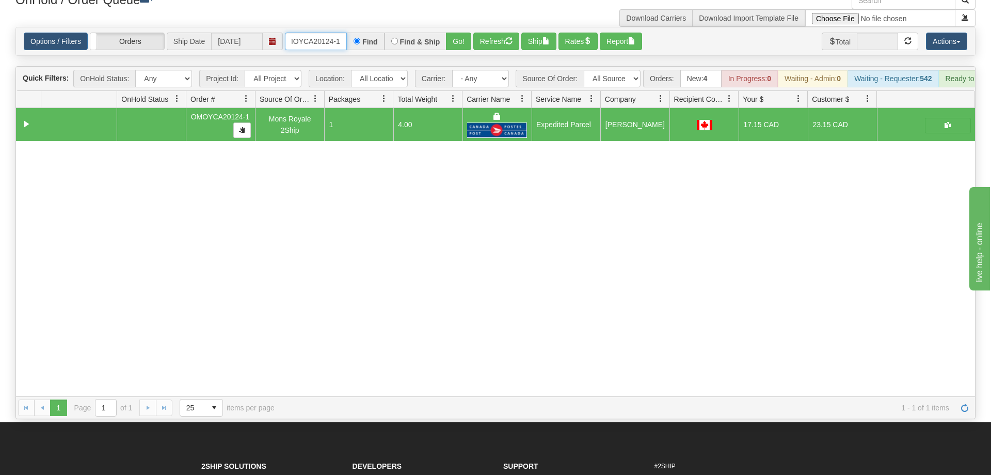
click at [314, 33] on input "OMOYCA20124-1" at bounding box center [316, 42] width 62 height 18
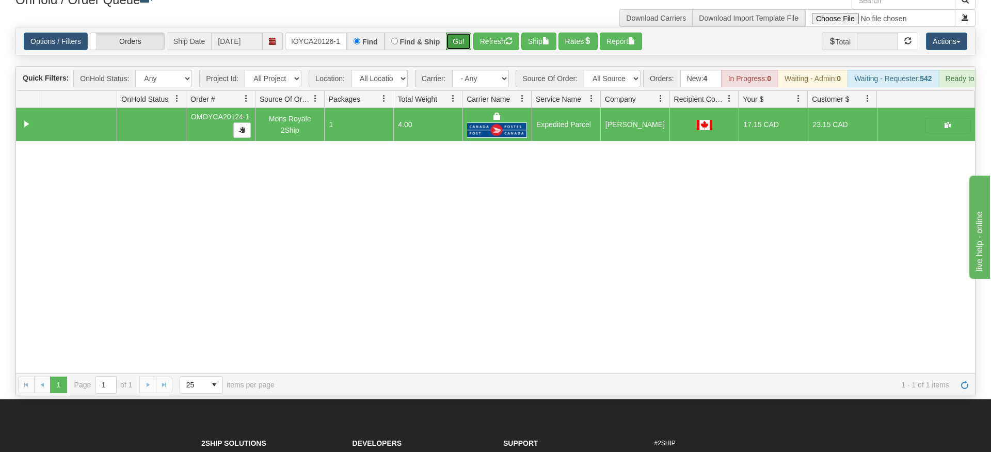
drag, startPoint x: 459, startPoint y: 26, endPoint x: 459, endPoint y: 39, distance: 12.9
click at [459, 48] on div "Is equal to Is not equal to Contains Does not contains CAD USD EUR ZAR [PERSON_…" at bounding box center [496, 211] width 976 height 369
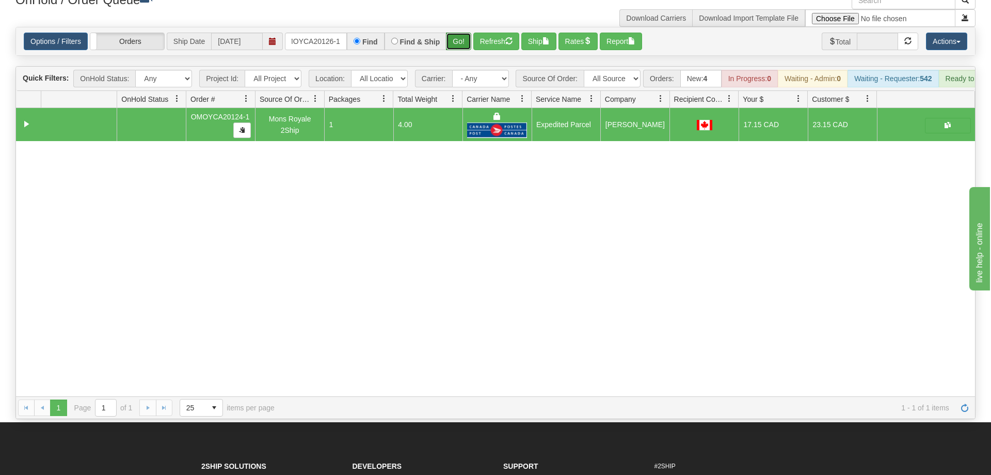
click at [460, 34] on button "Go!" at bounding box center [458, 42] width 25 height 18
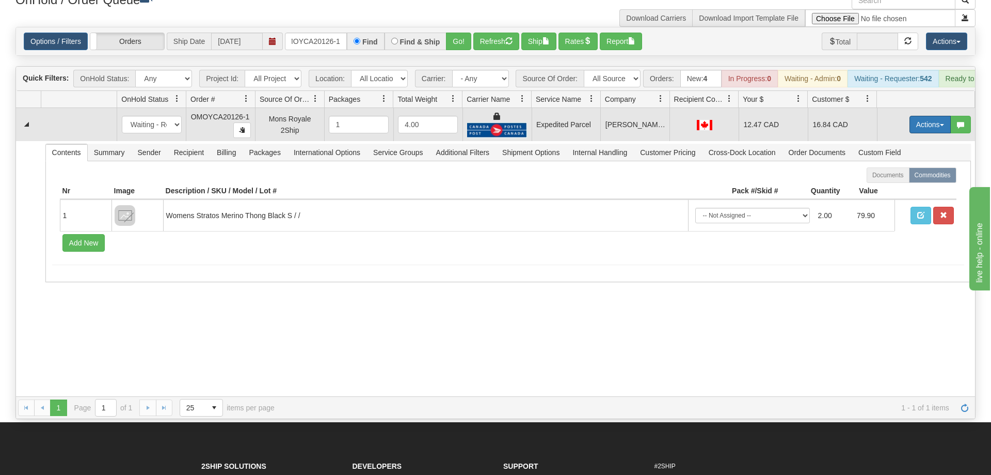
click at [918, 116] on button "Actions" at bounding box center [930, 125] width 41 height 18
click at [915, 178] on link "Ship" at bounding box center [909, 184] width 83 height 13
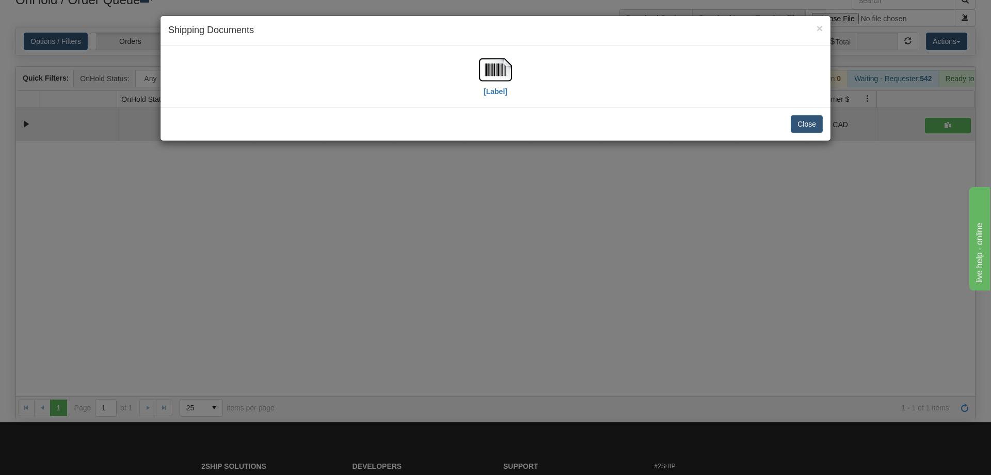
click at [518, 77] on div "[Label]" at bounding box center [495, 76] width 655 height 46
click at [517, 77] on div "[Label]" at bounding box center [495, 76] width 655 height 46
click at [513, 77] on div "[Label]" at bounding box center [495, 76] width 655 height 46
click at [487, 69] on img at bounding box center [495, 69] width 33 height 33
drag, startPoint x: 403, startPoint y: 167, endPoint x: 399, endPoint y: 164, distance: 5.9
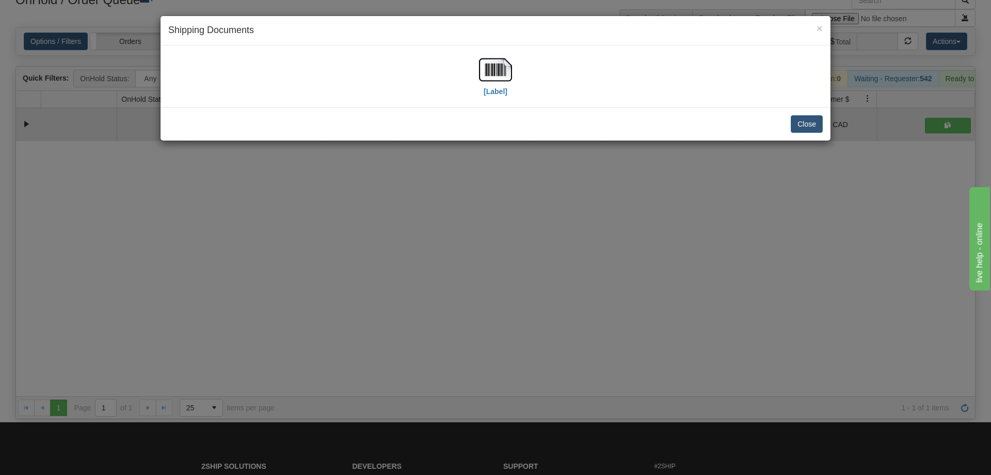
click at [404, 168] on div "× Shipping Documents [Label] Close" at bounding box center [495, 237] width 991 height 475
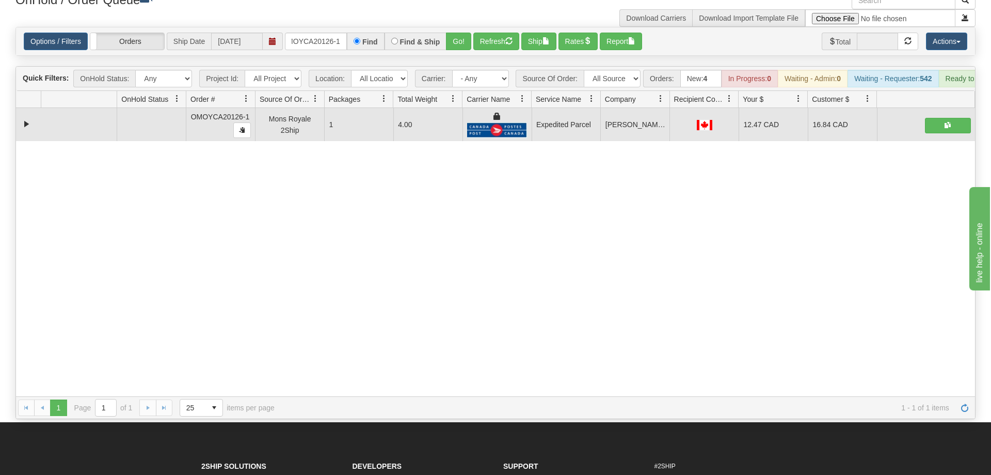
click at [322, 34] on div "Options / Filters Group Shipments Orders Ship Date [DATE] OMOYCA20126-1 Find Fi…" at bounding box center [495, 41] width 959 height 28
click at [318, 33] on input "OMOYCA20126-1" at bounding box center [316, 42] width 62 height 18
click at [466, 43] on div "Is equal to Is not equal to Contains Does not contains CAD USD EUR ZAR [PERSON_…" at bounding box center [496, 223] width 976 height 392
click at [460, 33] on button "Go!" at bounding box center [458, 42] width 25 height 18
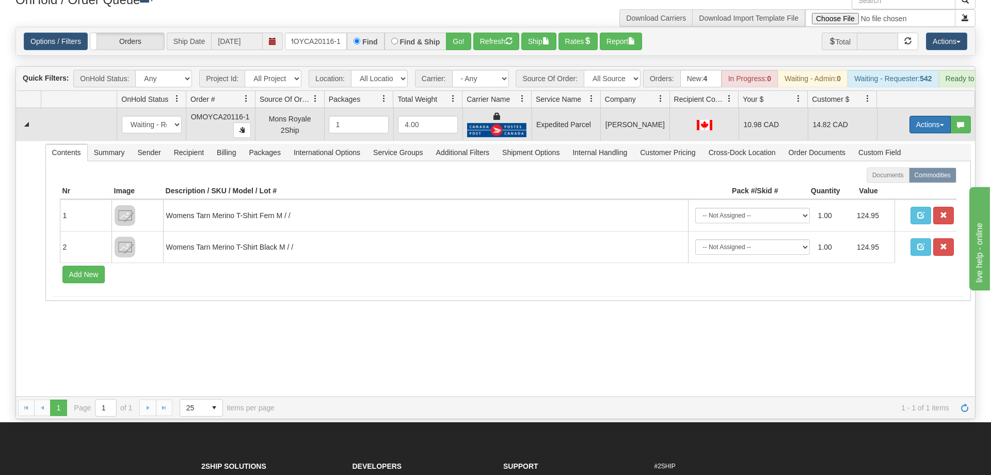
click at [929, 116] on button "Actions" at bounding box center [930, 125] width 41 height 18
click at [886, 180] on span "Ship" at bounding box center [889, 184] width 22 height 8
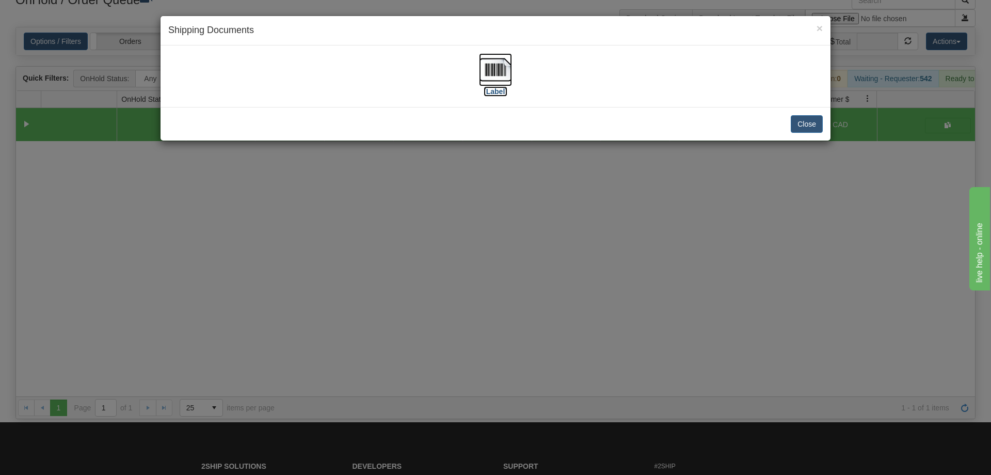
click at [500, 66] on img at bounding box center [495, 69] width 33 height 33
drag, startPoint x: 578, startPoint y: 257, endPoint x: 563, endPoint y: 252, distance: 15.7
click at [576, 257] on div "× Shipping Documents [Label] Close" at bounding box center [495, 237] width 991 height 475
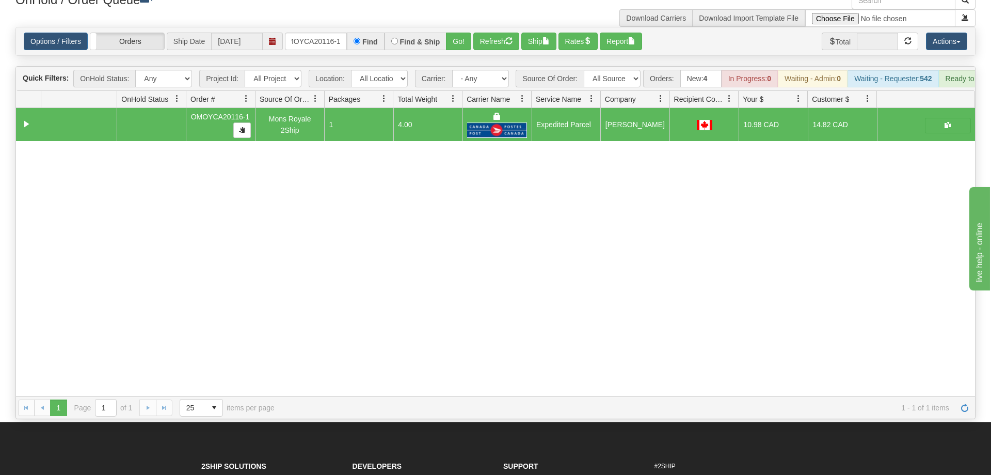
click at [349, 33] on div "Find" at bounding box center [365, 42] width 37 height 18
click at [341, 33] on input "OMOYCA20116-1" at bounding box center [316, 42] width 62 height 18
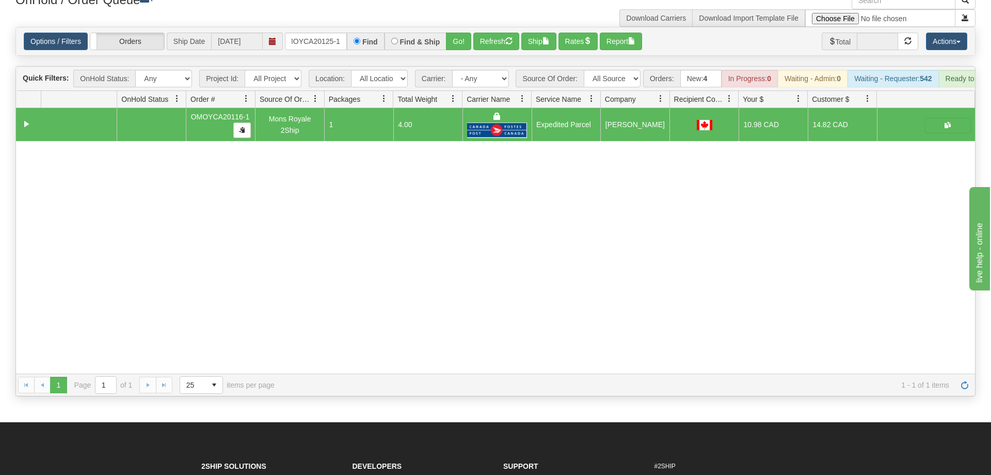
drag, startPoint x: 462, startPoint y: 14, endPoint x: 464, endPoint y: 39, distance: 25.4
click at [462, 38] on div "Options / Filters Group Shipments Orders Ship Date [DATE] OMOYCA20125-1 Find Fi…" at bounding box center [495, 41] width 959 height 28
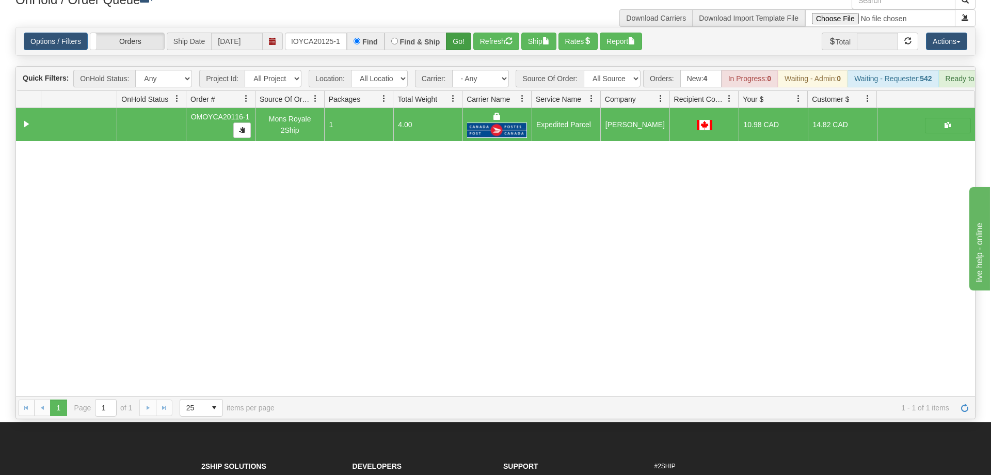
drag, startPoint x: 465, startPoint y: 39, endPoint x: 465, endPoint y: 23, distance: 16.0
click at [465, 37] on div "Options / Filters Group Shipments Orders Ship Date [DATE] OMOYCA20125-1 Find Fi…" at bounding box center [495, 41] width 959 height 28
click at [467, 33] on button "Go!" at bounding box center [458, 42] width 25 height 18
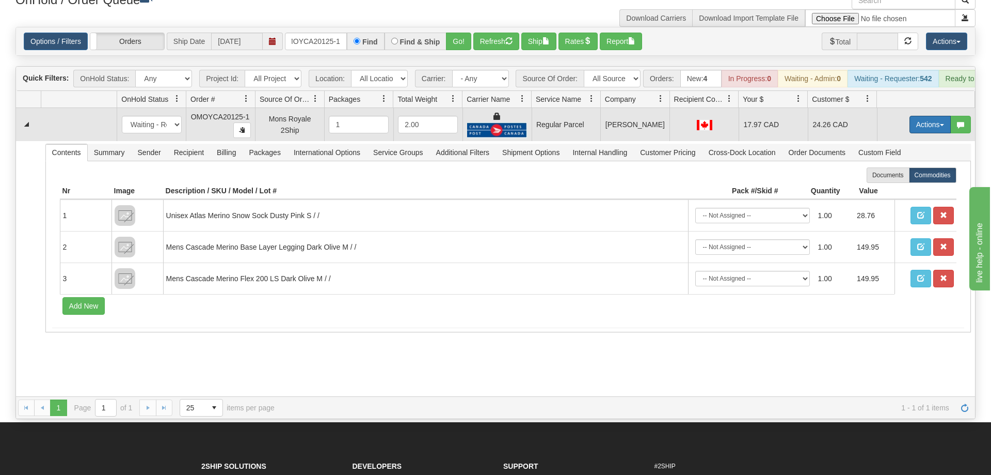
click at [932, 116] on button "Actions" at bounding box center [930, 125] width 41 height 18
click at [918, 167] on span "Rate All Services" at bounding box center [909, 171] width 62 height 8
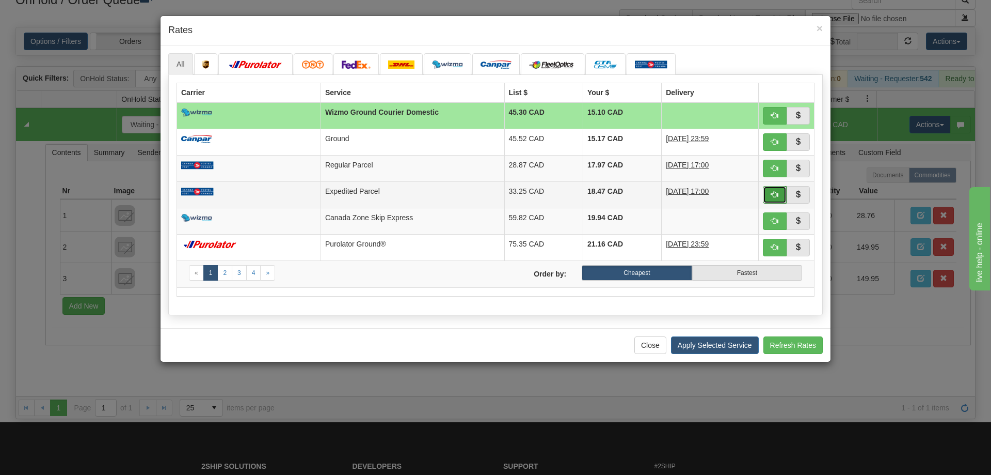
click at [775, 198] on span "button" at bounding box center [774, 194] width 7 height 7
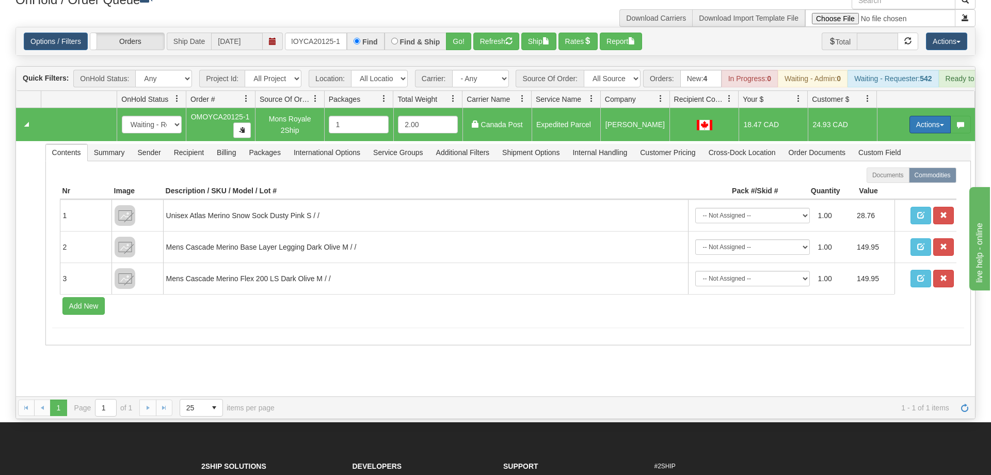
click at [926, 116] on button "Actions" at bounding box center [930, 125] width 41 height 18
click at [895, 180] on span "Ship" at bounding box center [889, 184] width 22 height 8
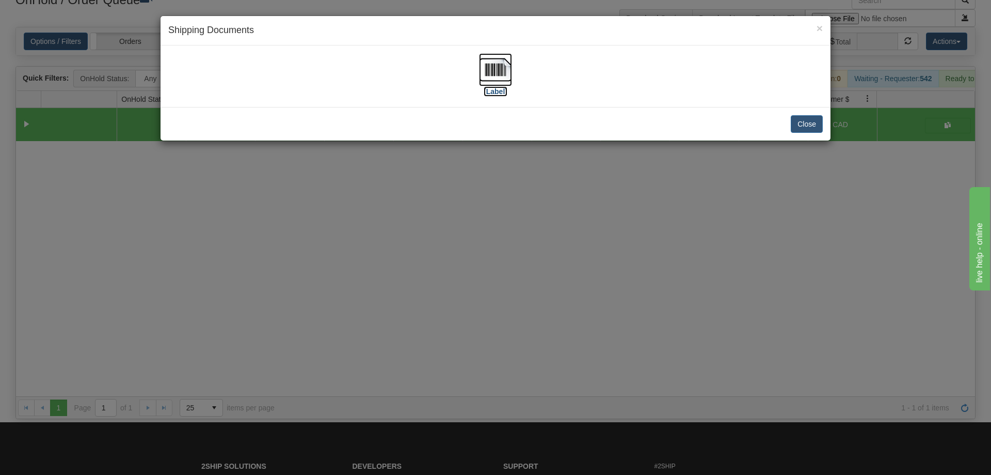
click at [506, 85] on img at bounding box center [495, 69] width 33 height 33
click at [224, 231] on div "× Shipping Documents [Label] Close" at bounding box center [495, 237] width 991 height 475
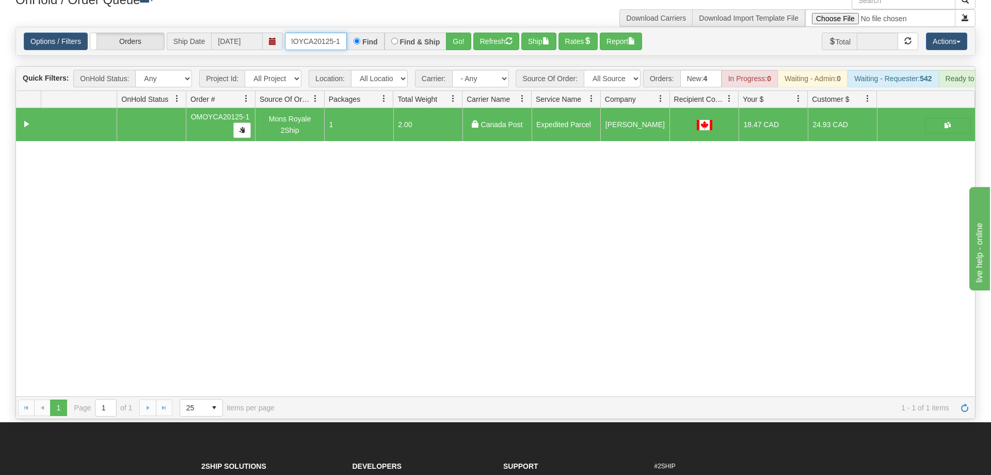
click at [305, 33] on input "OMOYCA20125-1" at bounding box center [316, 42] width 62 height 18
drag, startPoint x: 455, startPoint y: 21, endPoint x: 470, endPoint y: 31, distance: 18.2
click at [459, 42] on div "Is equal to Is not equal to Contains Does not contains CAD USD EUR ZAR [PERSON_…" at bounding box center [496, 223] width 976 height 392
click at [470, 33] on button "Go!" at bounding box center [458, 42] width 25 height 18
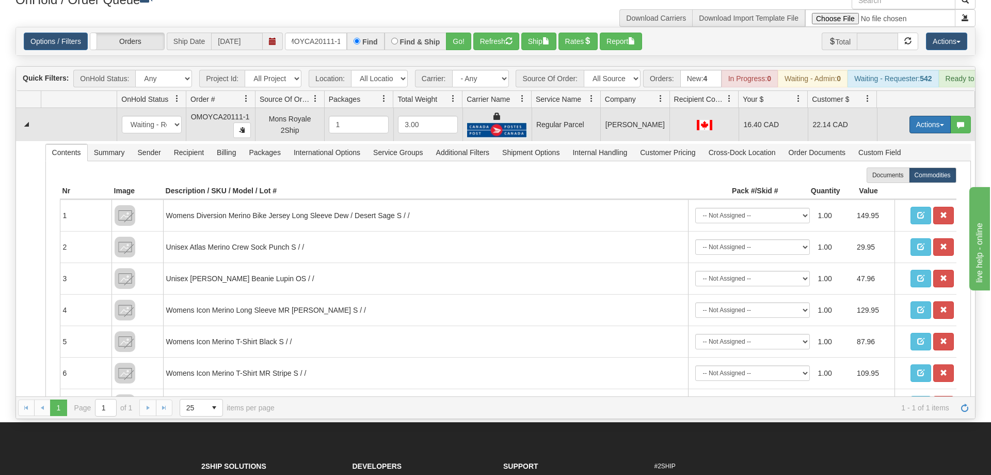
click at [928, 116] on button "Actions" at bounding box center [930, 125] width 41 height 18
click at [917, 167] on span "Rate All Services" at bounding box center [909, 171] width 62 height 8
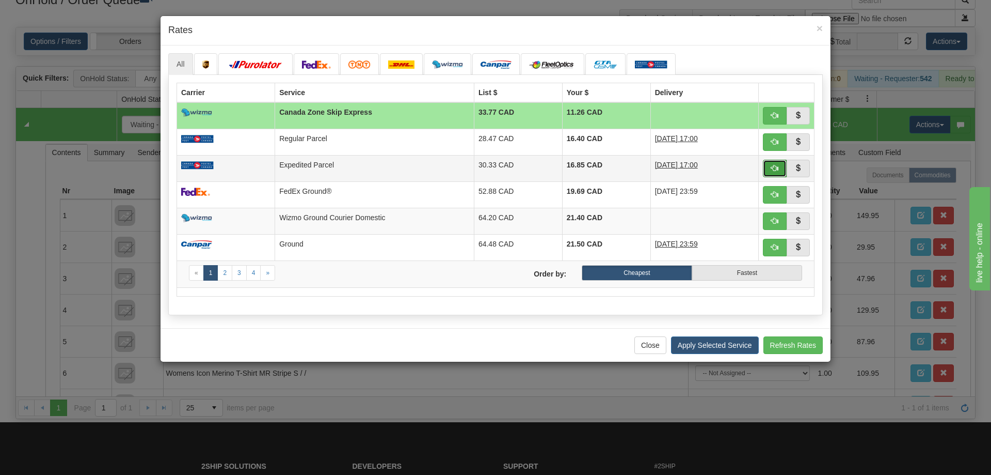
click at [776, 161] on button "button" at bounding box center [775, 169] width 24 height 18
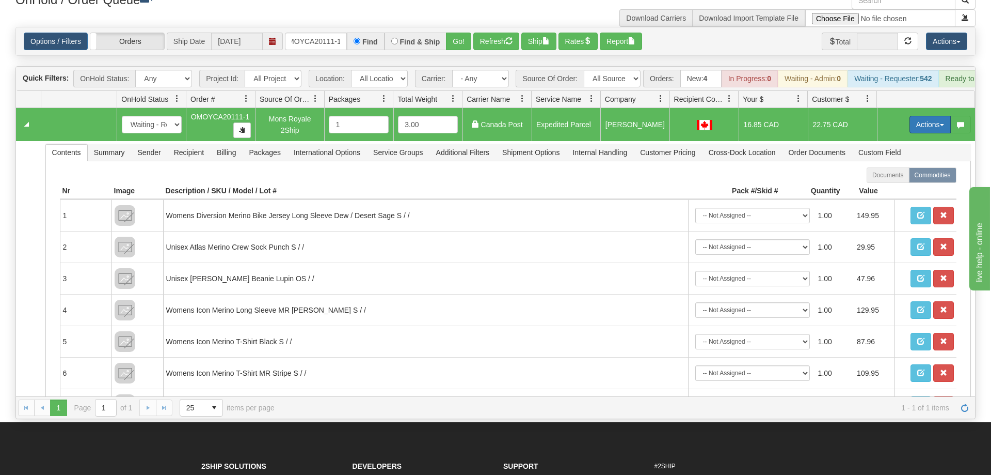
drag, startPoint x: 928, startPoint y: 114, endPoint x: 922, endPoint y: 115, distance: 5.8
click at [927, 116] on button "Actions" at bounding box center [930, 125] width 41 height 18
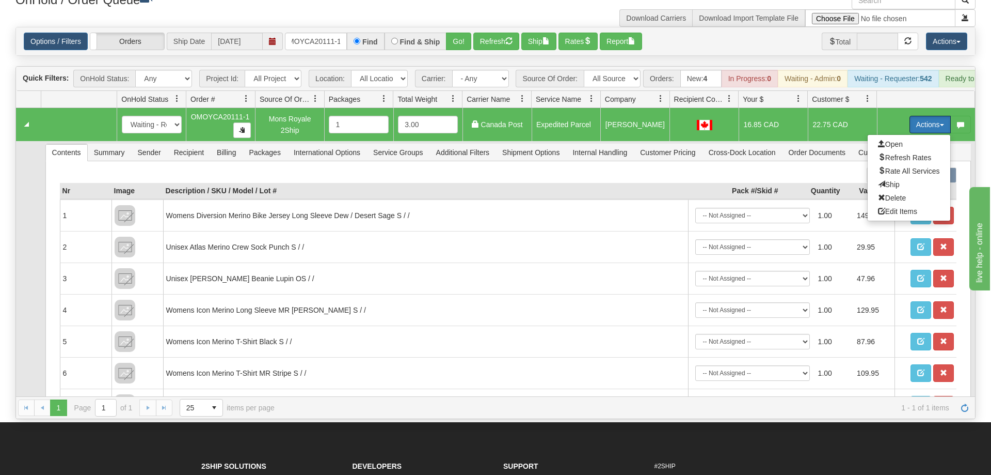
click at [887, 180] on span "Ship" at bounding box center [889, 184] width 22 height 8
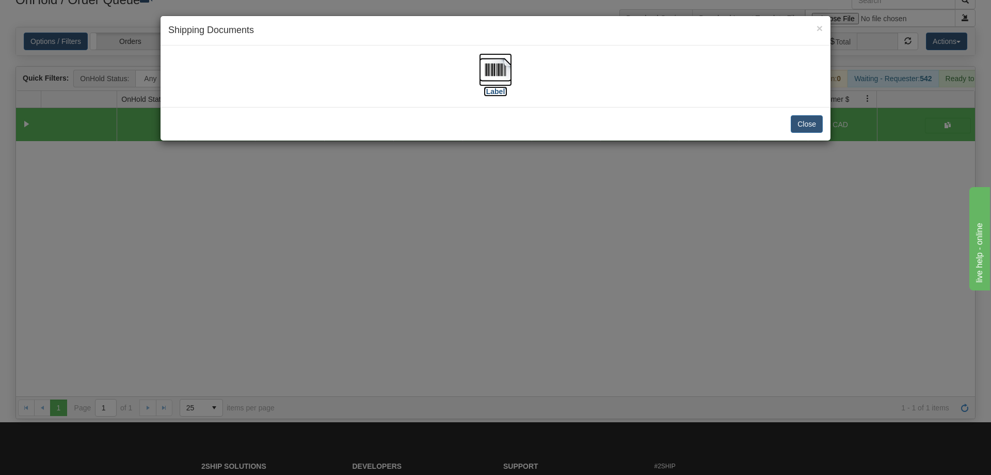
click at [496, 73] on img at bounding box center [495, 69] width 33 height 33
drag, startPoint x: 545, startPoint y: 301, endPoint x: 298, endPoint y: 58, distance: 346.5
click at [545, 292] on div "× Shipping Documents [Label] Close" at bounding box center [495, 237] width 991 height 475
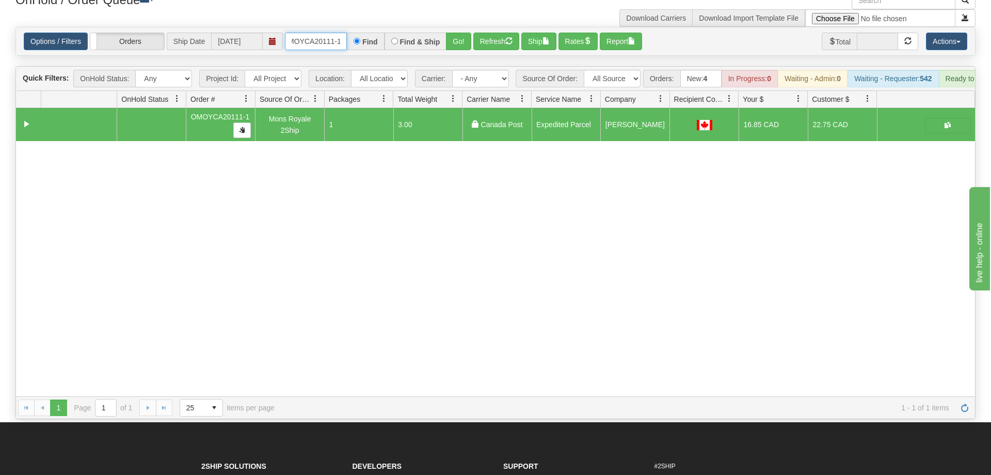
click at [323, 33] on input "OMOYCA20111-1" at bounding box center [316, 42] width 62 height 18
drag, startPoint x: 455, startPoint y: 30, endPoint x: 456, endPoint y: 41, distance: 11.0
click at [456, 50] on div "Is equal to Is not equal to Contains Does not contains CAD USD EUR ZAR [PERSON_…" at bounding box center [496, 223] width 976 height 392
click at [460, 33] on button "Go!" at bounding box center [458, 42] width 25 height 18
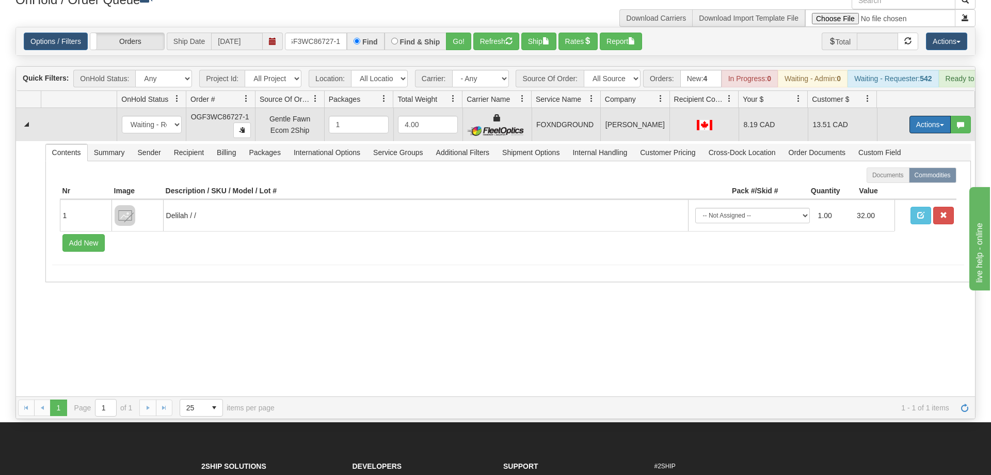
drag, startPoint x: 918, startPoint y: 110, endPoint x: 894, endPoint y: 189, distance: 82.5
click at [917, 116] on button "Actions" at bounding box center [930, 125] width 41 height 18
click at [899, 178] on link "Ship" at bounding box center [909, 184] width 83 height 13
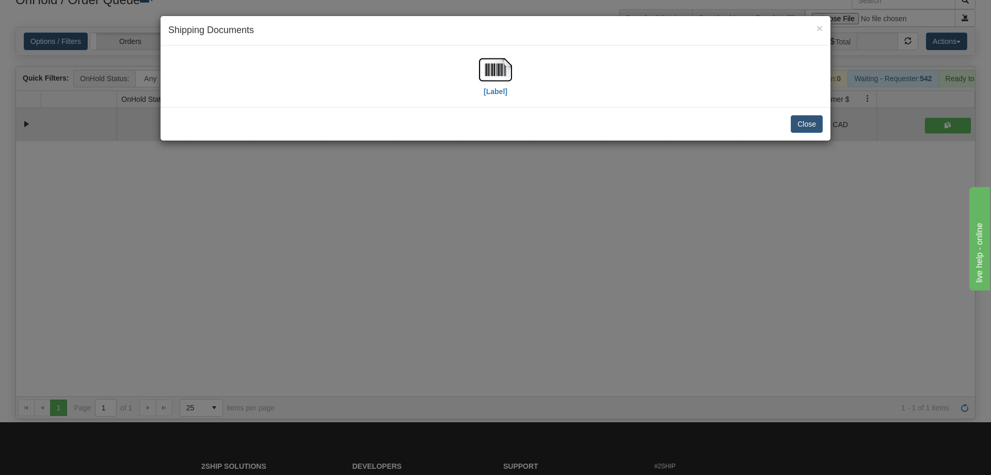
click at [481, 87] on div "[Label]" at bounding box center [495, 76] width 33 height 46
click at [488, 80] on img at bounding box center [495, 69] width 33 height 33
drag, startPoint x: 607, startPoint y: 254, endPoint x: 441, endPoint y: 87, distance: 234.8
click at [608, 252] on div "× Shipping Documents [Label] Close" at bounding box center [495, 237] width 991 height 475
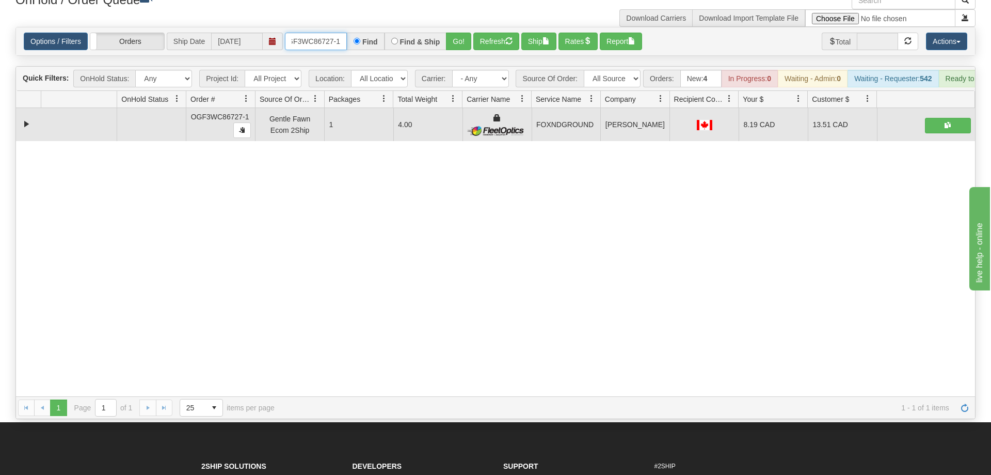
click at [328, 33] on input "OGF3WC86727-1" at bounding box center [316, 42] width 62 height 18
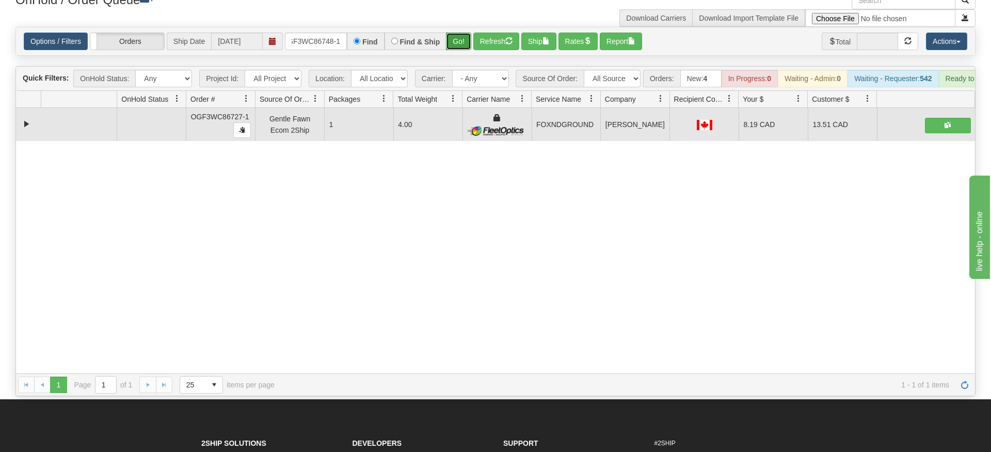
click at [457, 44] on div "Is equal to Is not equal to Contains Does not contains CAD USD EUR ZAR [PERSON_…" at bounding box center [496, 211] width 976 height 369
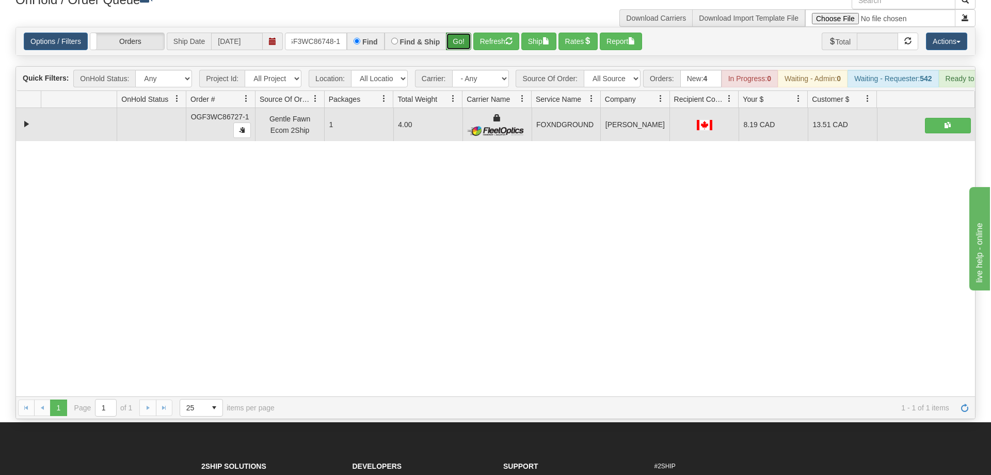
click at [460, 33] on button "Go!" at bounding box center [458, 42] width 25 height 18
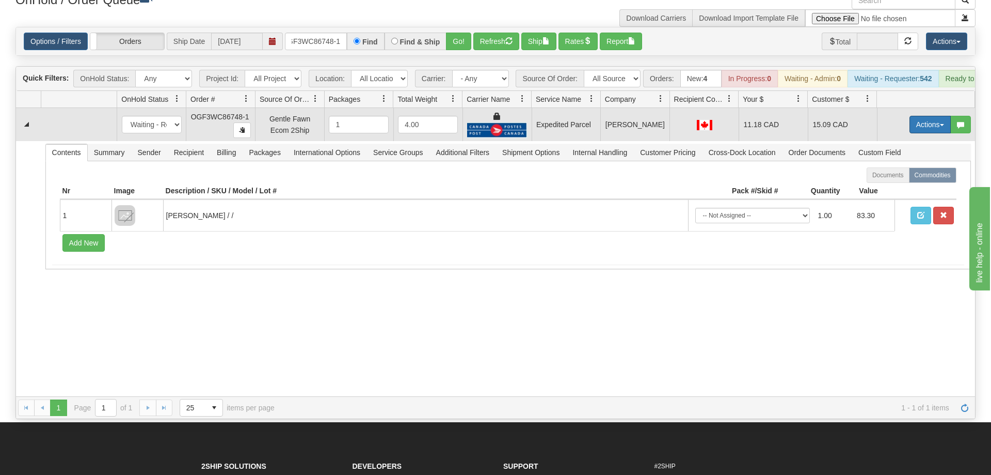
drag, startPoint x: 942, startPoint y: 116, endPoint x: 904, endPoint y: 127, distance: 39.9
click at [941, 116] on button "Actions" at bounding box center [930, 125] width 41 height 18
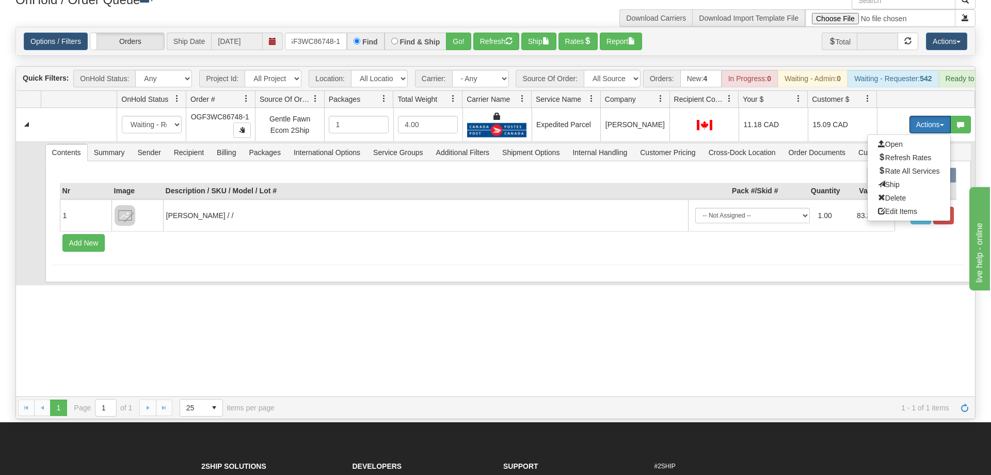
click at [885, 180] on span "Ship" at bounding box center [889, 184] width 22 height 8
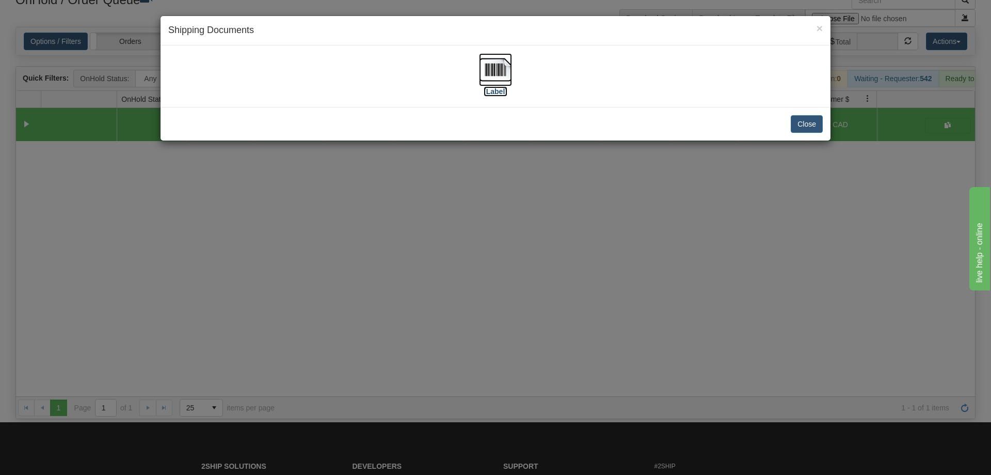
click at [491, 54] on img at bounding box center [495, 69] width 33 height 33
drag, startPoint x: 720, startPoint y: 246, endPoint x: 633, endPoint y: 10, distance: 251.4
click at [720, 244] on div "× Shipping Documents [Label] Close" at bounding box center [495, 237] width 991 height 475
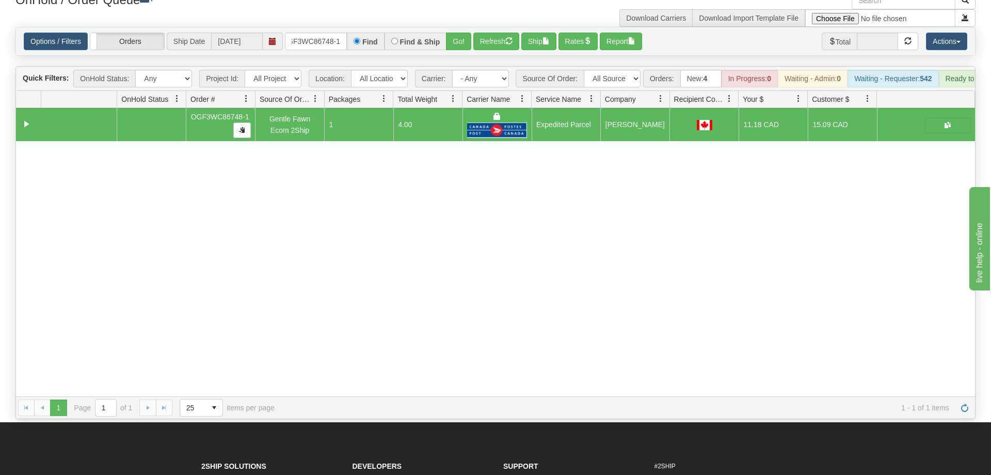
click at [846, 222] on div "31606551 EVOLUTION V3 91070408 91070413 OGF3WC86748-1 Gentle Fawn Ecom 2Ship 1 …" at bounding box center [495, 252] width 959 height 288
click at [327, 33] on input "OGF3WC86748-1" at bounding box center [316, 42] width 62 height 18
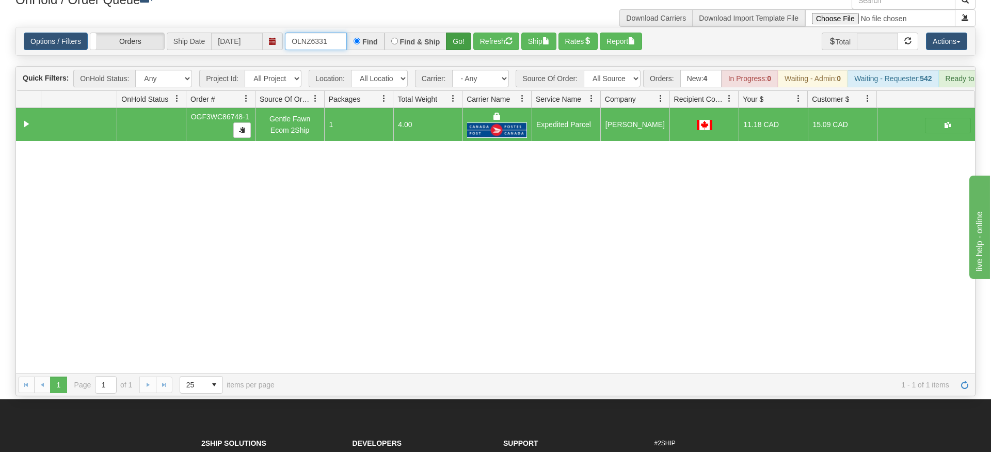
type input "OLNZ6331"
click at [454, 49] on div "Is equal to Is not equal to Contains Does not contains CAD USD EUR ZAR [PERSON_…" at bounding box center [496, 211] width 976 height 369
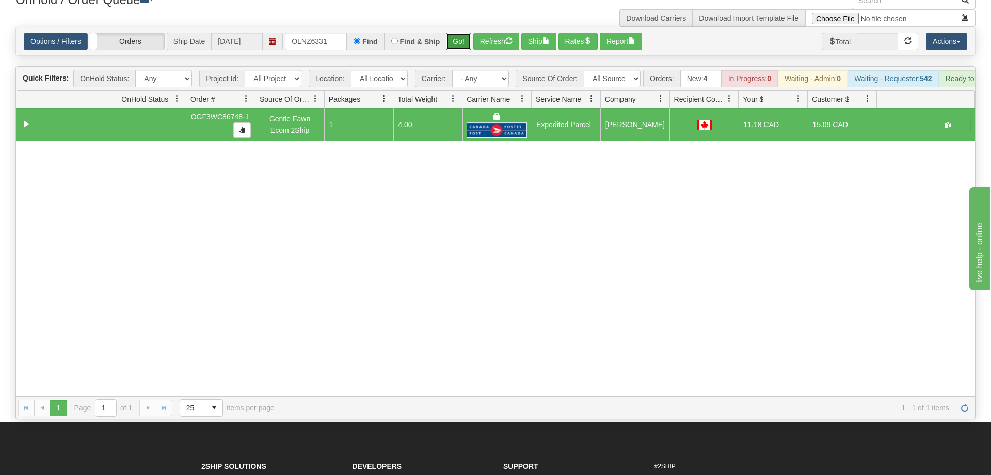
click at [463, 33] on button "Go!" at bounding box center [458, 42] width 25 height 18
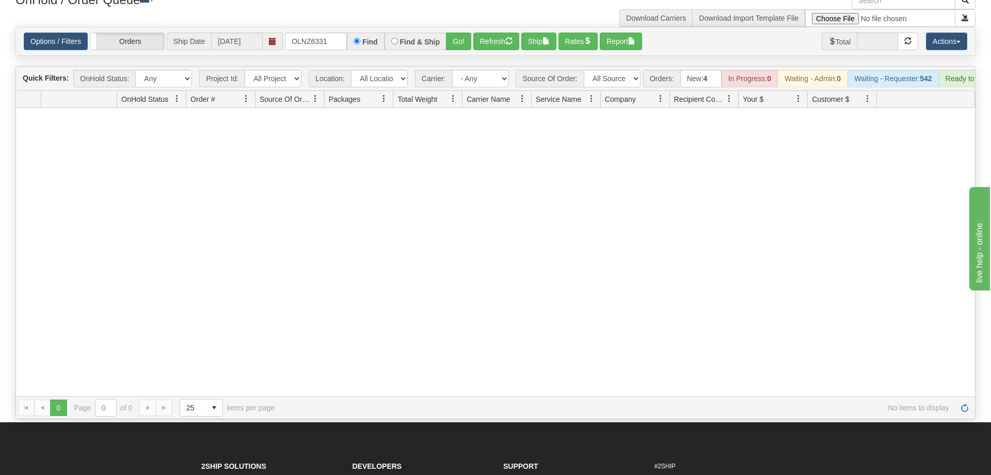
scroll to position [48, 0]
